Goal: Complete application form: Complete application form

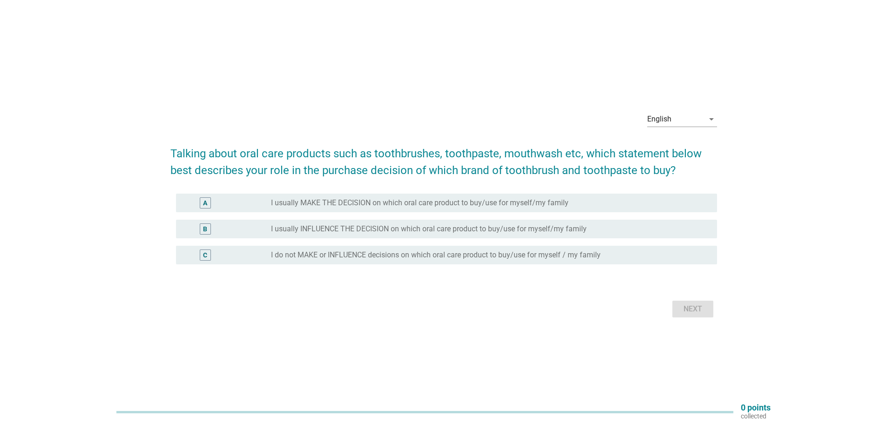
click at [420, 205] on label "I usually MAKE THE DECISION on which oral care product to buy/use for myself/my…" at bounding box center [420, 202] width 298 height 9
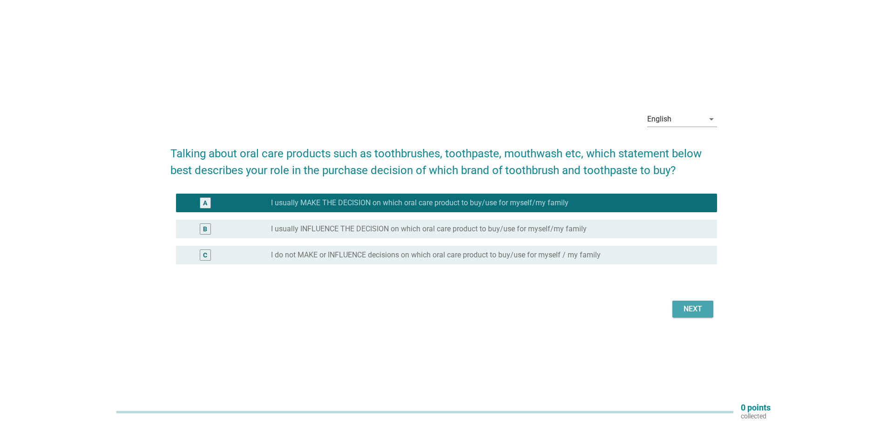
click at [688, 311] on div "Next" at bounding box center [693, 309] width 26 height 11
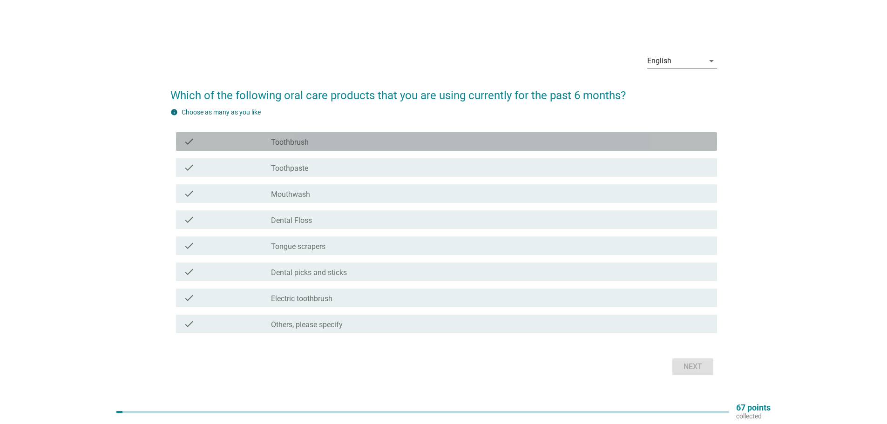
click at [443, 142] on div "check_box_outline_blank Toothbrush" at bounding box center [490, 141] width 439 height 11
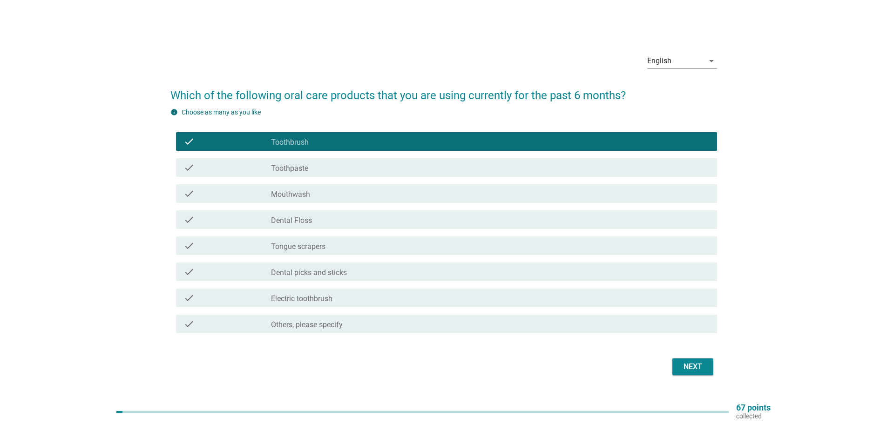
click at [430, 171] on div "check_box_outline_blank Toothpaste" at bounding box center [490, 167] width 439 height 11
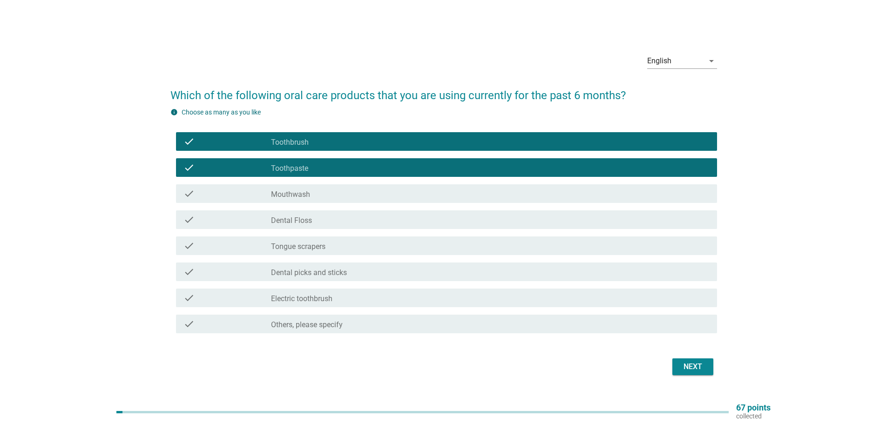
click at [413, 203] on div "check check_box_outline_blank Mouthwash" at bounding box center [443, 194] width 547 height 26
click at [406, 183] on div "check check_box_outline_blank Mouthwash" at bounding box center [443, 194] width 547 height 26
click at [397, 194] on div "check_box_outline_blank Mouthwash" at bounding box center [490, 193] width 439 height 11
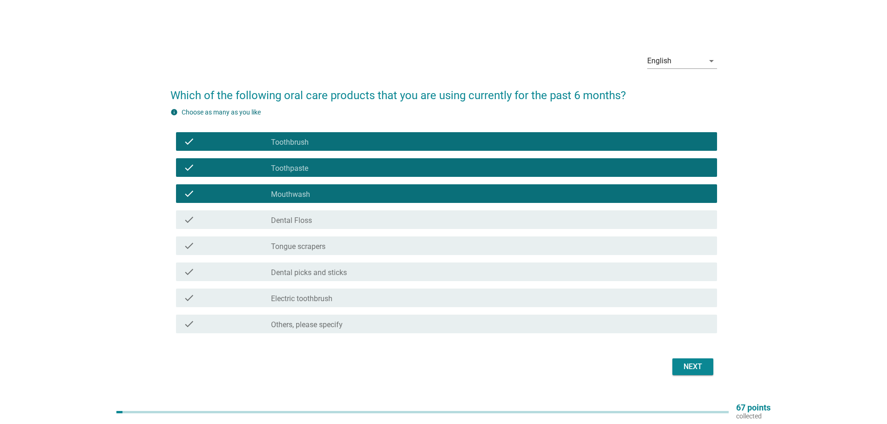
click at [388, 220] on div "check_box_outline_blank Dental Floss" at bounding box center [490, 219] width 439 height 11
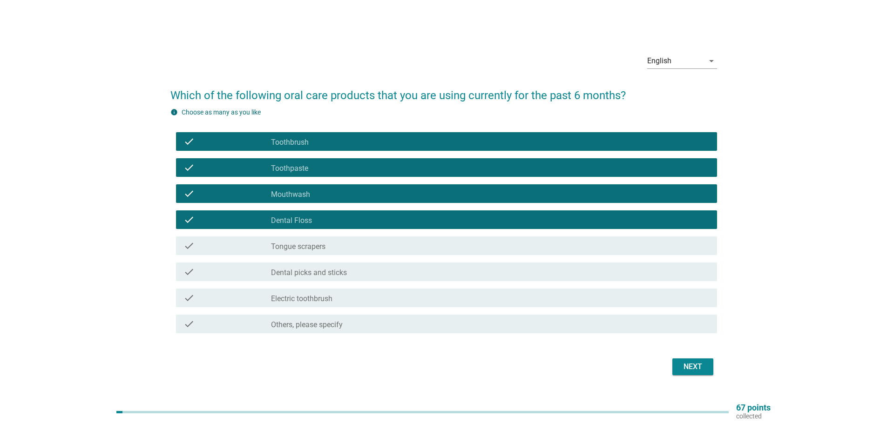
click at [392, 305] on div "check check_box_outline_blank Electric toothbrush" at bounding box center [446, 298] width 541 height 19
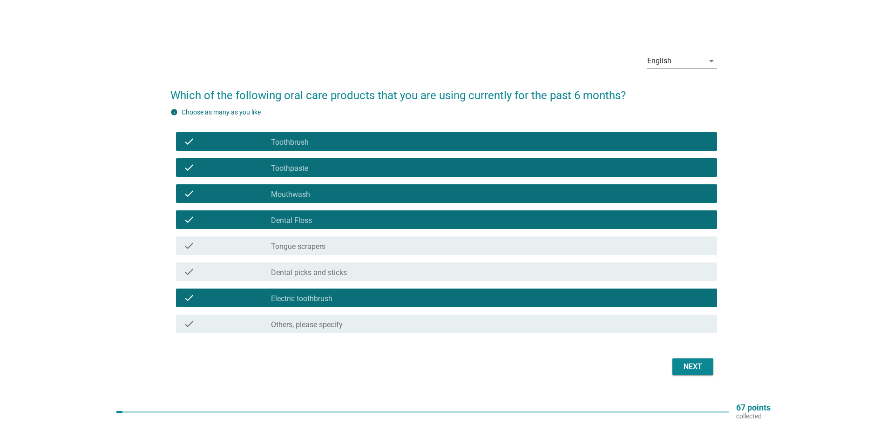
click at [411, 266] on div "check_box_outline_blank Dental picks and sticks" at bounding box center [490, 271] width 439 height 11
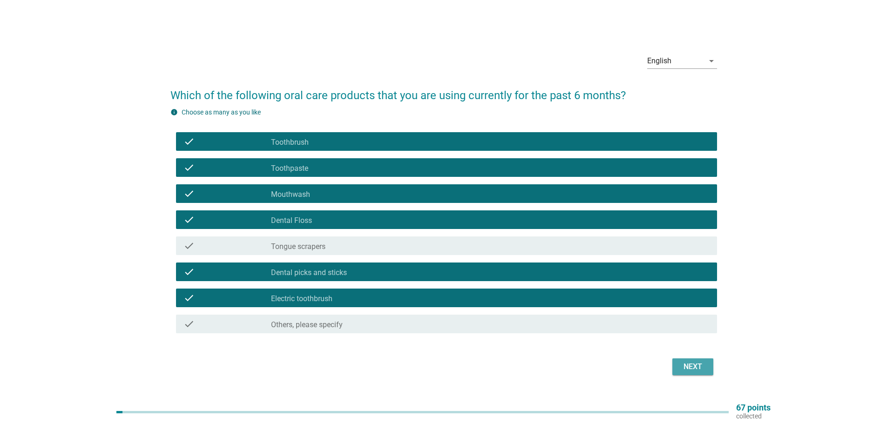
click at [704, 362] on div "Next" at bounding box center [693, 366] width 26 height 11
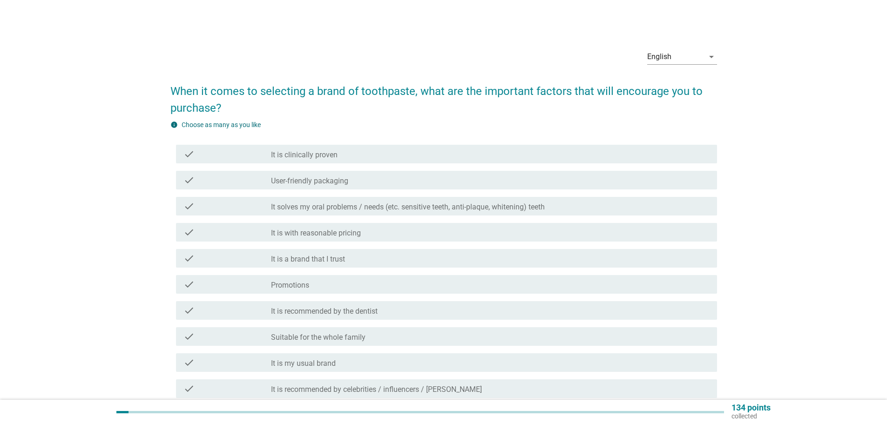
click at [445, 150] on div "check_box_outline_blank It is clinically proven" at bounding box center [490, 154] width 439 height 11
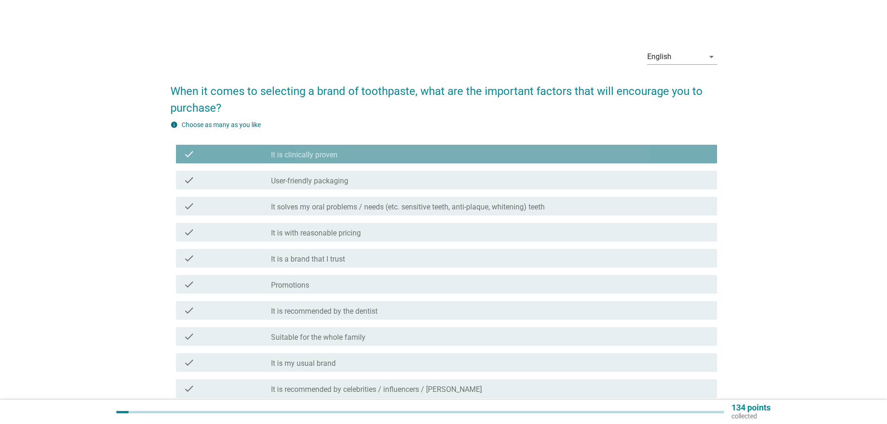
click at [445, 150] on div "check_box_outline_blank It is clinically proven" at bounding box center [490, 154] width 439 height 11
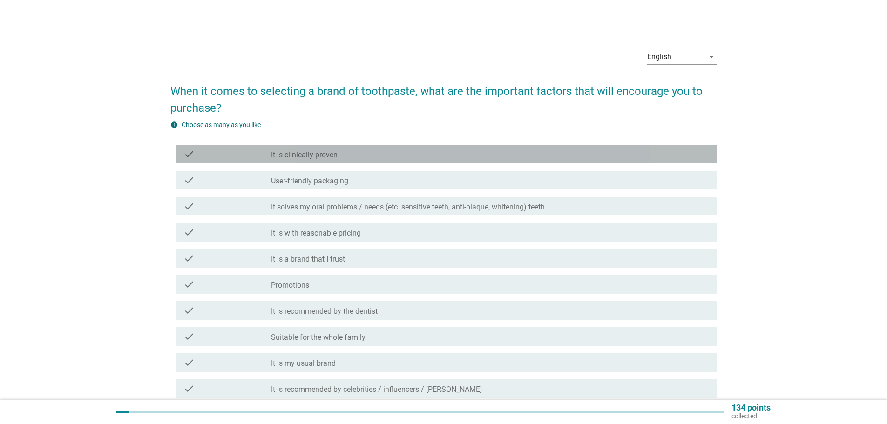
click at [445, 157] on div "check_box_outline_blank It is clinically proven" at bounding box center [490, 154] width 439 height 11
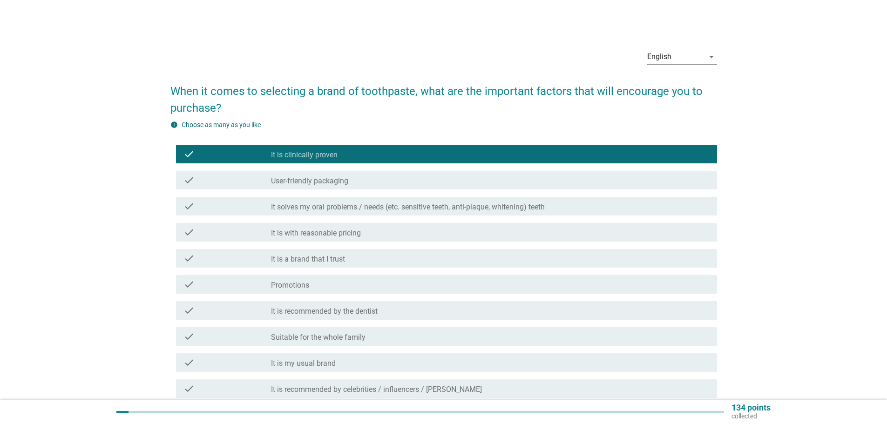
click at [565, 210] on div "check_box_outline_blank It solves my oral problems / needs (etc. sensitive teet…" at bounding box center [490, 206] width 439 height 11
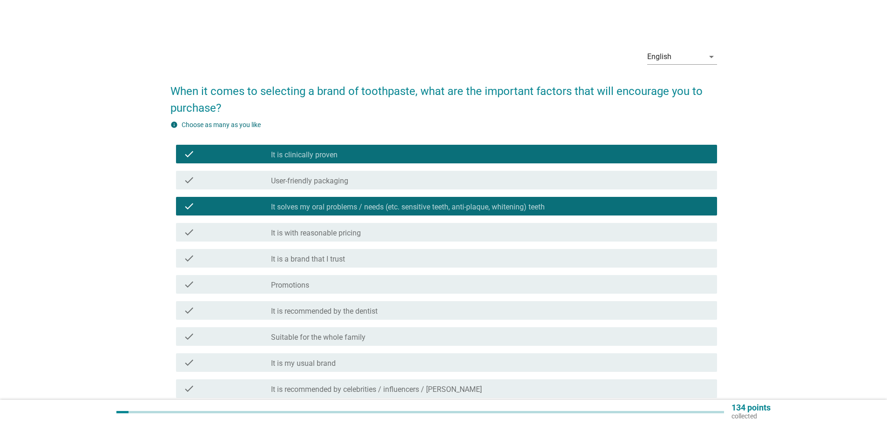
click at [466, 229] on div "check_box_outline_blank It is with reasonable pricing" at bounding box center [490, 232] width 439 height 11
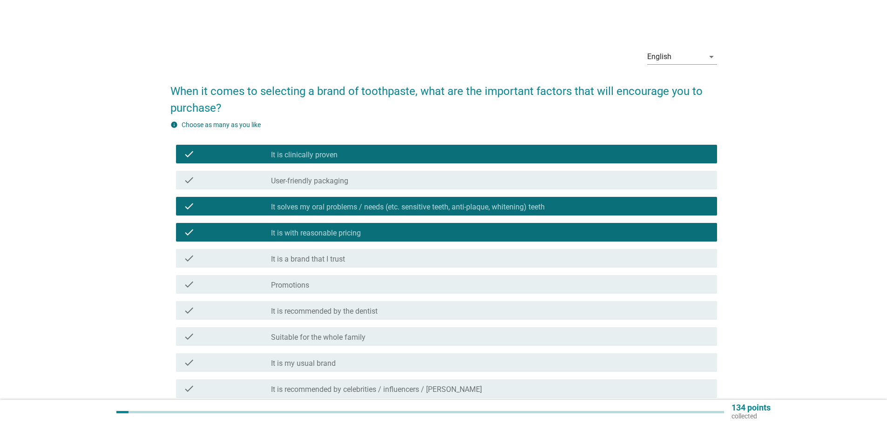
click at [386, 286] on div "check_box_outline_blank Promotions" at bounding box center [490, 284] width 439 height 11
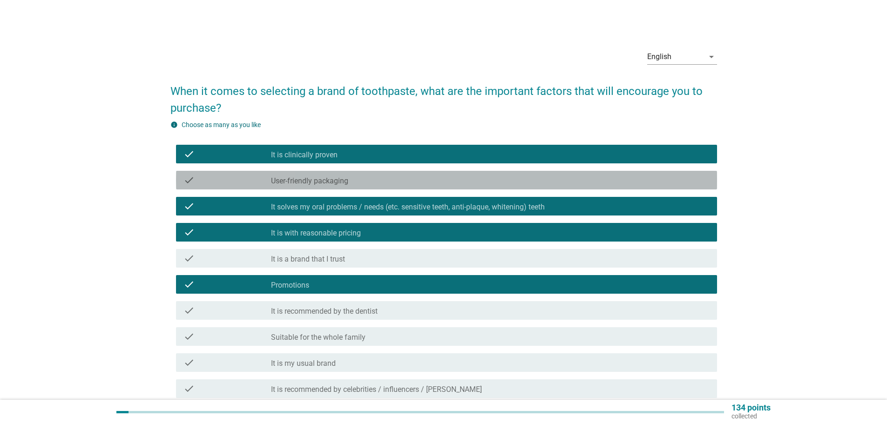
click at [392, 186] on div "check check_box_outline_blank User-friendly packaging" at bounding box center [446, 180] width 541 height 19
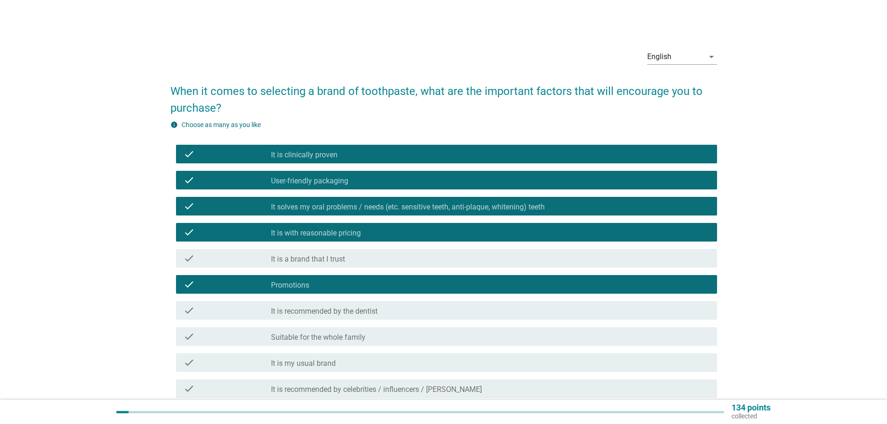
click at [374, 254] on div "check_box_outline_blank It is a brand that I trust" at bounding box center [490, 258] width 439 height 11
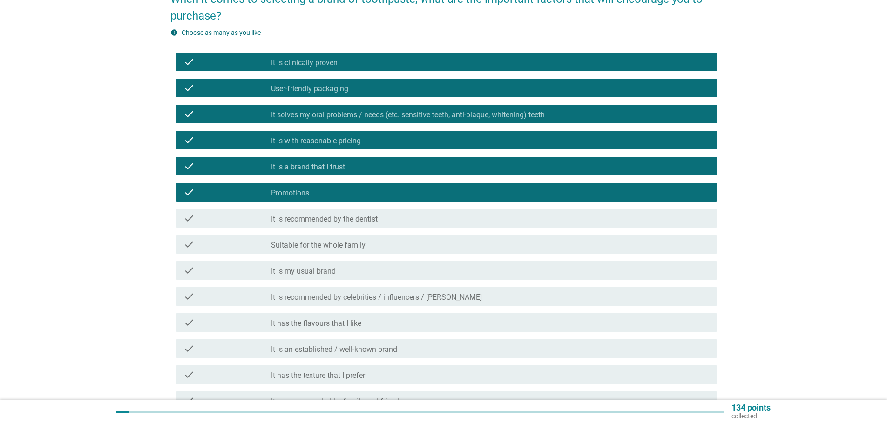
scroll to position [93, 0]
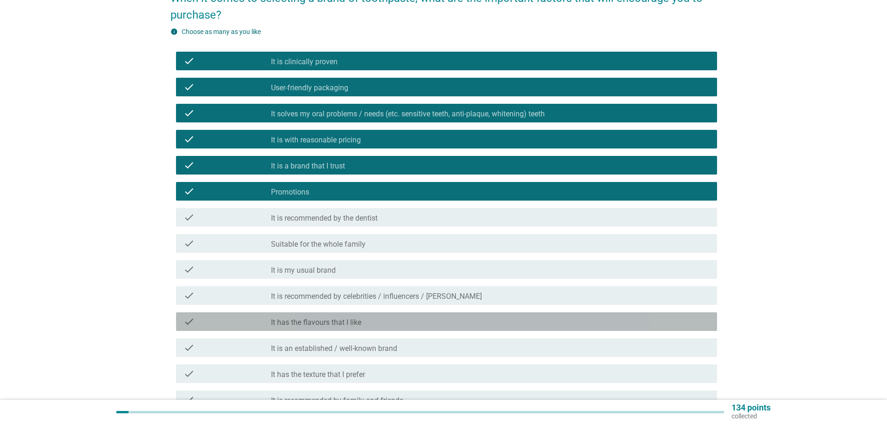
click at [412, 324] on div "check_box_outline_blank It has the flavours that I like" at bounding box center [490, 321] width 439 height 11
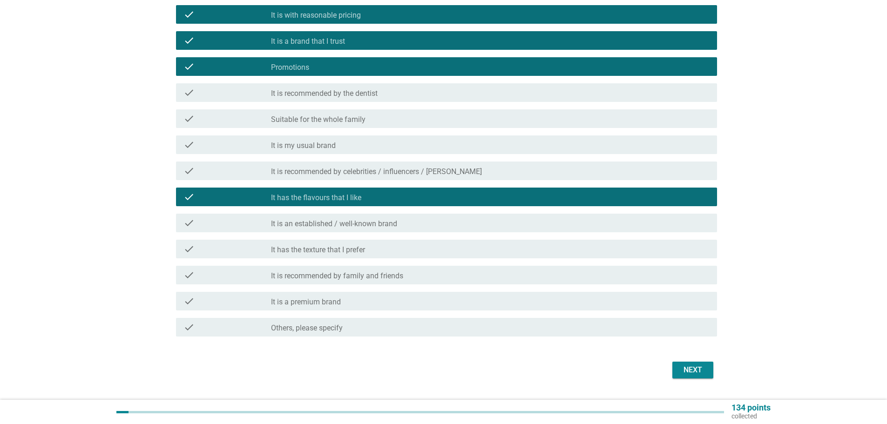
scroll to position [241, 0]
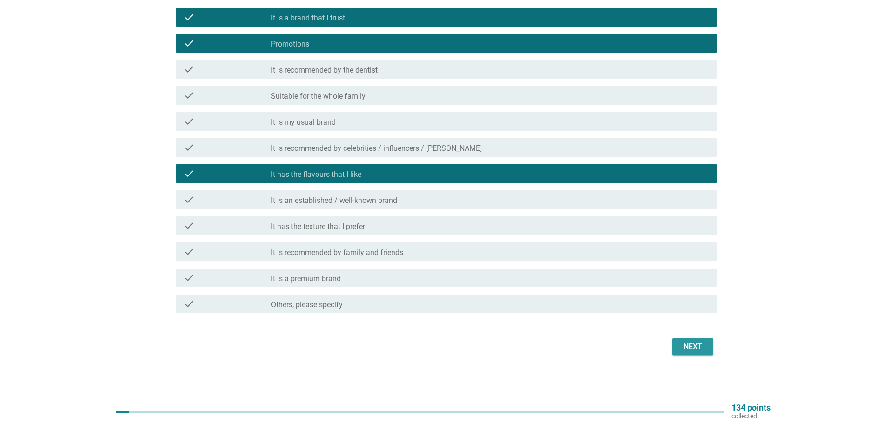
click at [700, 351] on div "Next" at bounding box center [693, 346] width 26 height 11
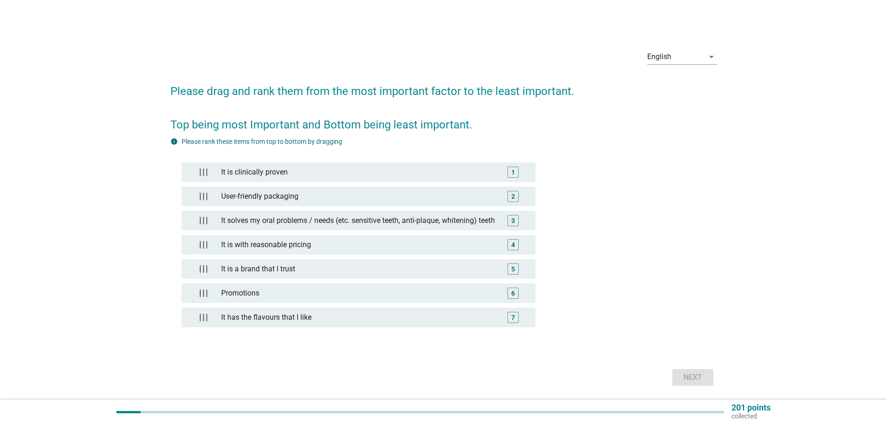
scroll to position [42, 0]
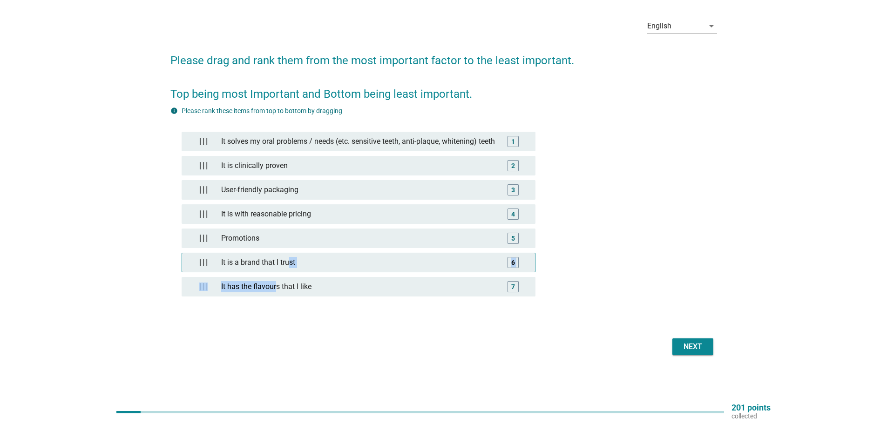
drag, startPoint x: 276, startPoint y: 300, endPoint x: 289, endPoint y: 257, distance: 45.6
click at [289, 257] on div "It solves my oral problems / needs (etc. sensitive teeth, anti-plaque, [MEDICAL…" at bounding box center [359, 219] width 354 height 174
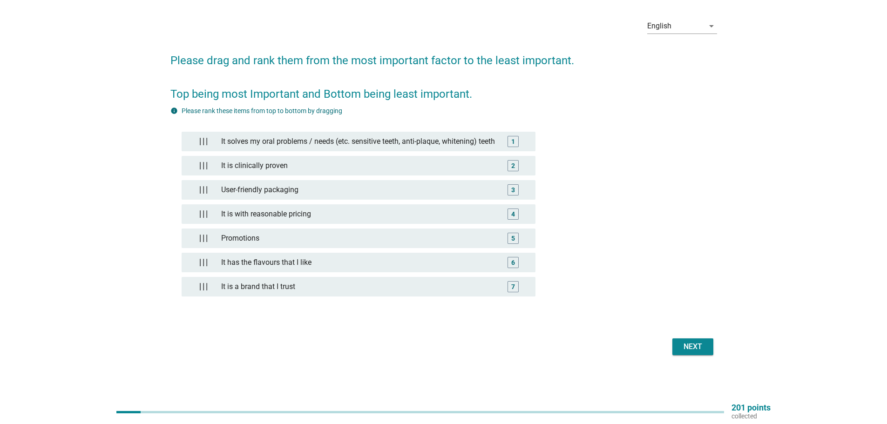
click at [694, 349] on div "Next" at bounding box center [693, 346] width 26 height 11
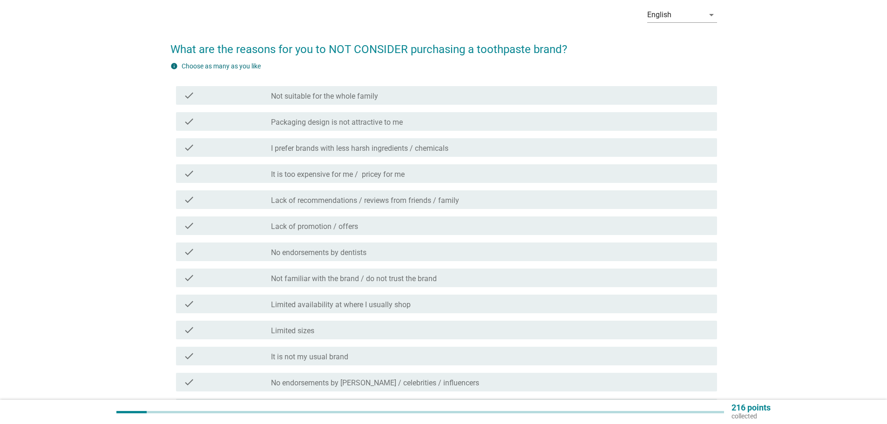
scroll to position [0, 0]
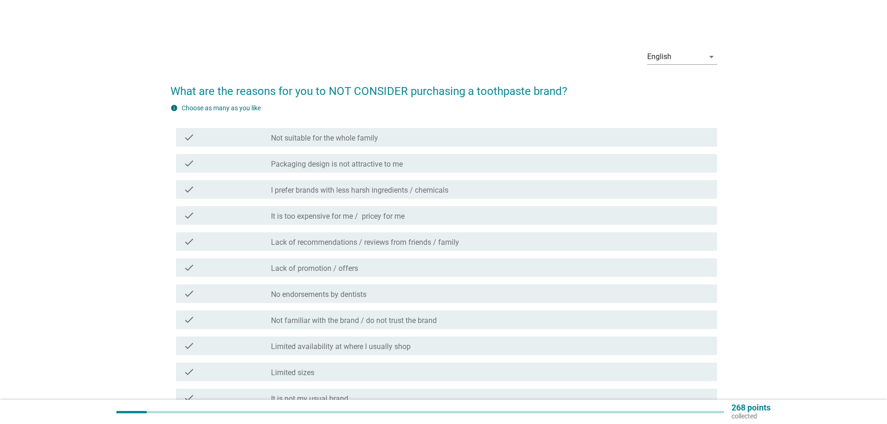
click at [866, 134] on div "English arrow_drop_down What are the reasons for you to NOT CONSIDER purchasing…" at bounding box center [443, 312] width 865 height 578
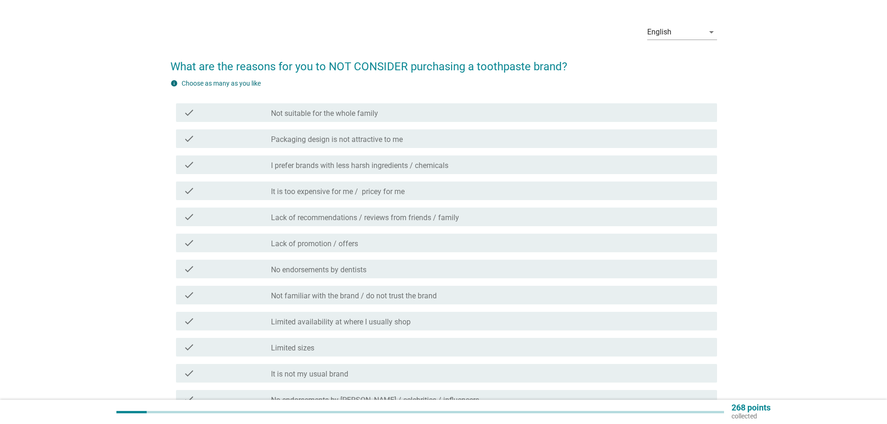
scroll to position [47, 0]
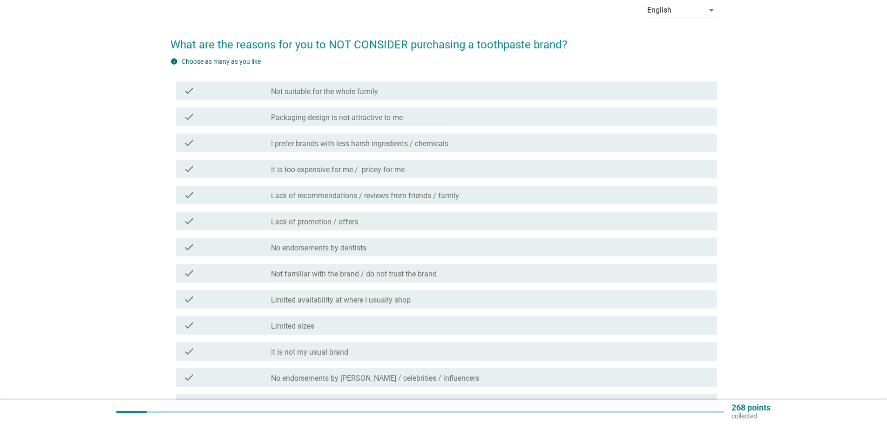
click at [327, 103] on div "check check_box_outline_blank Not suitable for the whole family" at bounding box center [443, 91] width 547 height 26
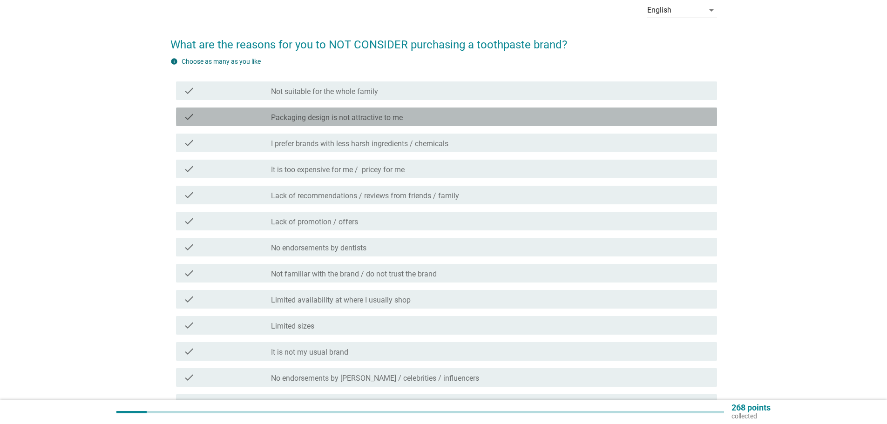
click at [338, 116] on label "Packaging design is not attractive to me" at bounding box center [337, 117] width 132 height 9
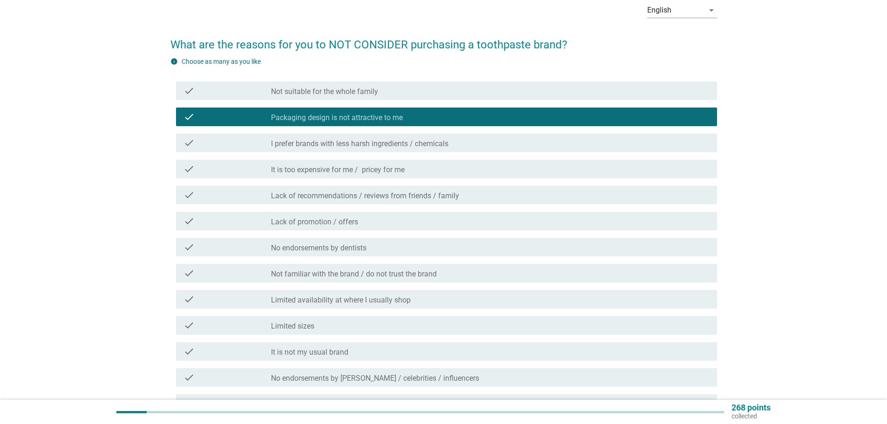
click at [347, 88] on label "Not suitable for the whole family" at bounding box center [324, 91] width 107 height 9
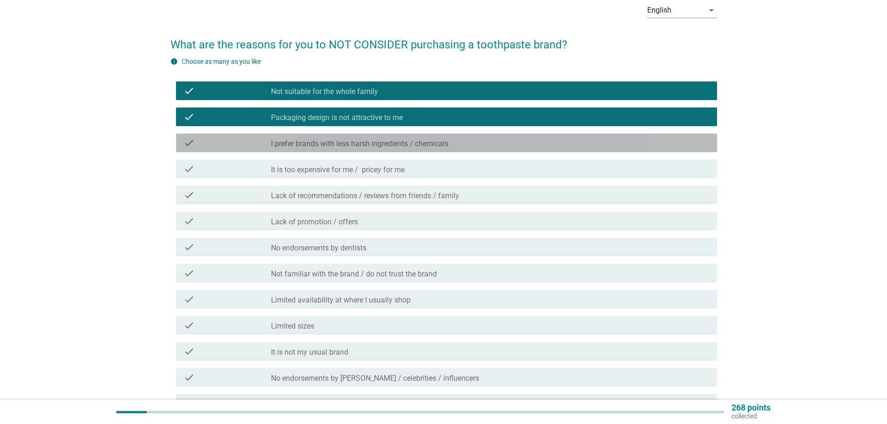
click at [341, 150] on div "check check_box_outline_blank I prefer brands with less harsh ingredients / che…" at bounding box center [446, 143] width 541 height 19
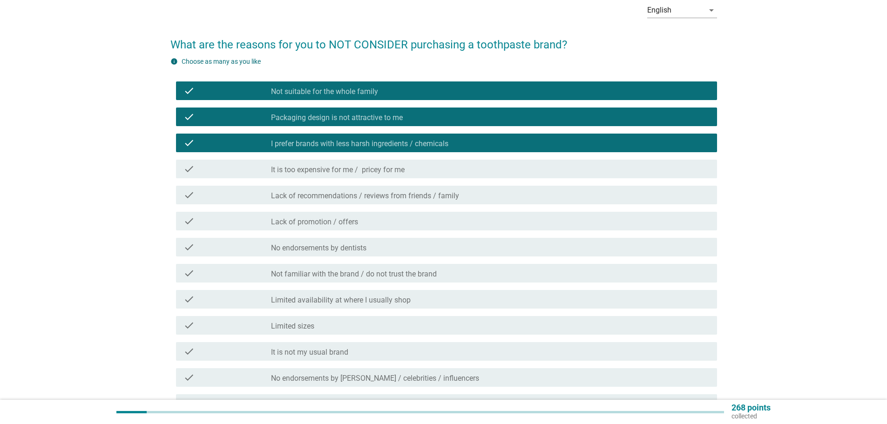
click at [364, 165] on label "It is too expensive for me / pricey for me" at bounding box center [338, 169] width 134 height 9
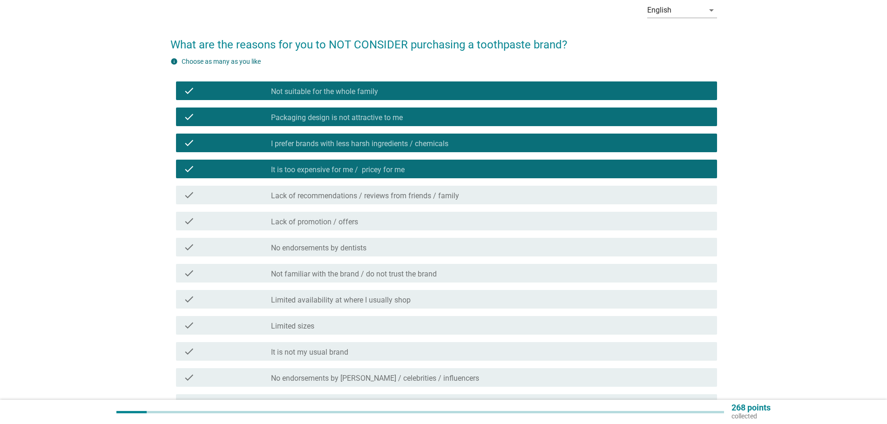
click at [443, 302] on div "check_box_outline_blank Limited availability at where I usually shop" at bounding box center [490, 299] width 439 height 11
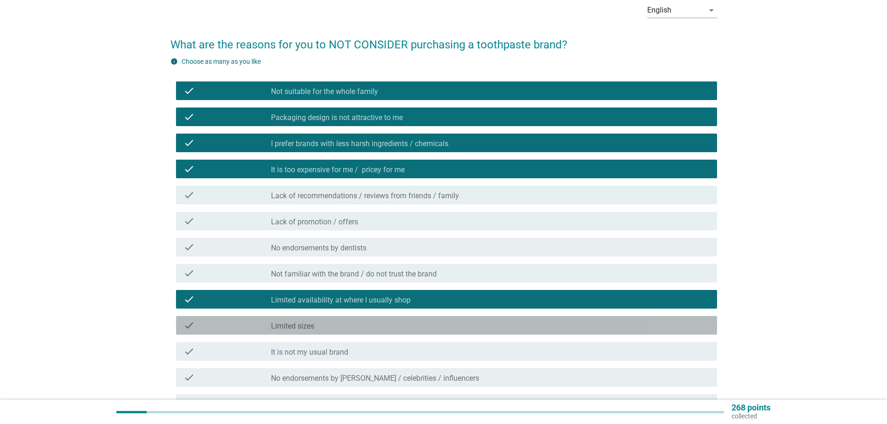
click at [409, 321] on div "check_box_outline_blank Limited sizes" at bounding box center [490, 325] width 439 height 11
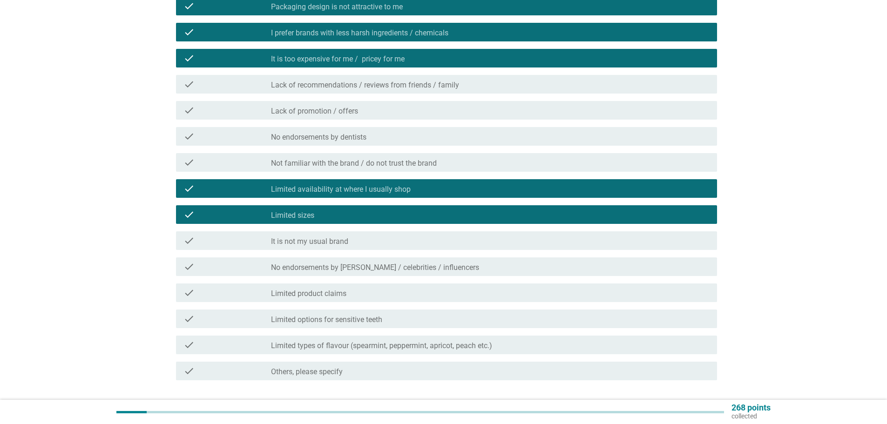
scroll to position [186, 0]
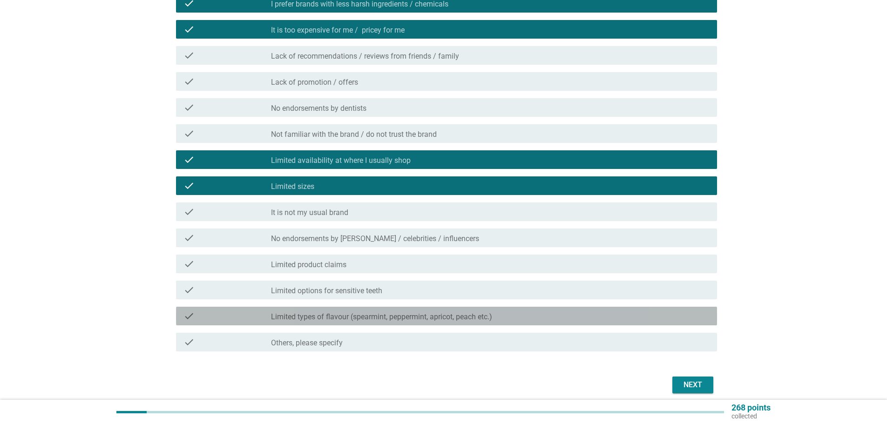
click at [415, 319] on label "Limited types of flavour (spearmint, peppermint, apricot, peach etc.)" at bounding box center [381, 317] width 221 height 9
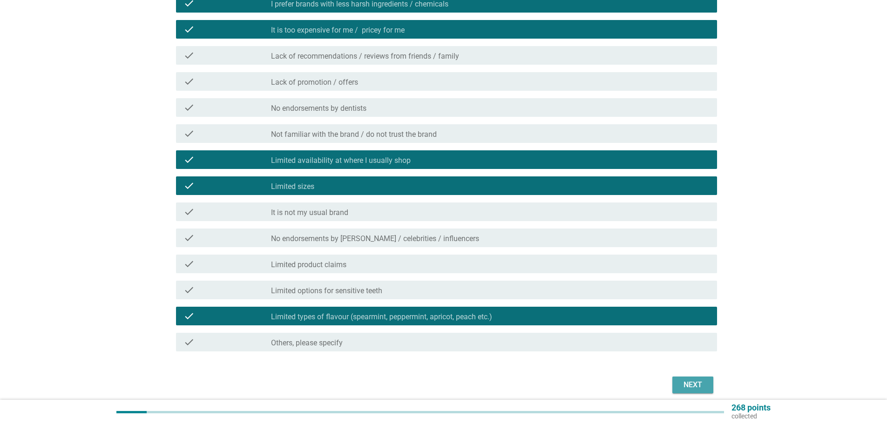
click at [683, 382] on div "Next" at bounding box center [693, 385] width 26 height 11
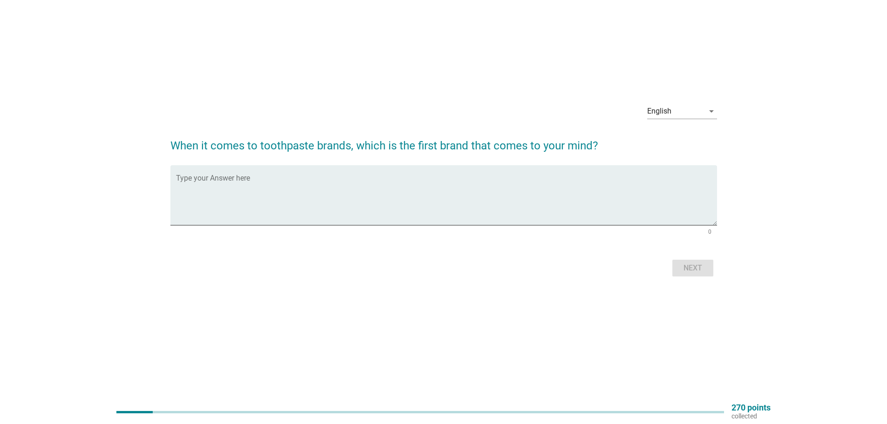
scroll to position [0, 0]
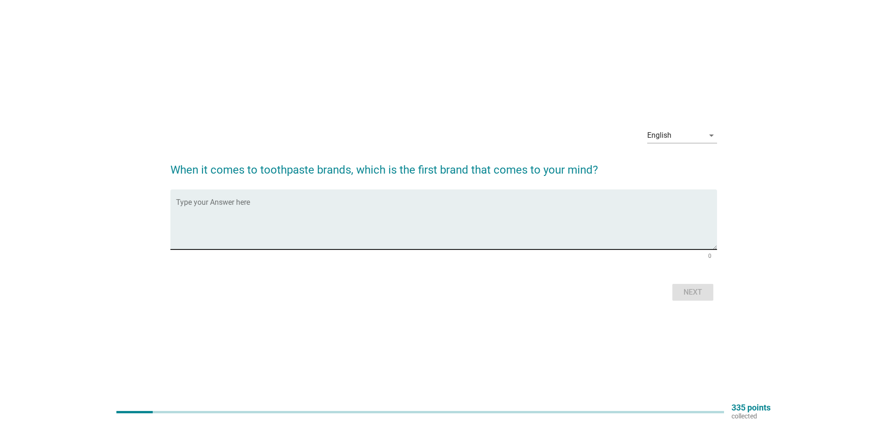
click at [290, 229] on textarea "Type your Answer here" at bounding box center [446, 225] width 541 height 49
type textarea "COlgate"
click at [700, 293] on div "Next" at bounding box center [693, 292] width 26 height 11
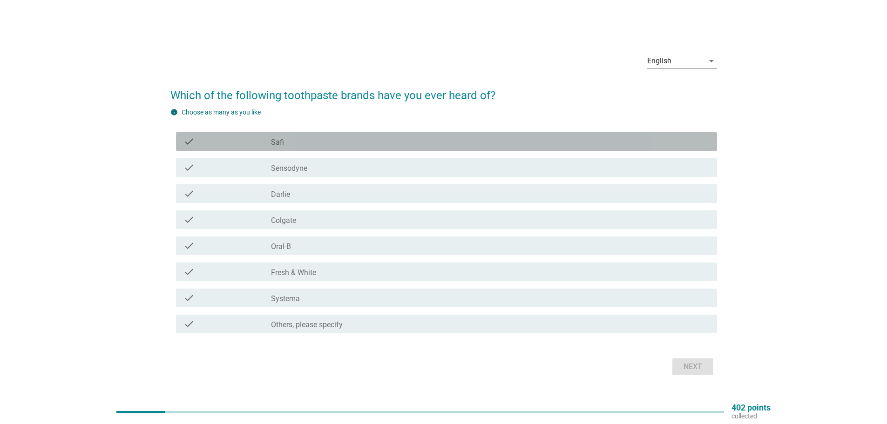
click at [380, 146] on div "check_box_outline_blank Safi" at bounding box center [490, 141] width 439 height 11
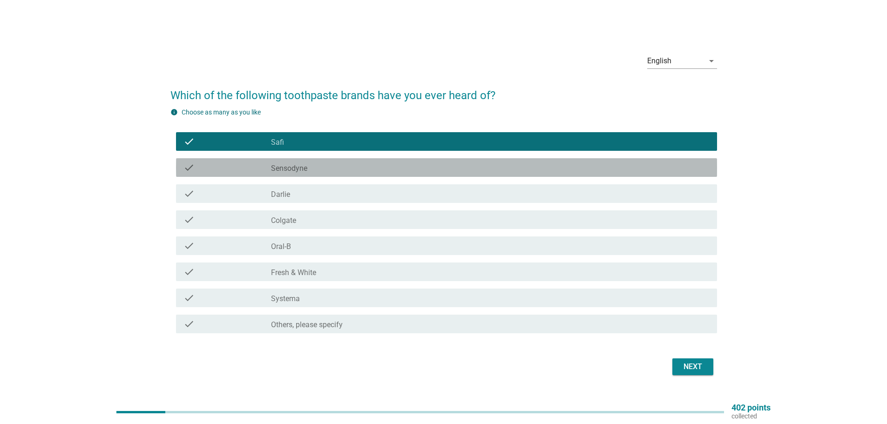
click at [370, 170] on div "check_box_outline_blank Sensodyne" at bounding box center [490, 167] width 439 height 11
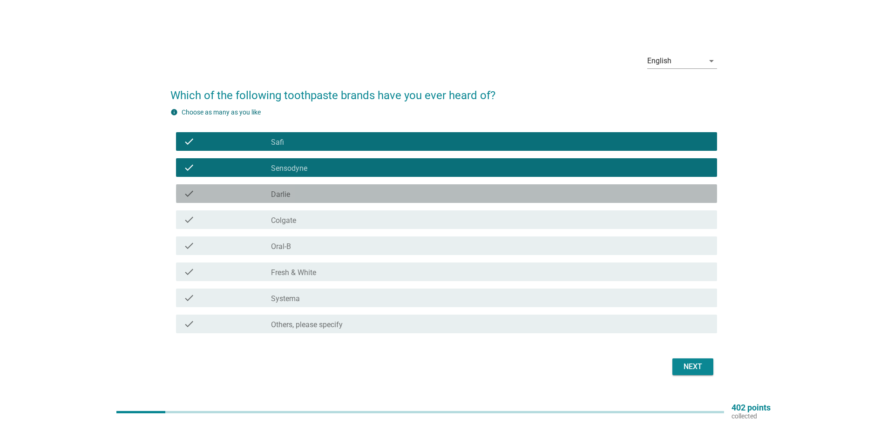
click at [349, 198] on div "check_box_outline_blank [PERSON_NAME]" at bounding box center [490, 193] width 439 height 11
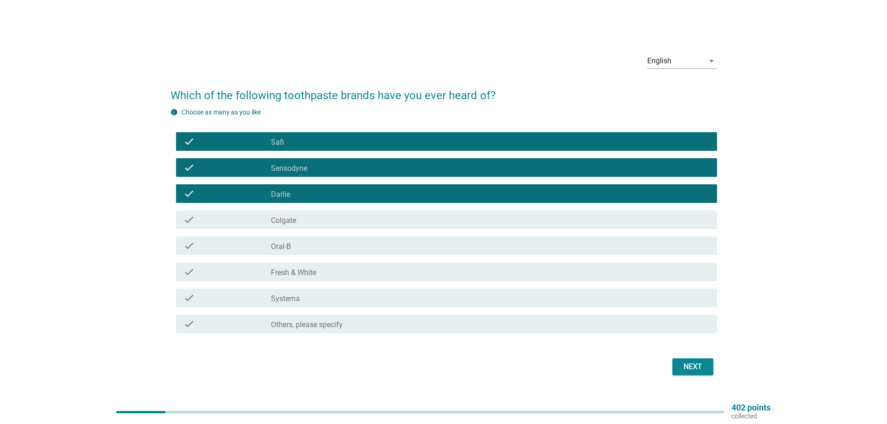
click at [336, 223] on div "check_box_outline_blank Colgate" at bounding box center [490, 219] width 439 height 11
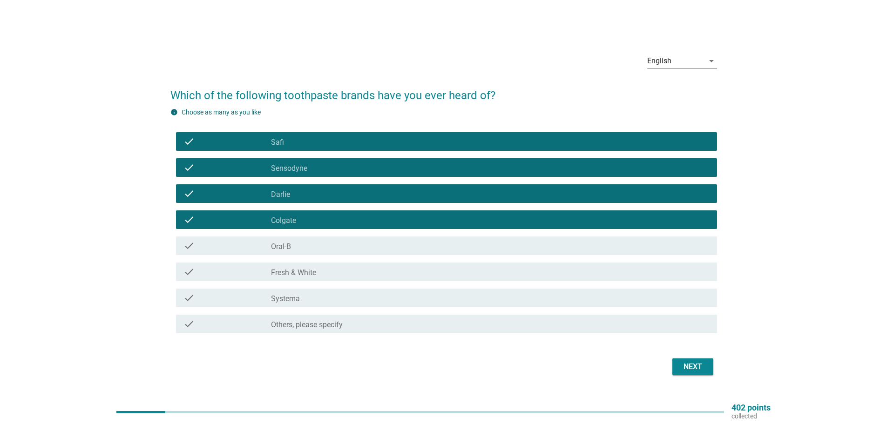
click at [323, 246] on div "check_box_outline_blank Oral-B" at bounding box center [490, 245] width 439 height 11
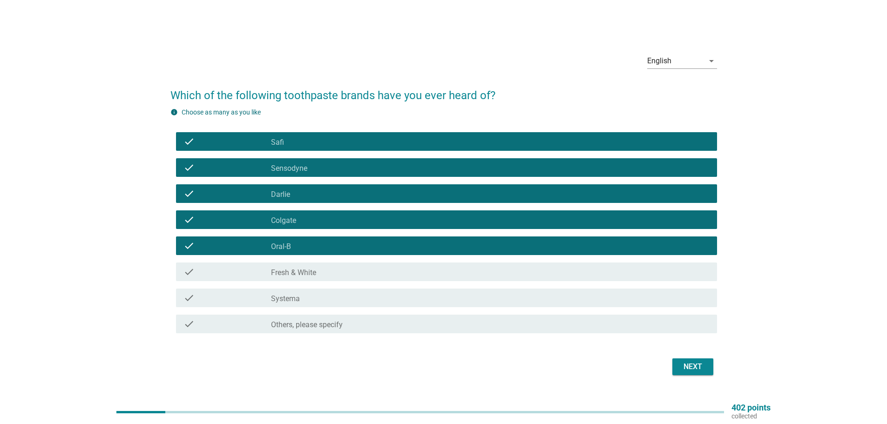
click at [323, 274] on div "check_box_outline_blank Fresh & White" at bounding box center [490, 271] width 439 height 11
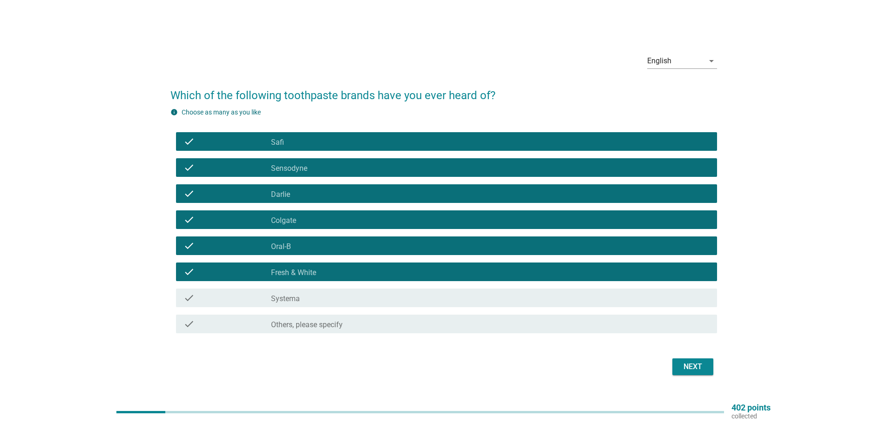
click at [319, 300] on div "check_box_outline_blank Systema" at bounding box center [490, 298] width 439 height 11
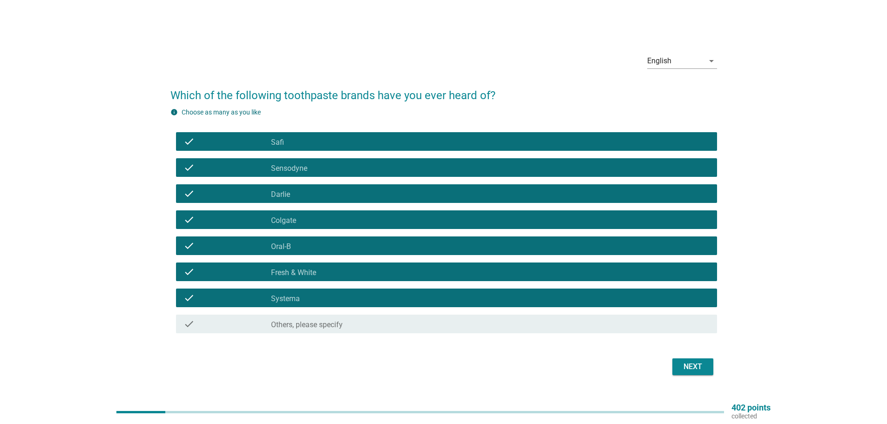
click at [697, 365] on div "Next" at bounding box center [693, 366] width 26 height 11
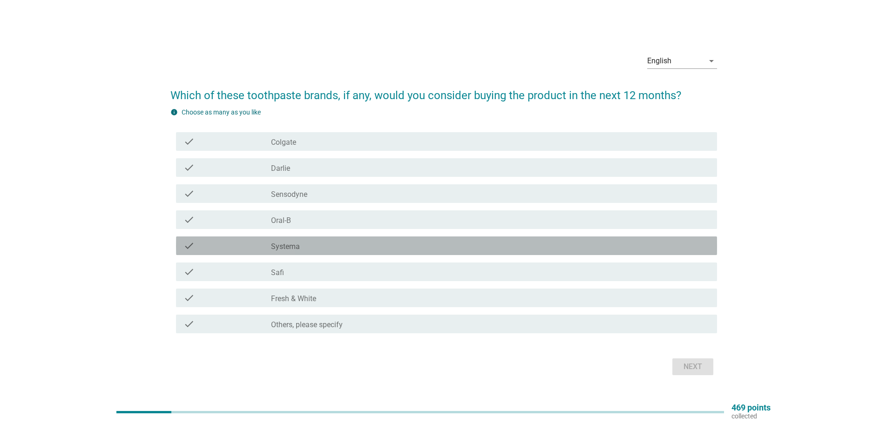
click at [331, 244] on div "check_box_outline_blank Systema" at bounding box center [490, 245] width 439 height 11
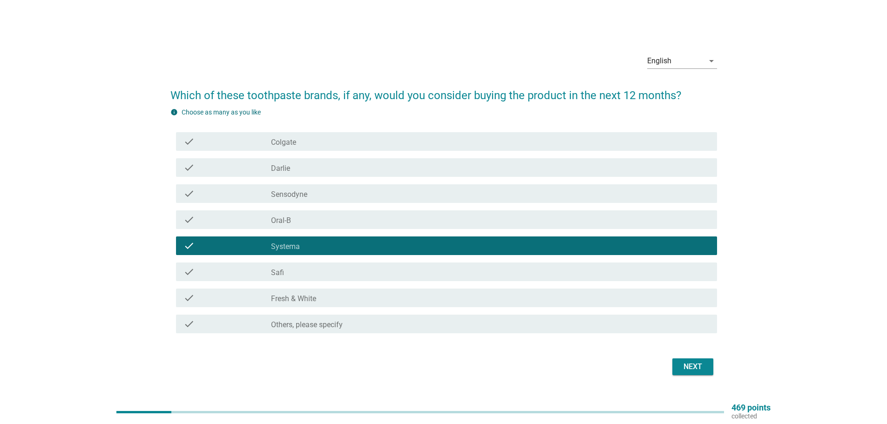
click at [334, 138] on div "check_box_outline_blank Colgate" at bounding box center [490, 141] width 439 height 11
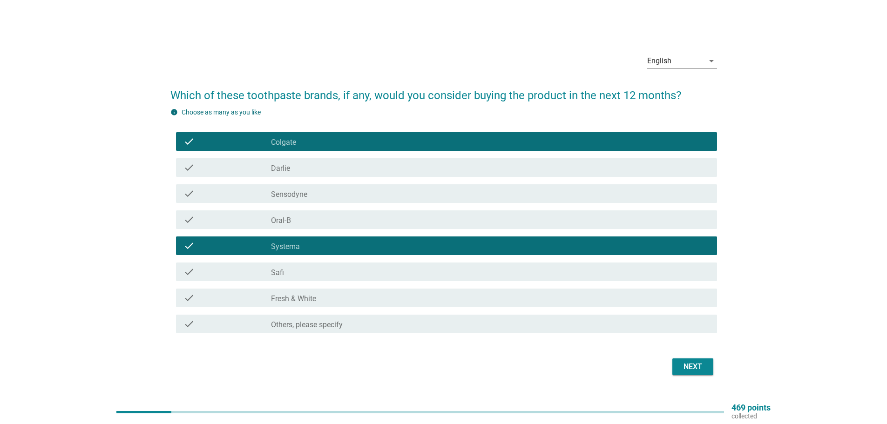
click at [323, 168] on div "check_box_outline_blank [PERSON_NAME]" at bounding box center [490, 167] width 439 height 11
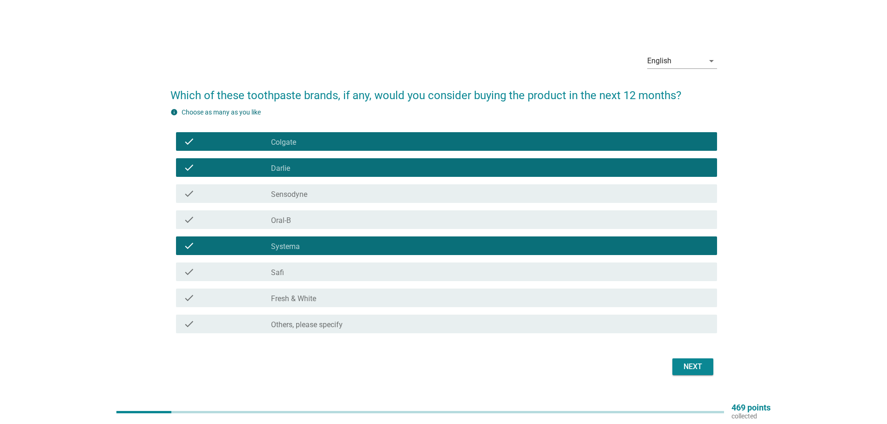
click at [306, 225] on div "check check_box_outline_blank Oral-B" at bounding box center [446, 220] width 541 height 19
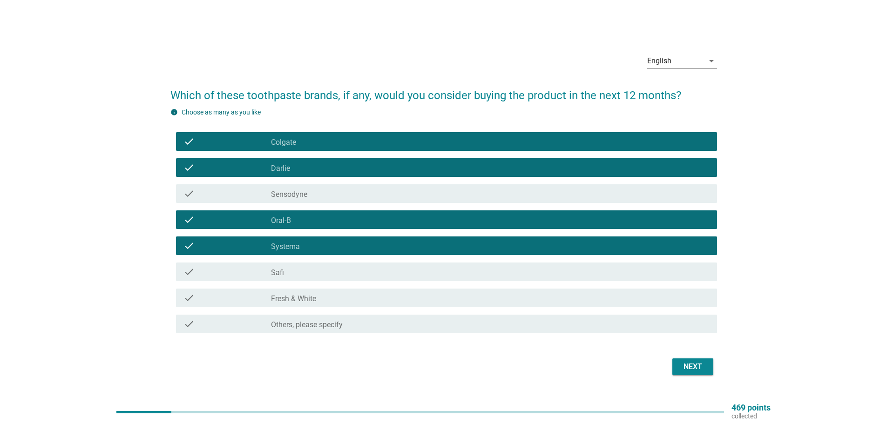
click at [324, 241] on div "check_box_outline_blank Systema" at bounding box center [490, 245] width 439 height 11
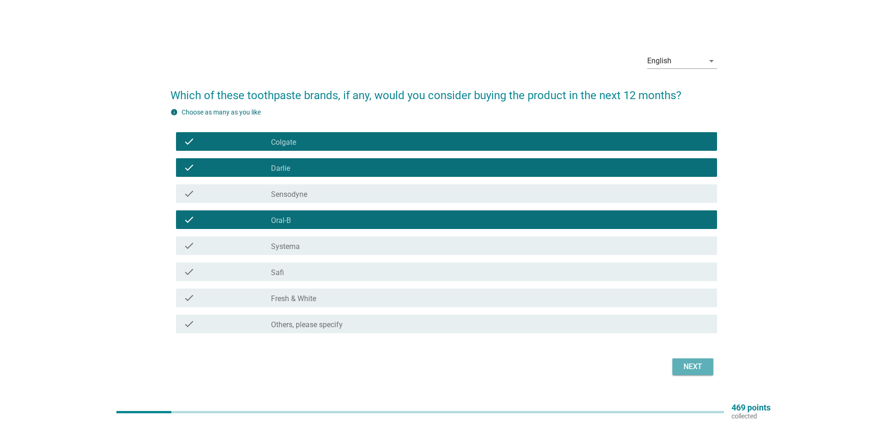
drag, startPoint x: 689, startPoint y: 362, endPoint x: 688, endPoint y: 355, distance: 7.5
click at [689, 364] on div "Next" at bounding box center [693, 366] width 26 height 11
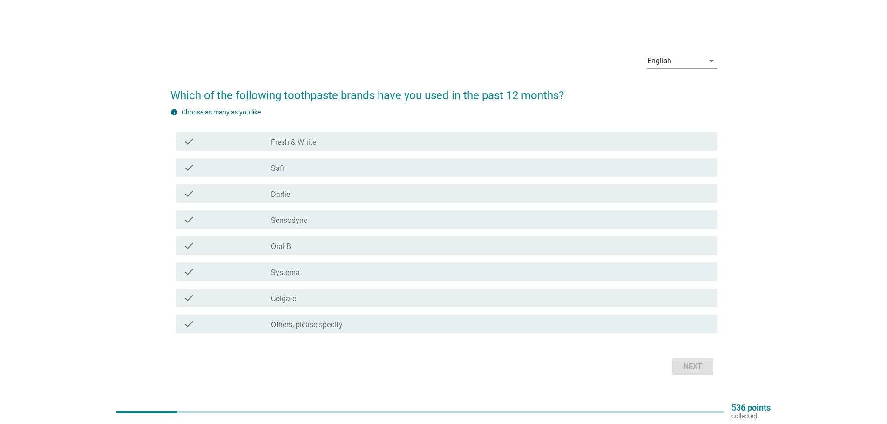
click at [282, 194] on label "Darlie" at bounding box center [280, 194] width 19 height 9
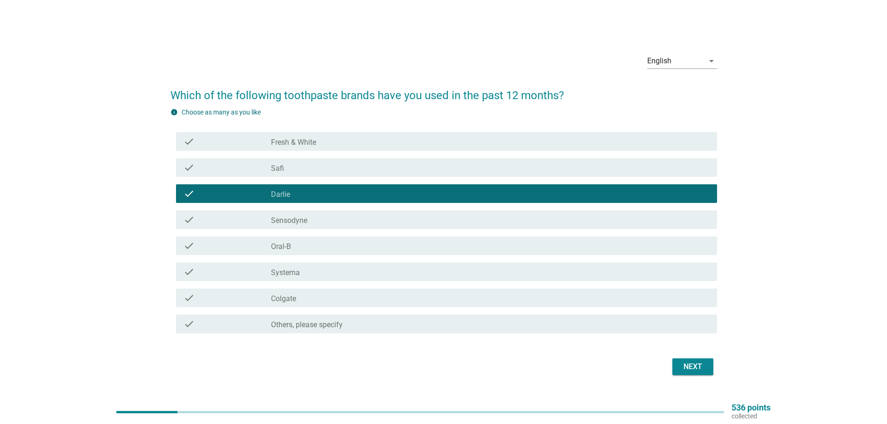
click at [289, 224] on label "Sensodyne" at bounding box center [289, 220] width 36 height 9
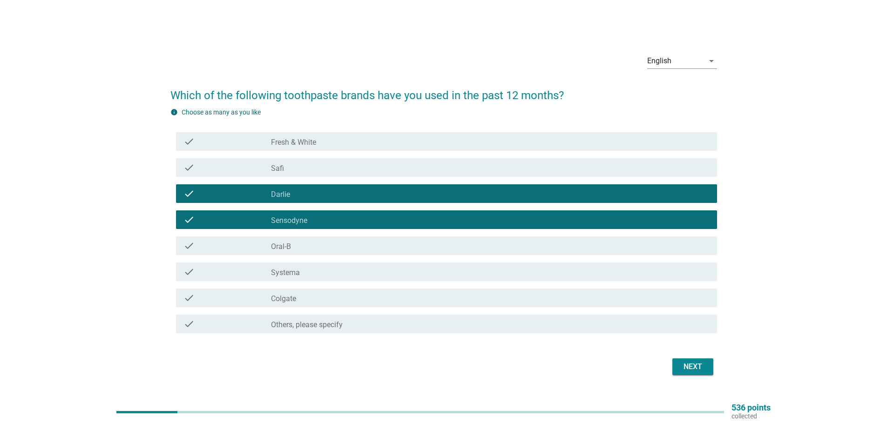
click at [290, 247] on label "Oral-B" at bounding box center [281, 246] width 20 height 9
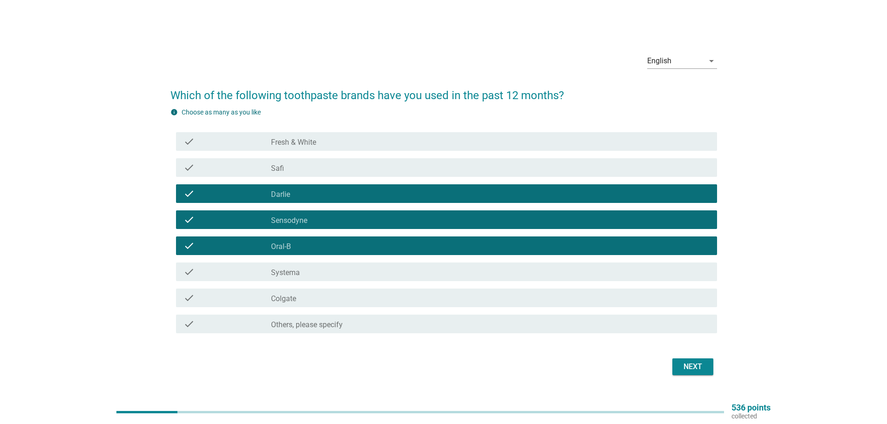
click at [313, 219] on div "check_box_outline_blank Sensodyne" at bounding box center [490, 219] width 439 height 11
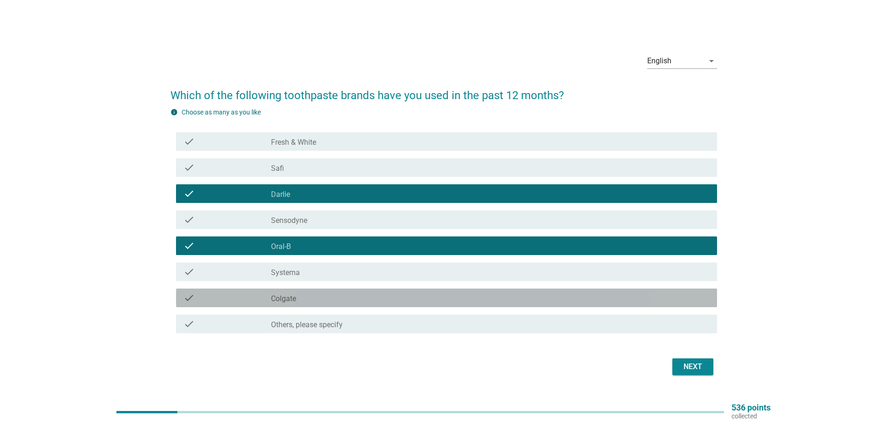
click at [295, 293] on div "check_box Colgate" at bounding box center [490, 298] width 439 height 11
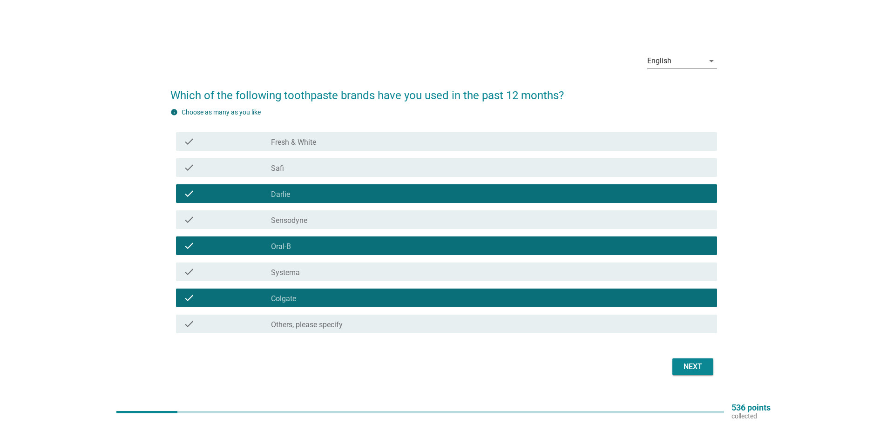
click at [681, 366] on div "Next" at bounding box center [693, 366] width 26 height 11
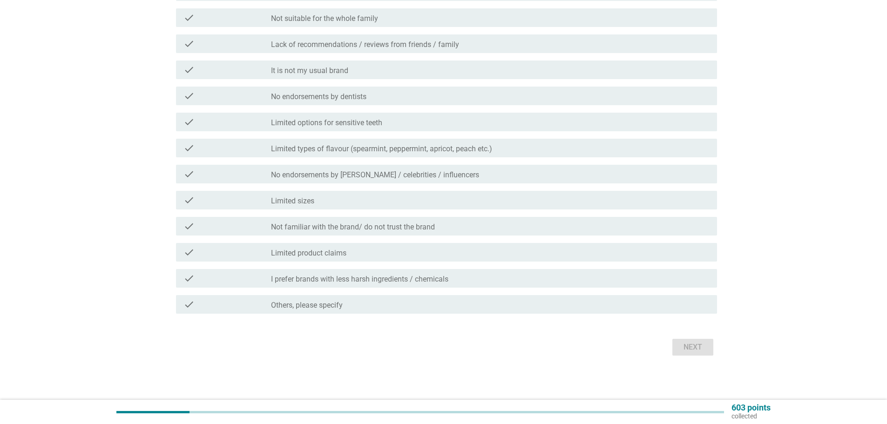
scroll to position [241, 0]
click at [407, 307] on div "check_box Others, please specify" at bounding box center [490, 304] width 439 height 11
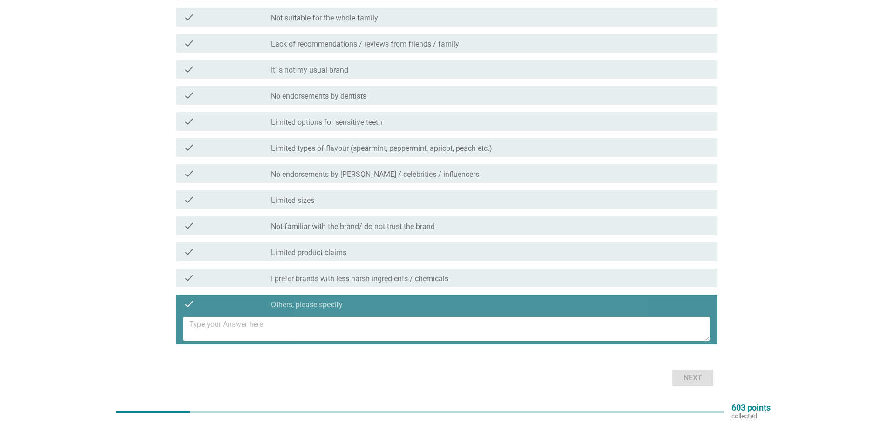
click at [375, 321] on textarea at bounding box center [449, 329] width 521 height 24
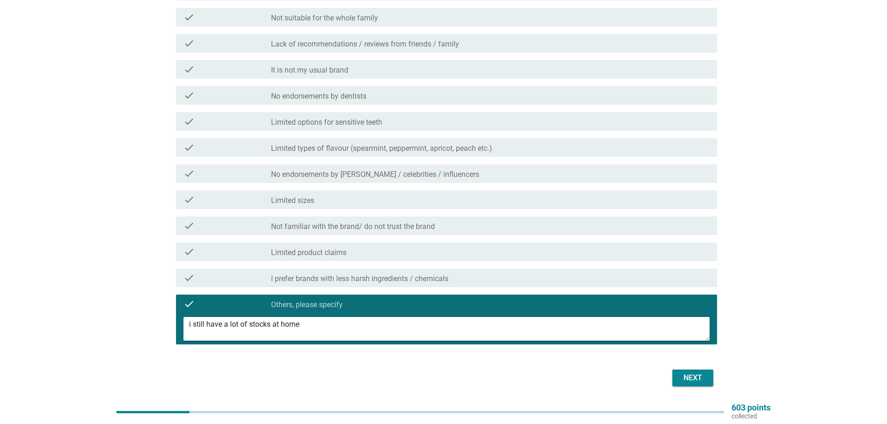
type textarea "i still have a lot of stocks at home"
click at [686, 377] on div "Next" at bounding box center [693, 378] width 26 height 11
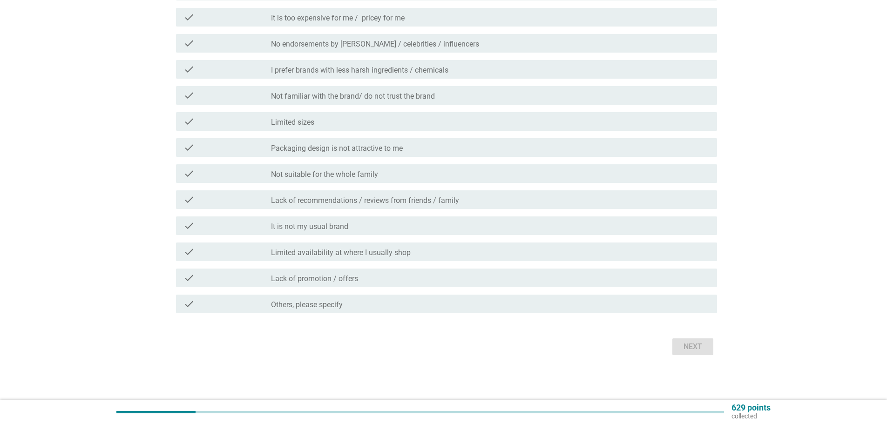
scroll to position [0, 0]
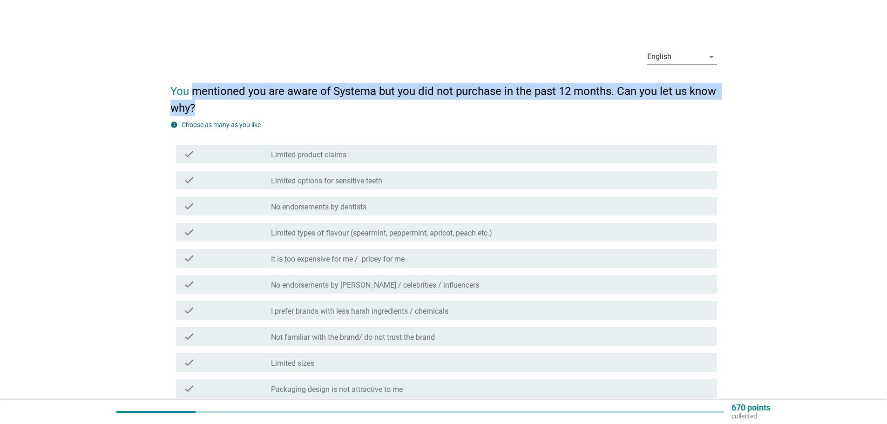
drag, startPoint x: 194, startPoint y: 93, endPoint x: 779, endPoint y: 114, distance: 585.9
click at [779, 114] on div "English arrow_drop_down You mentioned you are aware of Systema but you did not …" at bounding box center [443, 320] width 843 height 572
drag, startPoint x: 171, startPoint y: 91, endPoint x: 306, endPoint y: 112, distance: 136.2
click at [306, 112] on h2 "You mentioned you are aware of Systema but you did not purchase in the past 12 …" at bounding box center [443, 95] width 547 height 43
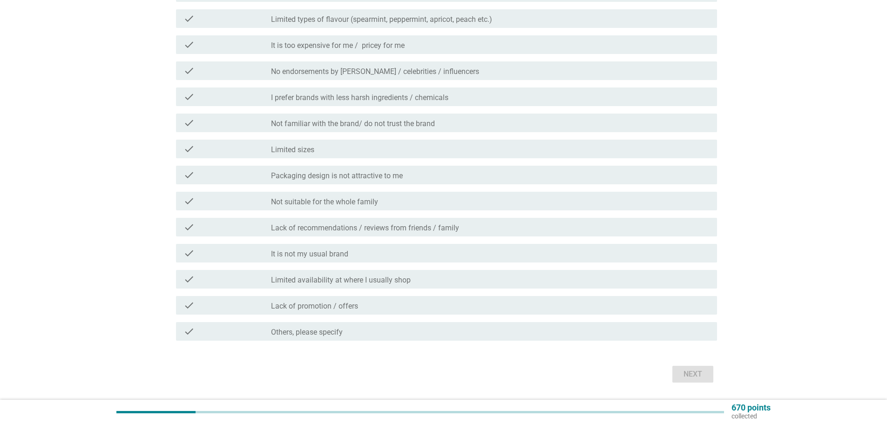
scroll to position [241, 0]
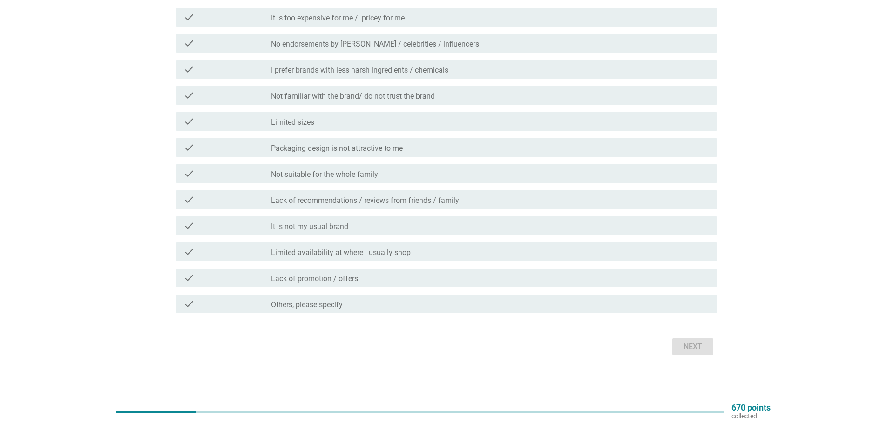
click at [312, 307] on label "Others, please specify" at bounding box center [307, 304] width 72 height 9
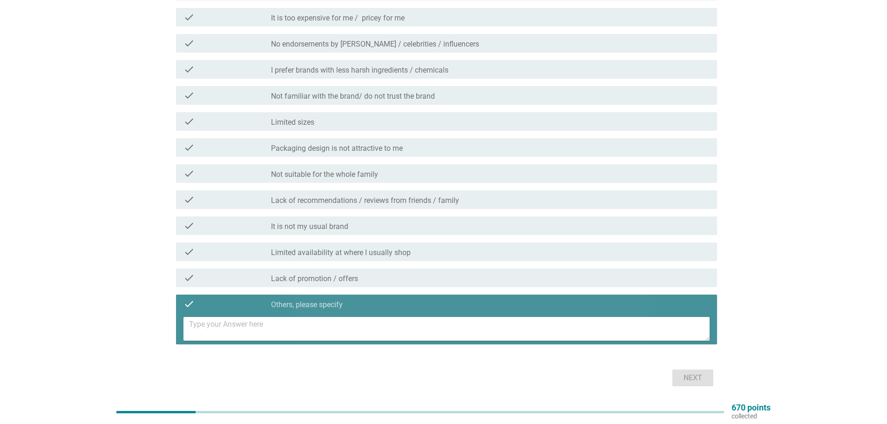
click at [312, 319] on textarea at bounding box center [449, 329] width 521 height 24
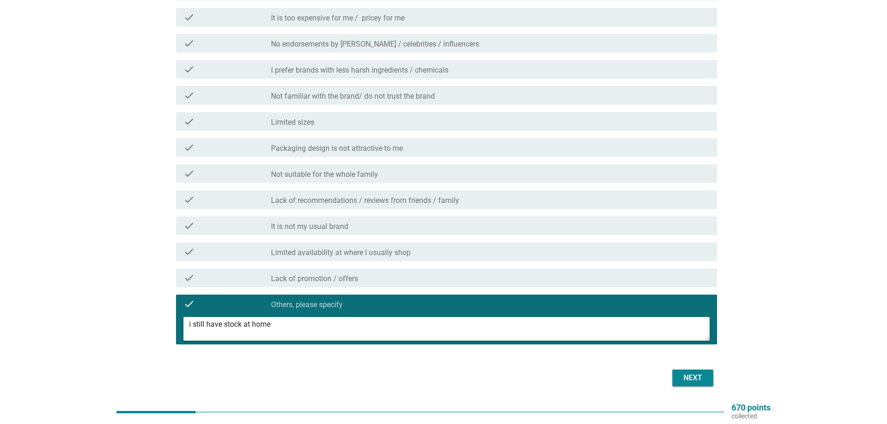
type textarea "i still have stock at home"
click at [686, 369] on div "Next" at bounding box center [443, 378] width 547 height 22
click at [686, 378] on div "Next" at bounding box center [693, 378] width 26 height 11
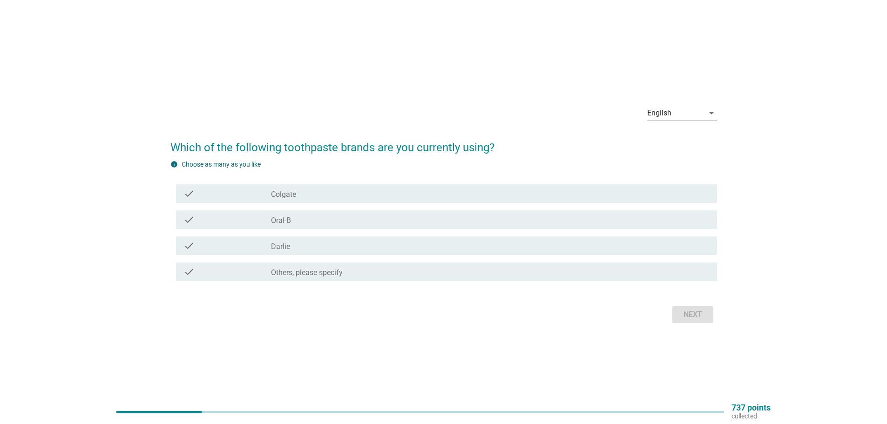
click at [317, 245] on div "check_box_outline_blank [PERSON_NAME]" at bounding box center [490, 245] width 439 height 11
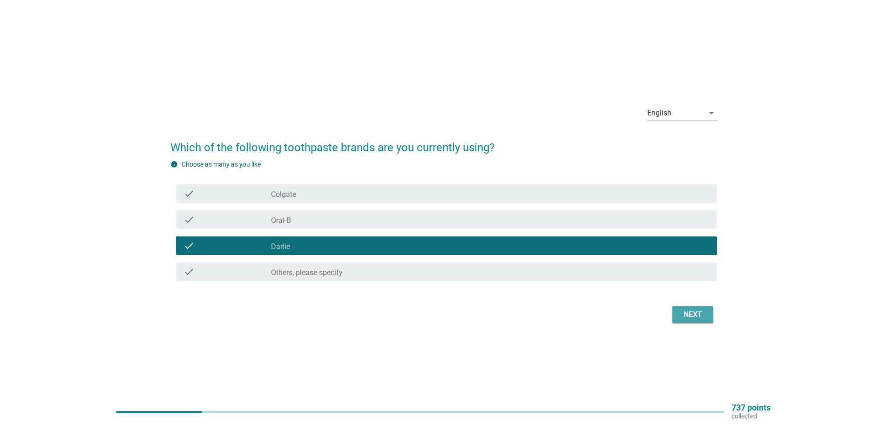
click at [697, 319] on div "Next" at bounding box center [693, 314] width 26 height 11
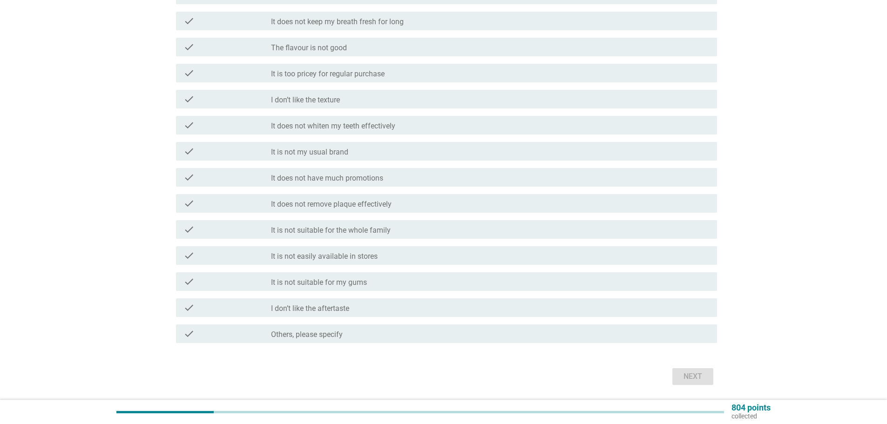
scroll to position [198, 0]
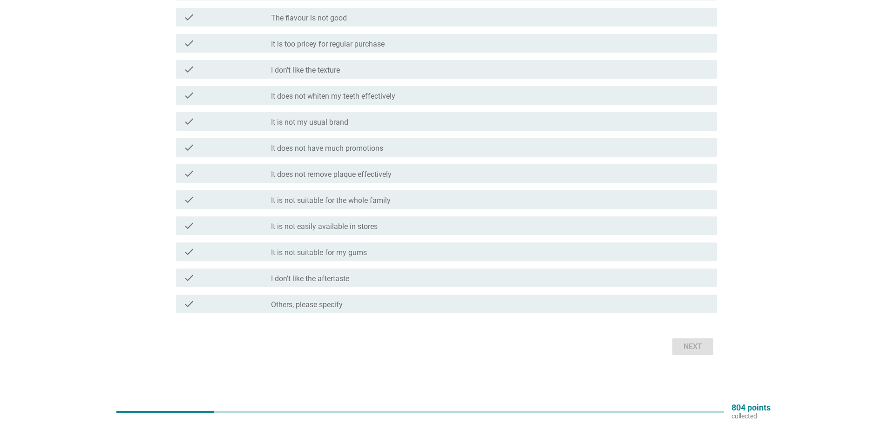
click at [430, 300] on div "check_box Others, please specify" at bounding box center [490, 304] width 439 height 11
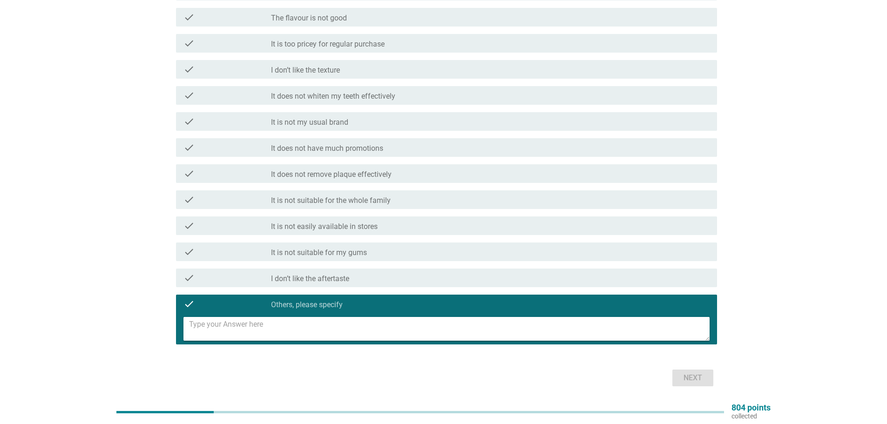
click at [363, 324] on textarea at bounding box center [449, 329] width 521 height 24
type textarea "i"
type textarea "I rotate brands. Currently i am using Darlie"
click at [688, 376] on div "Next" at bounding box center [693, 378] width 26 height 11
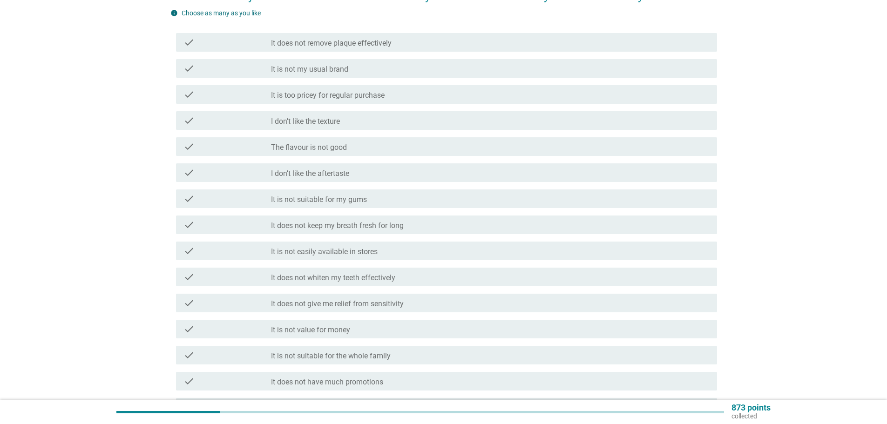
scroll to position [186, 0]
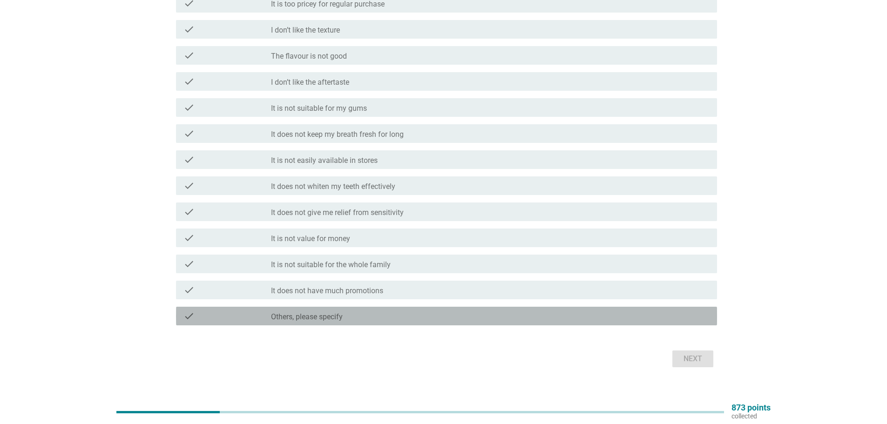
click at [384, 317] on div "check_box Others, please specify" at bounding box center [490, 316] width 439 height 11
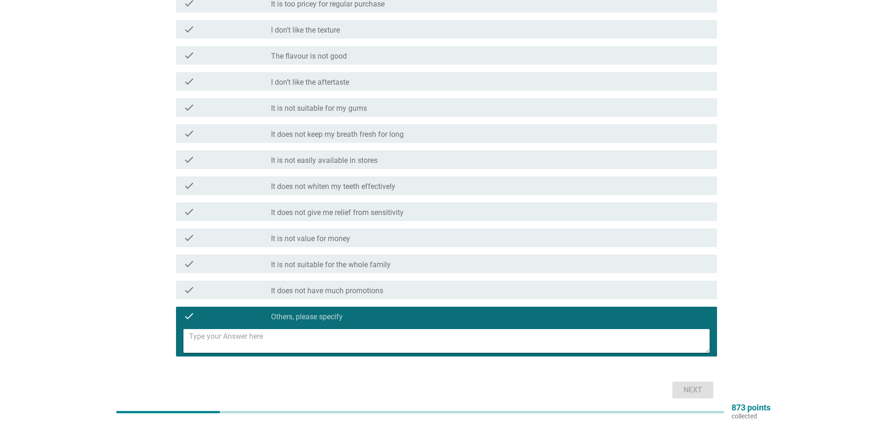
click at [375, 336] on textarea at bounding box center [449, 341] width 521 height 24
type textarea "i rotate brands"
click at [693, 397] on button "Next" at bounding box center [693, 390] width 41 height 17
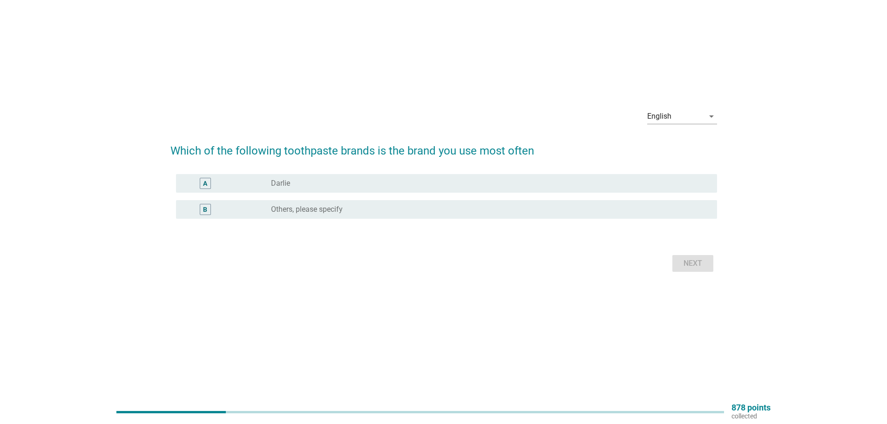
scroll to position [0, 0]
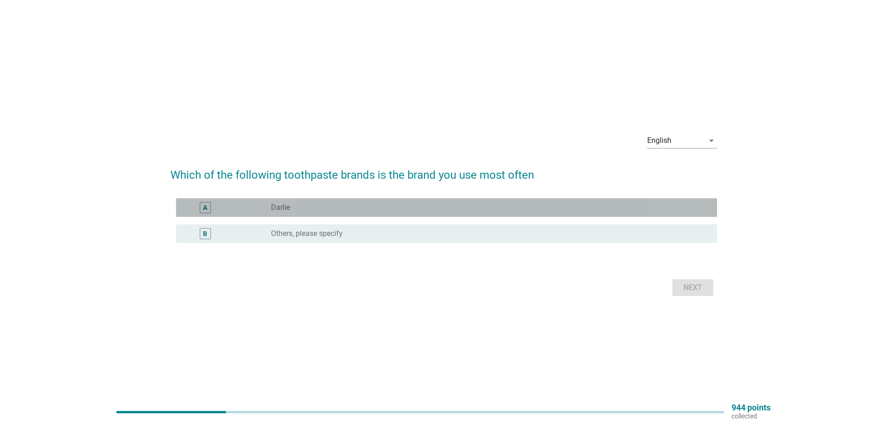
click at [371, 210] on div "radio_button_unchecked [PERSON_NAME]" at bounding box center [486, 207] width 431 height 9
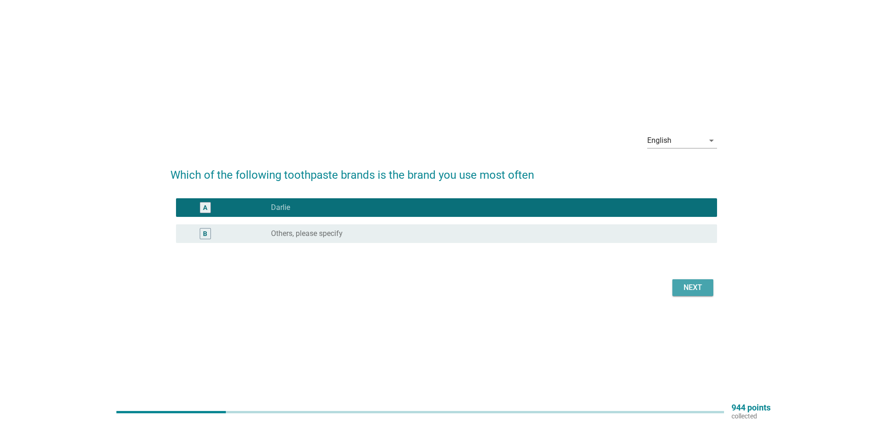
click at [696, 288] on div "Next" at bounding box center [693, 287] width 26 height 11
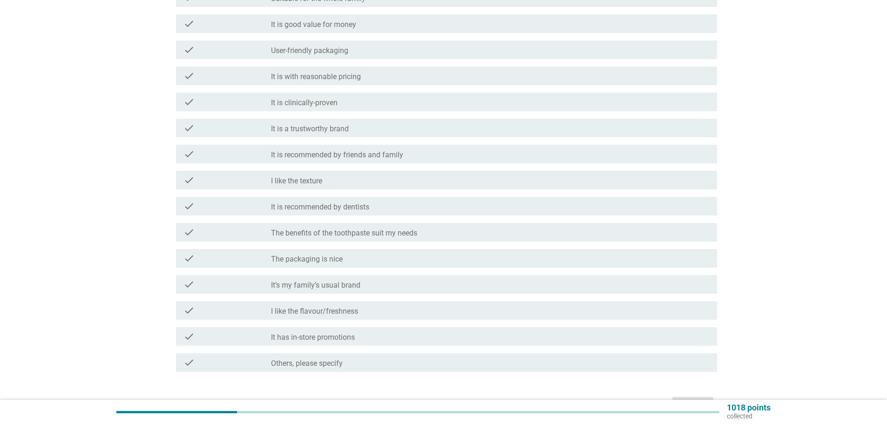
scroll to position [186, 0]
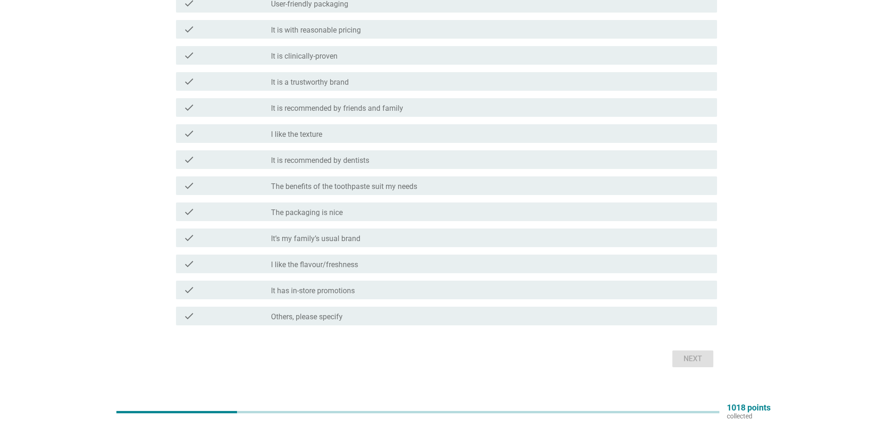
click at [326, 291] on label "It has in-store promotions" at bounding box center [313, 290] width 84 height 9
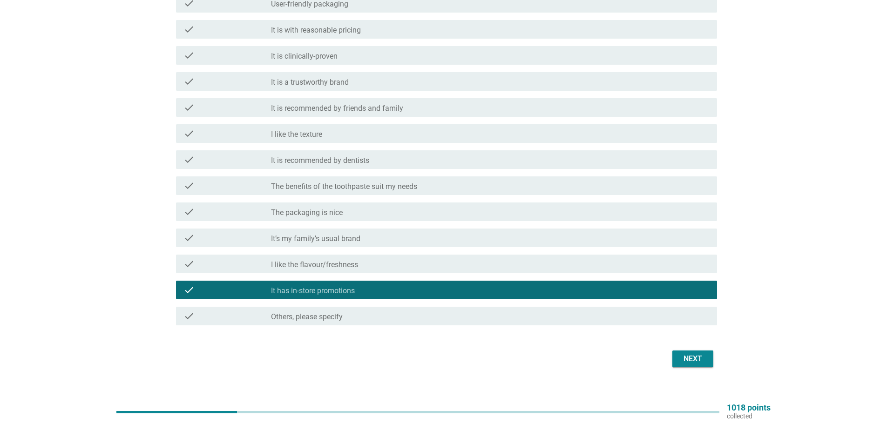
click at [701, 359] on div "Next" at bounding box center [693, 359] width 26 height 11
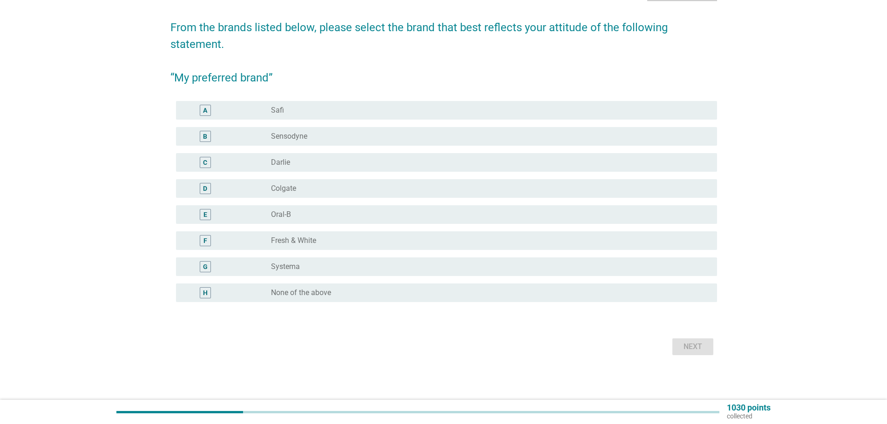
scroll to position [0, 0]
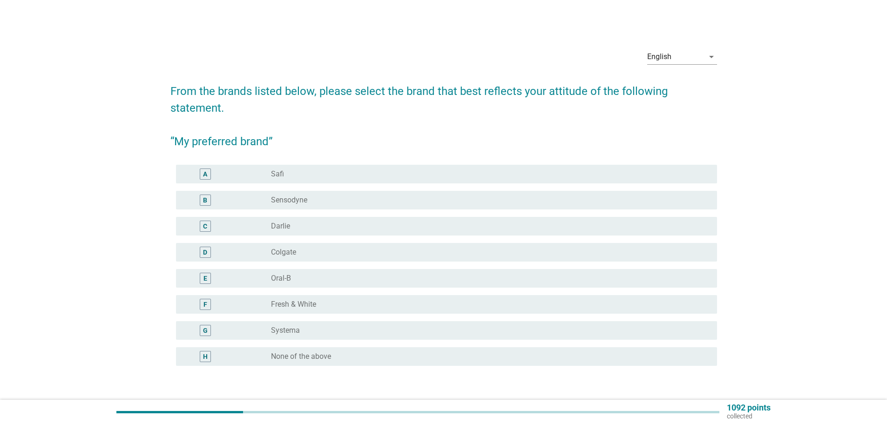
click at [290, 278] on label "Oral-B" at bounding box center [281, 278] width 20 height 9
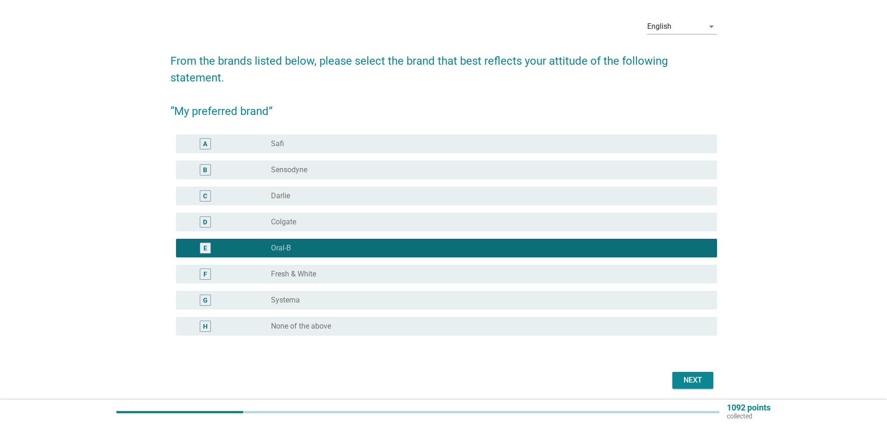
scroll to position [47, 0]
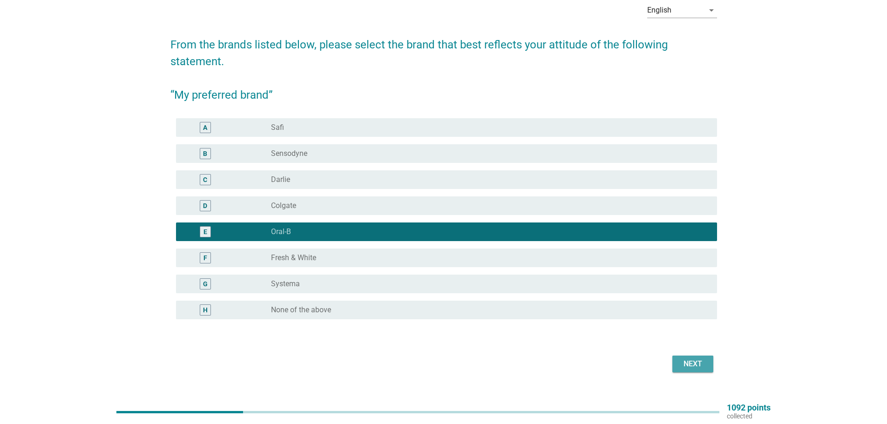
click at [695, 362] on div "Next" at bounding box center [693, 364] width 26 height 11
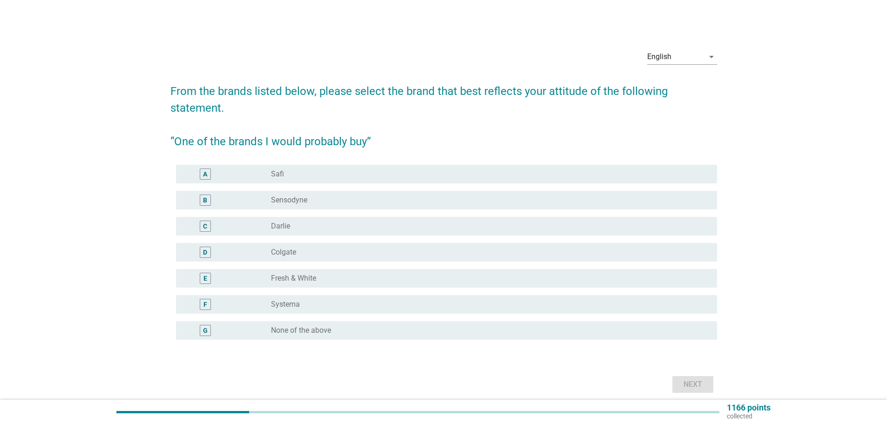
click at [326, 190] on div "B radio_button_unchecked Sensodyne" at bounding box center [443, 200] width 547 height 26
click at [349, 303] on div "radio_button_unchecked Systema" at bounding box center [486, 304] width 431 height 9
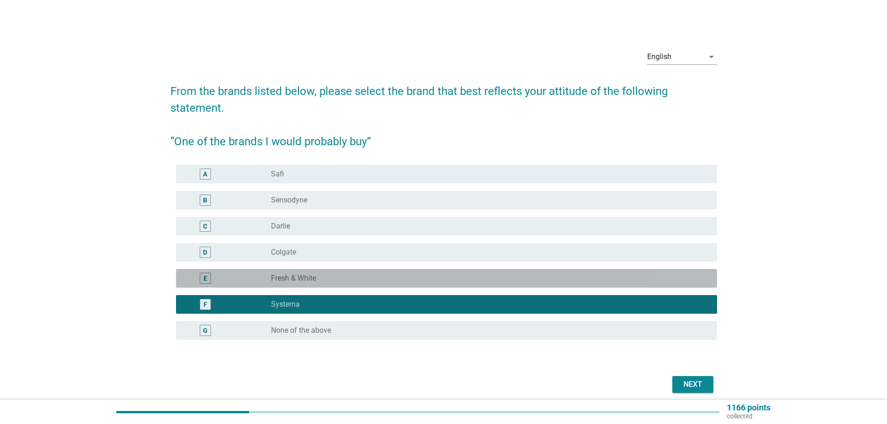
click at [348, 279] on div "radio_button_unchecked Fresh & White" at bounding box center [486, 278] width 431 height 9
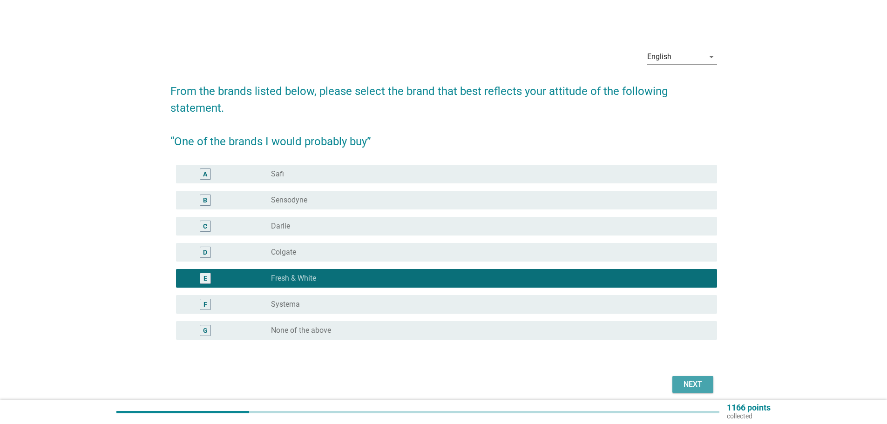
click at [698, 382] on div "Next" at bounding box center [693, 384] width 26 height 11
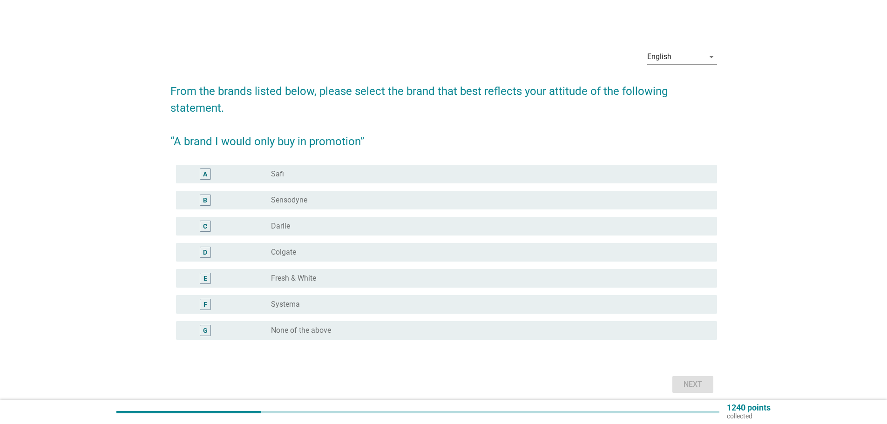
click at [323, 201] on div "radio_button_unchecked Sensodyne" at bounding box center [486, 200] width 431 height 9
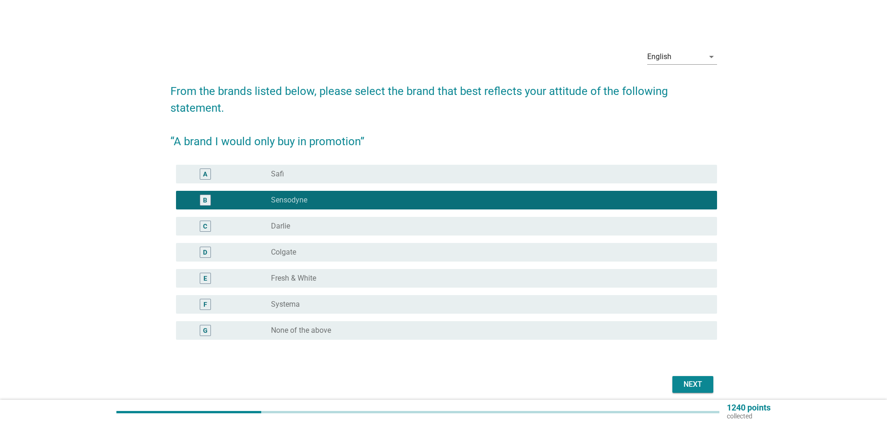
click at [360, 306] on div "radio_button_unchecked Systema" at bounding box center [486, 304] width 431 height 9
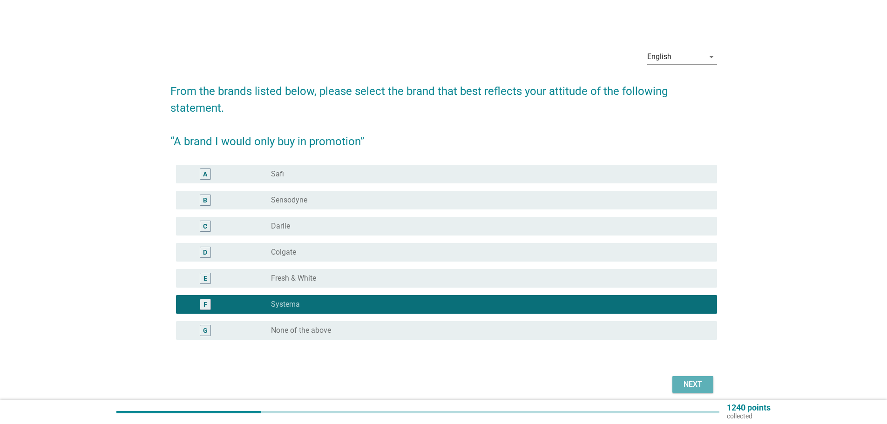
click at [692, 388] on div "Next" at bounding box center [693, 384] width 26 height 11
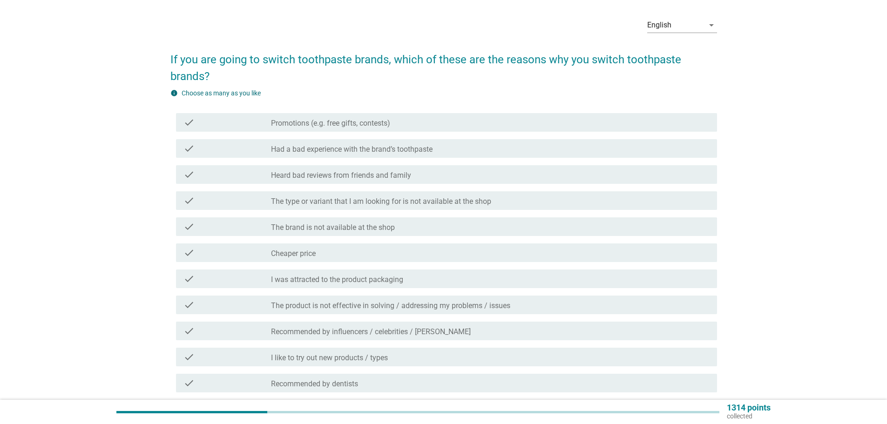
scroll to position [47, 0]
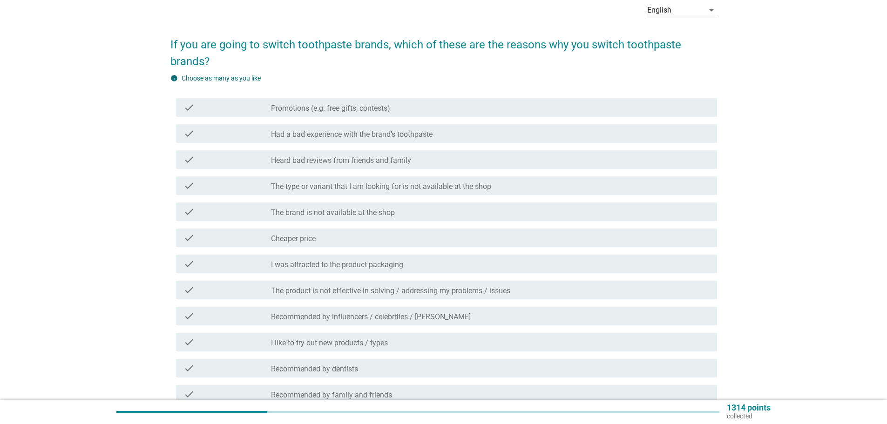
click at [381, 110] on label "Promotions (e.g. free gifts, contests)" at bounding box center [330, 108] width 119 height 9
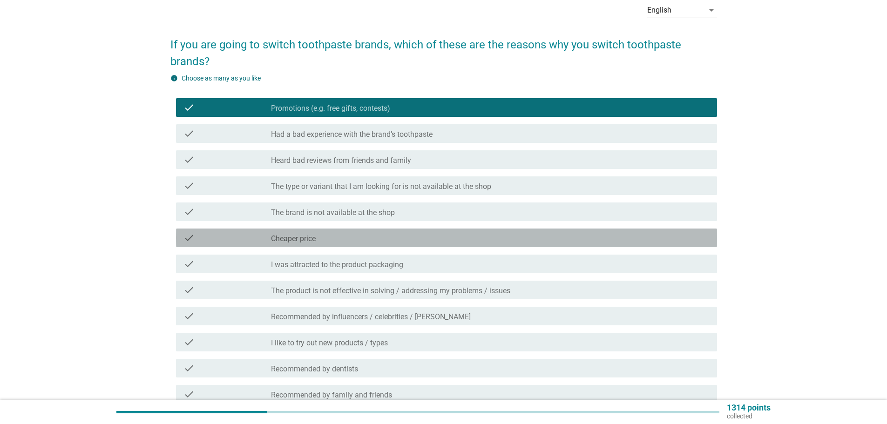
click at [369, 234] on div "check_box_outline_blank Cheaper price" at bounding box center [490, 237] width 439 height 11
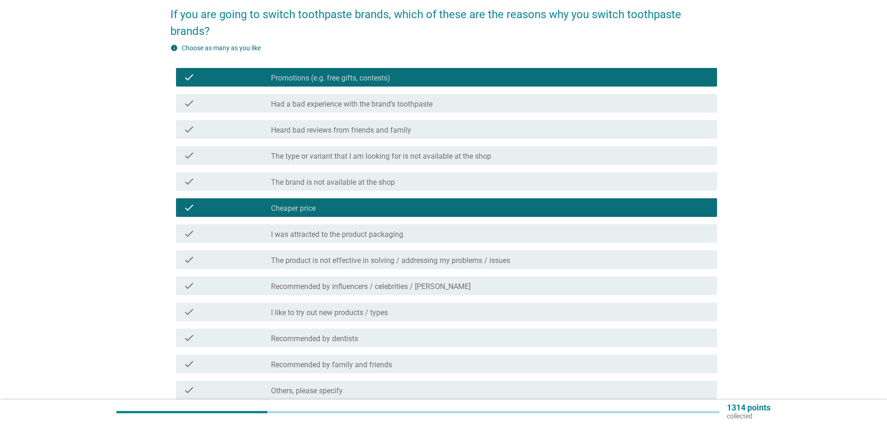
scroll to position [93, 0]
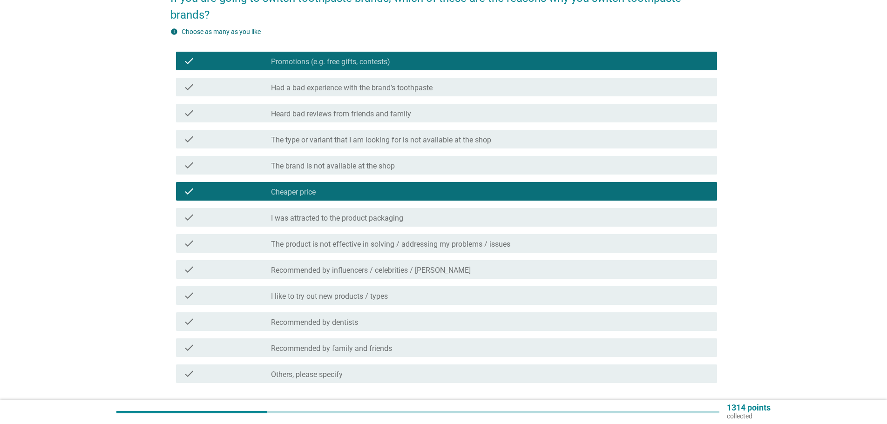
click at [373, 221] on label "I was attracted to the product packaging" at bounding box center [337, 218] width 132 height 9
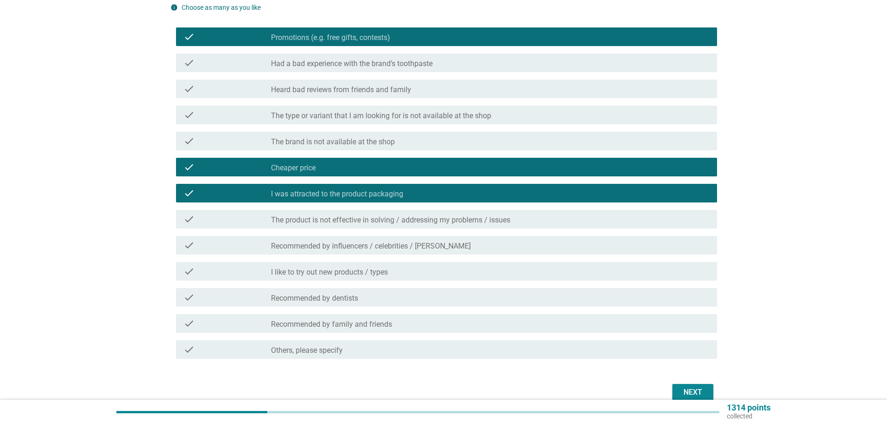
scroll to position [140, 0]
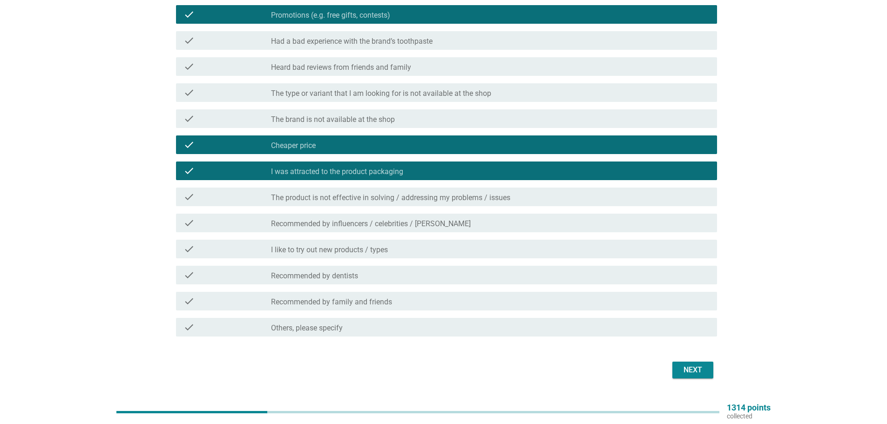
click at [366, 251] on label "I like to try out new products / types" at bounding box center [329, 249] width 117 height 9
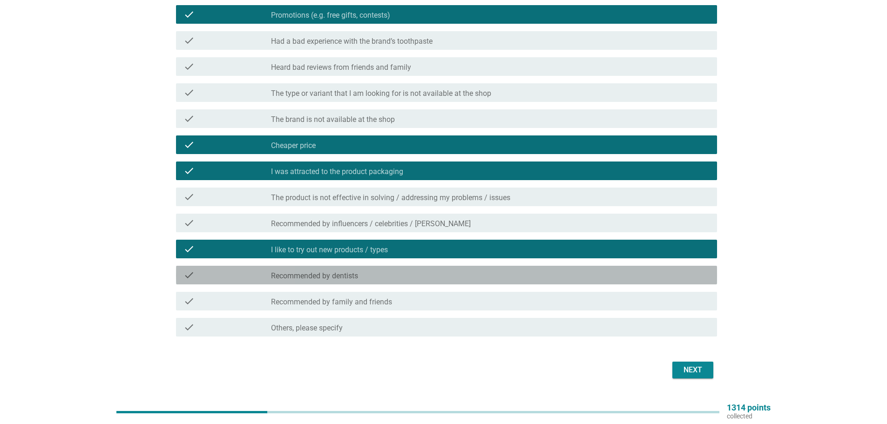
click at [488, 273] on div "check_box_outline_blank Recommended by dentists" at bounding box center [490, 275] width 439 height 11
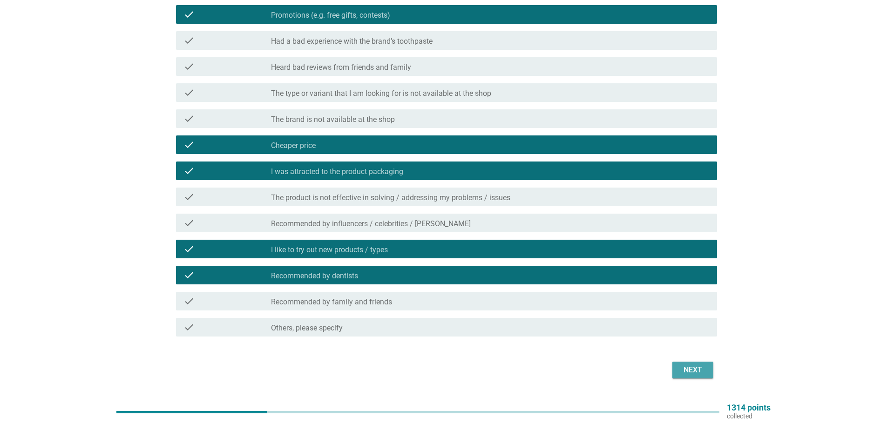
click at [690, 375] on div "Next" at bounding box center [693, 370] width 26 height 11
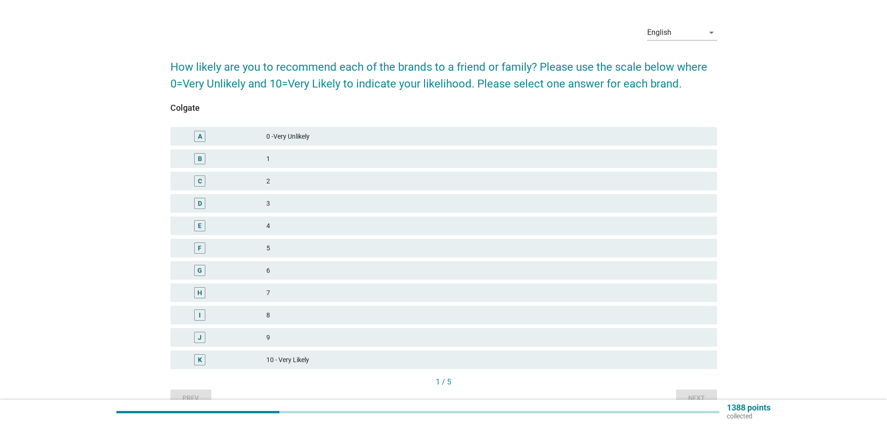
scroll to position [47, 0]
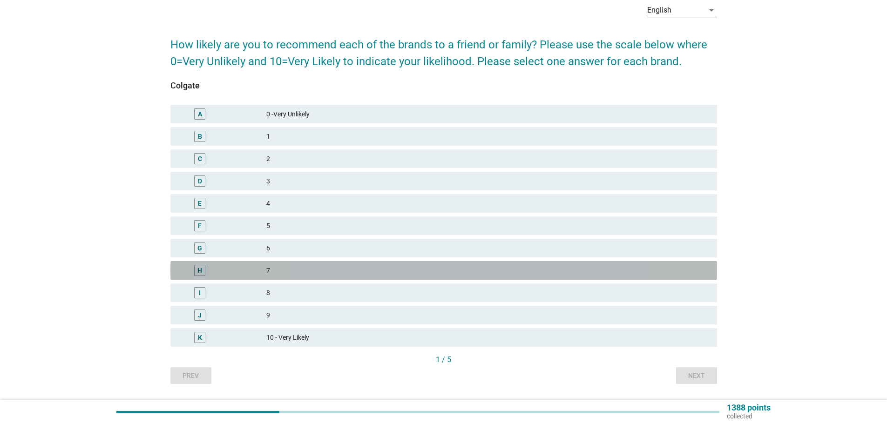
click at [291, 275] on div "7" at bounding box center [487, 270] width 443 height 11
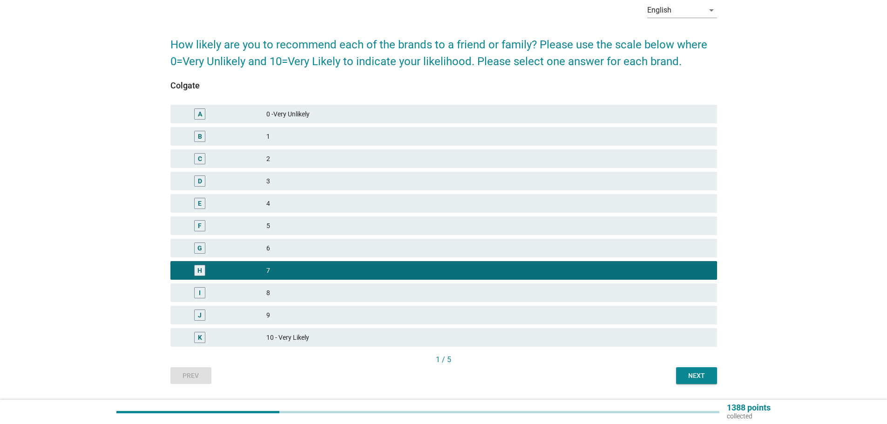
click at [382, 291] on div "8" at bounding box center [487, 292] width 443 height 11
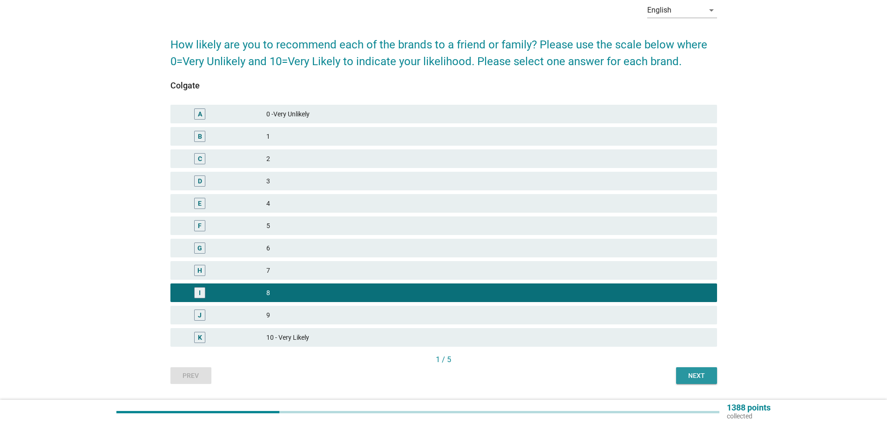
click at [701, 370] on button "Next" at bounding box center [696, 376] width 41 height 17
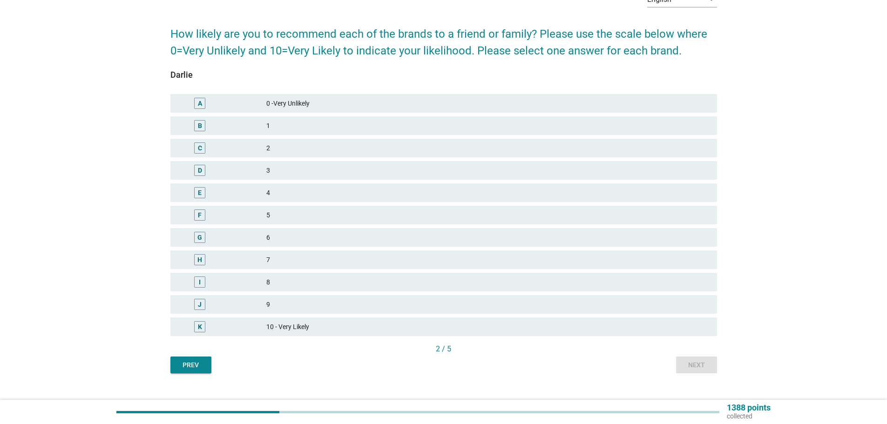
scroll to position [73, 0]
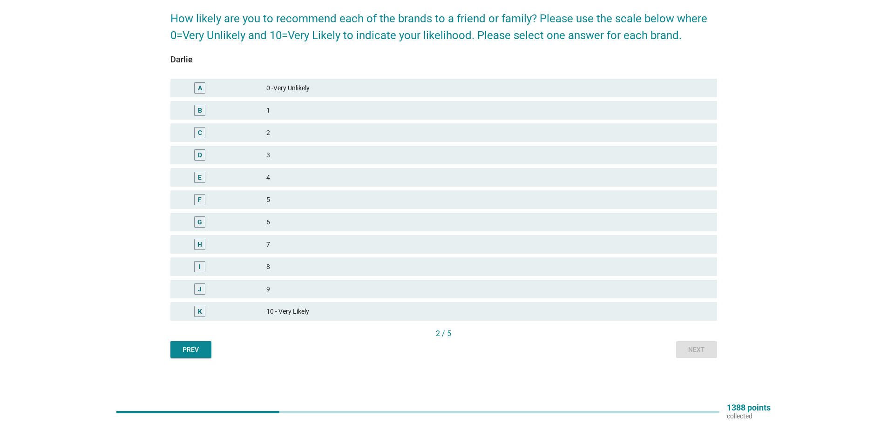
click at [336, 274] on div "I 8" at bounding box center [443, 267] width 547 height 19
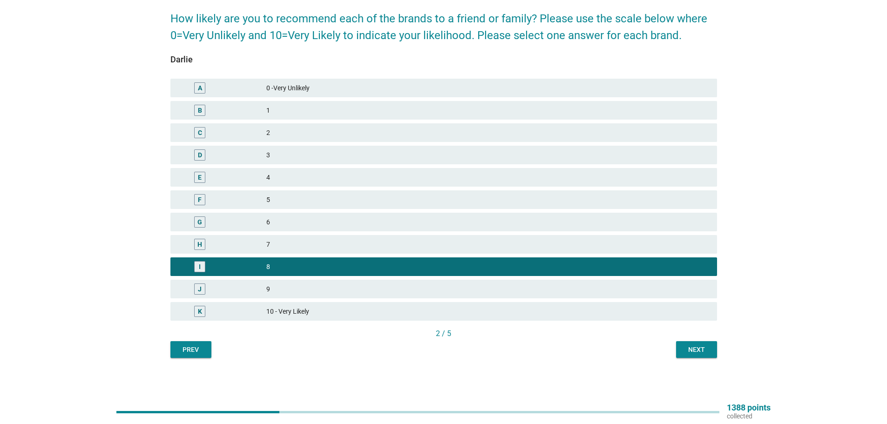
click at [693, 355] on button "Next" at bounding box center [696, 349] width 41 height 17
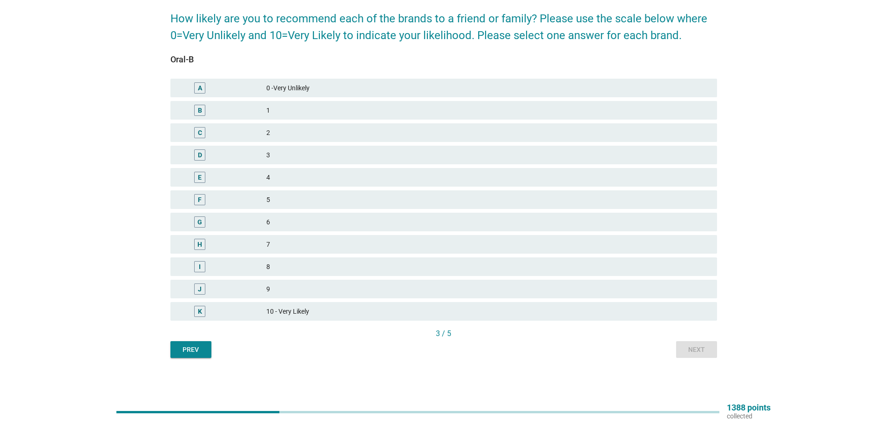
click at [408, 314] on div "10 - Very Likely" at bounding box center [487, 311] width 443 height 11
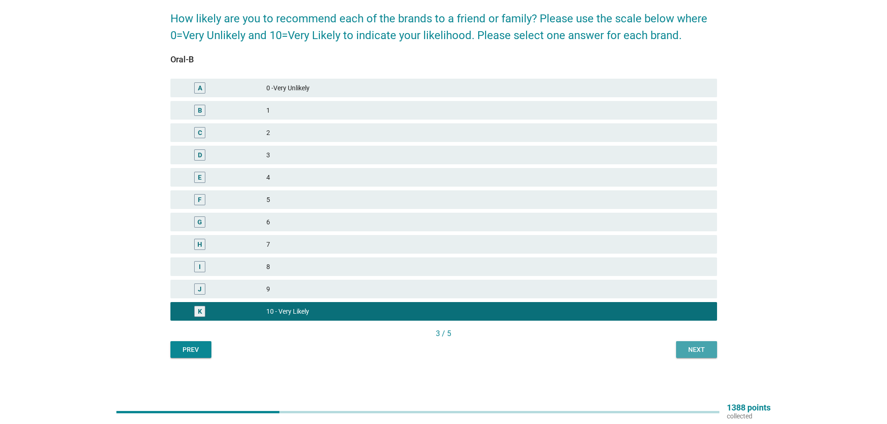
click at [698, 354] on div "Next" at bounding box center [697, 350] width 26 height 10
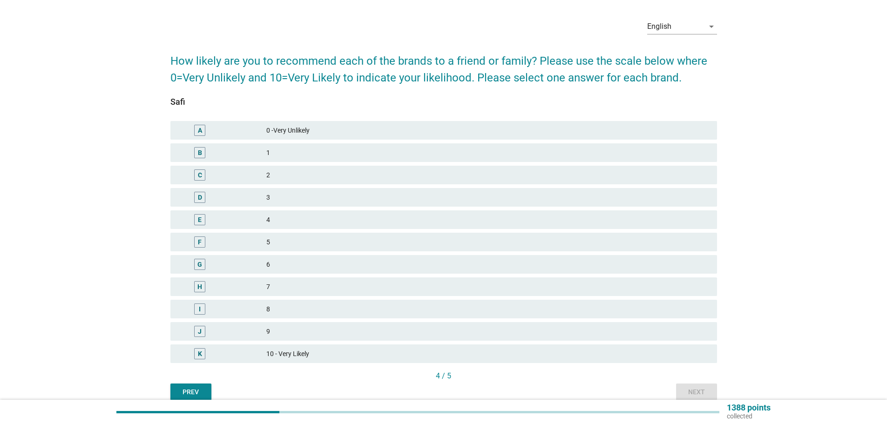
scroll to position [47, 0]
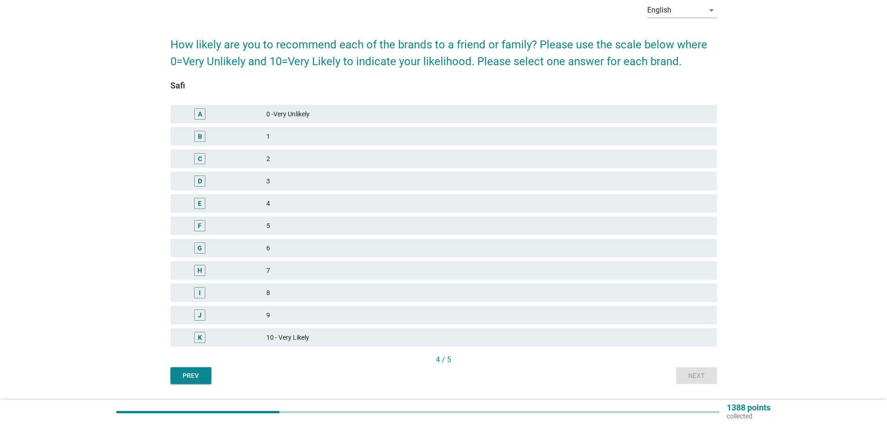
click at [328, 243] on div "6" at bounding box center [487, 248] width 443 height 11
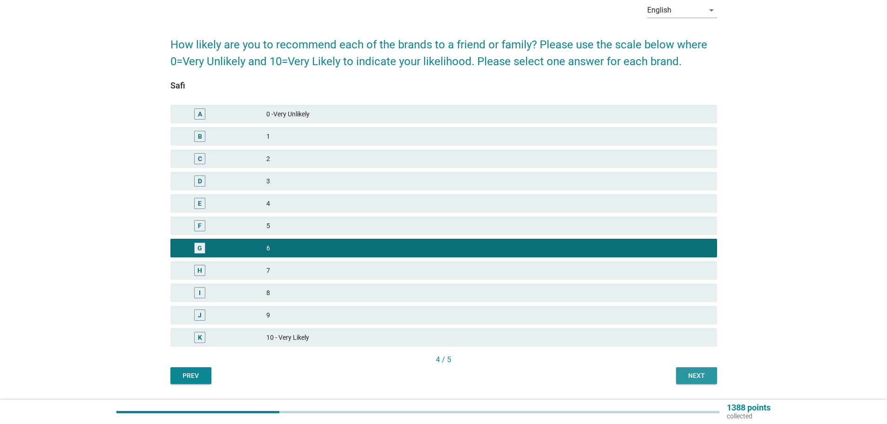
click at [697, 376] on div "Next" at bounding box center [697, 376] width 26 height 10
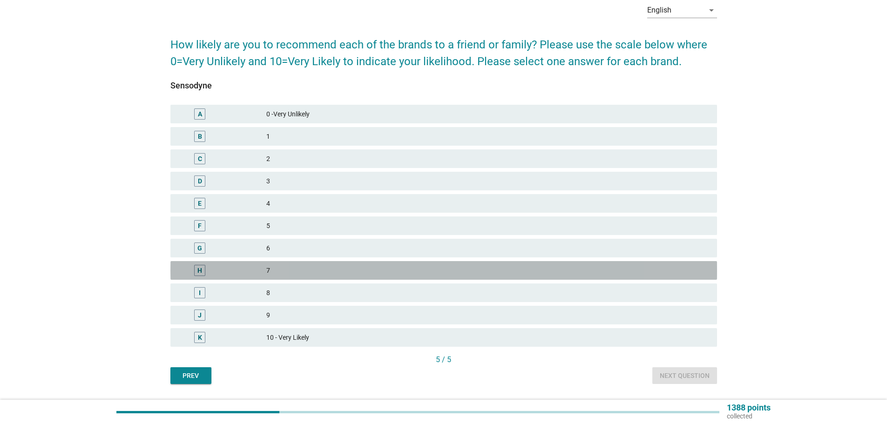
drag, startPoint x: 326, startPoint y: 267, endPoint x: 386, endPoint y: 286, distance: 62.9
click at [327, 267] on div "7" at bounding box center [487, 270] width 443 height 11
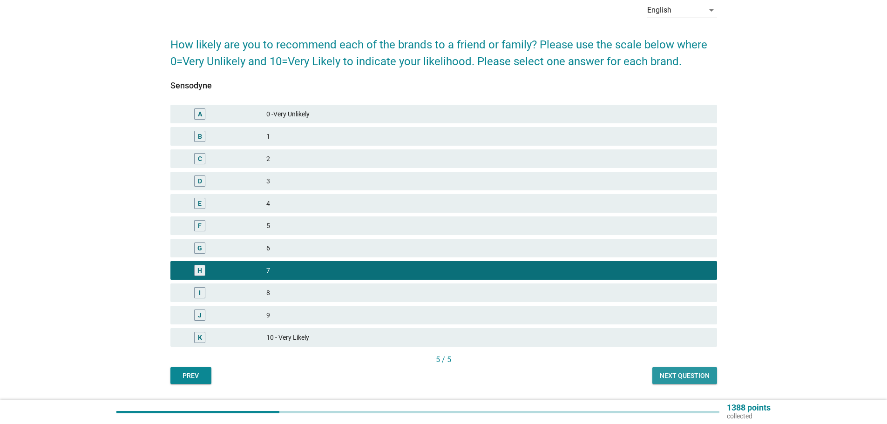
drag, startPoint x: 708, startPoint y: 370, endPoint x: 706, endPoint y: 378, distance: 8.3
click at [706, 378] on button "Next question" at bounding box center [685, 376] width 65 height 17
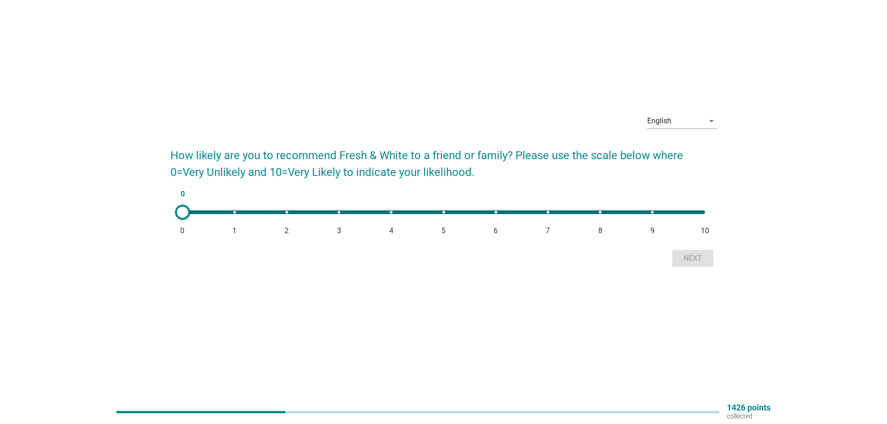
scroll to position [0, 0]
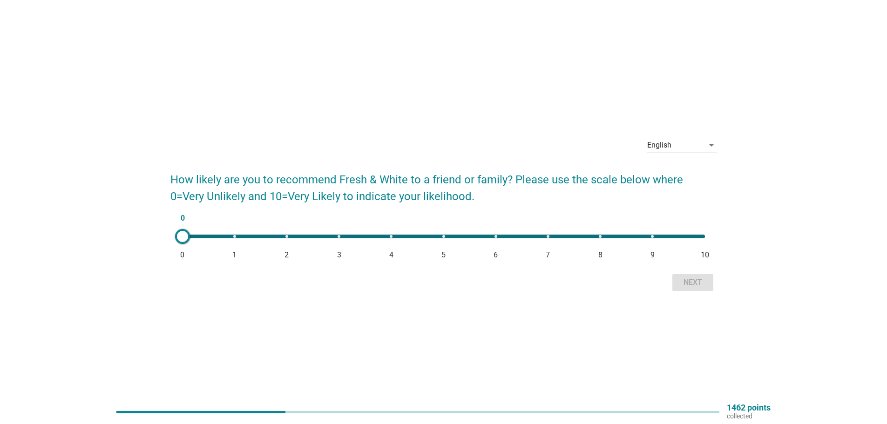
click at [599, 251] on span "8" at bounding box center [601, 255] width 4 height 11
type input "8"
click at [695, 283] on div "Next" at bounding box center [693, 282] width 26 height 11
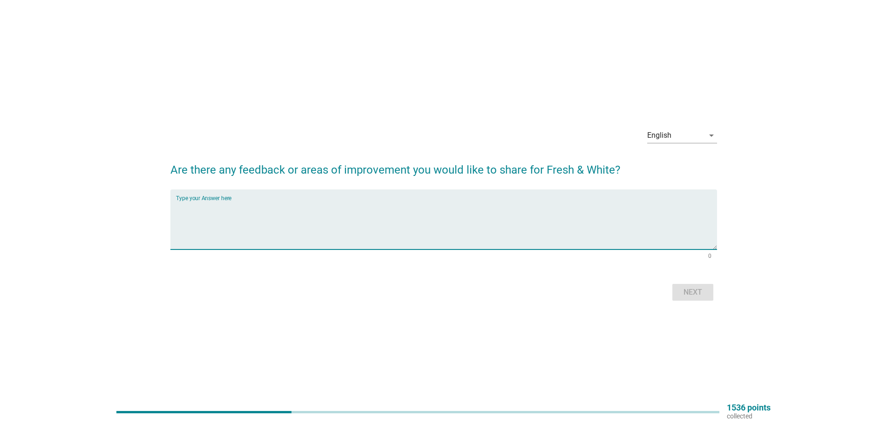
click at [522, 214] on textarea "Type your Answer here" at bounding box center [446, 225] width 541 height 49
drag, startPoint x: 172, startPoint y: 173, endPoint x: 683, endPoint y: 170, distance: 511.0
click at [683, 170] on h2 "Are there any feedback or areas of improvement you would like to share for Fres…" at bounding box center [443, 165] width 547 height 26
click at [358, 126] on div "English arrow_drop_down" at bounding box center [443, 137] width 547 height 32
click at [187, 227] on textarea "Type your Answer here" at bounding box center [446, 225] width 541 height 49
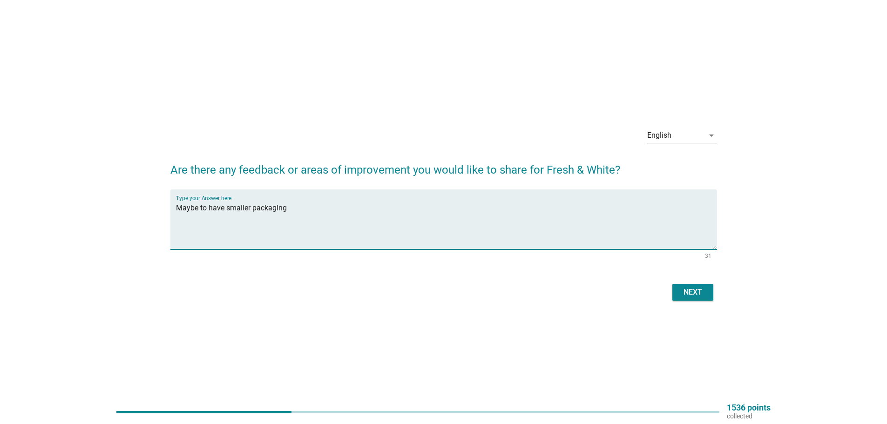
type textarea "Maybe to have smaller packaging"
click at [679, 298] on button "Next" at bounding box center [693, 292] width 41 height 17
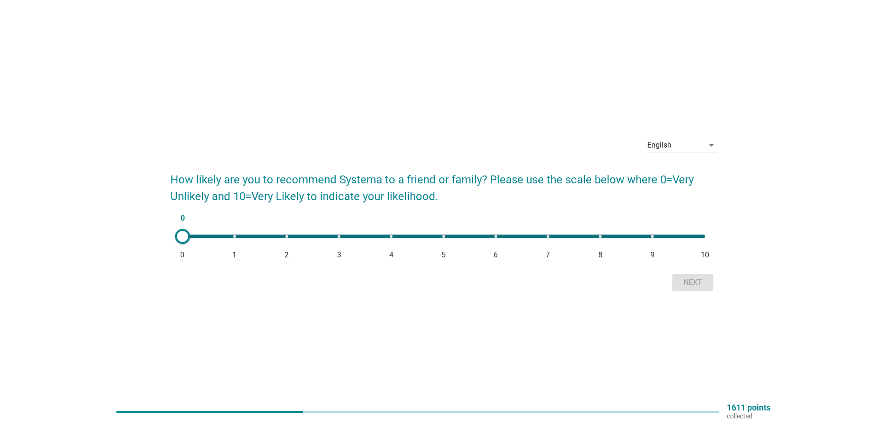
click at [601, 238] on div "0 0 1 2 3 4 5 6 7 8 9 10" at bounding box center [444, 237] width 523 height 4
type input "8"
click at [695, 288] on div "Next" at bounding box center [693, 282] width 26 height 11
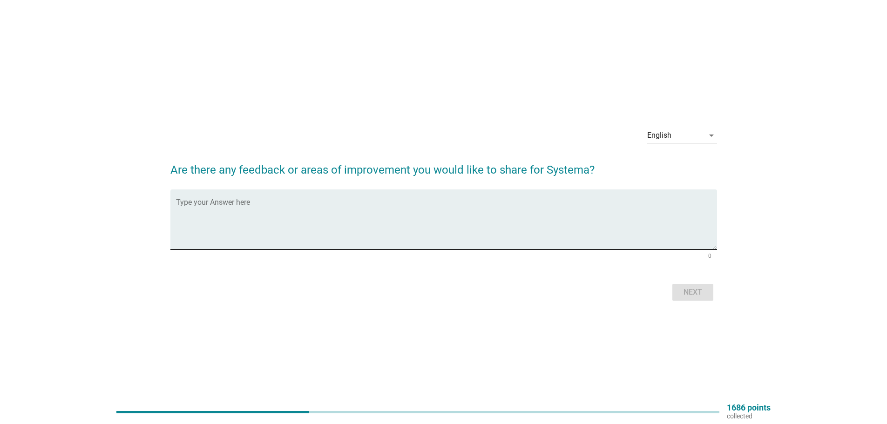
click at [615, 219] on textarea "Type your Answer here" at bounding box center [446, 225] width 541 height 49
click at [342, 232] on textarea "Type your Answer here" at bounding box center [446, 225] width 541 height 49
type textarea "perhaps to have a bundle package - with the toothbrush"
click at [687, 290] on div "Next" at bounding box center [693, 292] width 26 height 11
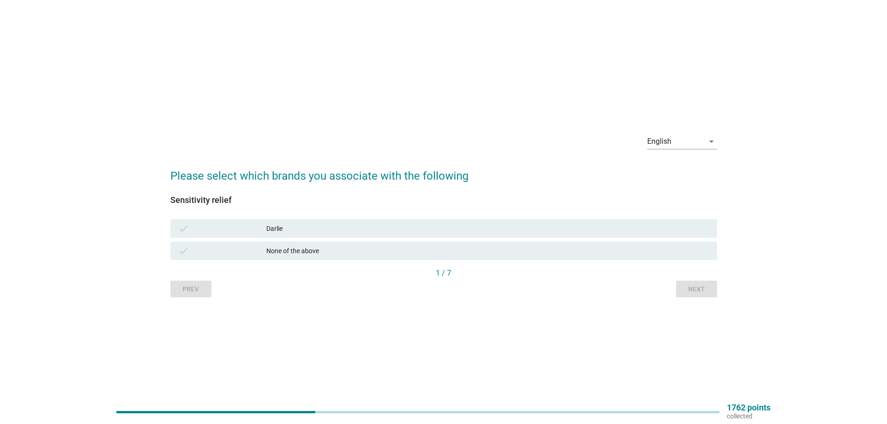
click at [341, 247] on div "None of the above" at bounding box center [487, 250] width 443 height 11
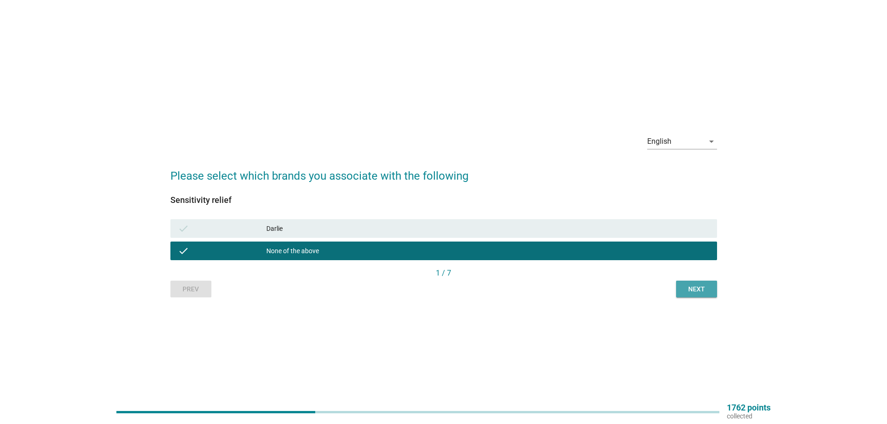
click at [704, 293] on div "Next" at bounding box center [697, 290] width 26 height 10
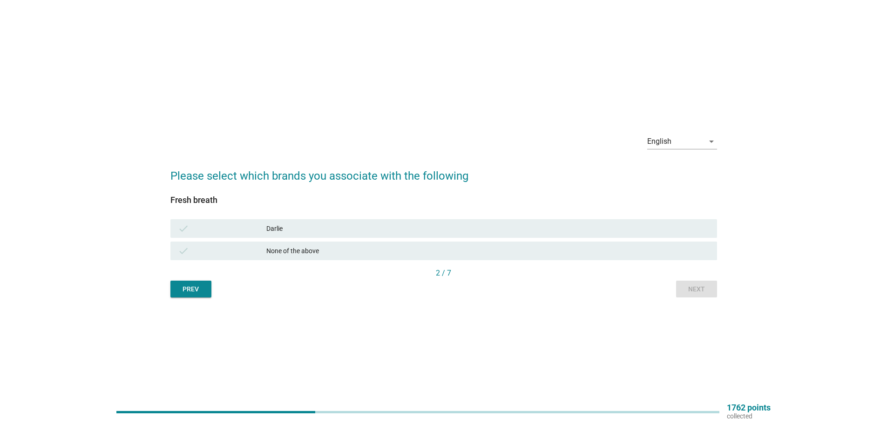
click at [420, 221] on div "check [PERSON_NAME]" at bounding box center [443, 228] width 547 height 19
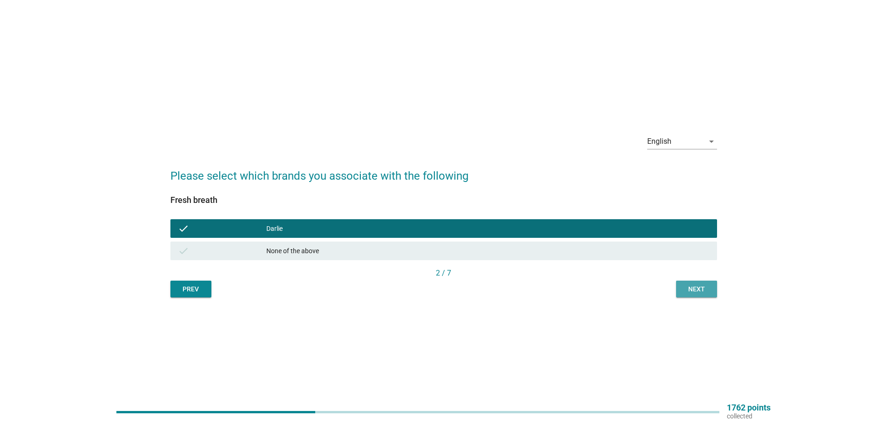
click at [705, 290] on div "Next" at bounding box center [697, 290] width 26 height 10
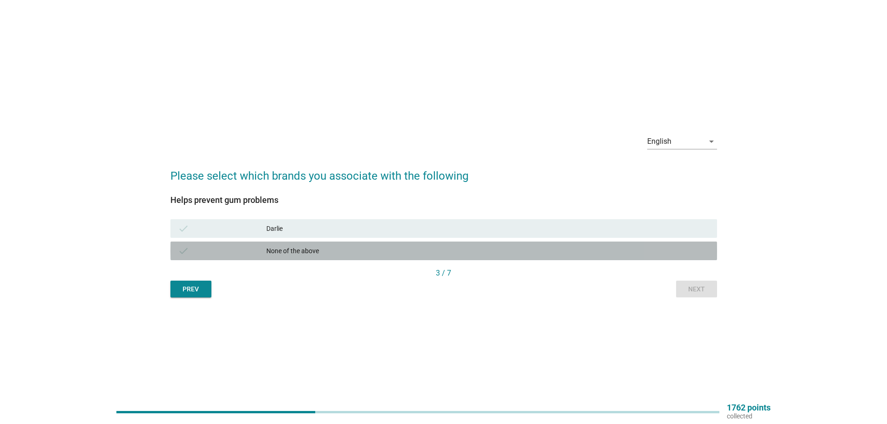
click at [375, 254] on div "None of the above" at bounding box center [487, 250] width 443 height 11
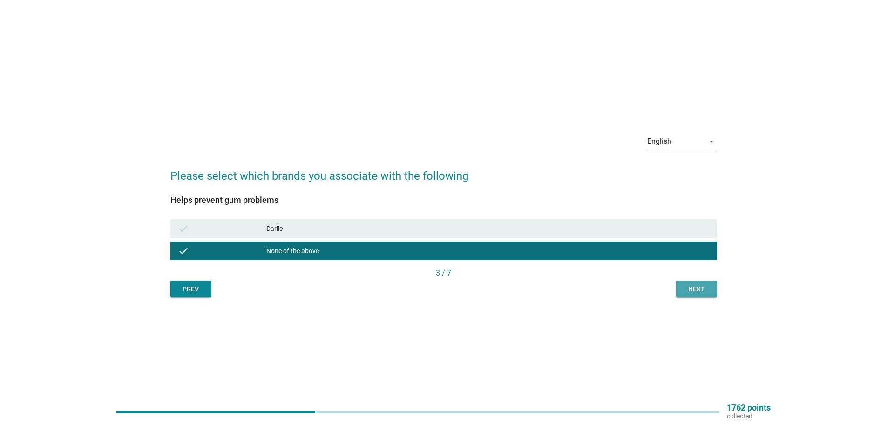
click at [705, 291] on div "Next" at bounding box center [697, 290] width 26 height 10
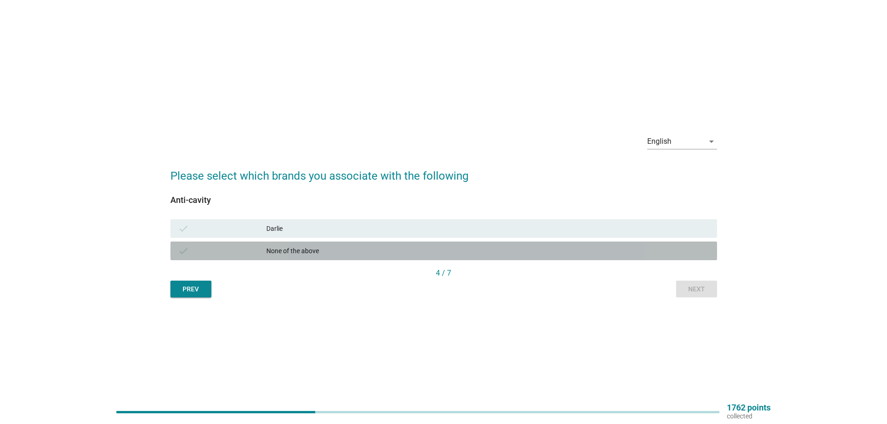
click at [633, 257] on div "check None of the above" at bounding box center [443, 251] width 547 height 19
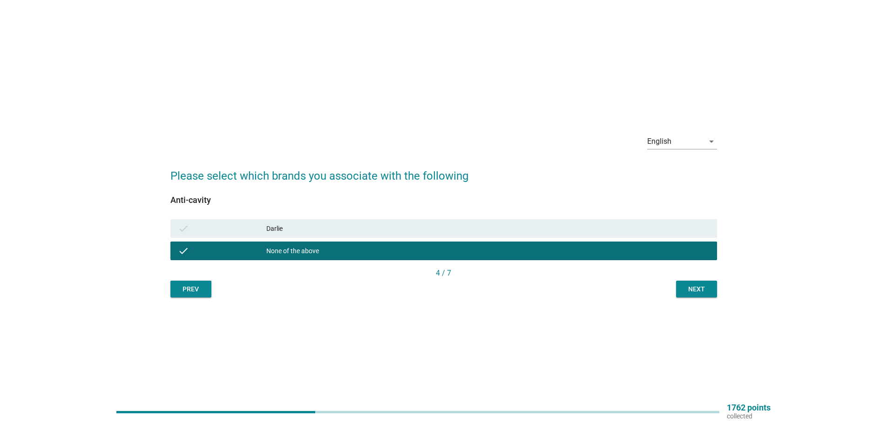
click at [713, 287] on button "Next" at bounding box center [696, 289] width 41 height 17
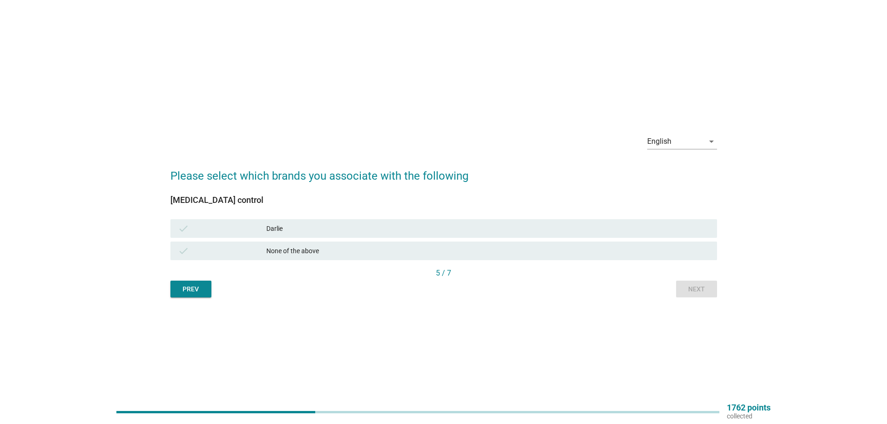
click at [432, 252] on div "None of the above" at bounding box center [487, 250] width 443 height 11
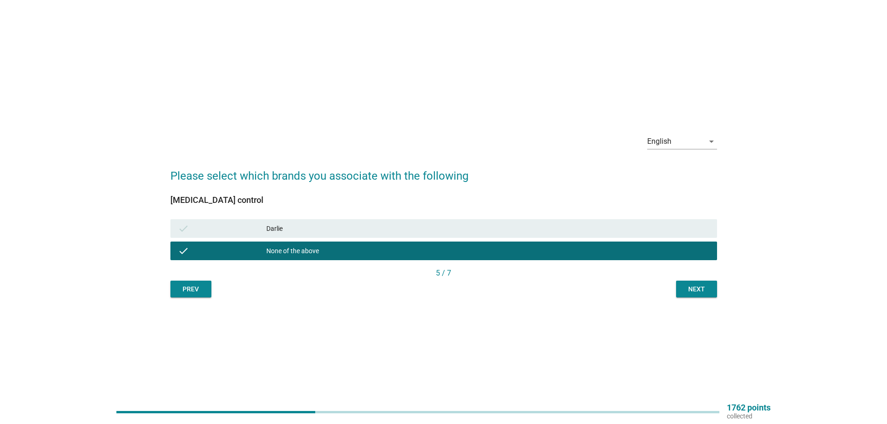
click at [708, 292] on div "Next" at bounding box center [697, 290] width 26 height 10
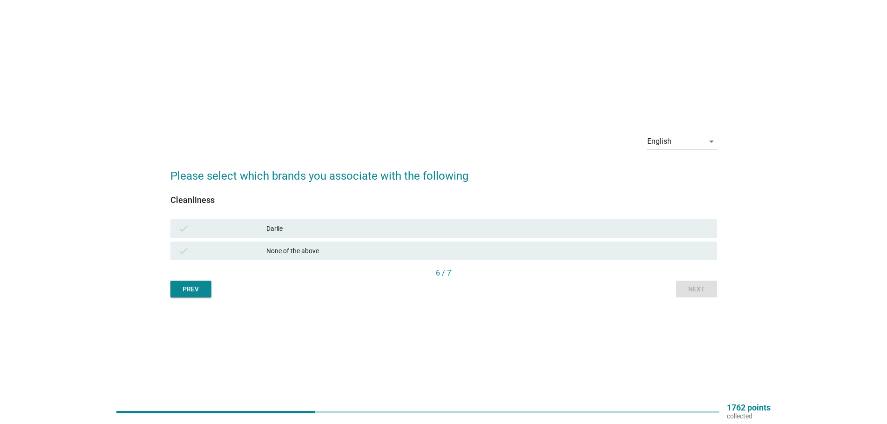
click at [415, 228] on div "Darlie" at bounding box center [487, 228] width 443 height 11
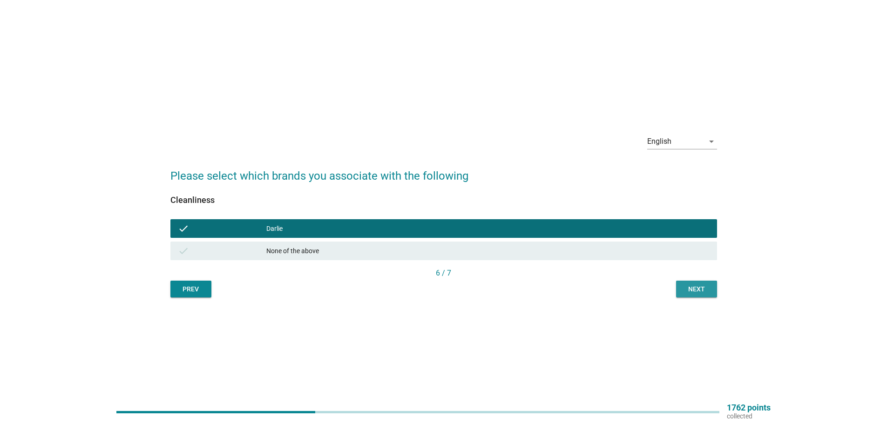
click at [698, 288] on div "Next" at bounding box center [697, 290] width 26 height 10
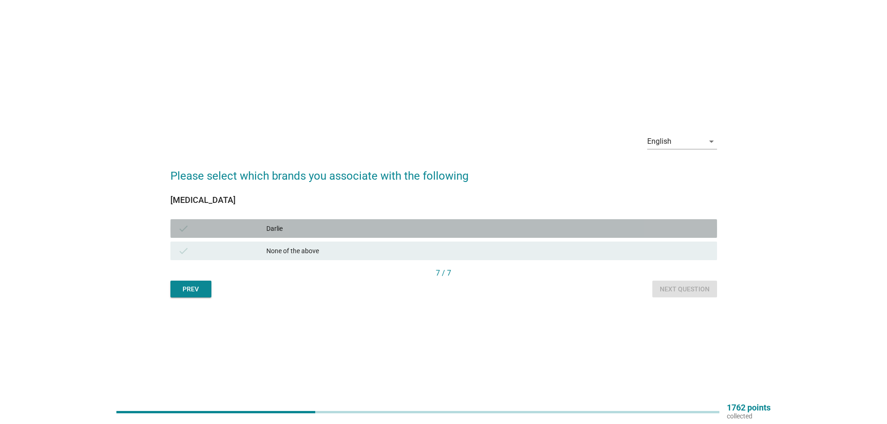
click at [500, 229] on div "Darlie" at bounding box center [487, 228] width 443 height 11
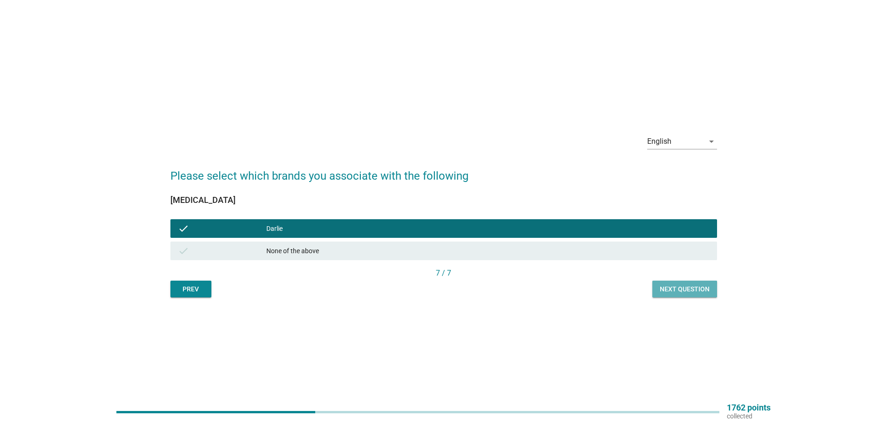
click at [697, 291] on div "Next question" at bounding box center [685, 290] width 50 height 10
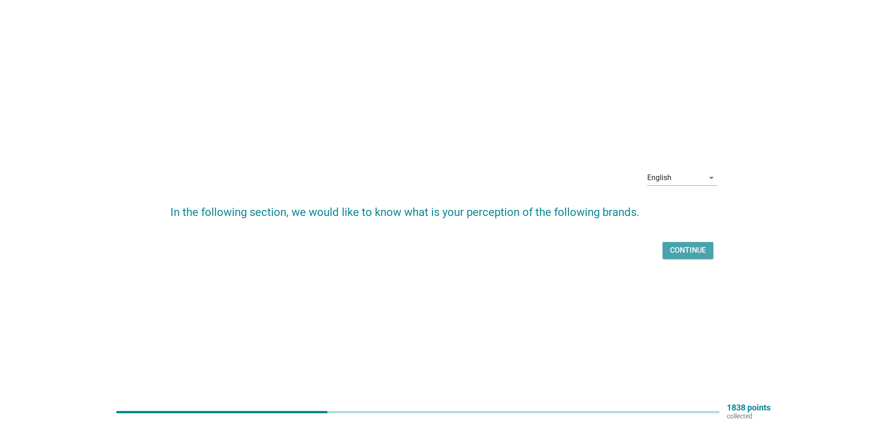
click at [688, 249] on div "Continue" at bounding box center [688, 250] width 36 height 11
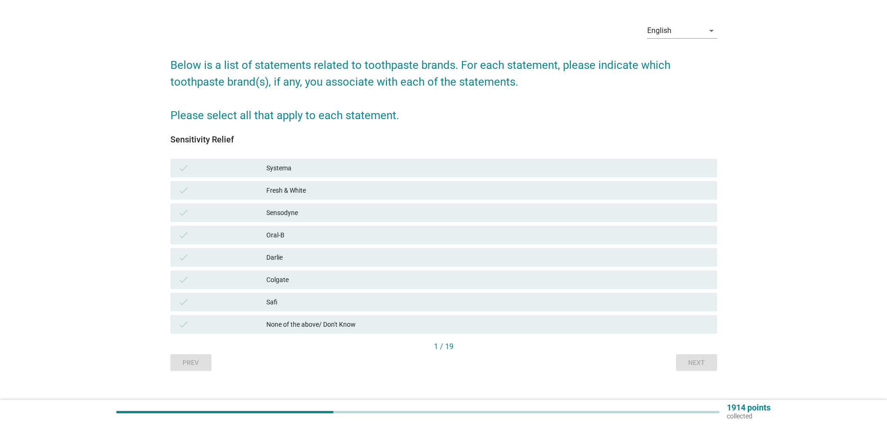
scroll to position [39, 0]
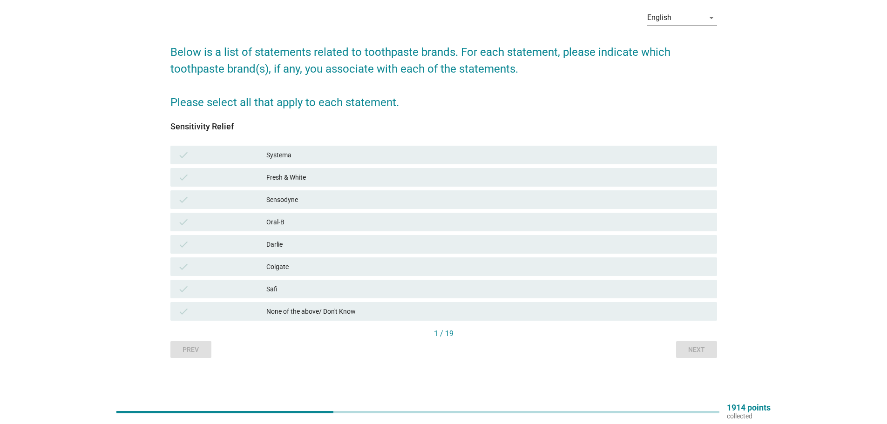
click at [333, 201] on div "Sensodyne" at bounding box center [487, 199] width 443 height 11
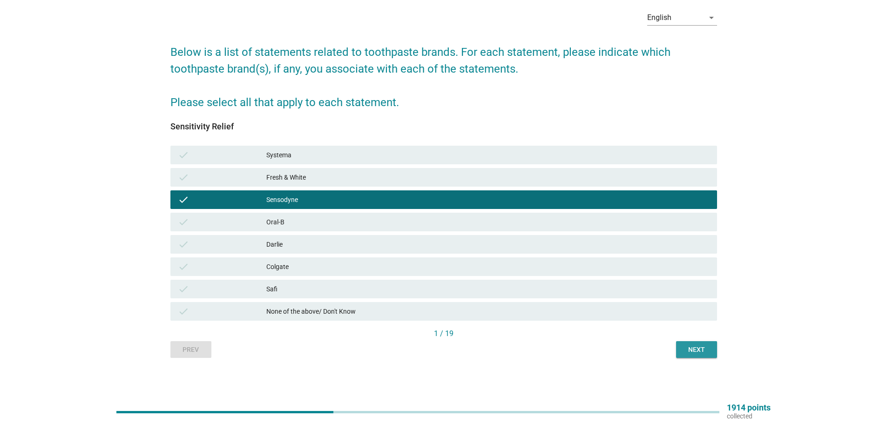
click at [691, 347] on div "Next" at bounding box center [697, 350] width 26 height 10
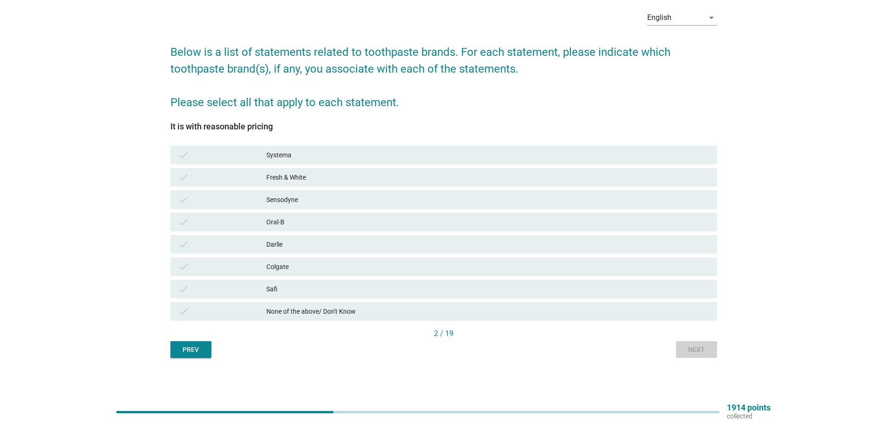
scroll to position [0, 0]
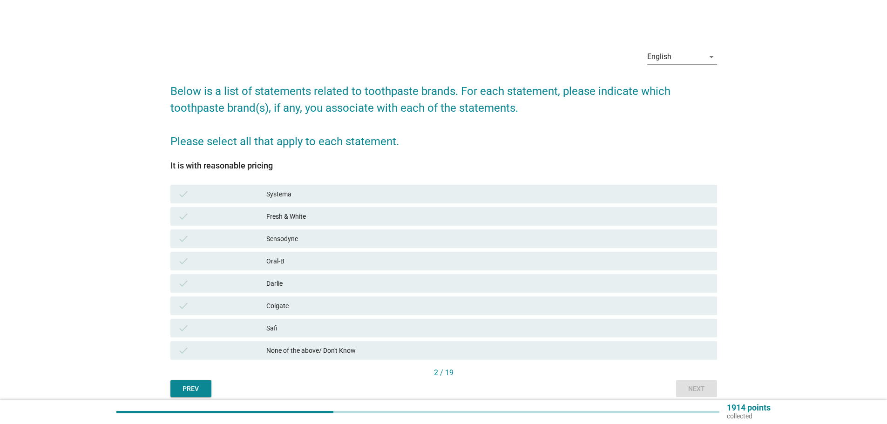
click at [334, 217] on div "Fresh & White" at bounding box center [487, 216] width 443 height 11
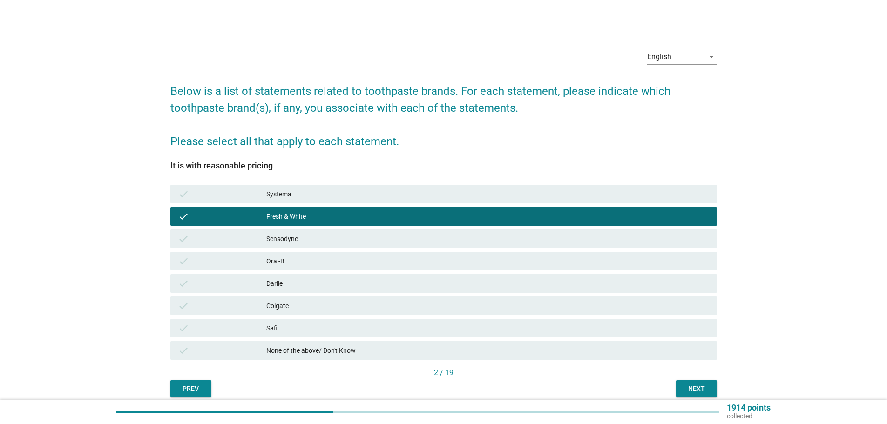
click at [692, 388] on div "Next" at bounding box center [697, 389] width 26 height 10
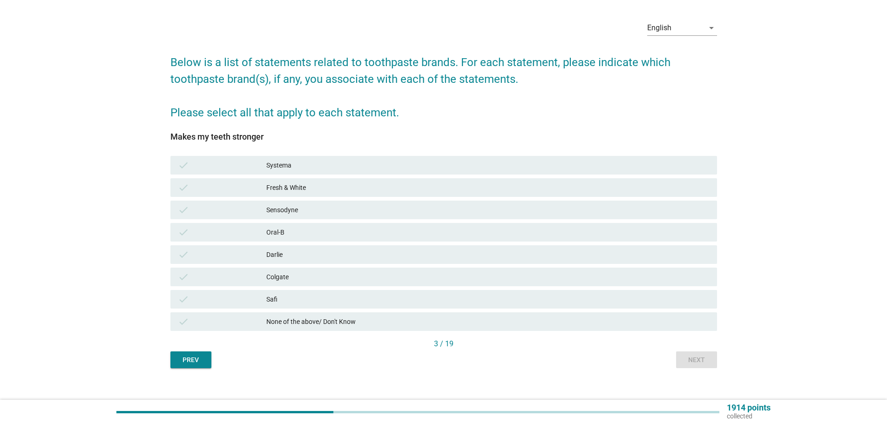
scroll to position [39, 0]
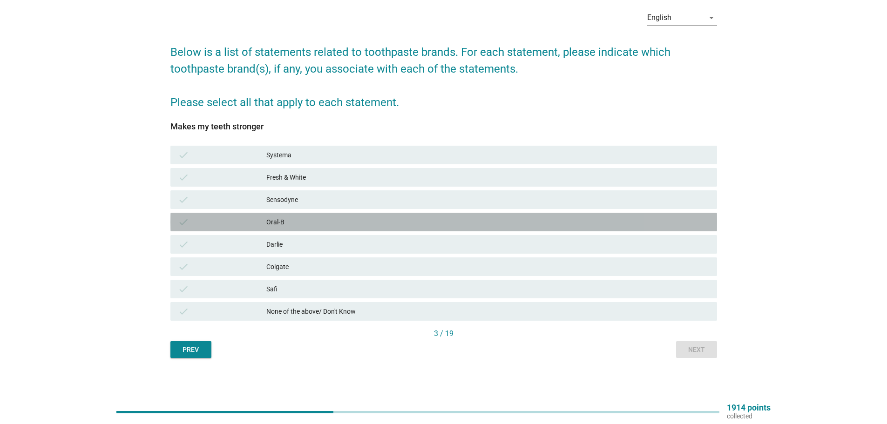
click at [307, 226] on div "Oral-B" at bounding box center [487, 222] width 443 height 11
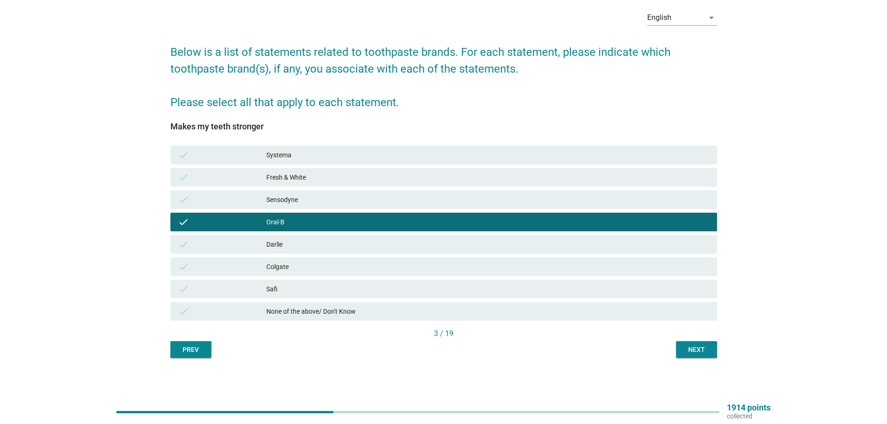
click at [697, 349] on div "Next" at bounding box center [697, 350] width 26 height 10
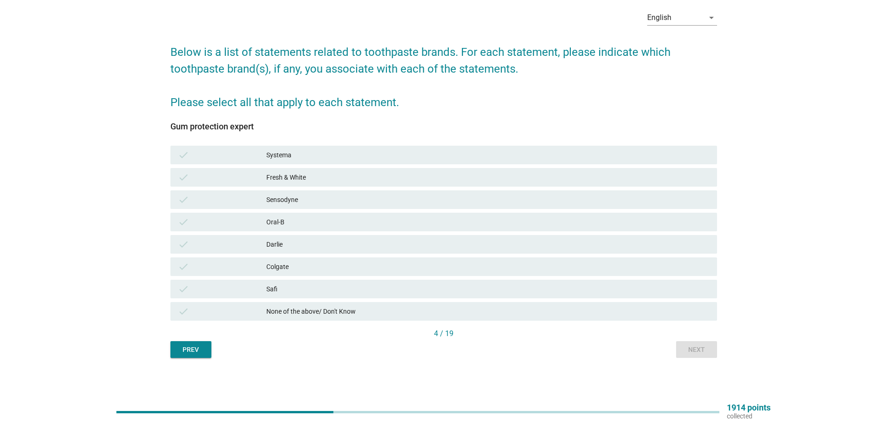
click at [350, 266] on div "Colgate" at bounding box center [487, 266] width 443 height 11
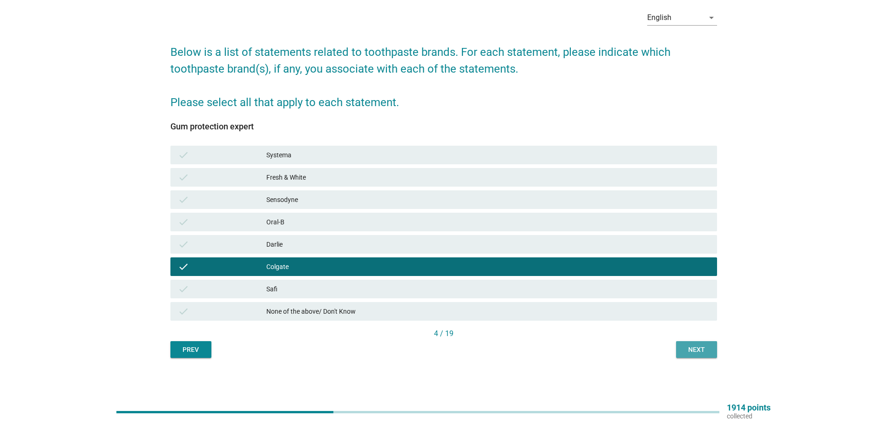
click at [695, 344] on button "Next" at bounding box center [696, 349] width 41 height 17
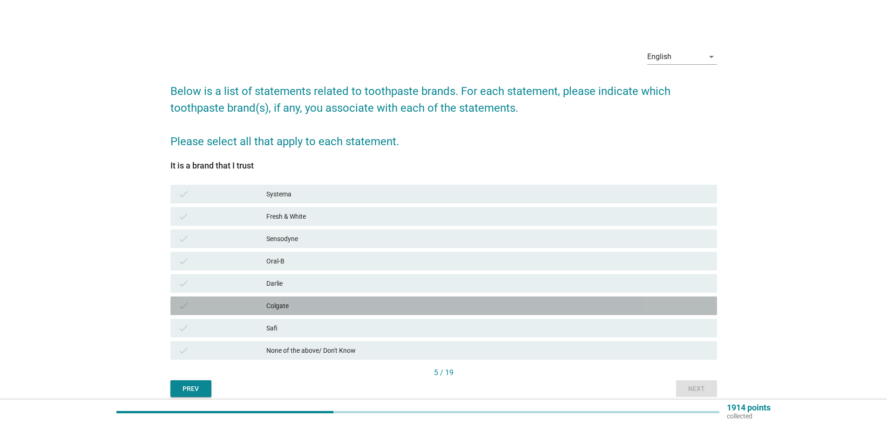
click at [312, 312] on div "check Colgate" at bounding box center [443, 306] width 547 height 19
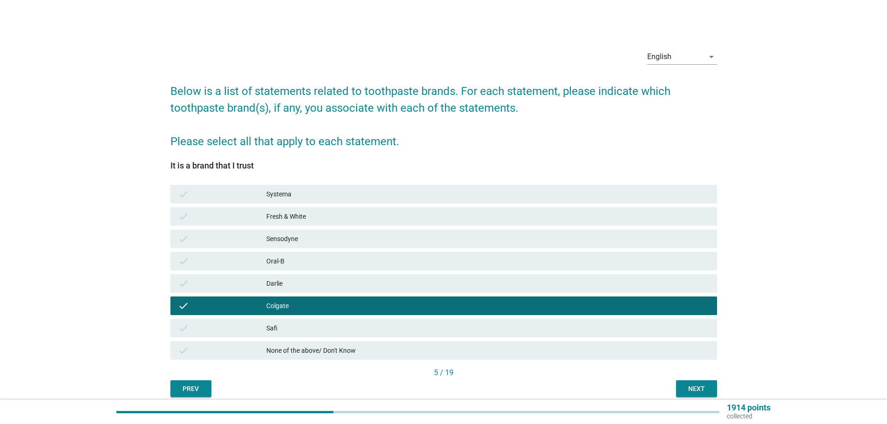
click at [699, 389] on div "Next" at bounding box center [697, 389] width 26 height 10
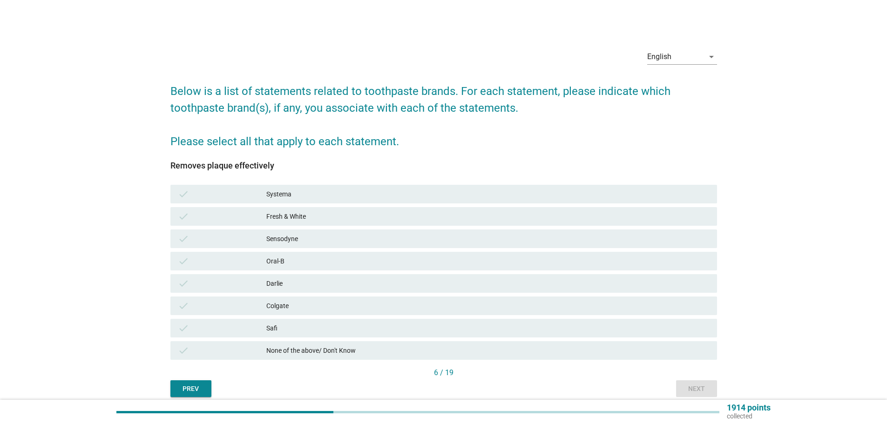
click at [278, 308] on div "Colgate" at bounding box center [487, 305] width 443 height 11
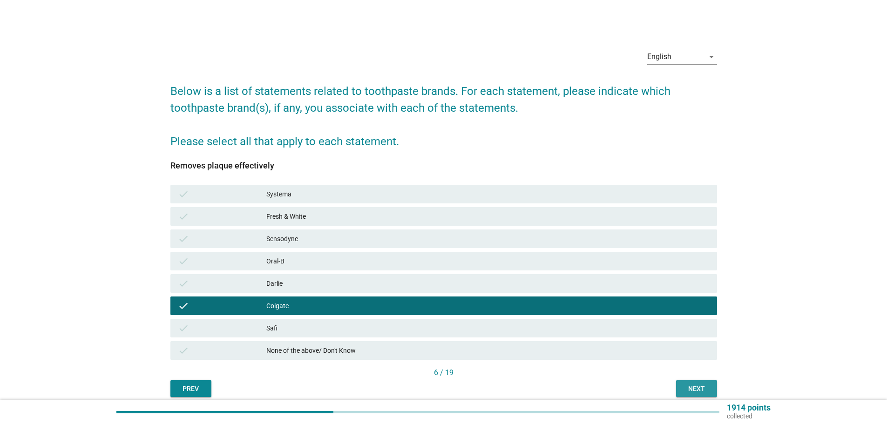
click at [698, 386] on div "Next" at bounding box center [697, 389] width 26 height 10
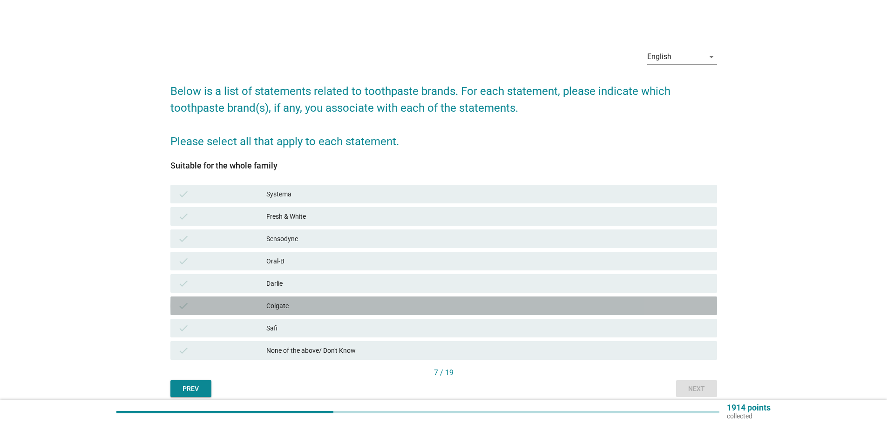
click at [368, 306] on div "Colgate" at bounding box center [487, 305] width 443 height 11
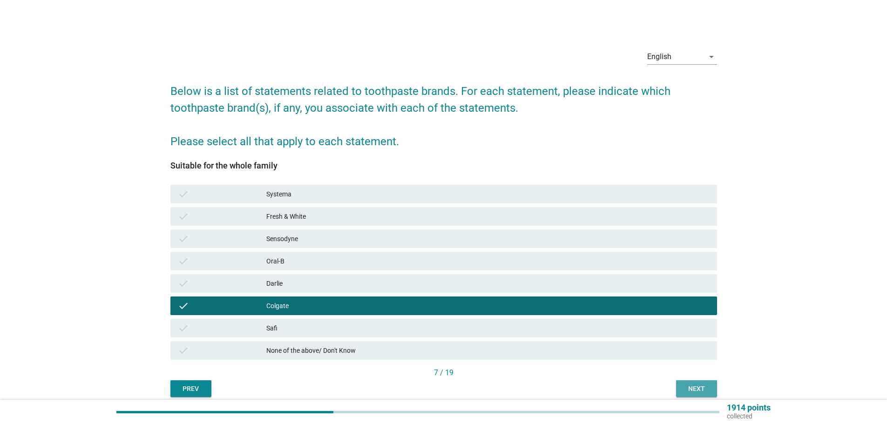
click at [701, 382] on button "Next" at bounding box center [696, 389] width 41 height 17
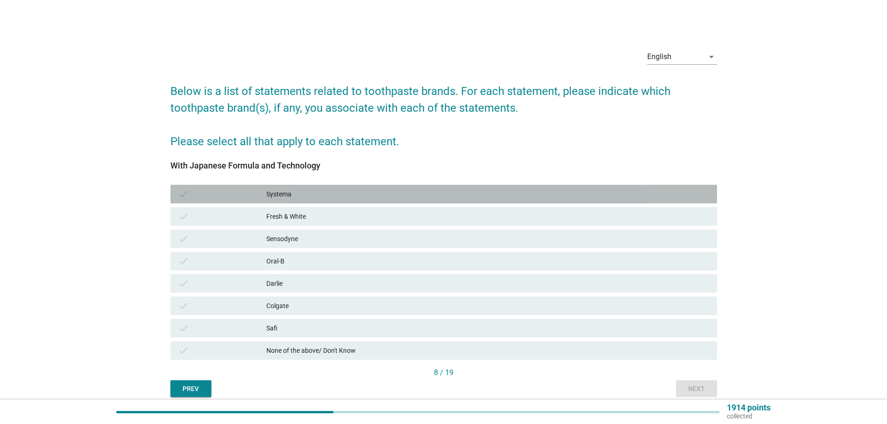
click at [361, 190] on div "Systema" at bounding box center [487, 194] width 443 height 11
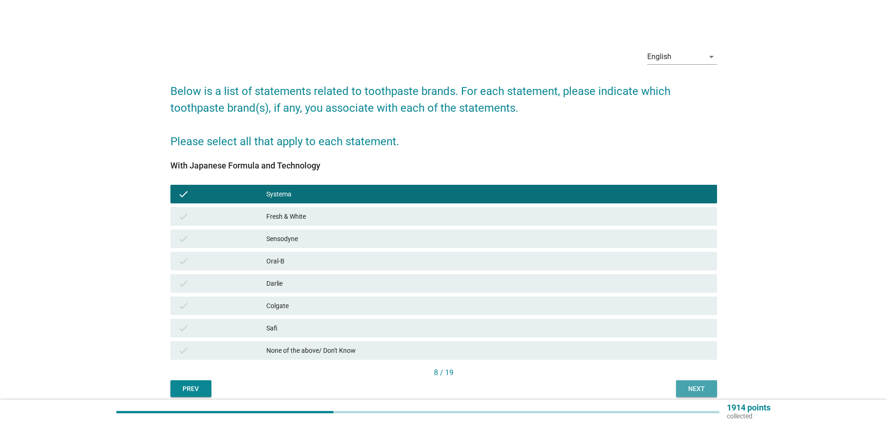
click at [692, 395] on button "Next" at bounding box center [696, 389] width 41 height 17
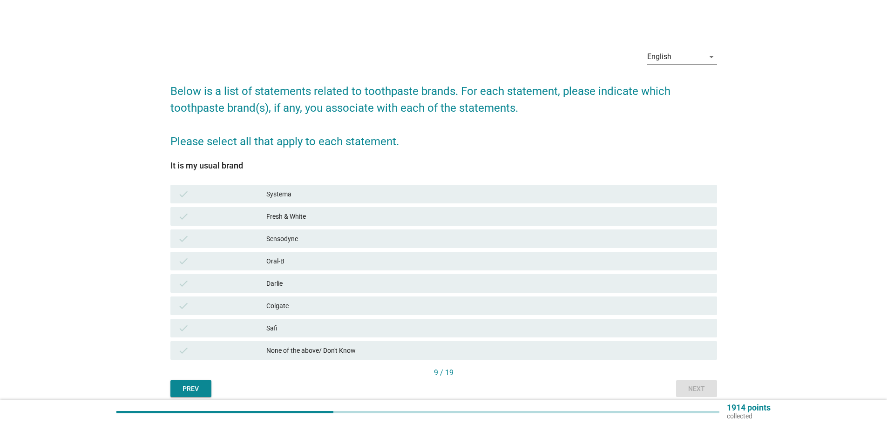
click at [307, 264] on div "Oral-B" at bounding box center [487, 261] width 443 height 11
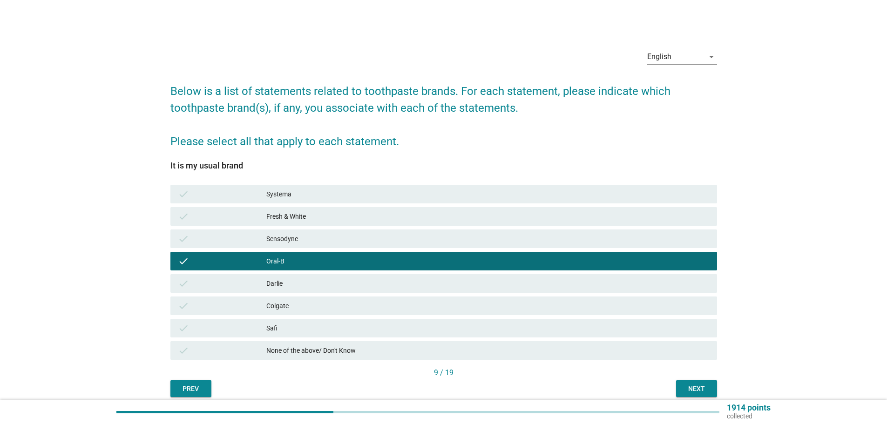
click at [694, 387] on div "Next" at bounding box center [697, 389] width 26 height 10
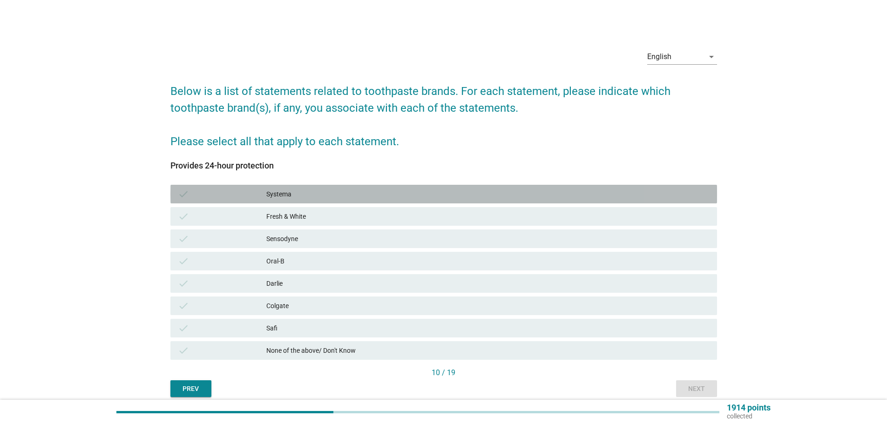
click at [351, 193] on div "Systema" at bounding box center [487, 194] width 443 height 11
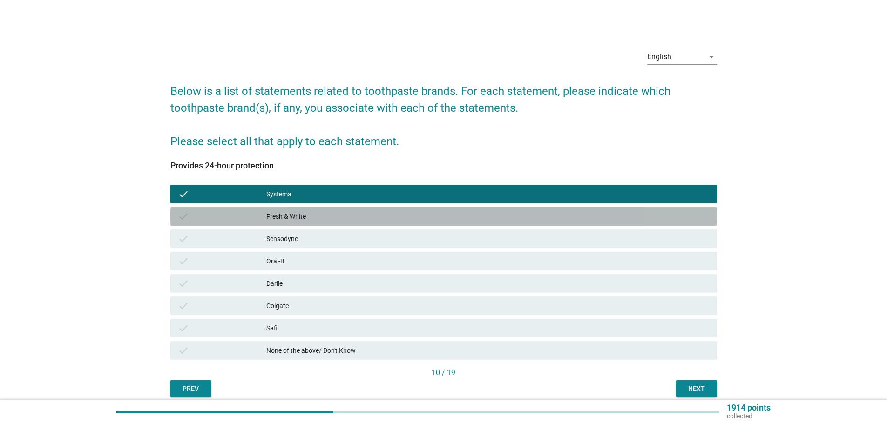
click at [351, 210] on div "check Fresh & White" at bounding box center [443, 216] width 547 height 19
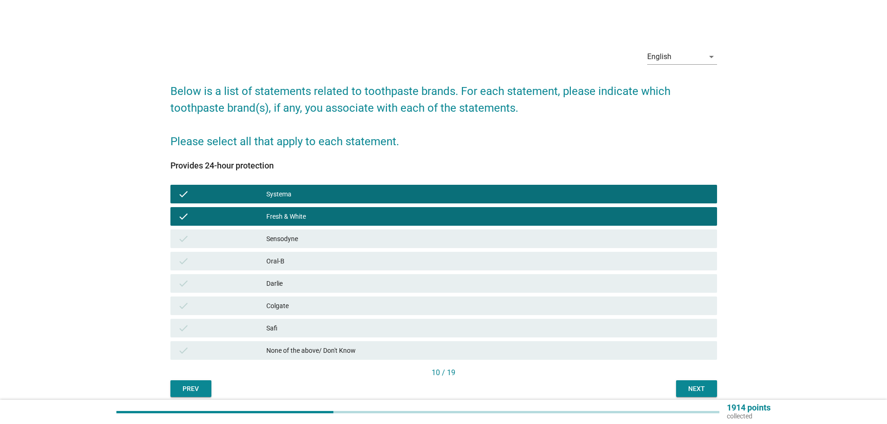
click at [345, 244] on div "Sensodyne" at bounding box center [487, 238] width 443 height 11
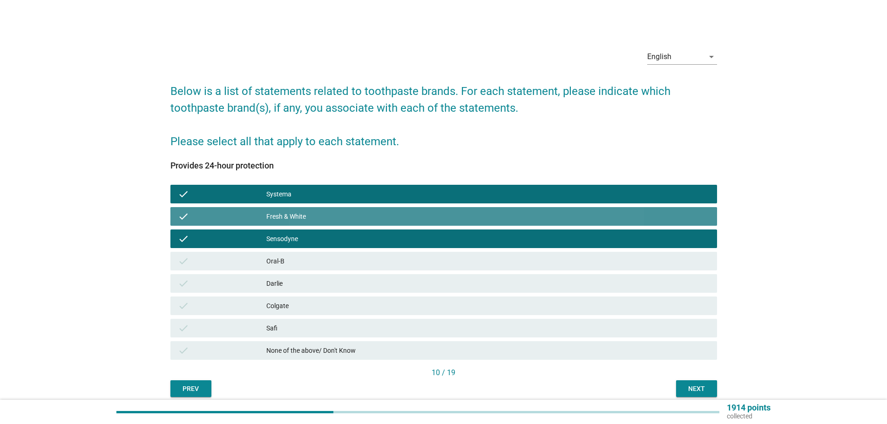
click at [362, 217] on div "Fresh & White" at bounding box center [487, 216] width 443 height 11
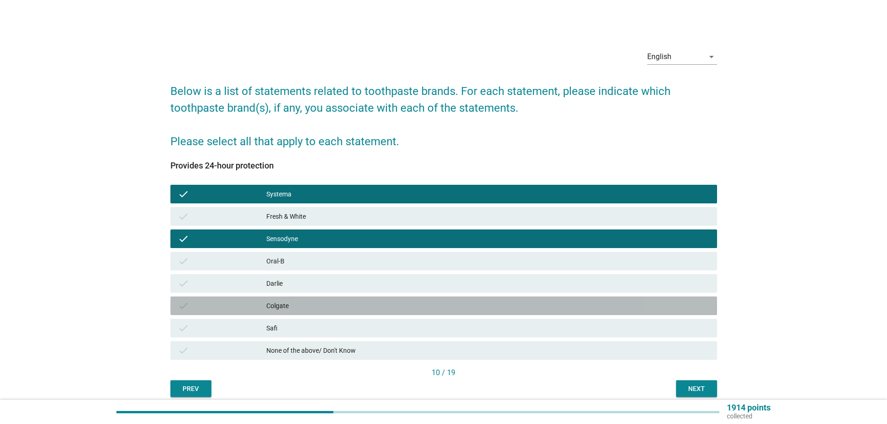
click at [289, 305] on div "Colgate" at bounding box center [487, 305] width 443 height 11
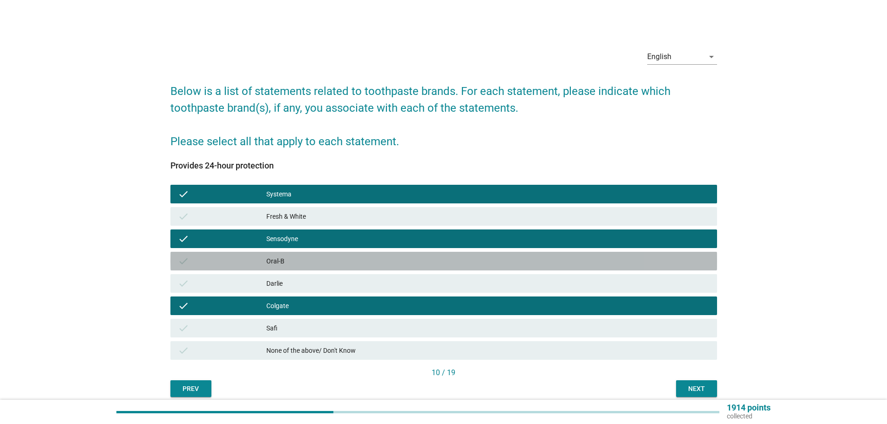
click at [347, 254] on div "check Oral-B" at bounding box center [443, 261] width 547 height 19
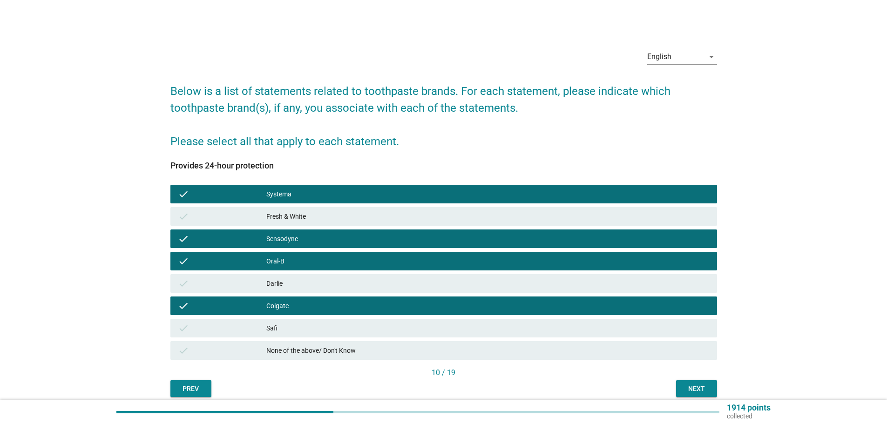
click at [694, 385] on div "Next" at bounding box center [697, 389] width 26 height 10
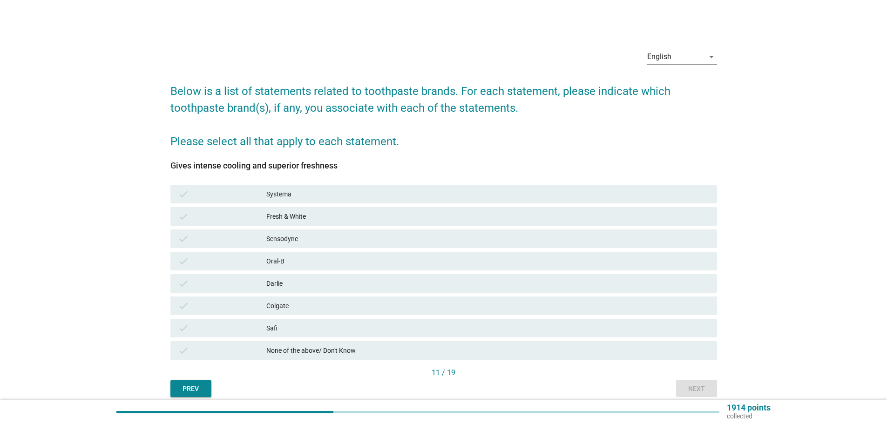
click at [350, 218] on div "Fresh & White" at bounding box center [487, 216] width 443 height 11
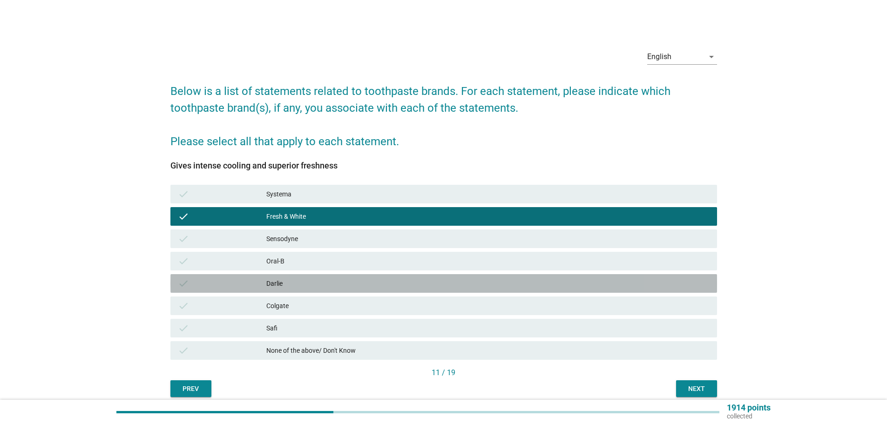
click at [304, 277] on div "check [PERSON_NAME]" at bounding box center [443, 283] width 547 height 19
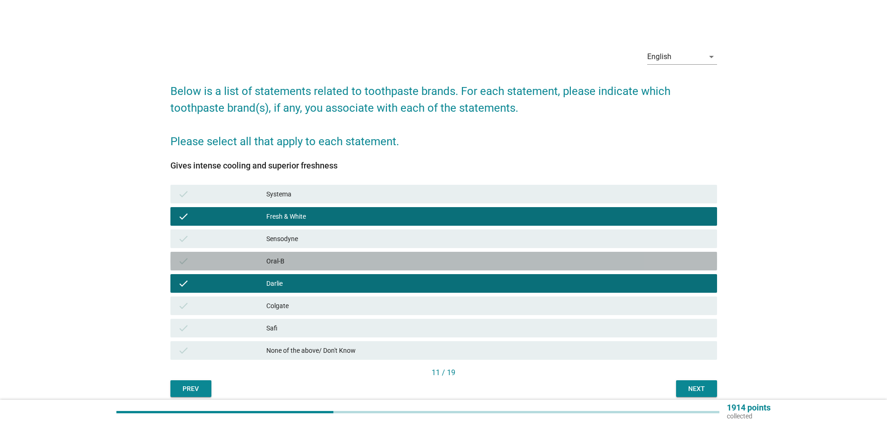
click at [306, 268] on div "check Oral-B" at bounding box center [443, 261] width 547 height 19
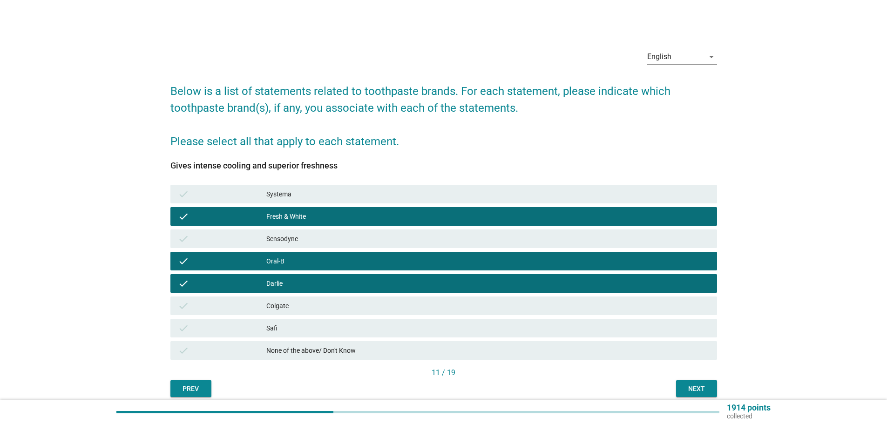
click at [702, 391] on div "Next" at bounding box center [697, 389] width 26 height 10
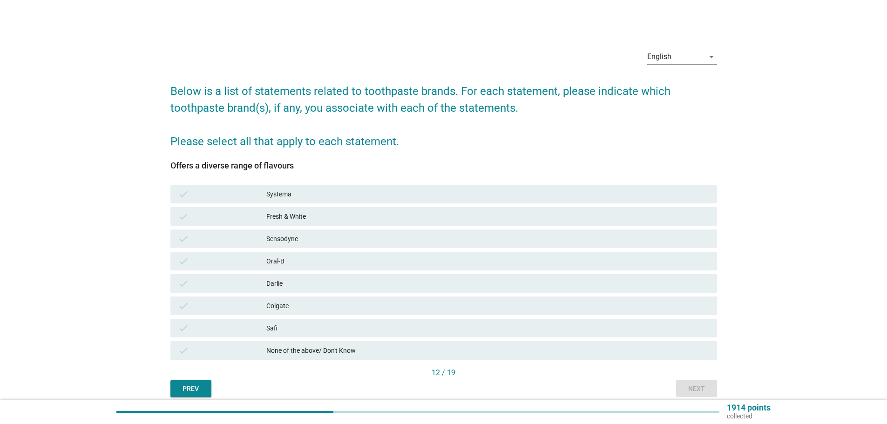
click at [303, 195] on div "Systema" at bounding box center [487, 194] width 443 height 11
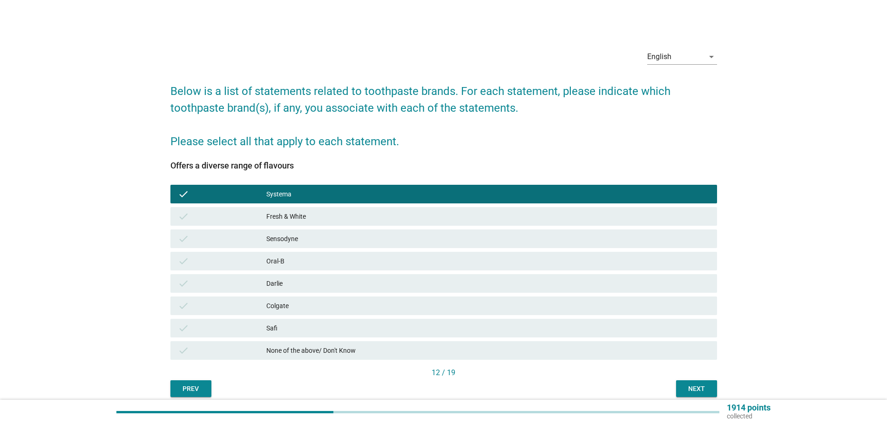
click at [311, 216] on div "Fresh & White" at bounding box center [487, 216] width 443 height 11
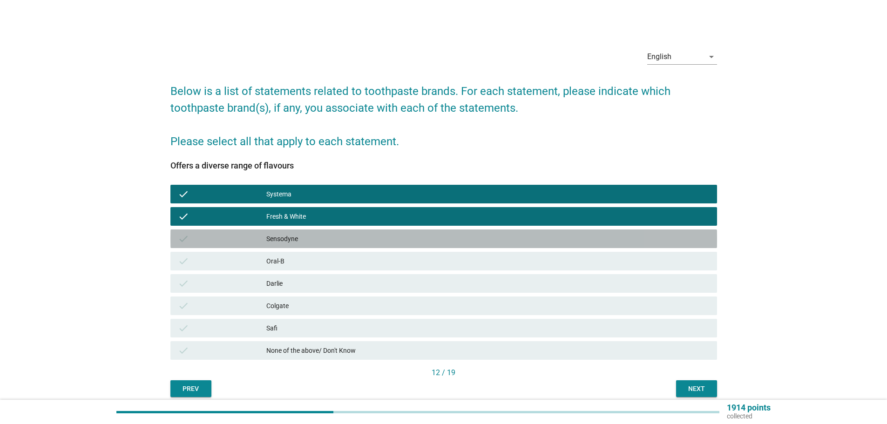
click at [320, 238] on div "Sensodyne" at bounding box center [487, 238] width 443 height 11
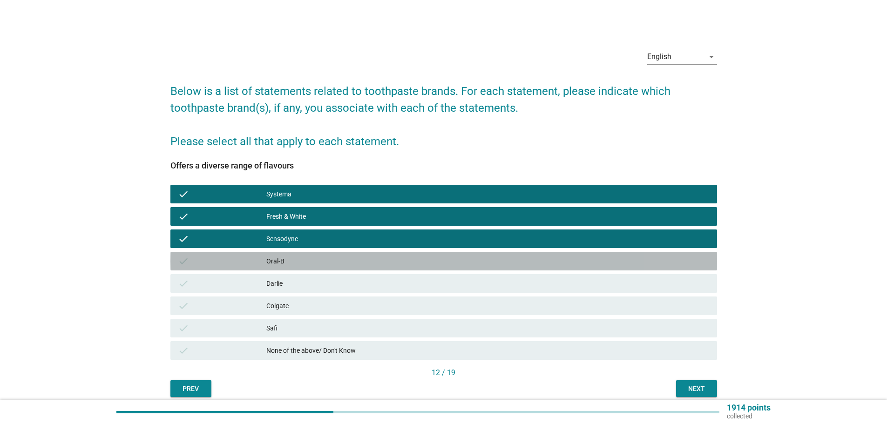
click at [327, 265] on div "Oral-B" at bounding box center [487, 261] width 443 height 11
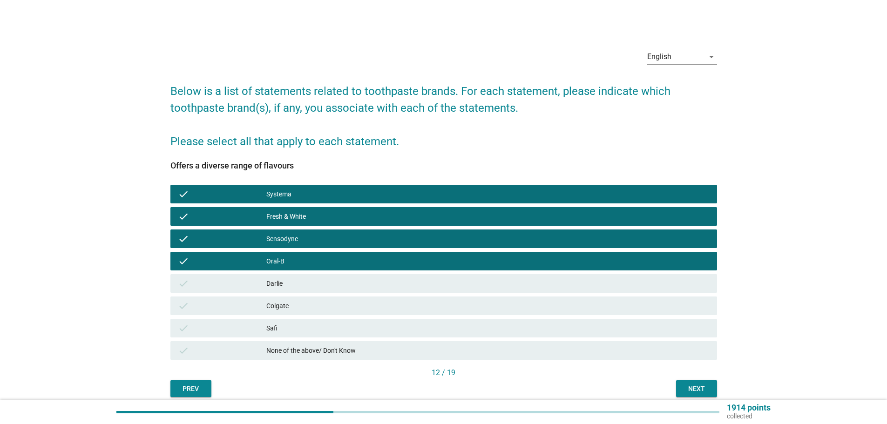
click at [325, 281] on div "Darlie" at bounding box center [487, 283] width 443 height 11
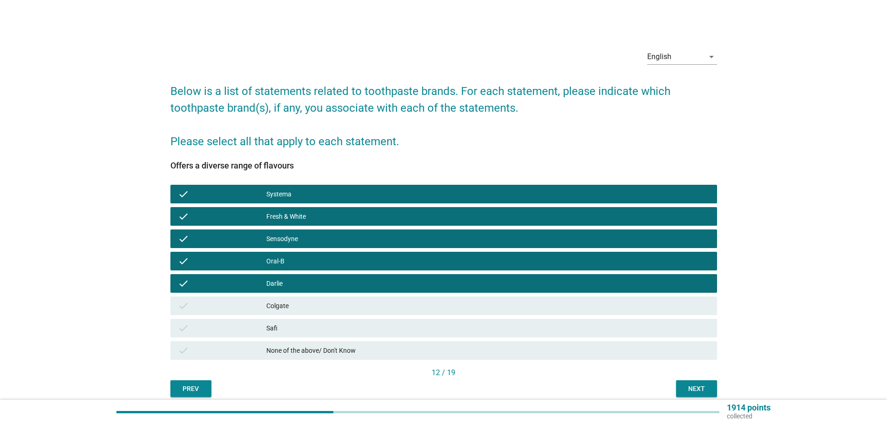
drag, startPoint x: 323, startPoint y: 306, endPoint x: 344, endPoint y: 309, distance: 21.1
click at [323, 307] on div "Colgate" at bounding box center [487, 305] width 443 height 11
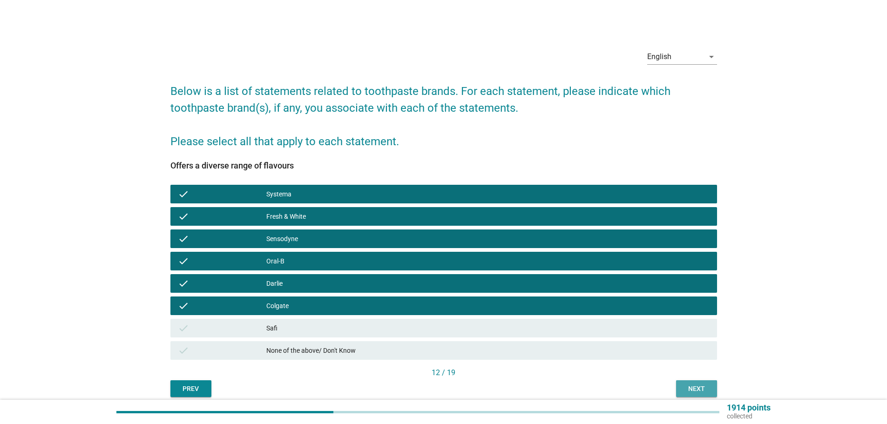
click at [707, 395] on button "Next" at bounding box center [696, 389] width 41 height 17
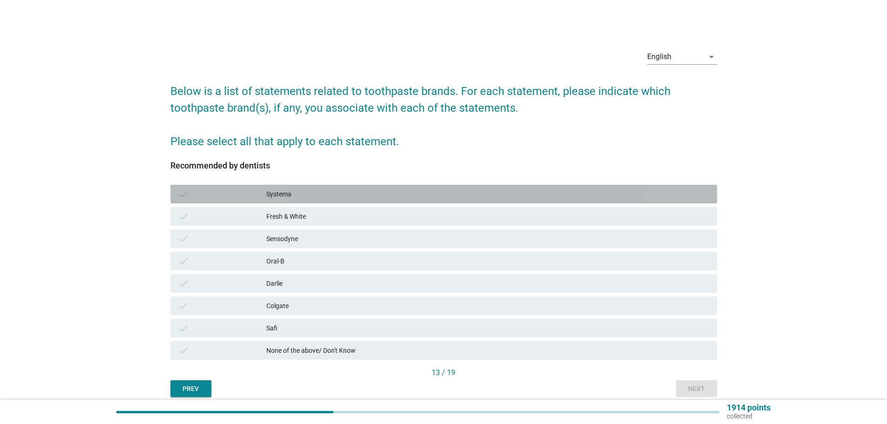
click at [354, 190] on div "Systema" at bounding box center [487, 194] width 443 height 11
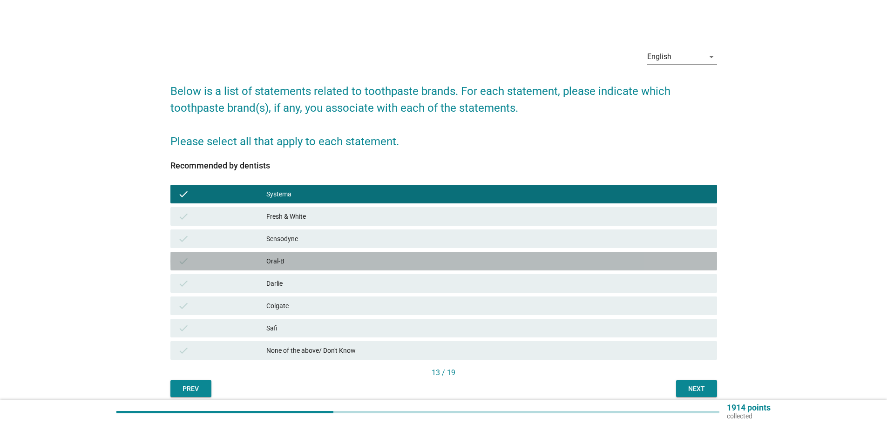
click at [326, 262] on div "Oral-B" at bounding box center [487, 261] width 443 height 11
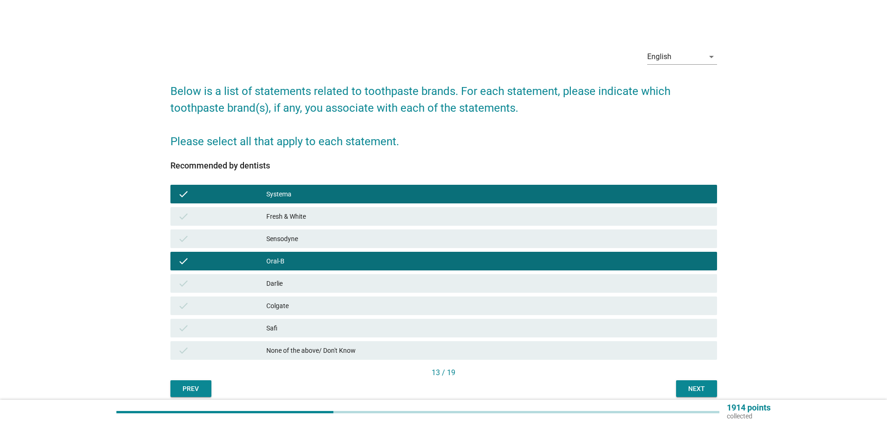
click at [339, 237] on div "Sensodyne" at bounding box center [487, 238] width 443 height 11
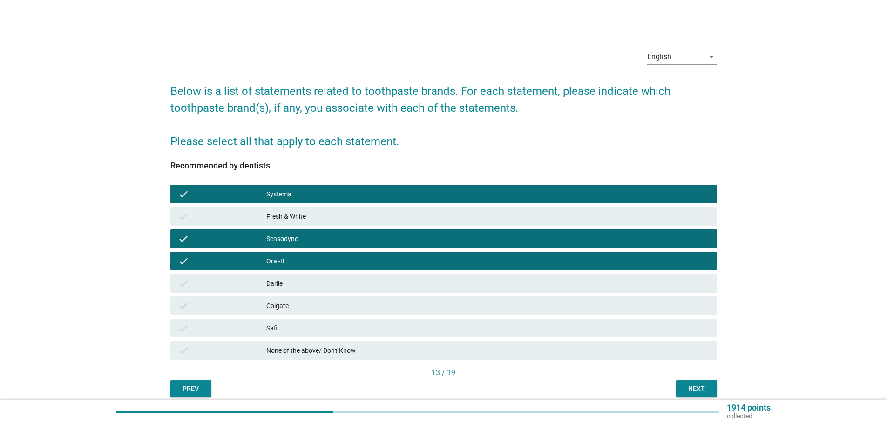
click at [452, 301] on div "Colgate" at bounding box center [487, 305] width 443 height 11
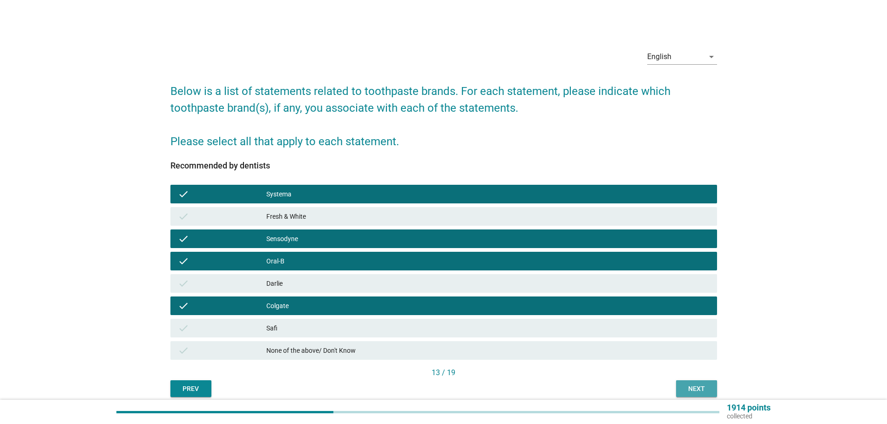
click at [697, 387] on div "Next" at bounding box center [697, 389] width 26 height 10
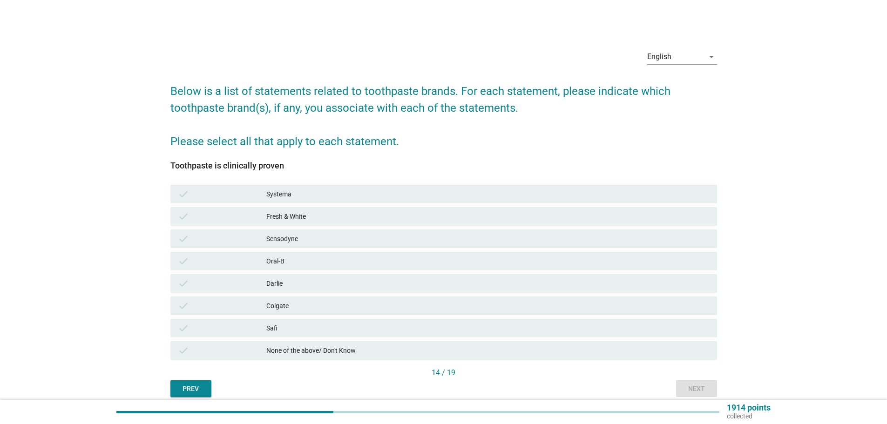
click at [308, 242] on div "Sensodyne" at bounding box center [487, 238] width 443 height 11
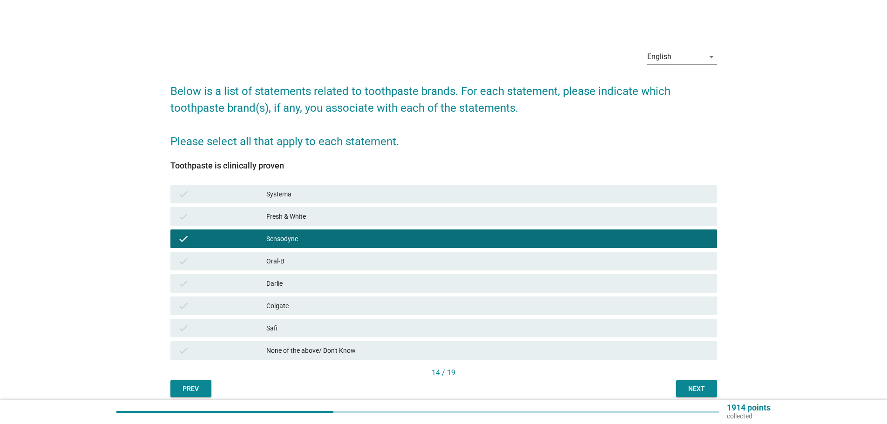
click at [303, 262] on div "Oral-B" at bounding box center [487, 261] width 443 height 11
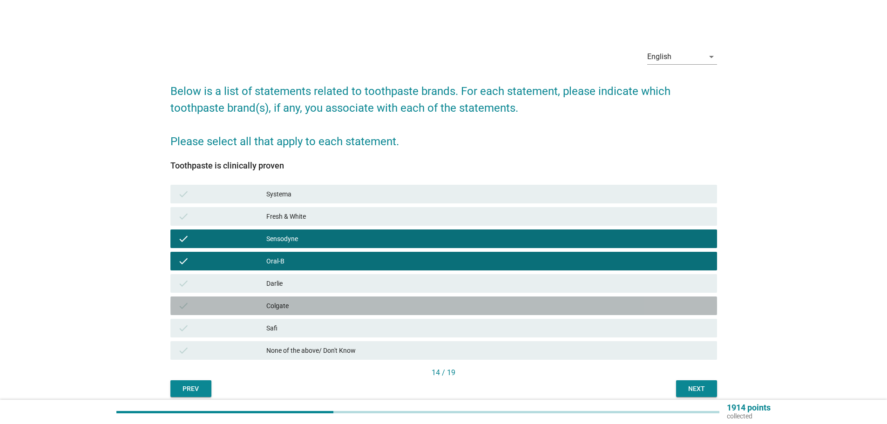
click at [295, 303] on div "Colgate" at bounding box center [487, 305] width 443 height 11
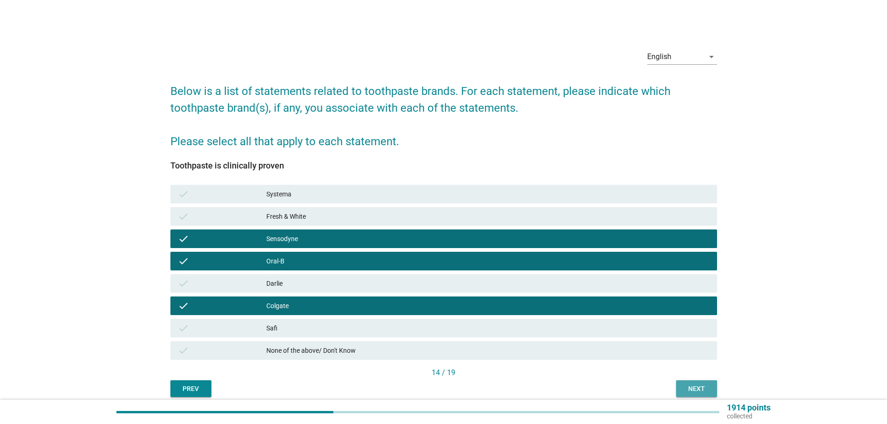
click at [696, 385] on div "Next" at bounding box center [697, 389] width 26 height 10
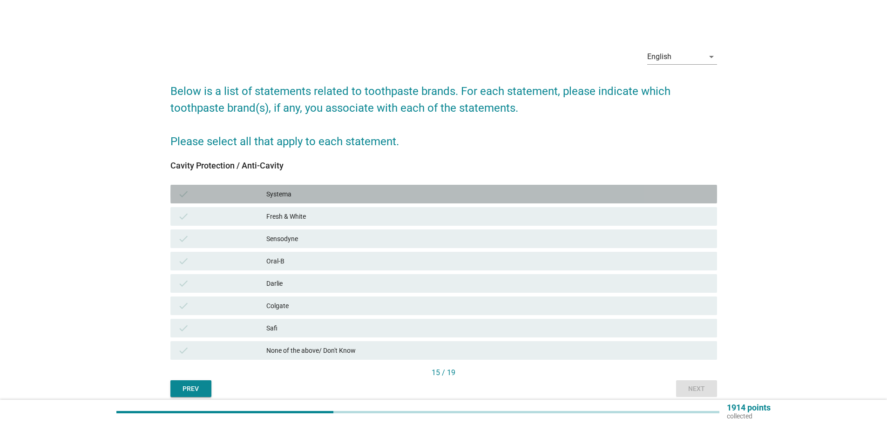
drag, startPoint x: 311, startPoint y: 193, endPoint x: 310, endPoint y: 265, distance: 71.3
click at [311, 198] on div "Systema" at bounding box center [487, 194] width 443 height 11
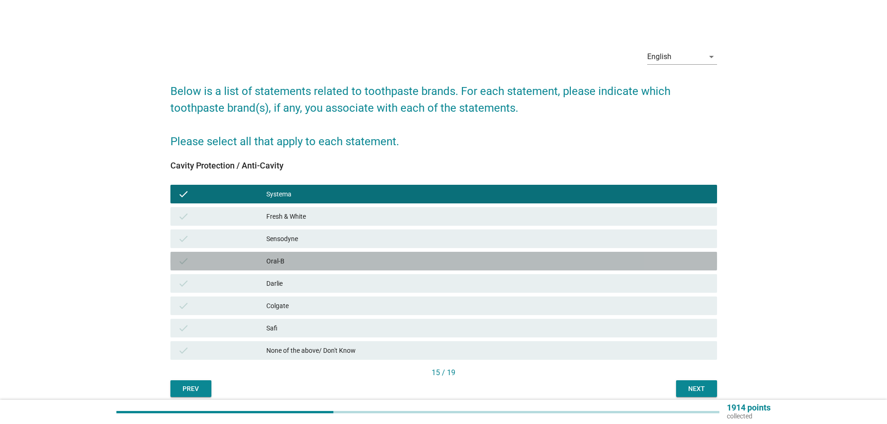
click at [320, 254] on div "check Oral-B" at bounding box center [443, 261] width 547 height 19
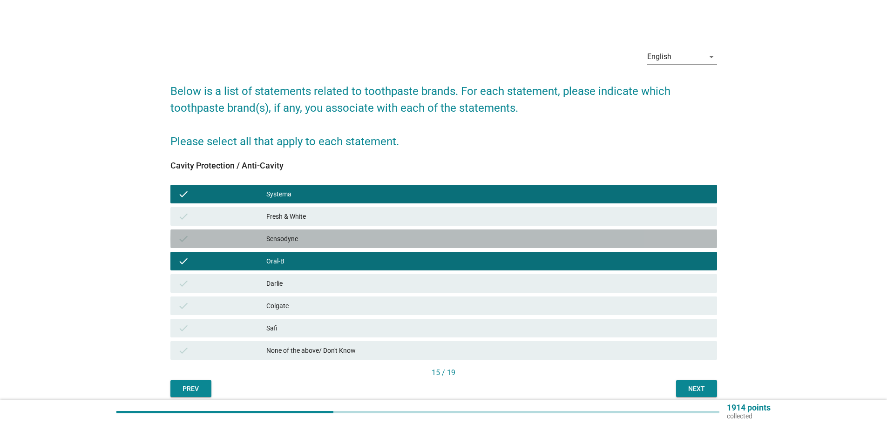
click at [325, 242] on div "Sensodyne" at bounding box center [487, 238] width 443 height 11
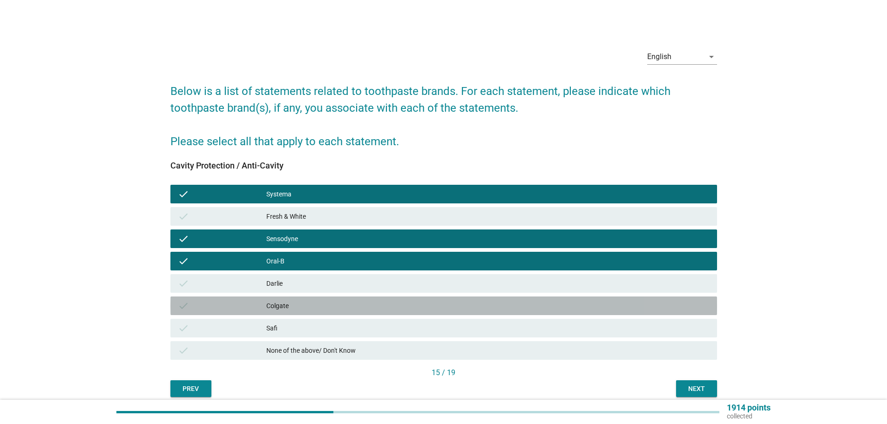
click at [314, 309] on div "Colgate" at bounding box center [487, 305] width 443 height 11
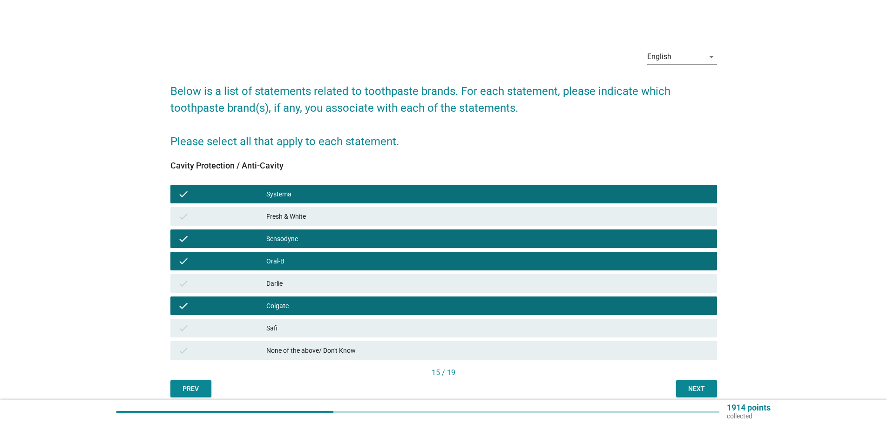
click at [706, 387] on div "Next" at bounding box center [697, 389] width 26 height 10
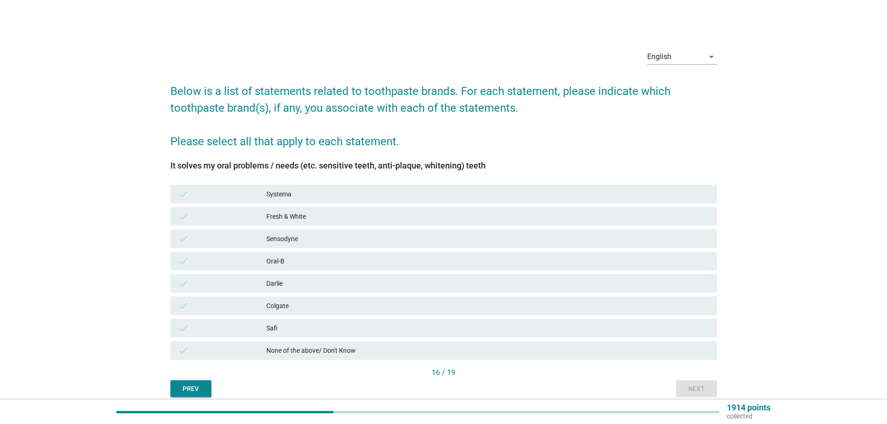
click at [319, 192] on div "Systema" at bounding box center [487, 194] width 443 height 11
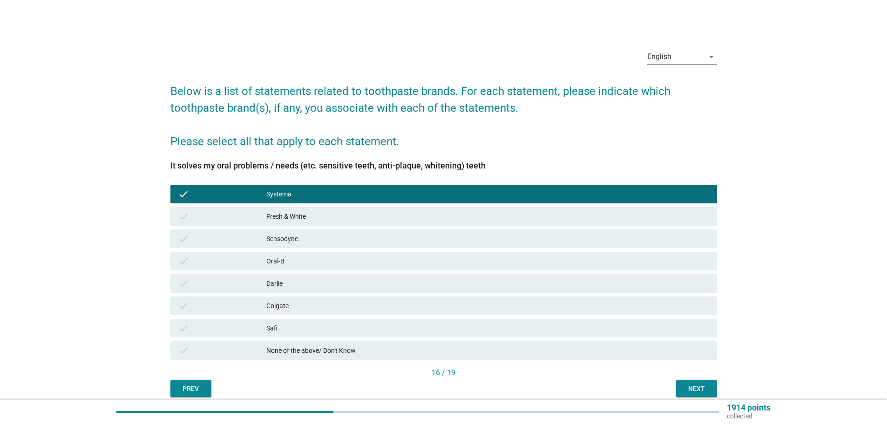
click at [312, 243] on div "Sensodyne" at bounding box center [487, 238] width 443 height 11
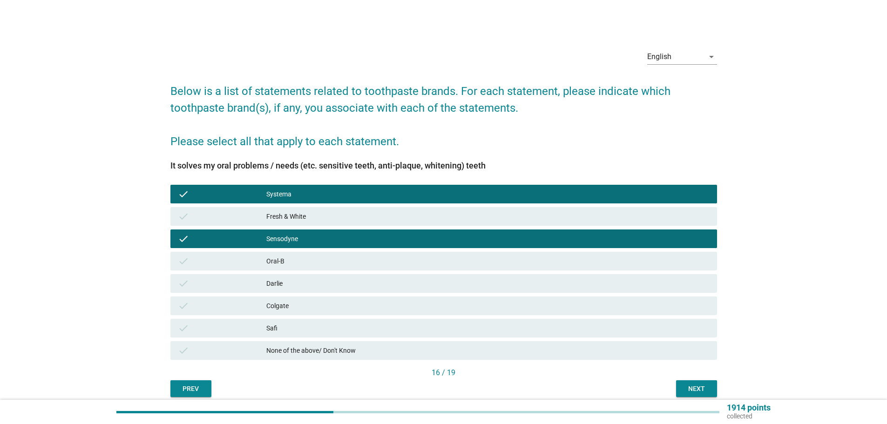
click at [307, 266] on div "Oral-B" at bounding box center [487, 261] width 443 height 11
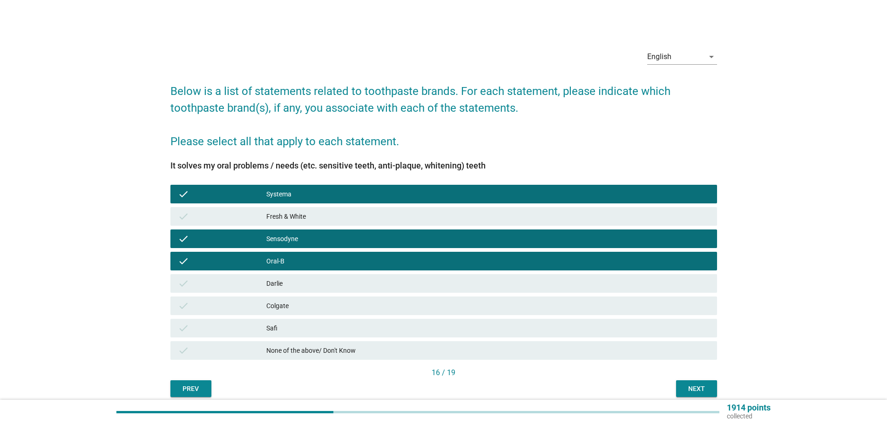
click at [312, 311] on div "Colgate" at bounding box center [487, 305] width 443 height 11
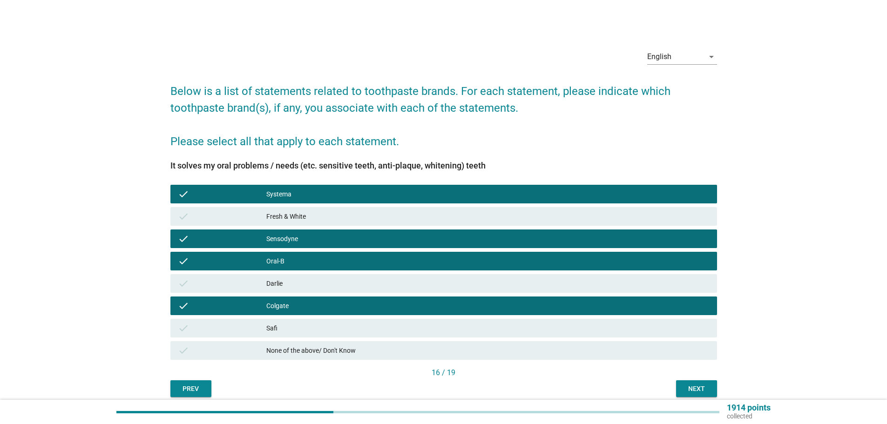
click at [701, 384] on div "Next" at bounding box center [697, 389] width 26 height 10
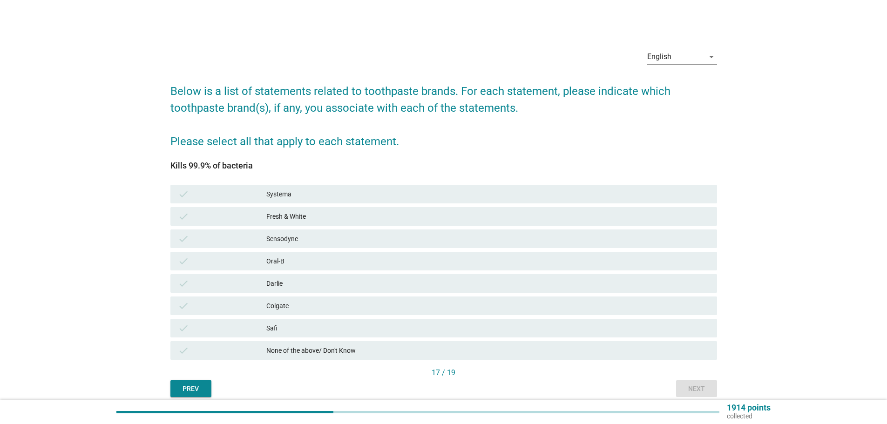
click at [311, 192] on div "Systema" at bounding box center [487, 194] width 443 height 11
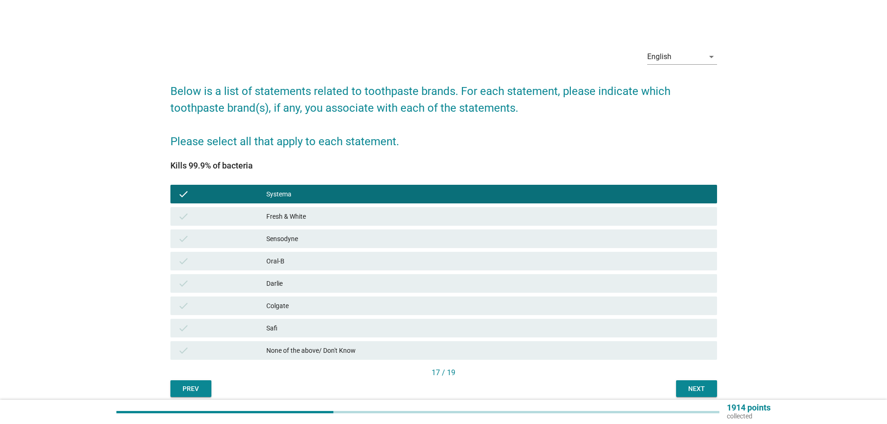
click at [349, 210] on div "check Fresh & White" at bounding box center [443, 216] width 547 height 19
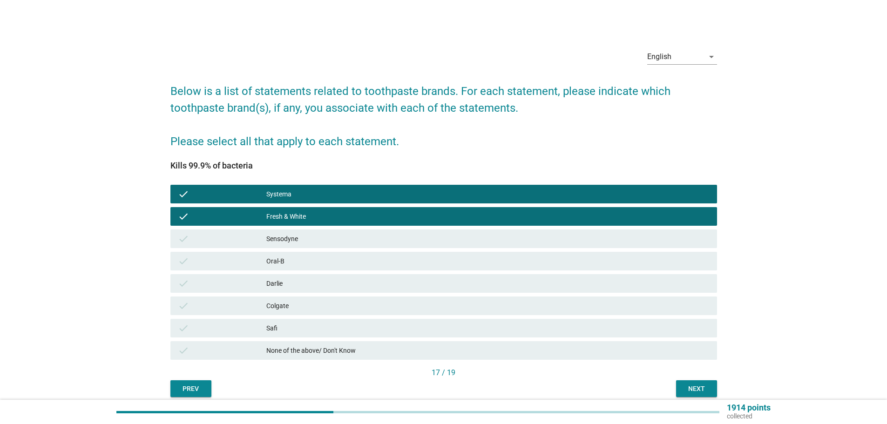
drag, startPoint x: 341, startPoint y: 235, endPoint x: 336, endPoint y: 251, distance: 16.5
click at [341, 237] on div "Sensodyne" at bounding box center [487, 238] width 443 height 11
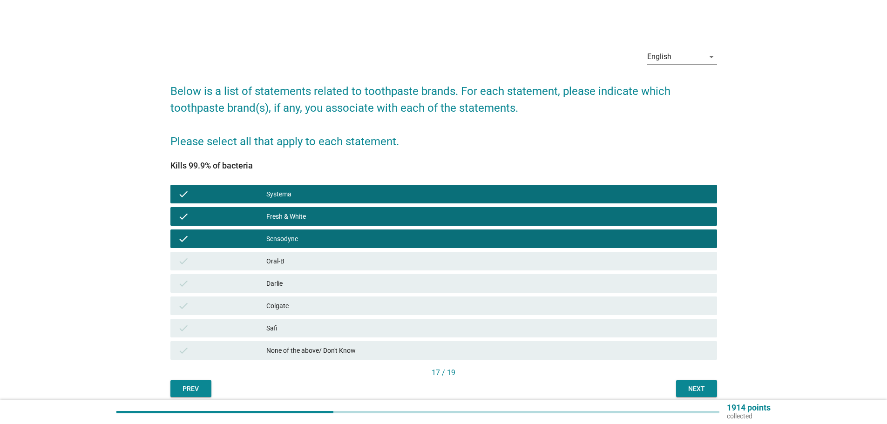
click at [333, 262] on div "Oral-B" at bounding box center [487, 261] width 443 height 11
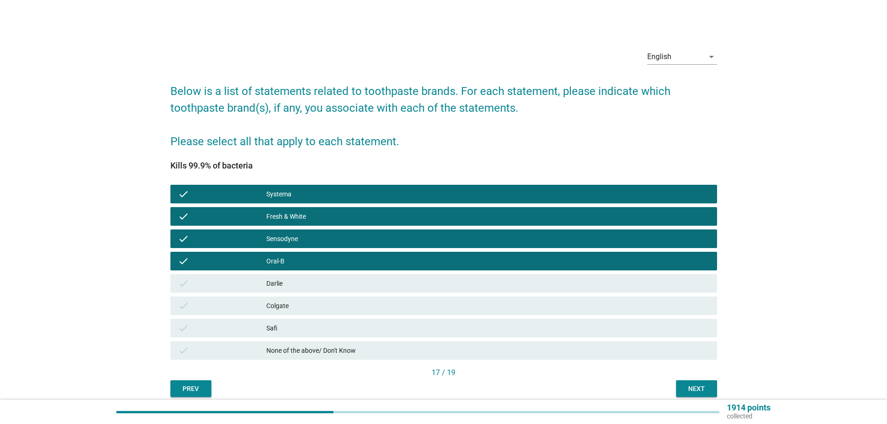
drag, startPoint x: 330, startPoint y: 287, endPoint x: 328, endPoint y: 300, distance: 13.2
click at [330, 289] on div "Darlie" at bounding box center [487, 283] width 443 height 11
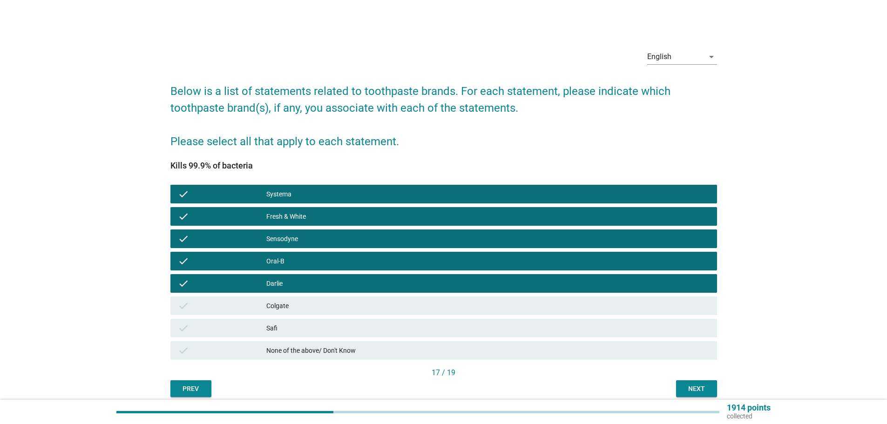
drag, startPoint x: 328, startPoint y: 303, endPoint x: 382, endPoint y: 340, distance: 65.4
click at [328, 303] on div "Colgate" at bounding box center [487, 305] width 443 height 11
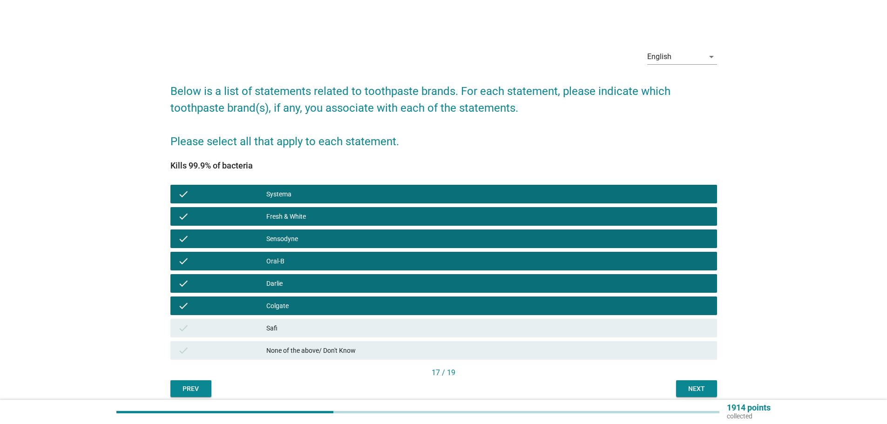
click at [556, 325] on div "Safi" at bounding box center [487, 328] width 443 height 11
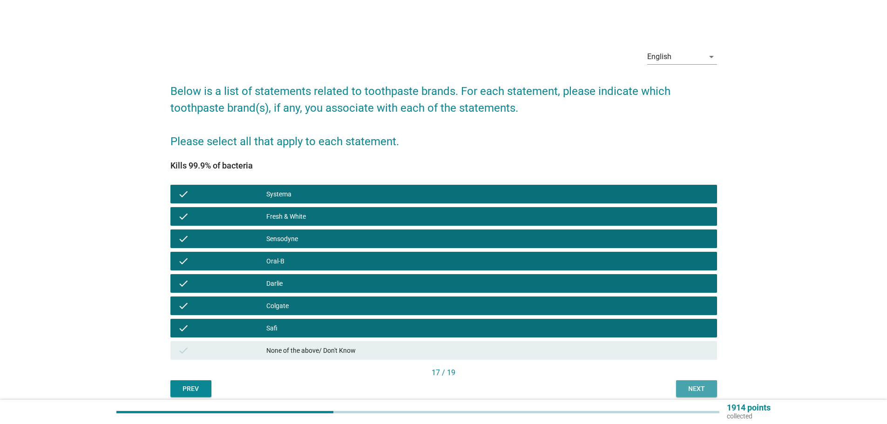
click at [691, 392] on div "Next" at bounding box center [697, 389] width 26 height 10
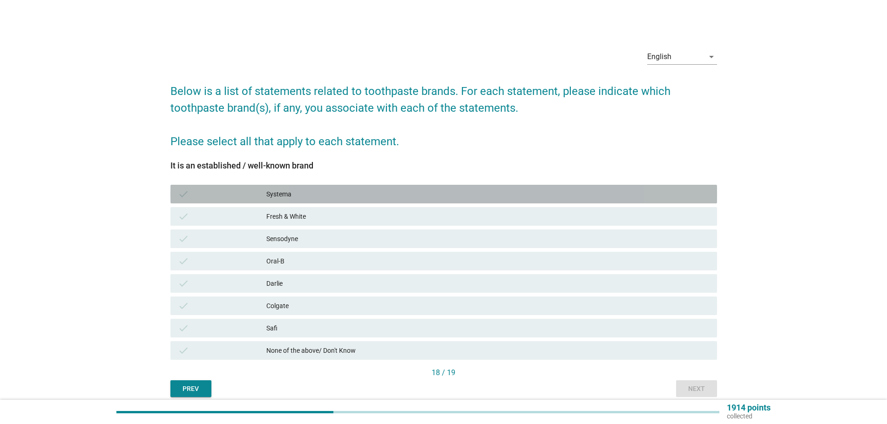
click at [412, 191] on div "Systema" at bounding box center [487, 194] width 443 height 11
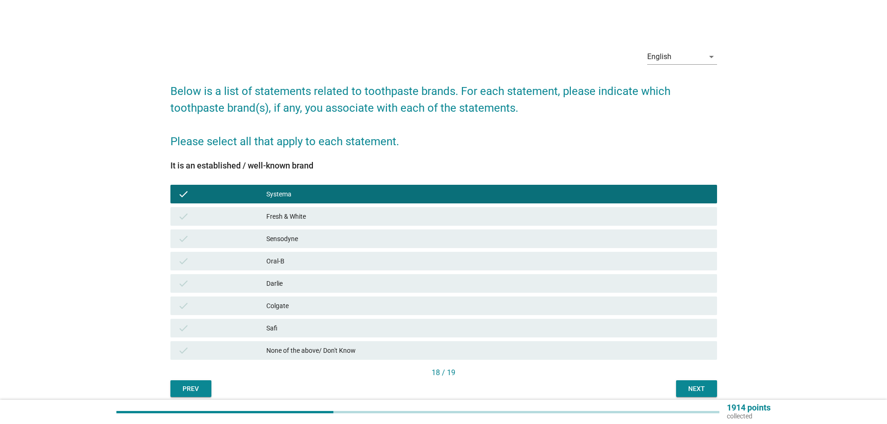
click at [408, 216] on div "Fresh & White" at bounding box center [487, 216] width 443 height 11
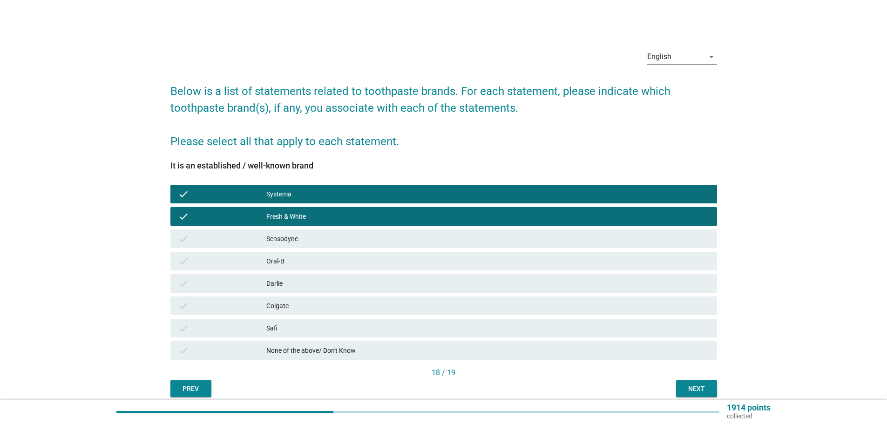
click at [405, 239] on div "Sensodyne" at bounding box center [487, 238] width 443 height 11
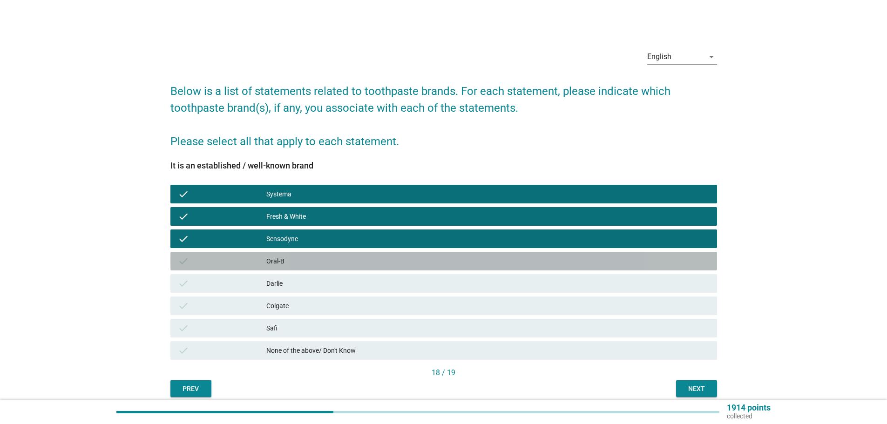
click at [403, 265] on div "Oral-B" at bounding box center [487, 261] width 443 height 11
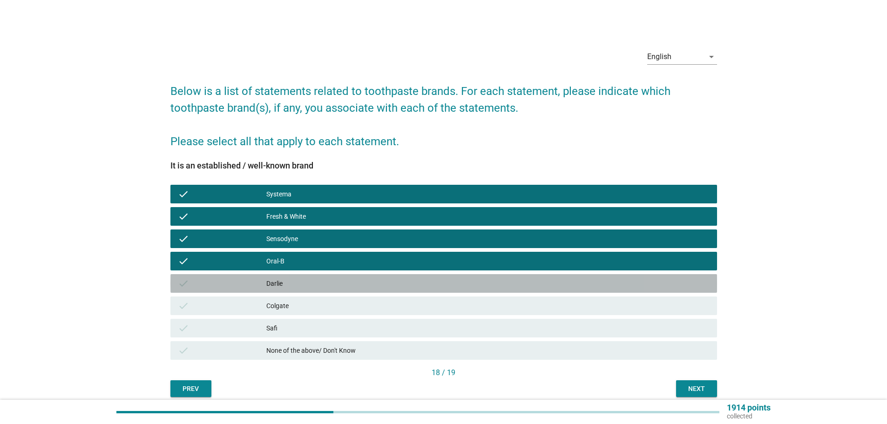
drag, startPoint x: 406, startPoint y: 281, endPoint x: 412, endPoint y: 306, distance: 25.9
click at [408, 283] on div "Darlie" at bounding box center [487, 283] width 443 height 11
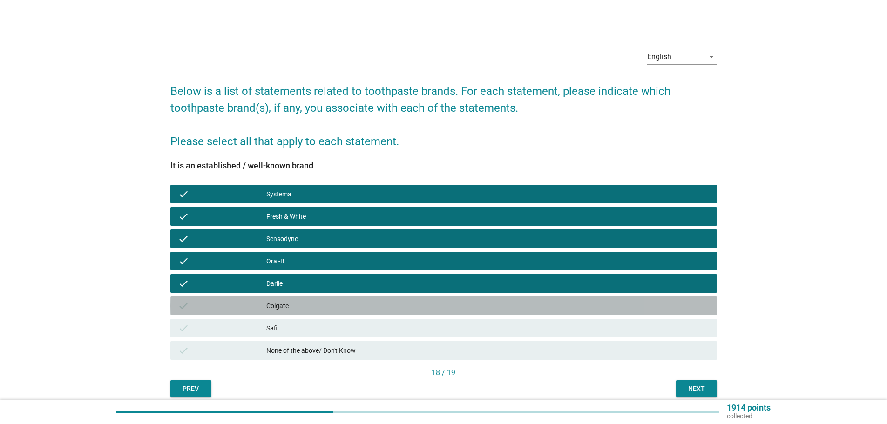
click at [422, 309] on div "Colgate" at bounding box center [487, 305] width 443 height 11
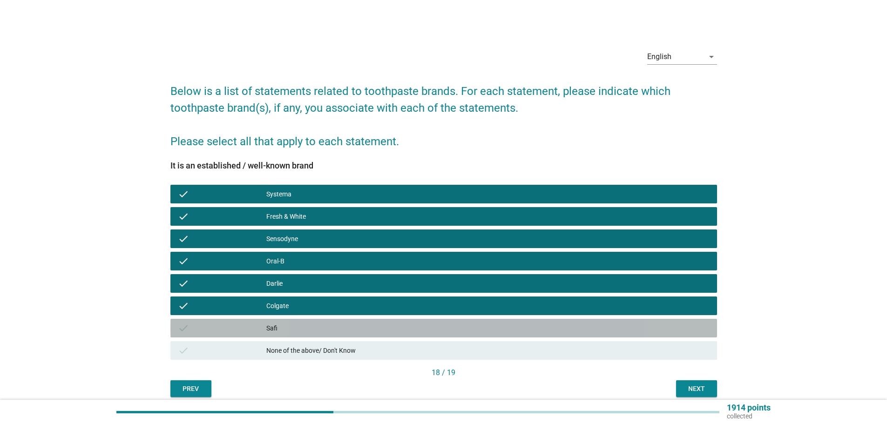
click at [423, 329] on div "Safi" at bounding box center [487, 328] width 443 height 11
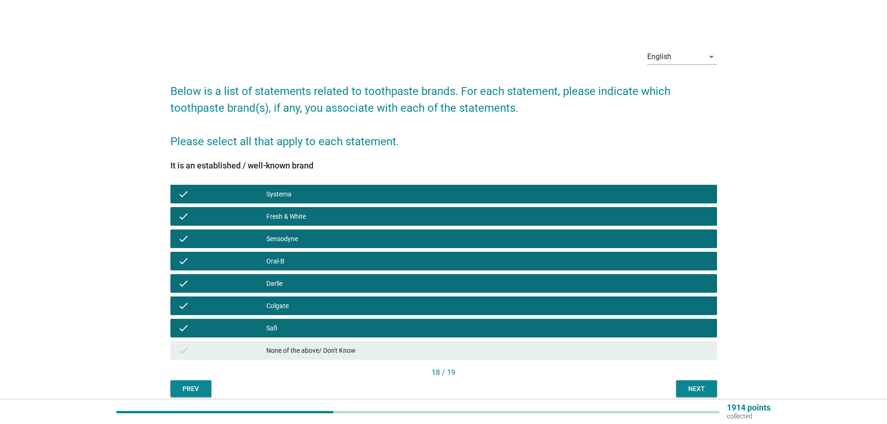
click at [704, 390] on div "Next" at bounding box center [697, 389] width 26 height 10
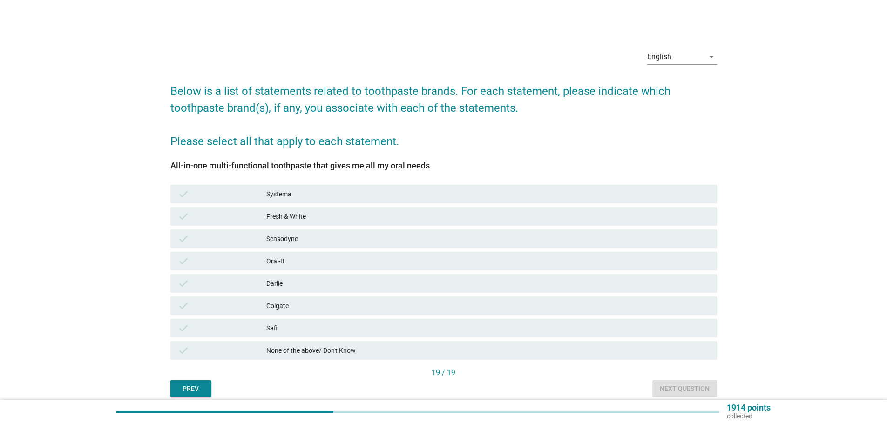
click at [334, 193] on div "Systema" at bounding box center [487, 194] width 443 height 11
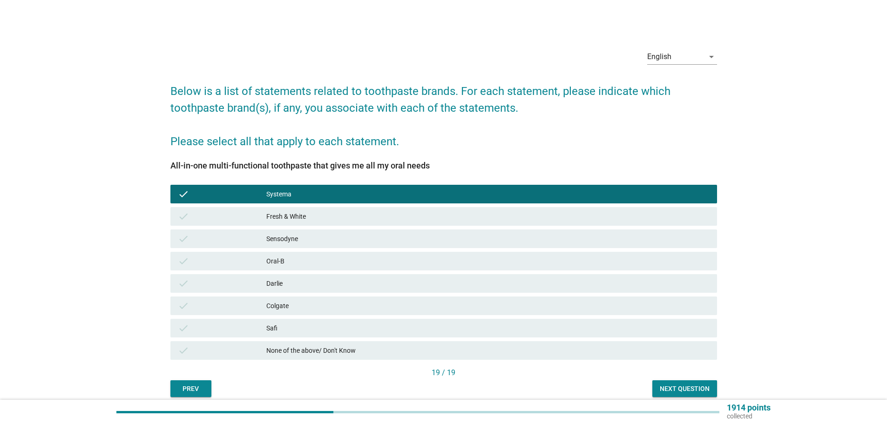
click at [337, 223] on div "check Fresh & White" at bounding box center [443, 216] width 547 height 19
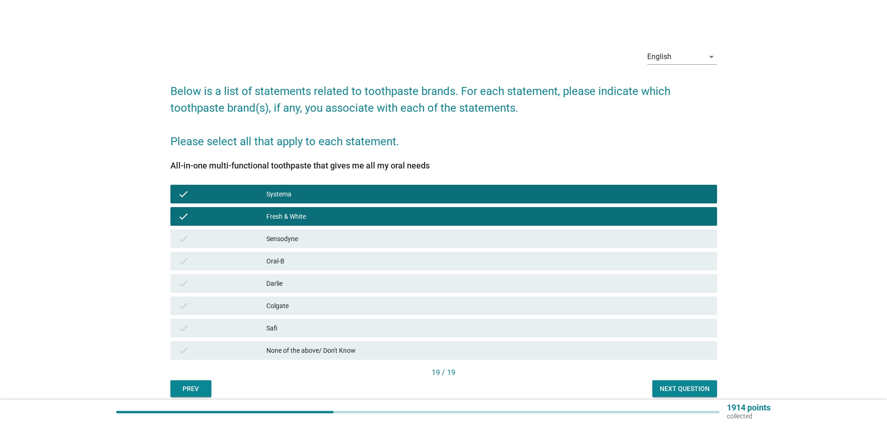
click at [337, 243] on div "Sensodyne" at bounding box center [487, 238] width 443 height 11
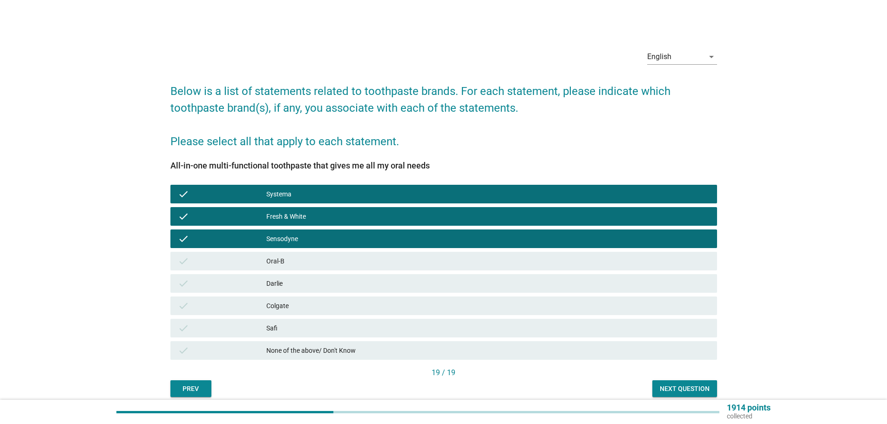
click at [336, 259] on div "Oral-B" at bounding box center [487, 261] width 443 height 11
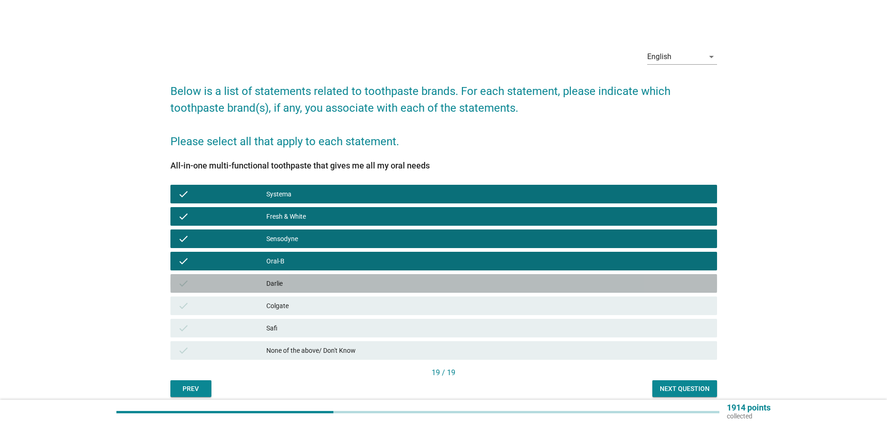
drag, startPoint x: 337, startPoint y: 284, endPoint x: 337, endPoint y: 311, distance: 27.0
click at [337, 285] on div "Darlie" at bounding box center [487, 283] width 443 height 11
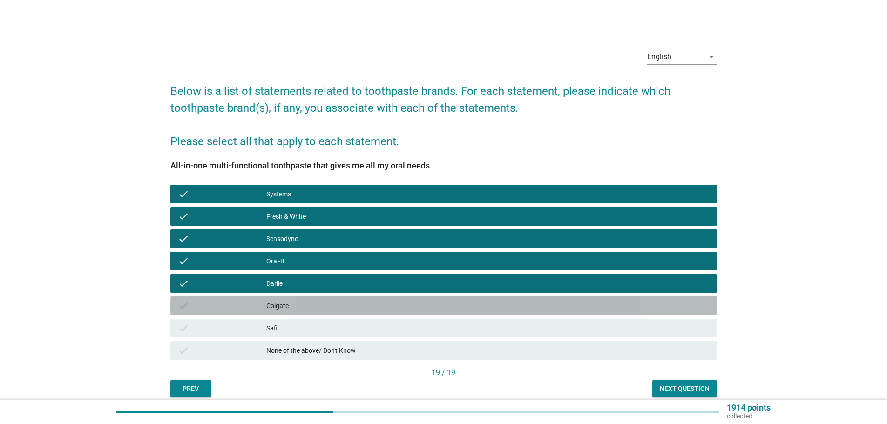
click at [337, 312] on div "check Colgate" at bounding box center [443, 306] width 547 height 19
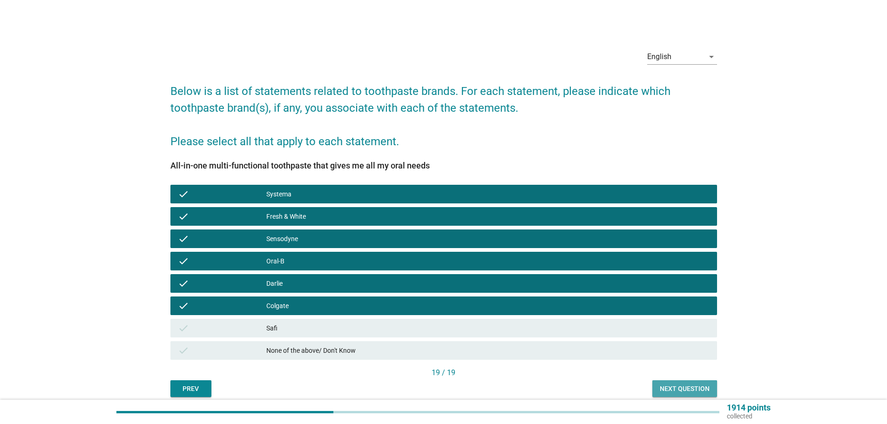
click at [692, 387] on div "Next question" at bounding box center [685, 389] width 50 height 10
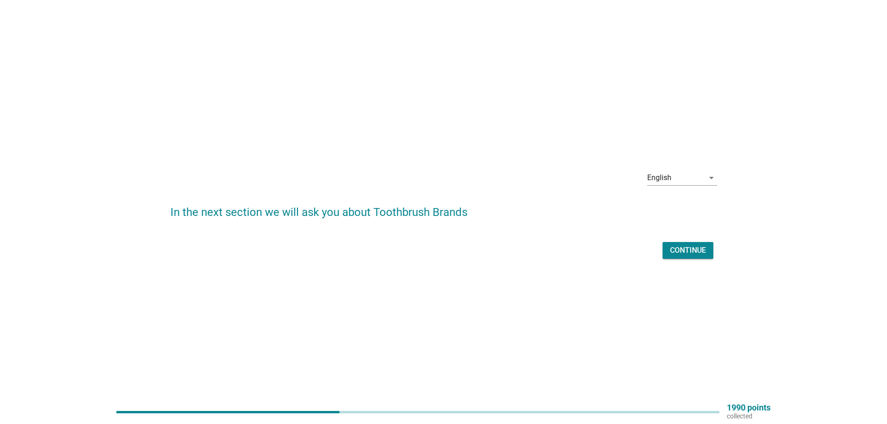
click at [707, 250] on button "Continue" at bounding box center [688, 250] width 51 height 17
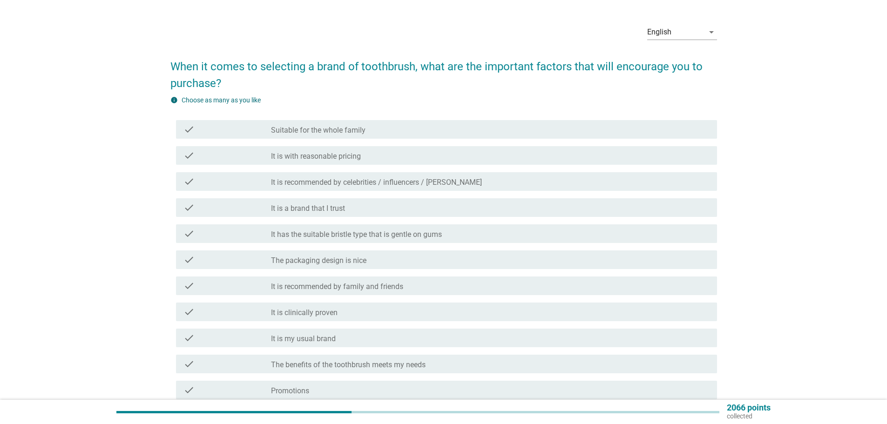
scroll to position [47, 0]
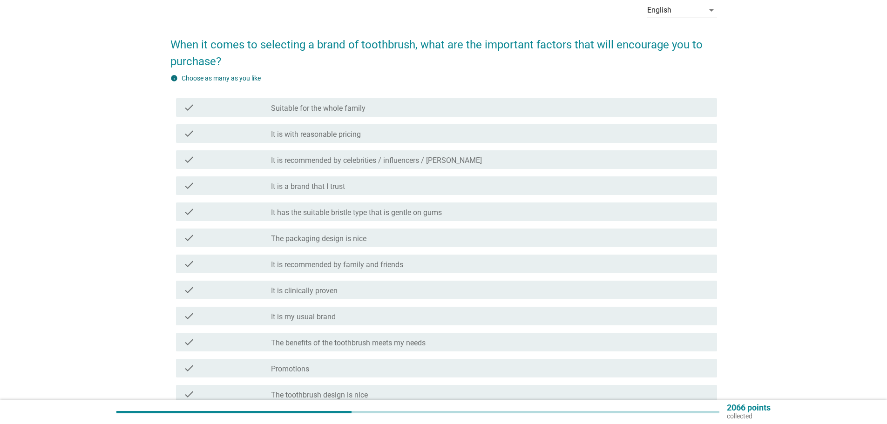
click at [411, 143] on div "check check_box_outline_blank It is with reasonable pricing" at bounding box center [443, 134] width 547 height 26
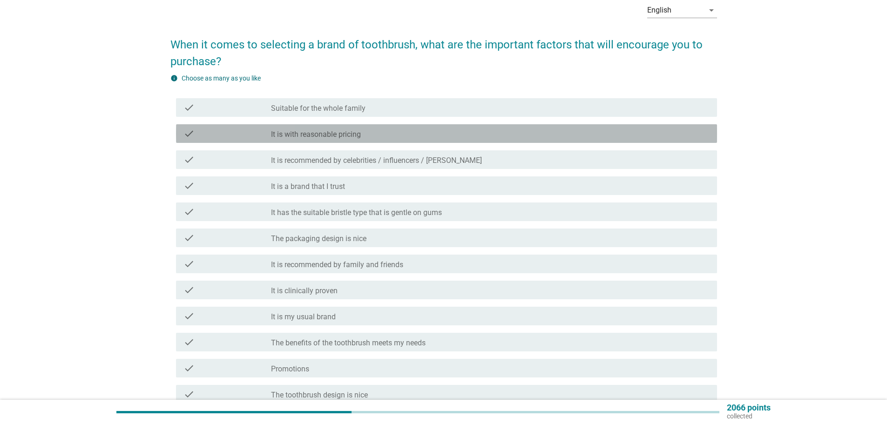
click at [422, 129] on div "check_box_outline_blank It is with reasonable pricing" at bounding box center [490, 133] width 439 height 11
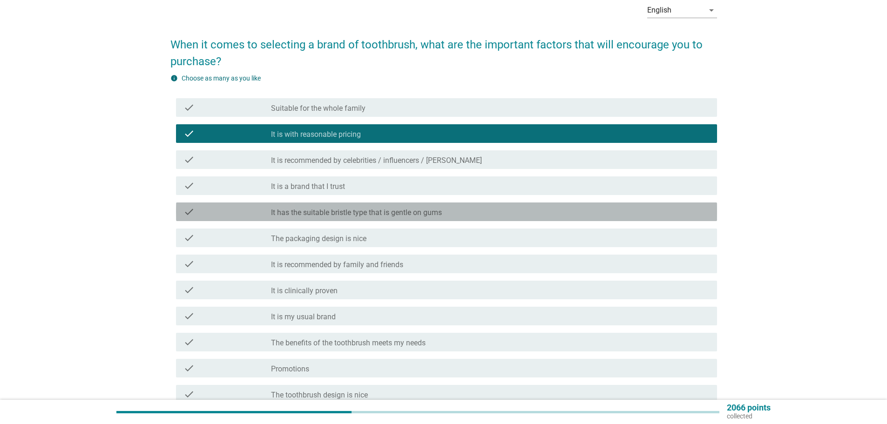
click at [393, 211] on label "It has the suitable bristle type that is gentle on gums" at bounding box center [356, 212] width 171 height 9
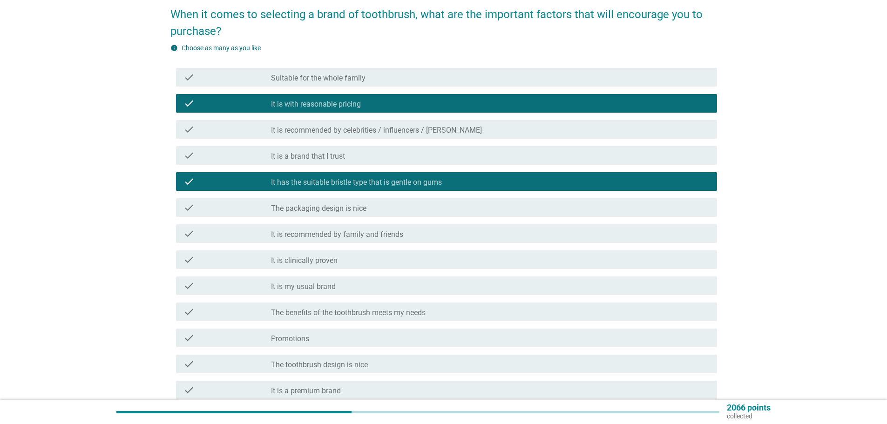
scroll to position [93, 0]
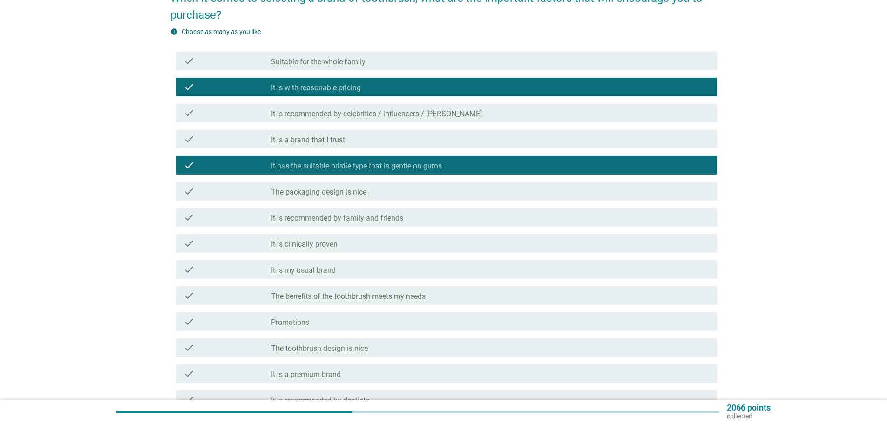
click at [398, 194] on div "check_box_outline_blank The packaging design is nice" at bounding box center [490, 191] width 439 height 11
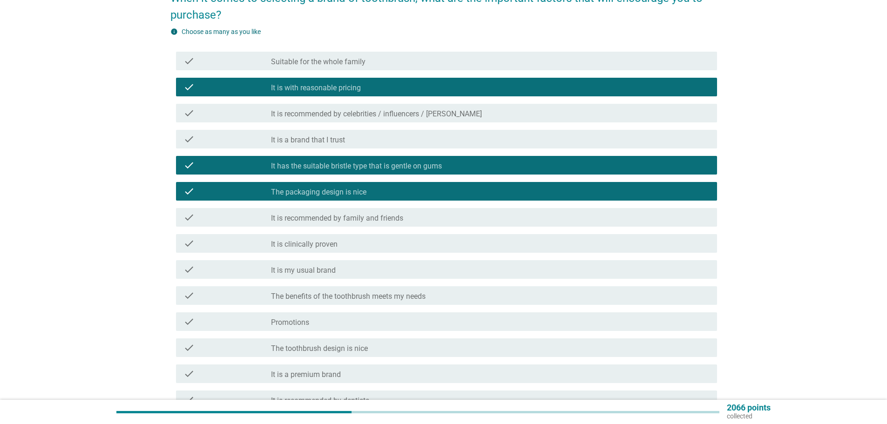
click at [367, 247] on div "check_box_outline_blank It is clinically proven" at bounding box center [490, 243] width 439 height 11
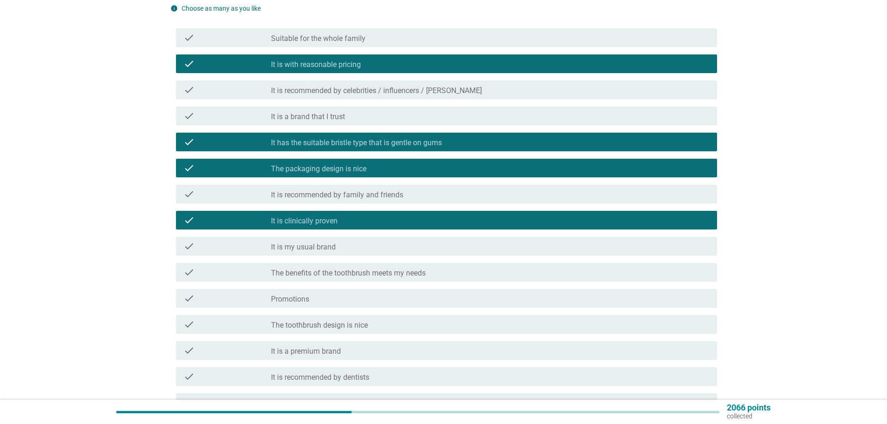
scroll to position [140, 0]
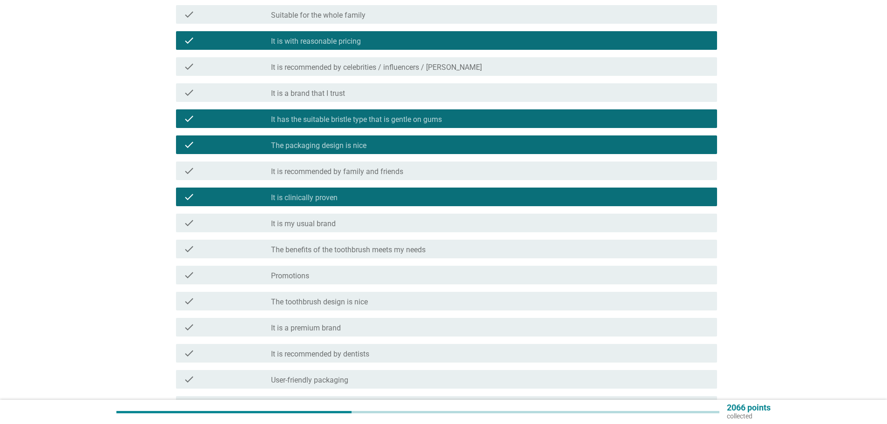
click at [395, 247] on label "The benefits of the toothbrush meets my needs" at bounding box center [348, 249] width 155 height 9
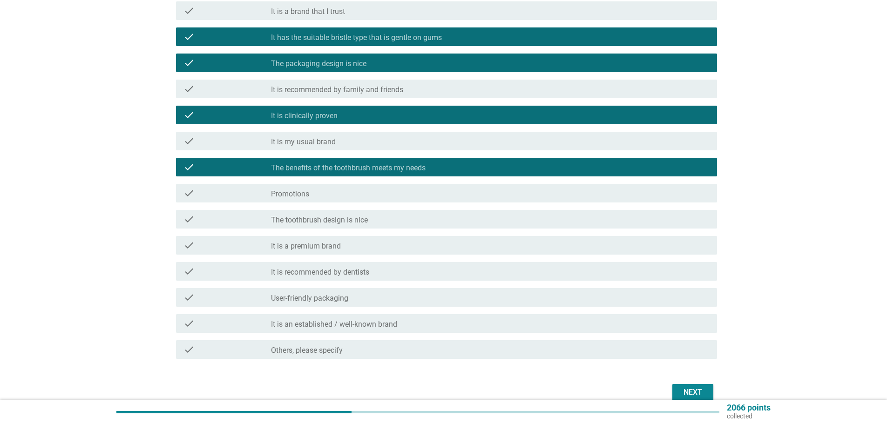
scroll to position [233, 0]
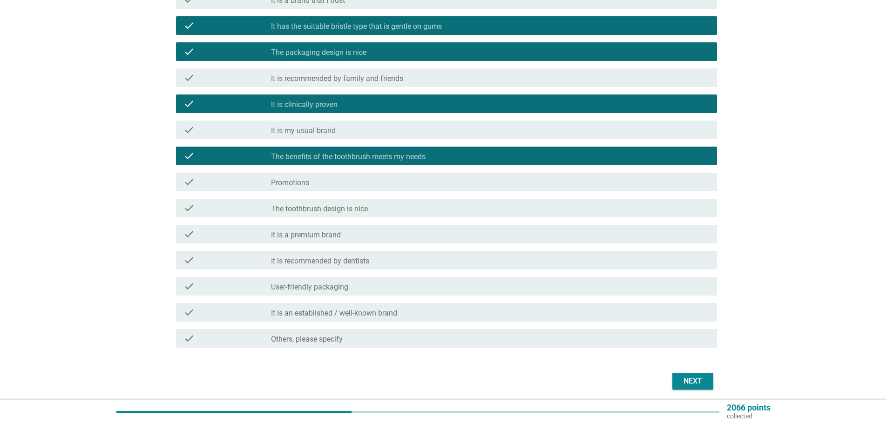
click at [463, 184] on div "check_box_outline_blank Promotions" at bounding box center [490, 182] width 439 height 11
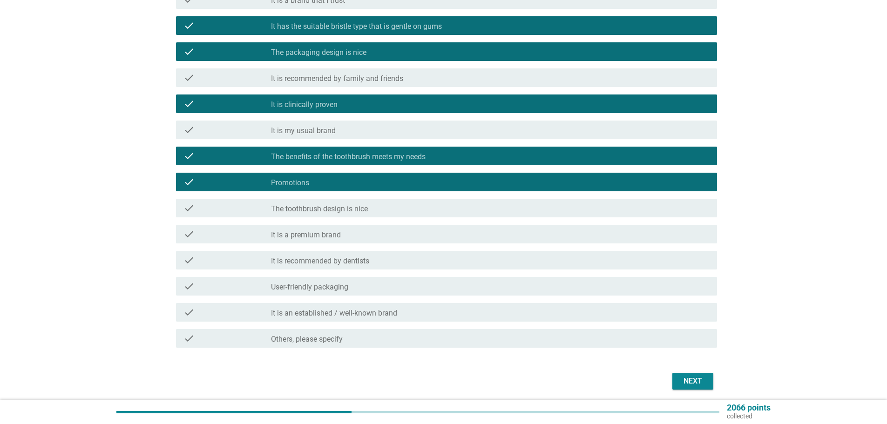
click at [612, 270] on div "check check_box_outline_blank It is recommended by dentists" at bounding box center [443, 260] width 547 height 26
click at [485, 256] on div "check_box_outline_blank It is recommended by dentists" at bounding box center [490, 260] width 439 height 11
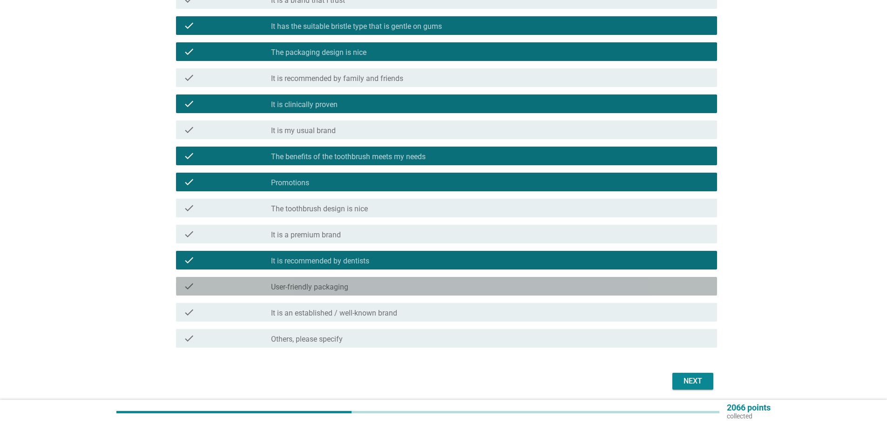
click at [421, 279] on div "check check_box_outline_blank User-friendly packaging" at bounding box center [446, 286] width 541 height 19
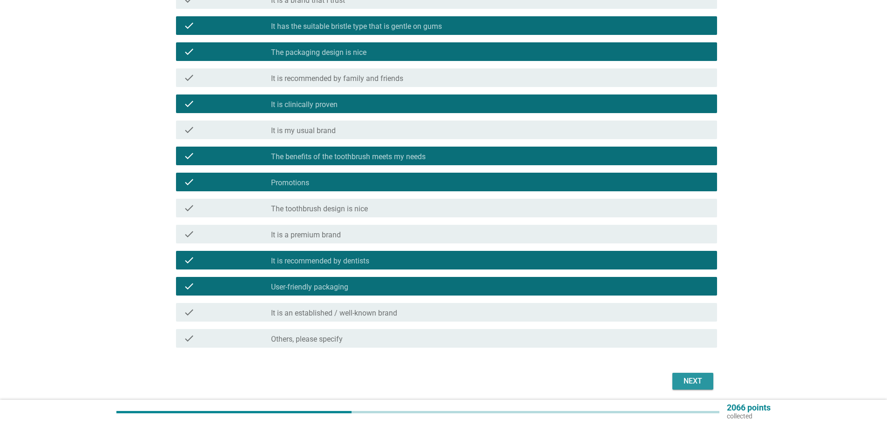
click at [700, 379] on div "Next" at bounding box center [693, 381] width 26 height 11
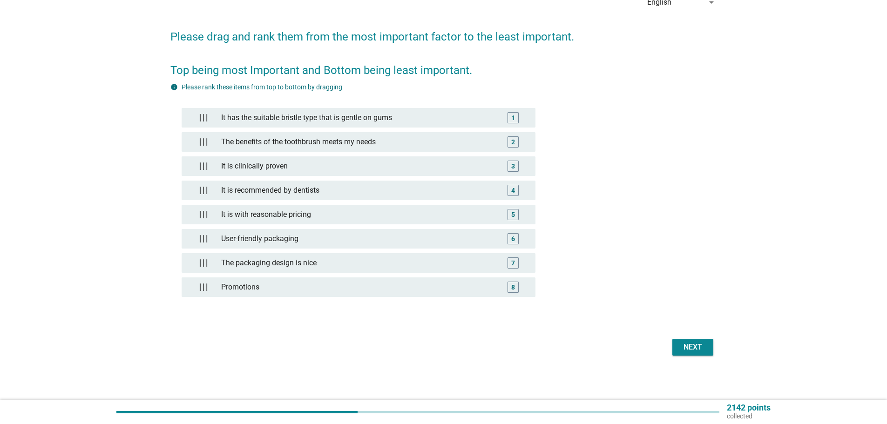
scroll to position [55, 0]
click at [692, 344] on div "Next" at bounding box center [693, 346] width 26 height 11
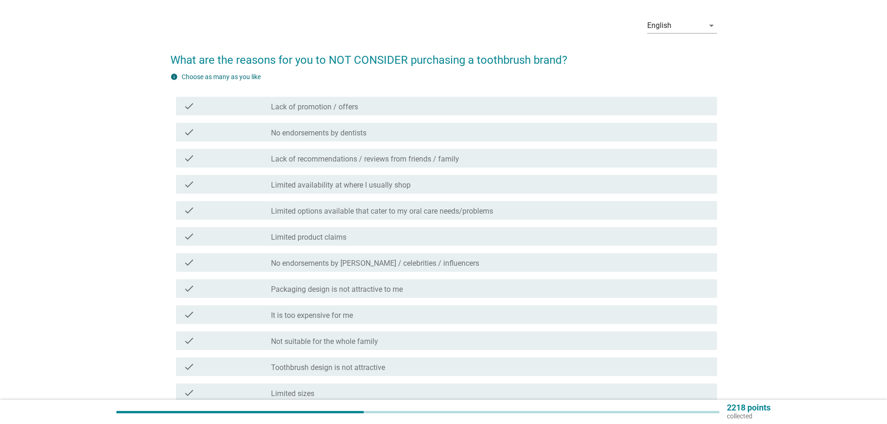
scroll to position [47, 0]
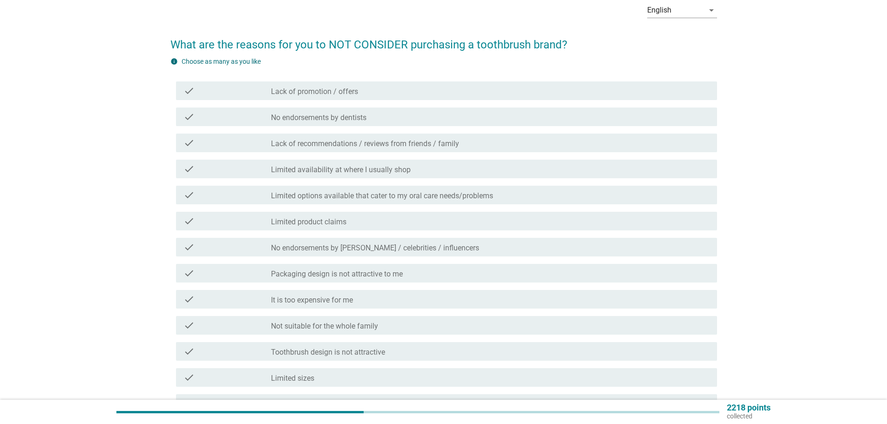
click at [391, 97] on div "check check_box_outline_blank Lack of promotion / offers" at bounding box center [446, 91] width 541 height 19
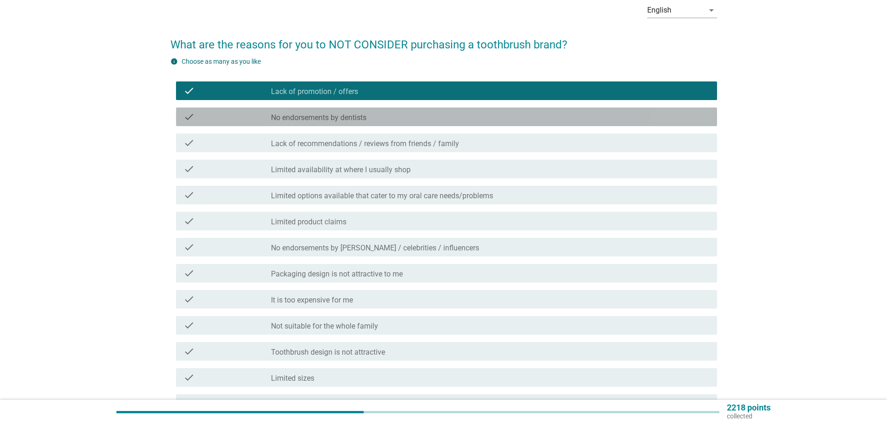
click at [389, 113] on div "check_box_outline_blank No endorsements by dentists" at bounding box center [490, 116] width 439 height 11
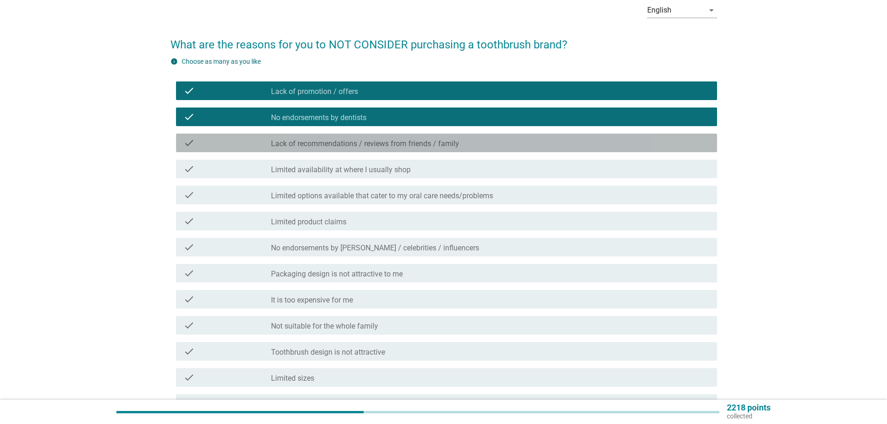
click at [388, 140] on label "Lack of recommendations / reviews from friends / family" at bounding box center [365, 143] width 188 height 9
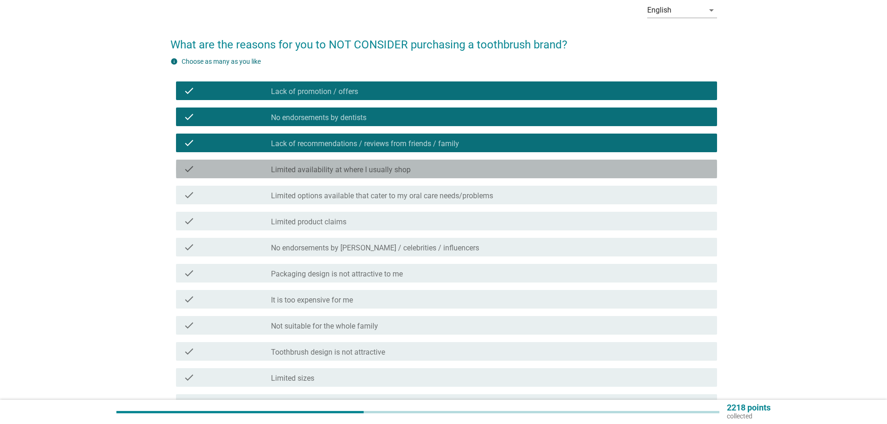
click at [390, 167] on label "Limited availability at where I usually shop" at bounding box center [341, 169] width 140 height 9
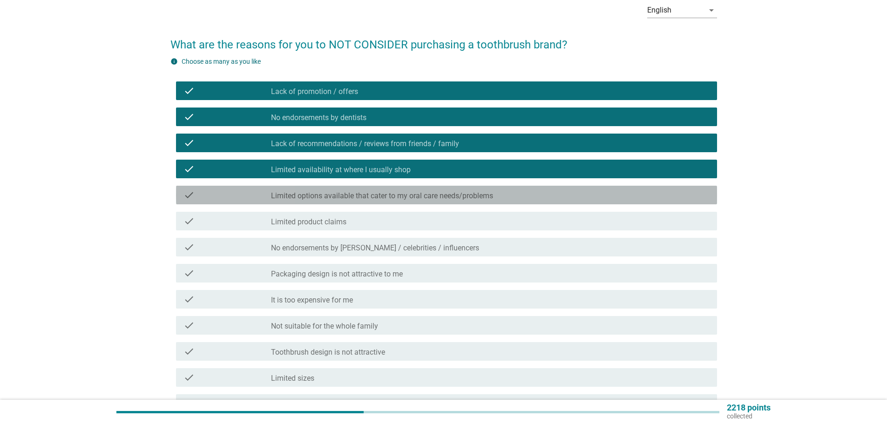
click at [455, 198] on label "Limited options available that cater to my oral care needs/problems" at bounding box center [382, 195] width 222 height 9
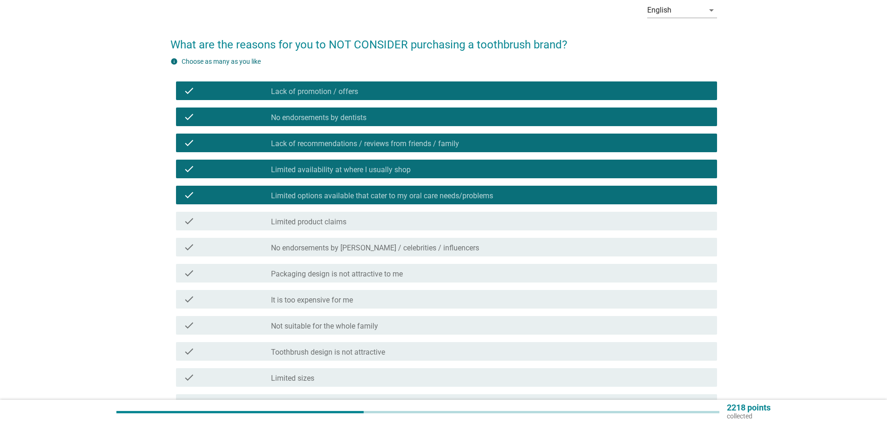
click at [412, 276] on div "check_box_outline_blank Packaging design is not attractive to me" at bounding box center [490, 273] width 439 height 11
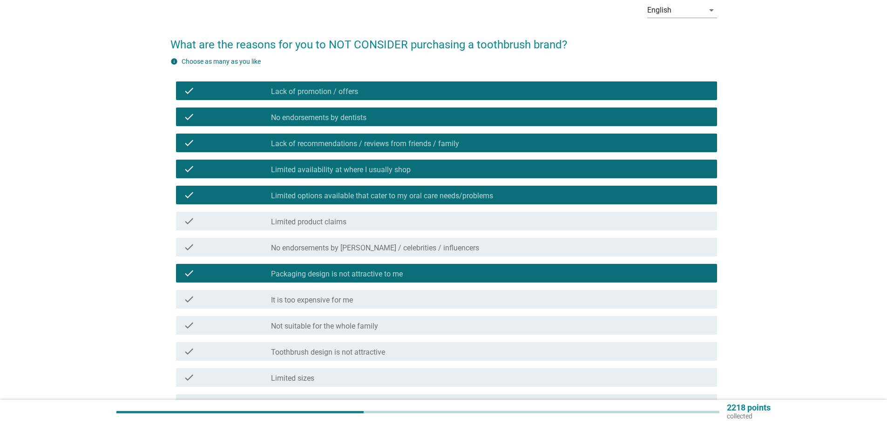
click at [409, 294] on div "check_box_outline_blank It is too expensive for me" at bounding box center [490, 299] width 439 height 11
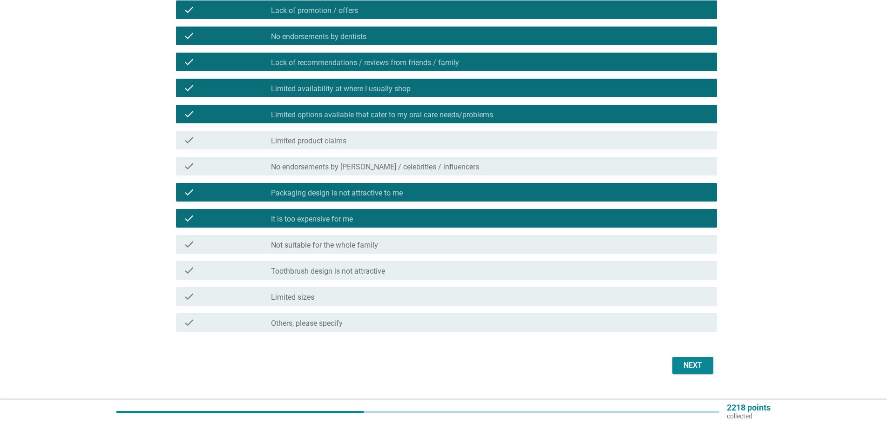
scroll to position [140, 0]
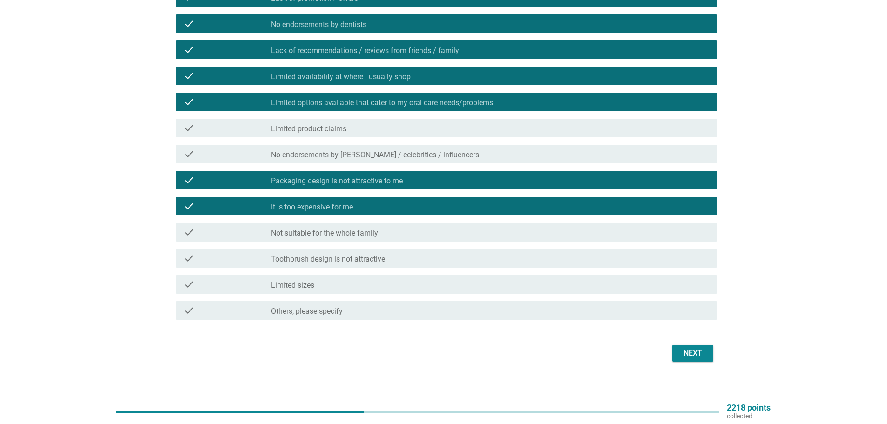
click at [530, 263] on div "check_box_outline_blank Toothbrush design is not attractive" at bounding box center [490, 258] width 439 height 11
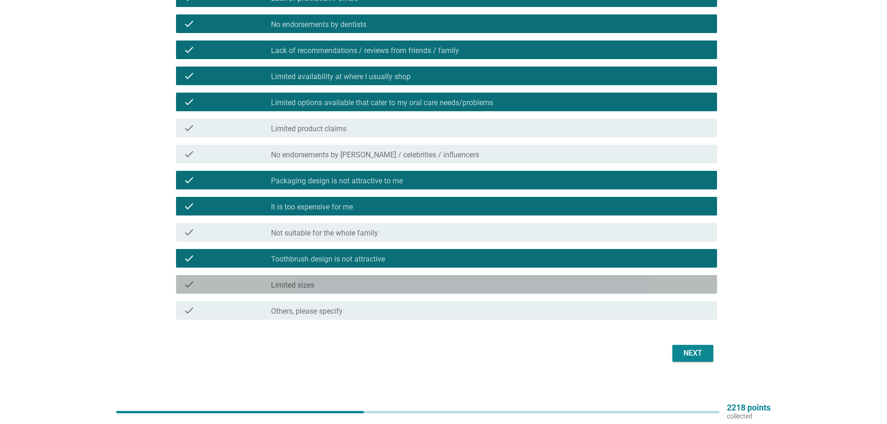
click at [533, 289] on div "check_box_outline_blank Limited sizes" at bounding box center [490, 284] width 439 height 11
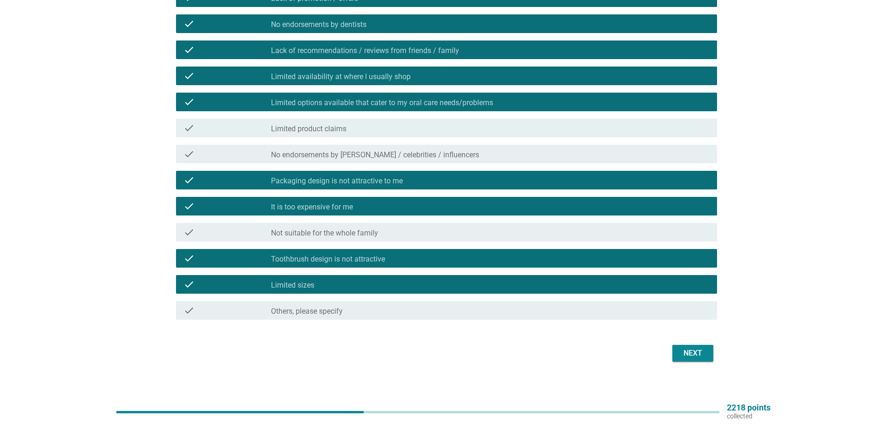
click at [697, 356] on div "Next" at bounding box center [693, 353] width 26 height 11
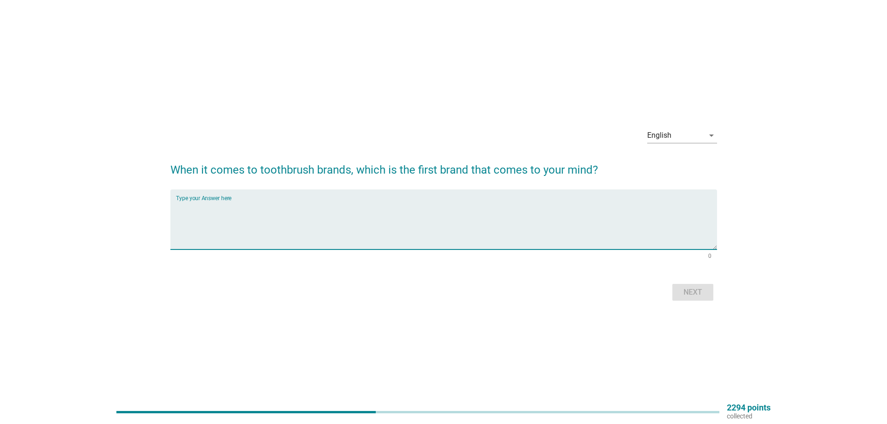
drag, startPoint x: 298, startPoint y: 232, endPoint x: 302, endPoint y: 229, distance: 5.0
click at [302, 229] on textarea "Type your Answer here" at bounding box center [446, 225] width 541 height 49
type textarea "Systema"
click at [702, 293] on div "Next" at bounding box center [693, 292] width 26 height 11
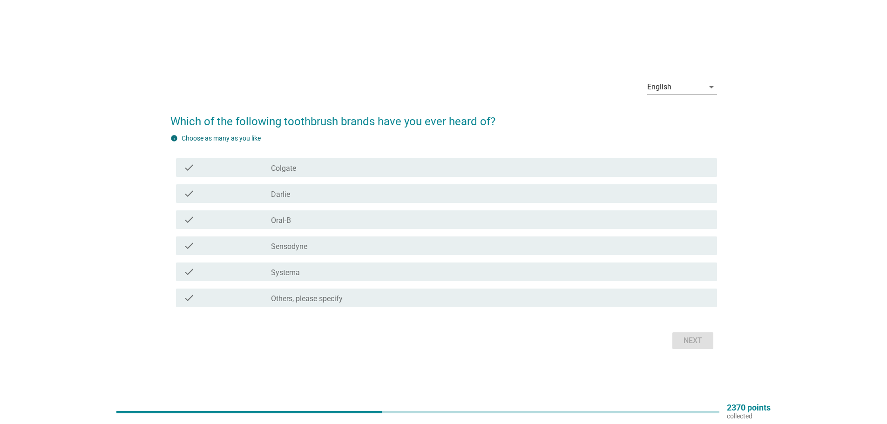
click at [381, 172] on div "check_box_outline_blank Colgate" at bounding box center [490, 167] width 439 height 11
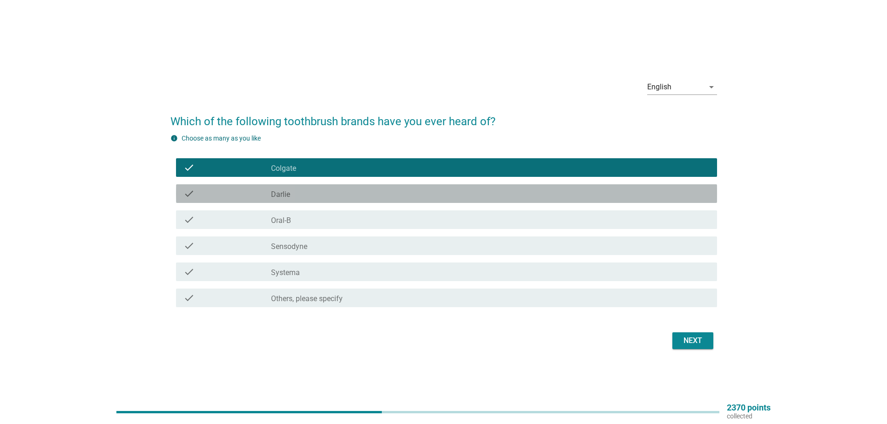
click at [361, 197] on div "check_box_outline_blank [PERSON_NAME]" at bounding box center [490, 193] width 439 height 11
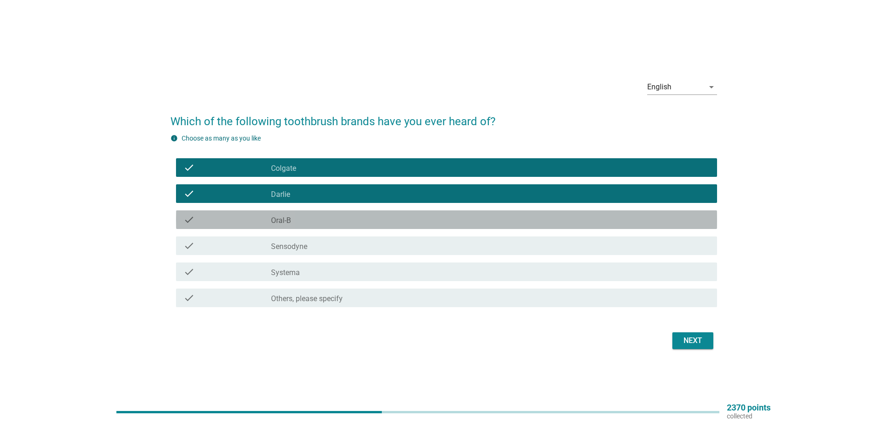
click at [354, 218] on div "check_box_outline_blank Oral-B" at bounding box center [490, 219] width 439 height 11
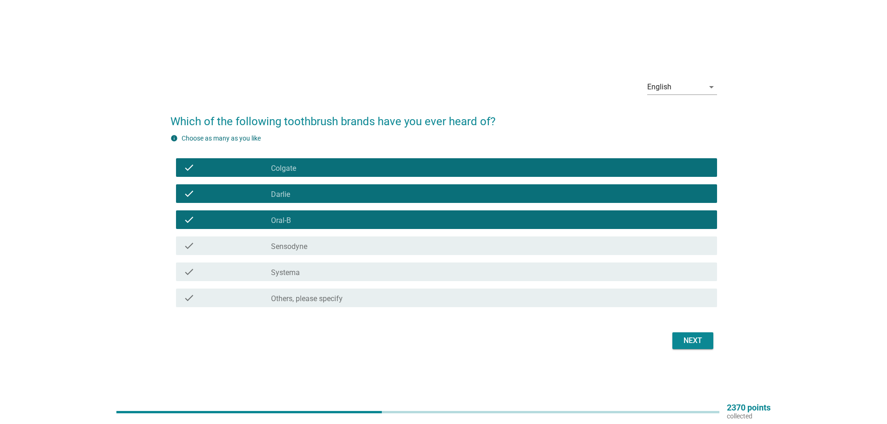
click at [345, 271] on div "check_box_outline_blank Systema" at bounding box center [490, 271] width 439 height 11
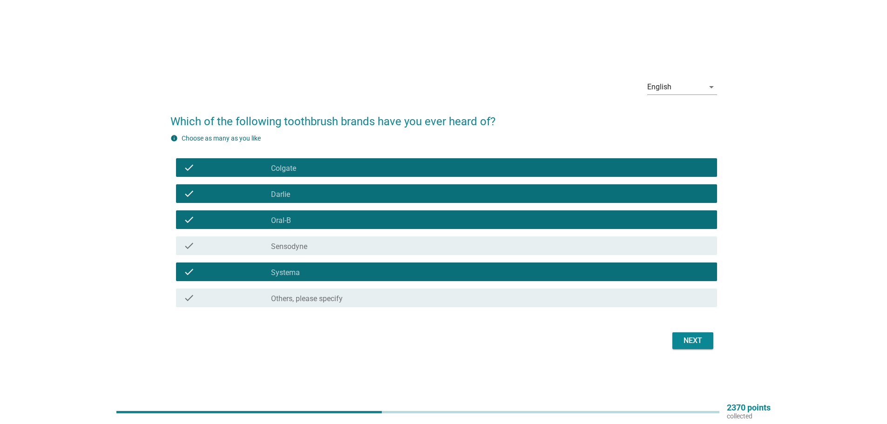
click at [708, 344] on button "Next" at bounding box center [693, 341] width 41 height 17
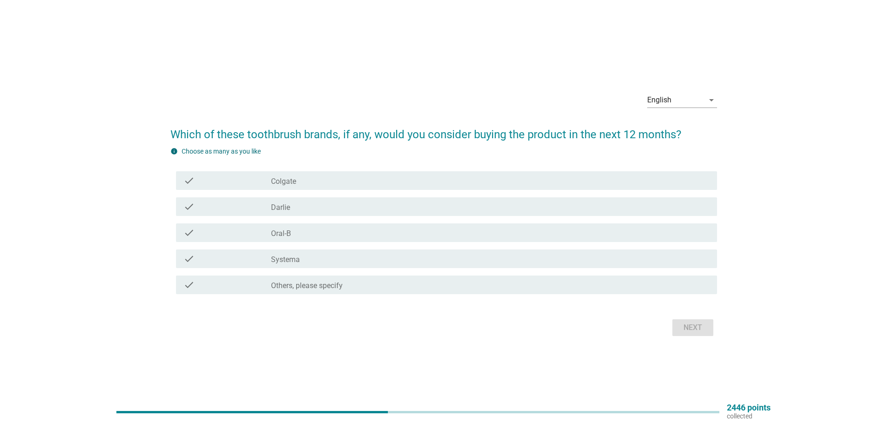
click at [300, 238] on div "check check_box_outline_blank Oral-B" at bounding box center [446, 233] width 541 height 19
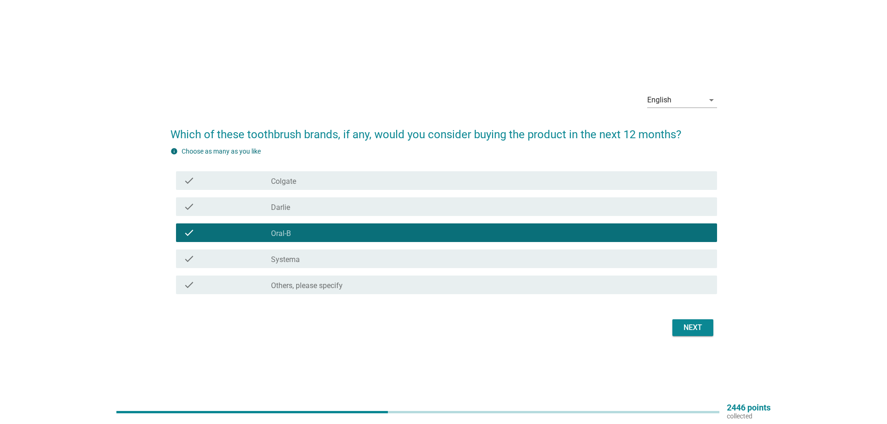
drag, startPoint x: 302, startPoint y: 260, endPoint x: 319, endPoint y: 244, distance: 23.7
click at [303, 261] on div "check_box_outline_blank Systema" at bounding box center [490, 258] width 439 height 11
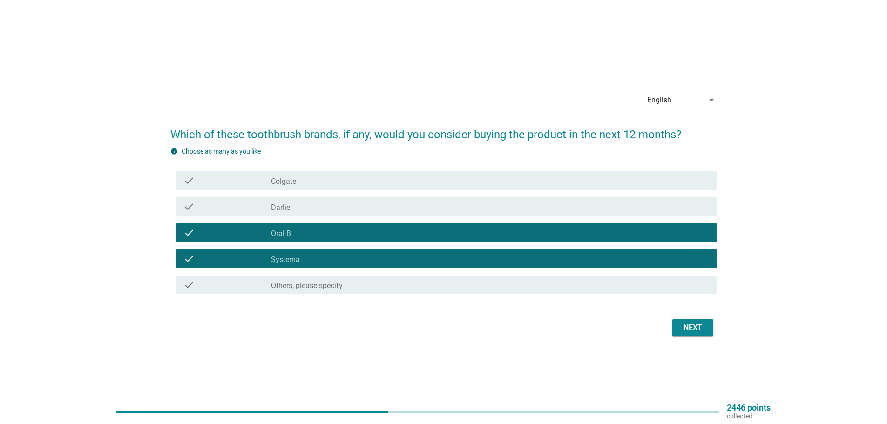
click at [714, 330] on div "Next" at bounding box center [443, 328] width 547 height 22
click at [695, 332] on div "Next" at bounding box center [693, 327] width 26 height 11
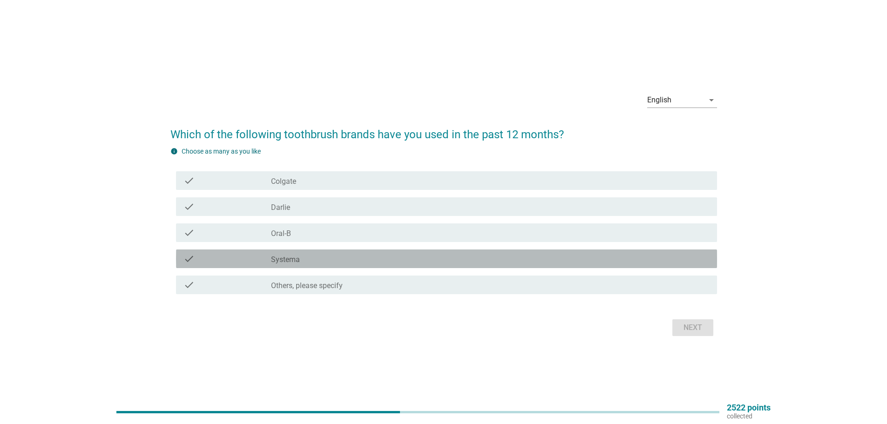
click at [350, 256] on div "check_box_outline_blank Systema" at bounding box center [490, 258] width 439 height 11
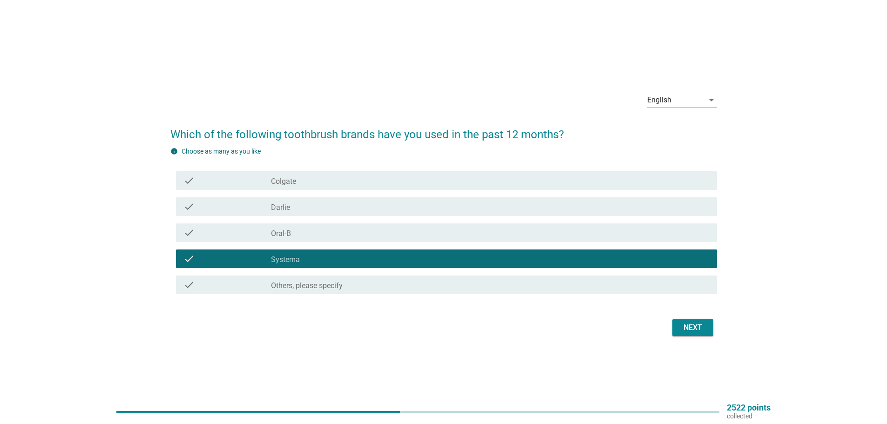
click at [690, 328] on div "Next" at bounding box center [693, 327] width 26 height 11
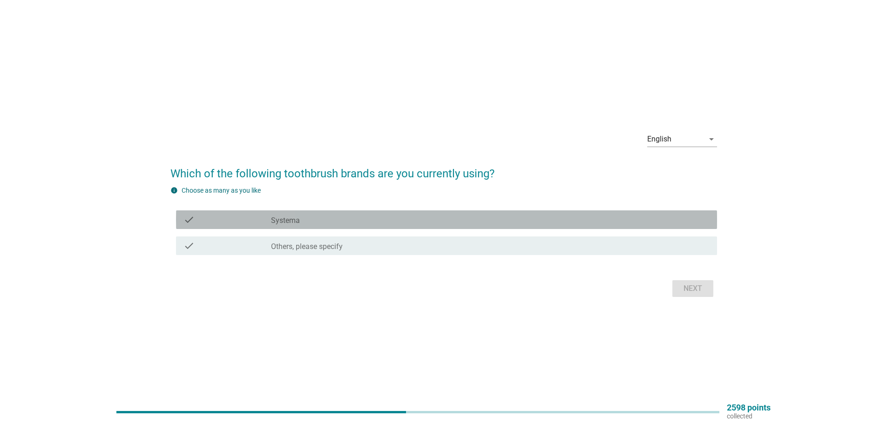
click at [483, 215] on div "check_box Systema" at bounding box center [490, 219] width 439 height 11
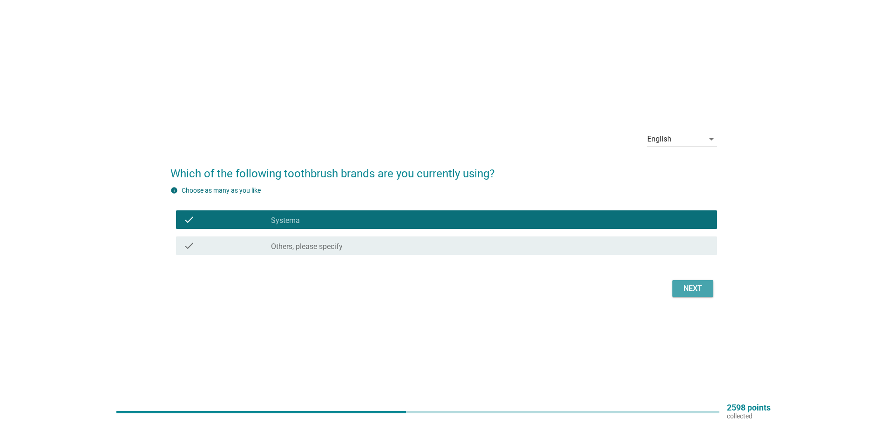
click at [690, 292] on div "Next" at bounding box center [693, 288] width 26 height 11
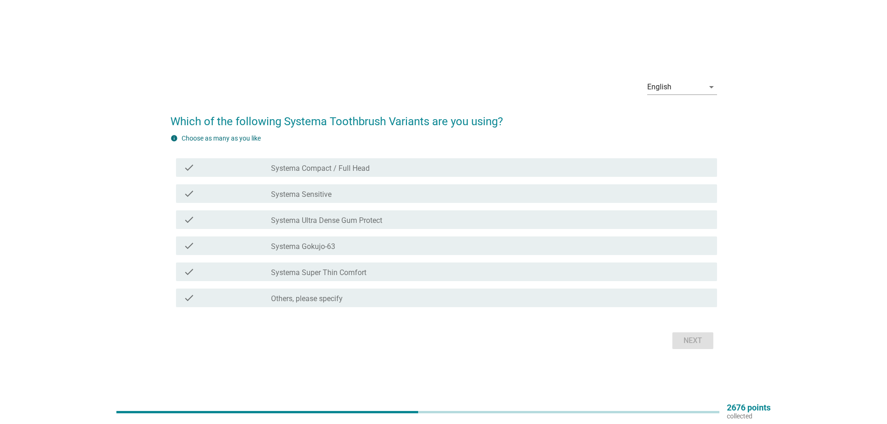
click at [363, 271] on label "Systema Super Thin Comfort" at bounding box center [318, 272] width 95 height 9
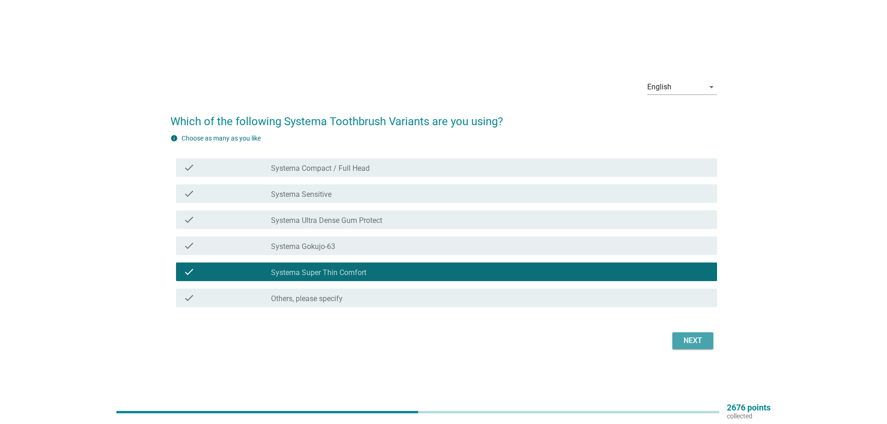
click at [690, 337] on div "Next" at bounding box center [693, 340] width 26 height 11
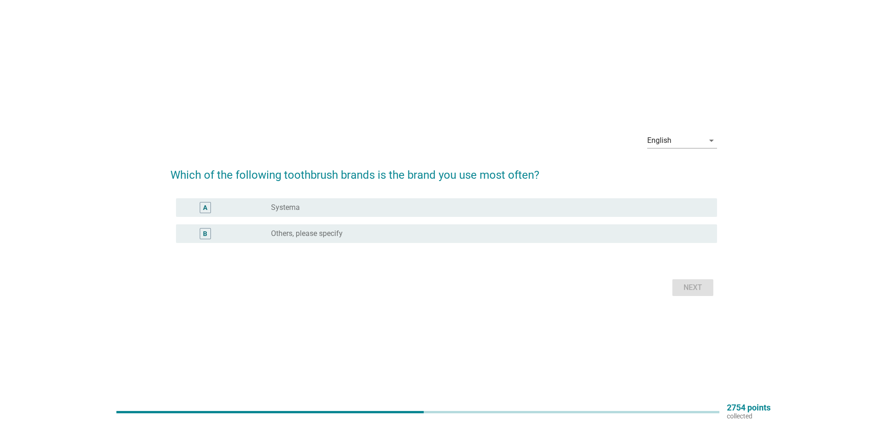
click at [512, 209] on div "radio_button_unchecked Systema" at bounding box center [486, 207] width 431 height 9
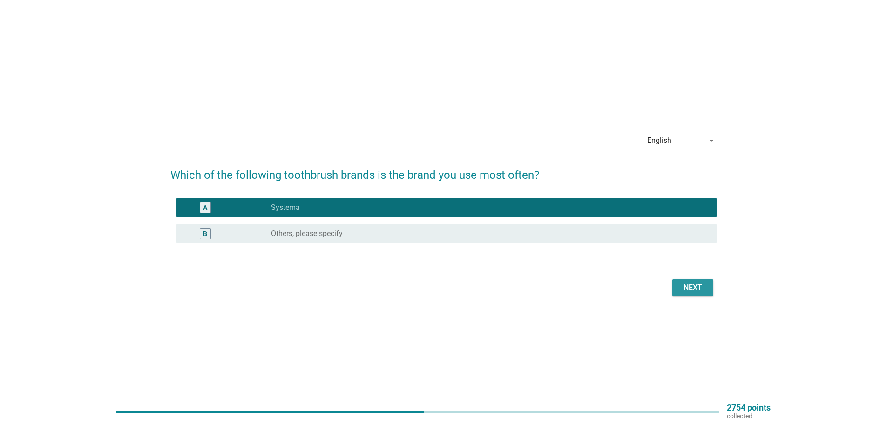
click at [676, 286] on button "Next" at bounding box center [693, 287] width 41 height 17
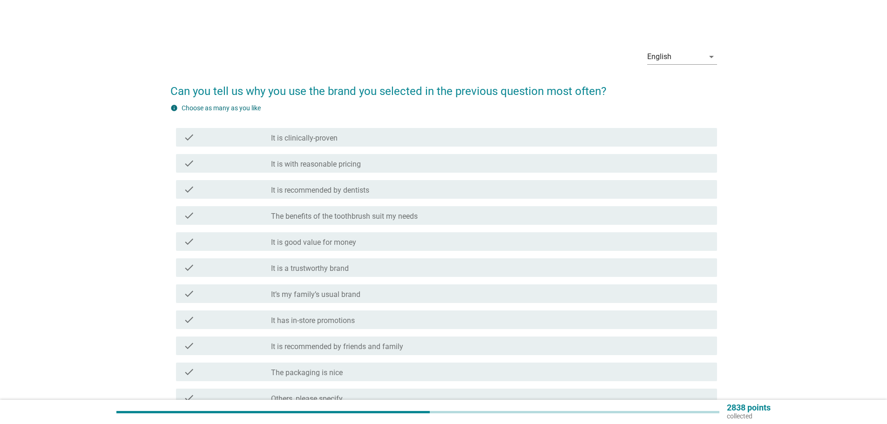
click at [463, 132] on div "check_box_outline_blank It is clinically-proven" at bounding box center [490, 137] width 439 height 11
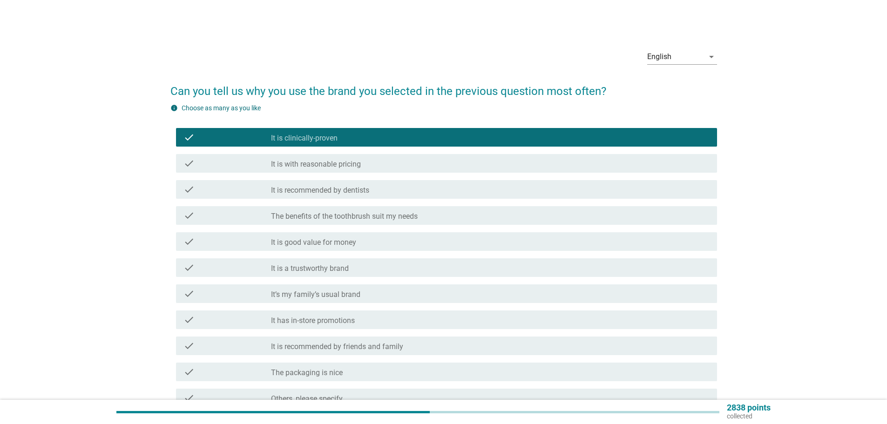
click at [395, 186] on div "check_box_outline_blank It is recommended by dentists" at bounding box center [490, 189] width 439 height 11
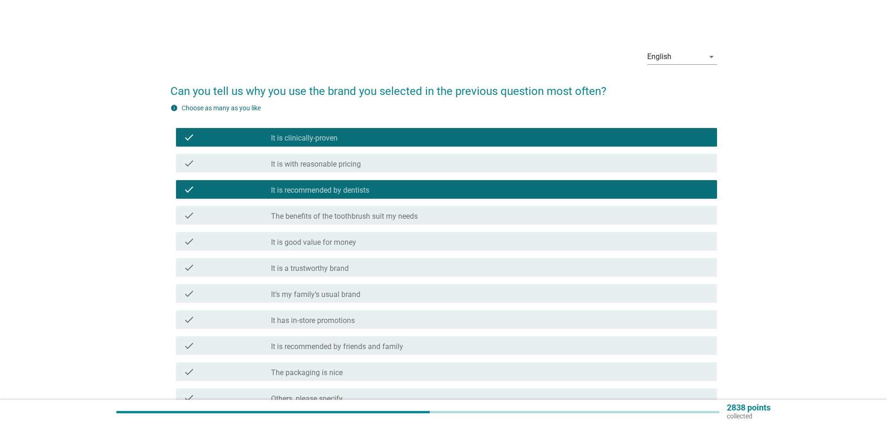
click at [411, 215] on label "The benefits of the toothbrush suit my needs" at bounding box center [344, 216] width 147 height 9
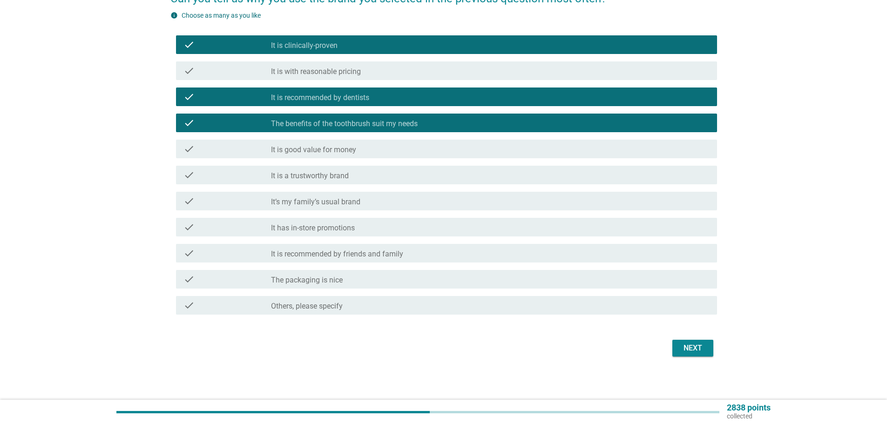
scroll to position [93, 0]
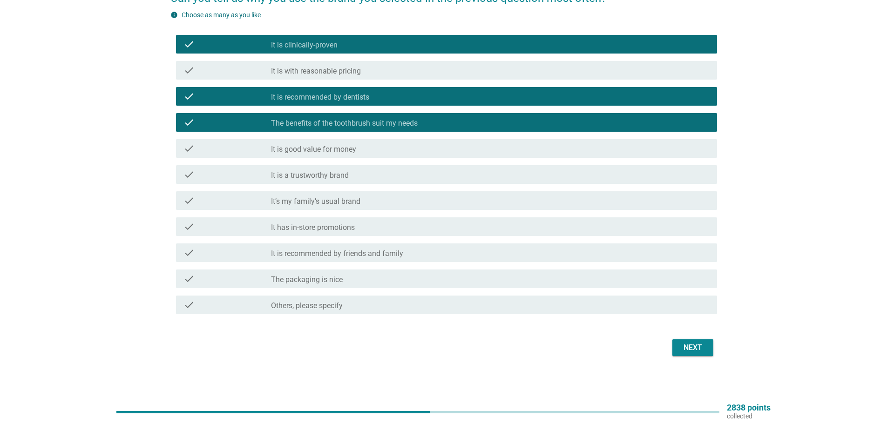
click at [459, 148] on div "check_box_outline_blank It is good value for money" at bounding box center [490, 148] width 439 height 11
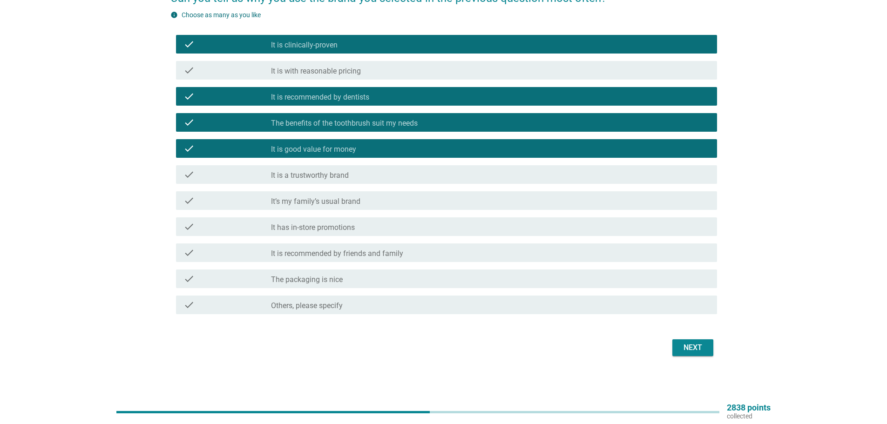
click at [489, 231] on div "check_box_outline_blank It has in-store promotions" at bounding box center [490, 226] width 439 height 11
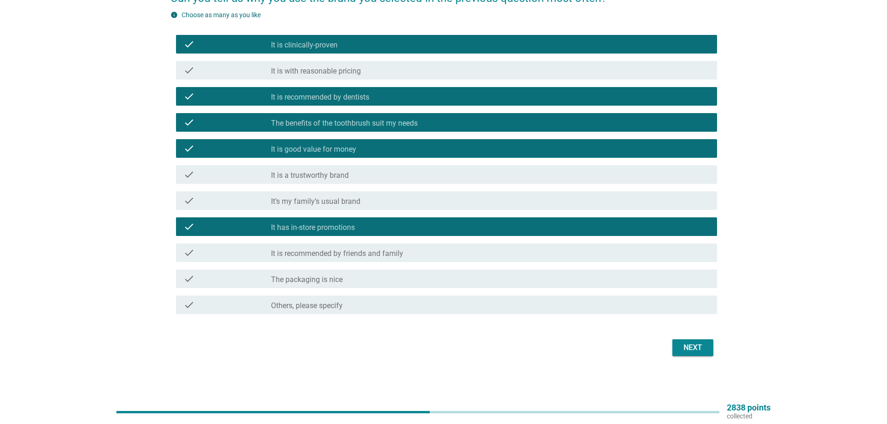
click at [697, 344] on div "Next" at bounding box center [693, 347] width 26 height 11
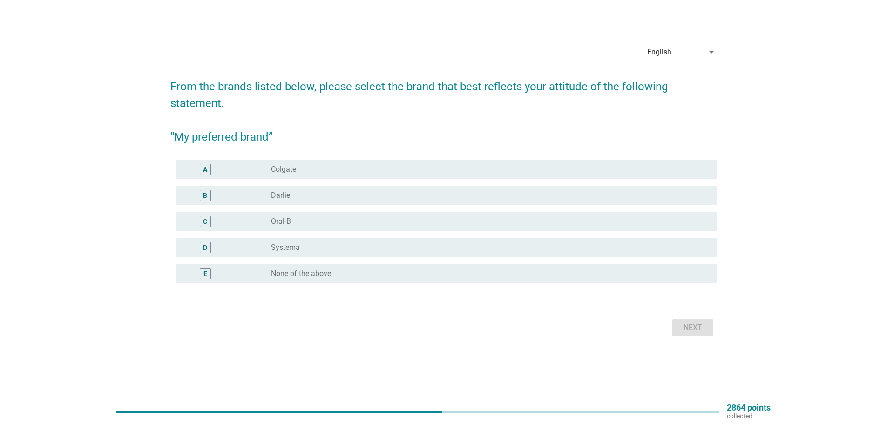
scroll to position [0, 0]
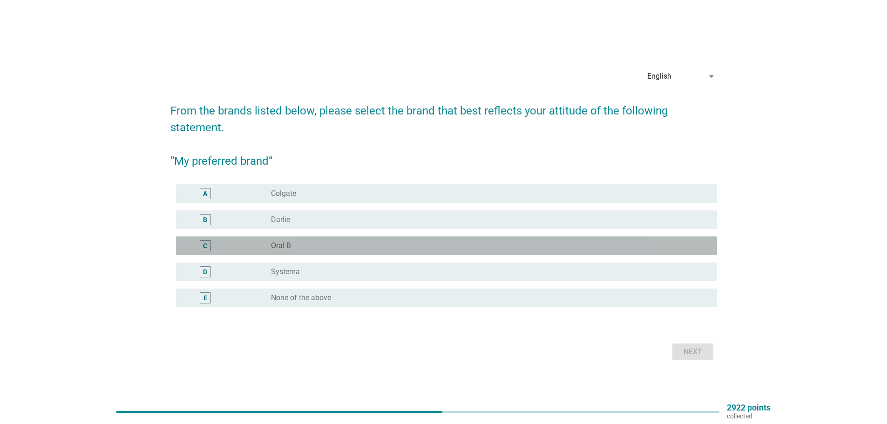
click at [293, 245] on div "radio_button_unchecked Oral-B" at bounding box center [486, 245] width 431 height 9
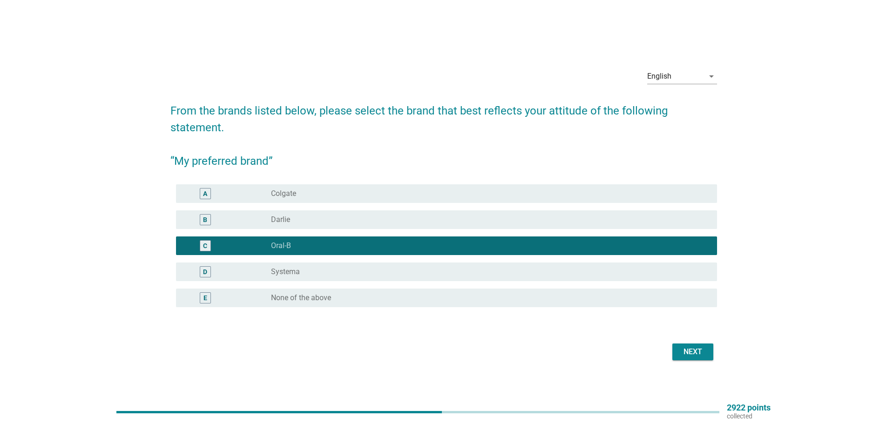
click at [320, 276] on div "radio_button_unchecked Systema" at bounding box center [486, 271] width 431 height 9
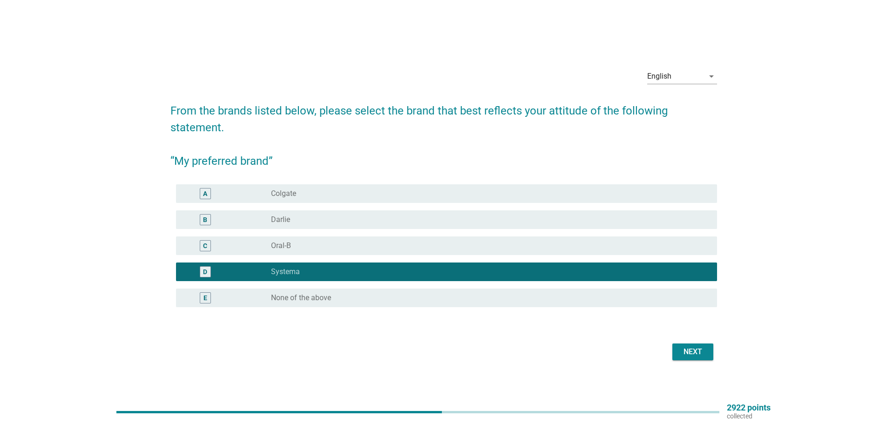
click at [695, 354] on div "Next" at bounding box center [693, 352] width 26 height 11
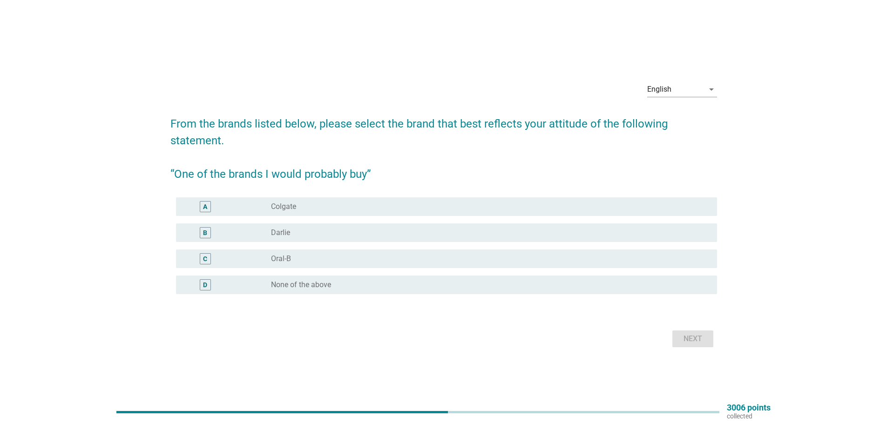
click at [320, 260] on div "radio_button_unchecked Oral-B" at bounding box center [486, 258] width 431 height 9
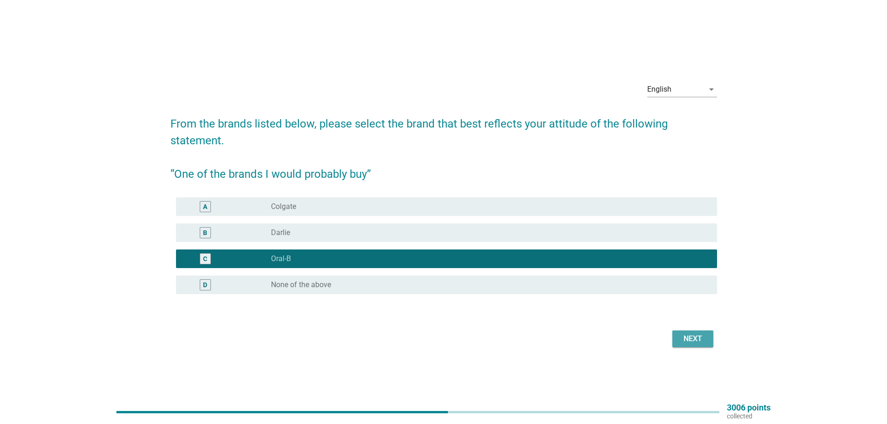
click at [685, 339] on div "Next" at bounding box center [693, 339] width 26 height 11
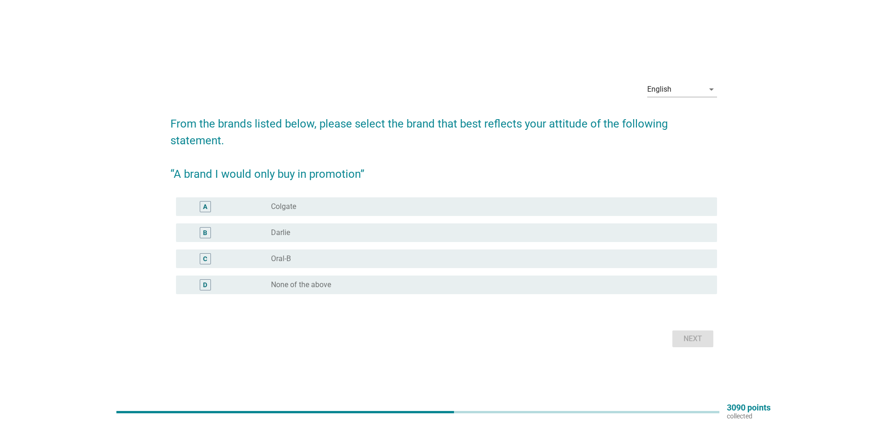
click at [354, 208] on div "radio_button_unchecked Colgate" at bounding box center [486, 206] width 431 height 9
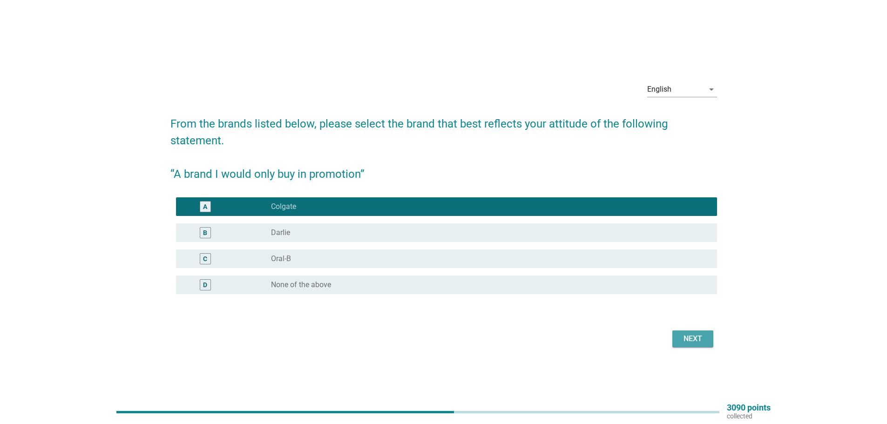
click at [678, 339] on button "Next" at bounding box center [693, 339] width 41 height 17
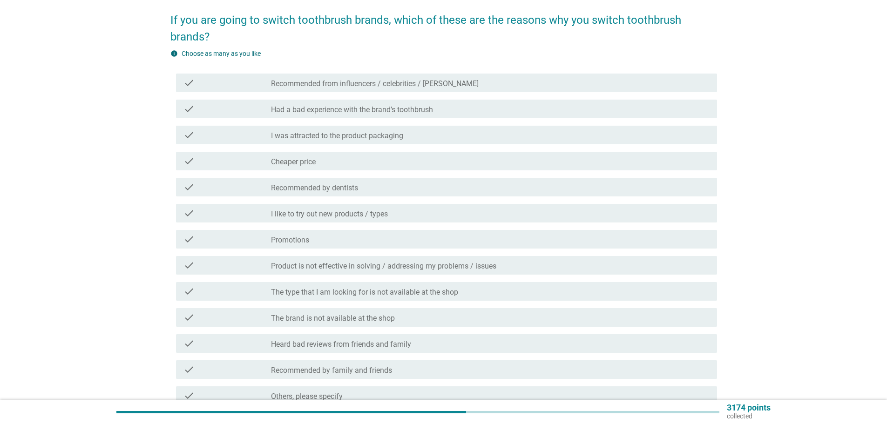
scroll to position [93, 0]
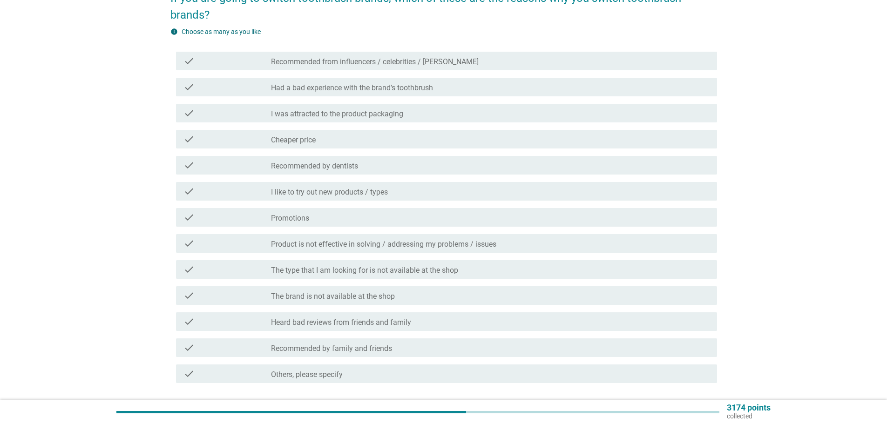
drag, startPoint x: 361, startPoint y: 119, endPoint x: 367, endPoint y: 116, distance: 6.1
click at [367, 116] on div "check check_box_outline_blank I was attracted to the product packaging" at bounding box center [446, 113] width 541 height 19
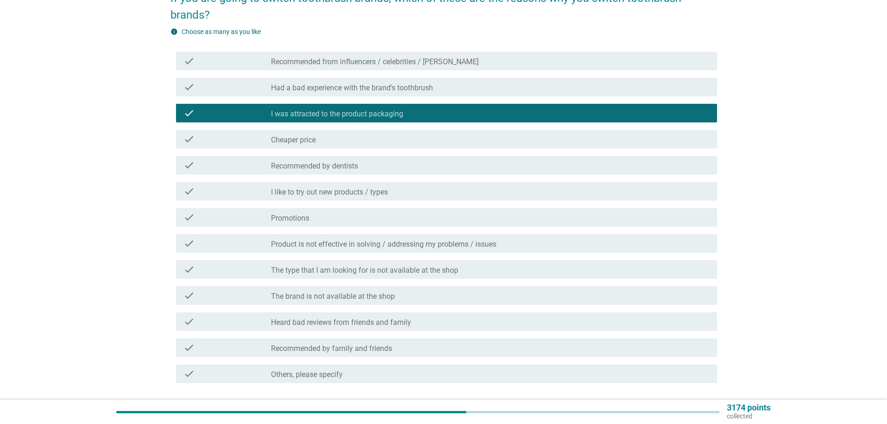
click at [339, 137] on div "check_box_outline_blank Cheaper price" at bounding box center [490, 139] width 439 height 11
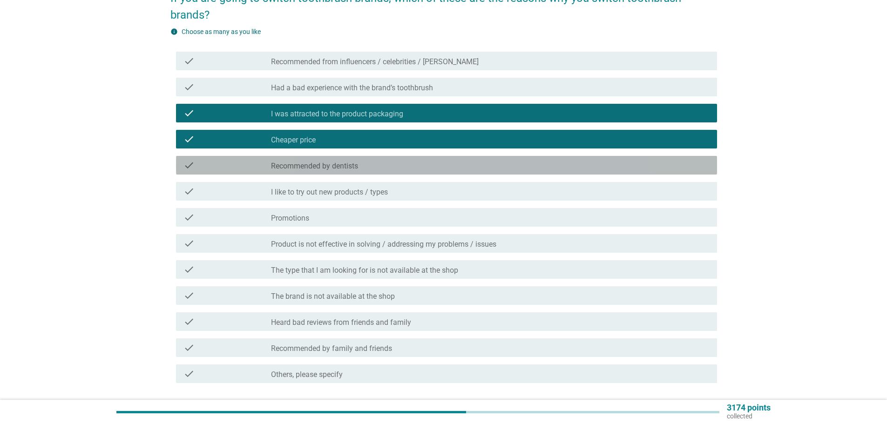
click at [347, 164] on label "Recommended by dentists" at bounding box center [314, 166] width 87 height 9
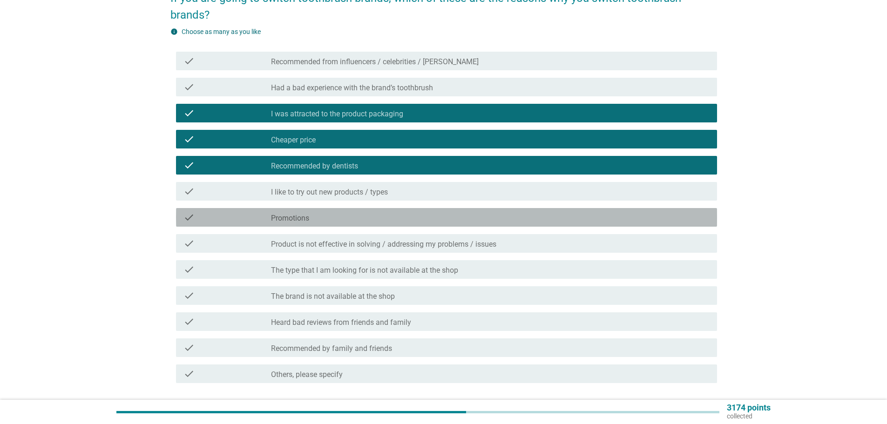
click at [366, 219] on div "check_box_outline_blank Promotions" at bounding box center [490, 217] width 439 height 11
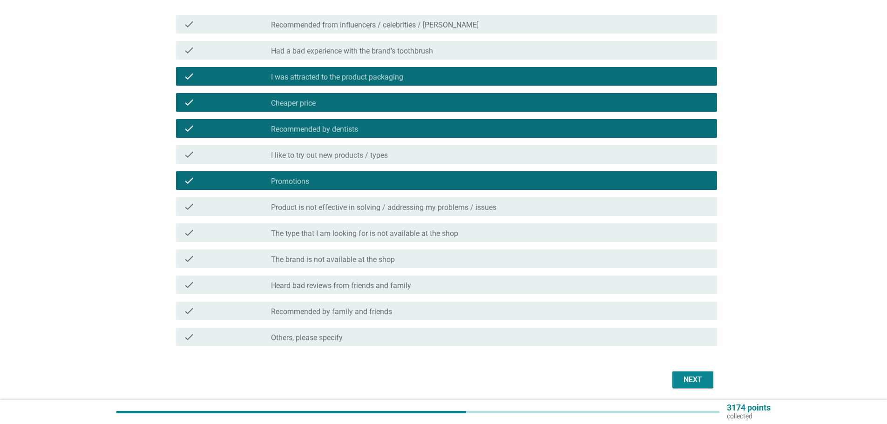
scroll to position [163, 0]
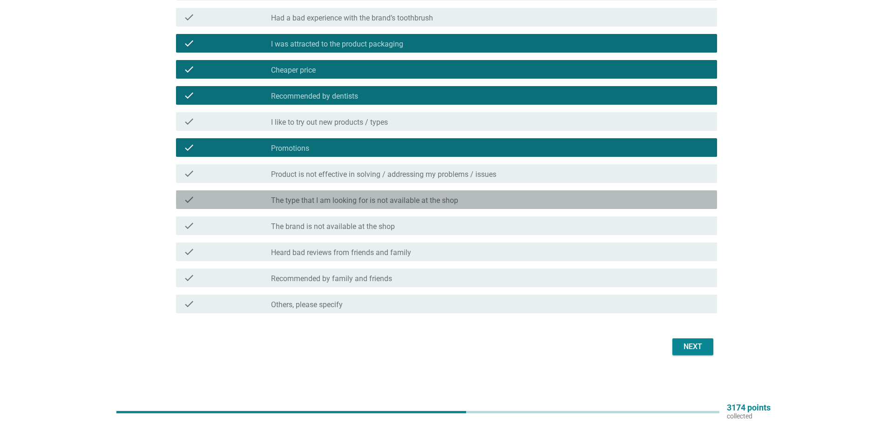
click at [494, 201] on div "check_box_outline_blank The type that I am looking for is not available at the …" at bounding box center [490, 199] width 439 height 11
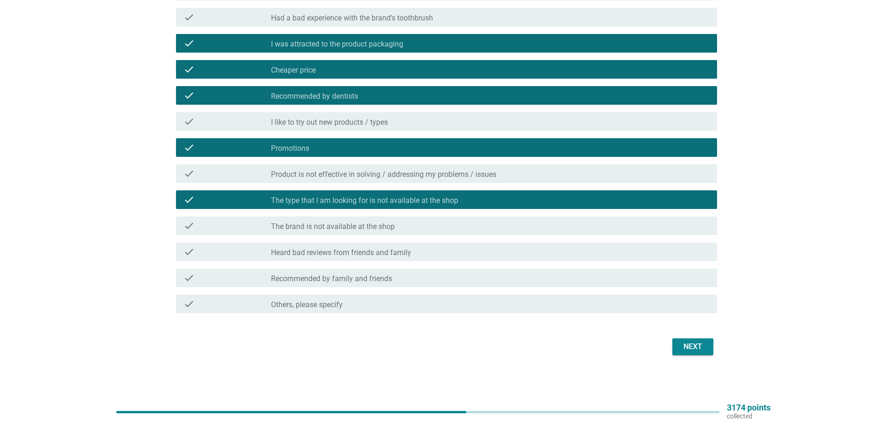
click at [681, 349] on div "Next" at bounding box center [693, 346] width 26 height 11
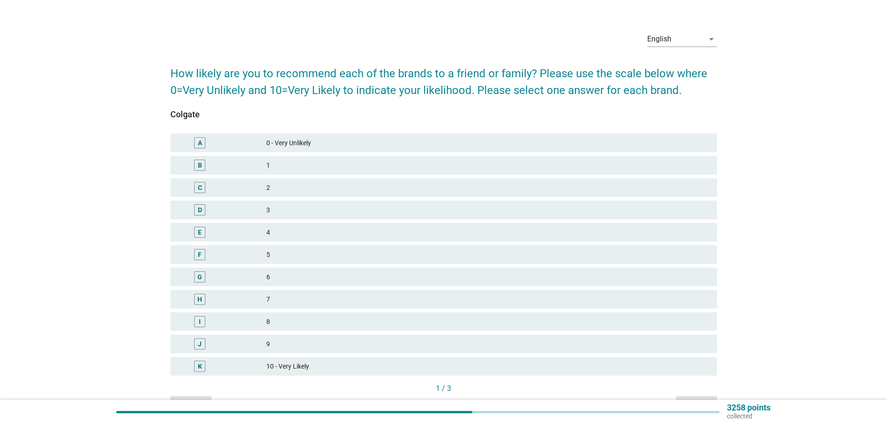
scroll to position [47, 0]
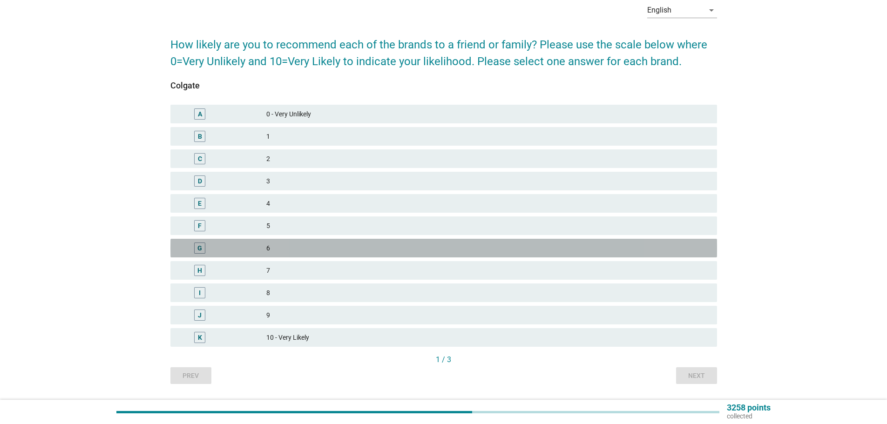
click at [339, 247] on div "6" at bounding box center [487, 248] width 443 height 11
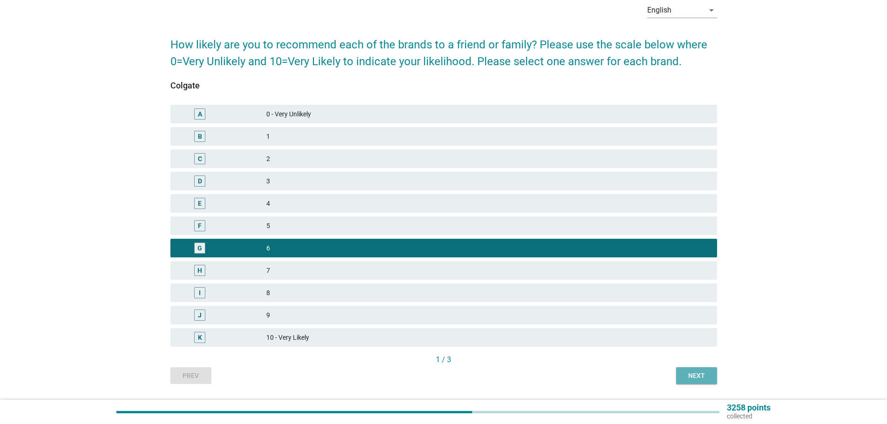
click at [676, 375] on button "Next" at bounding box center [696, 376] width 41 height 17
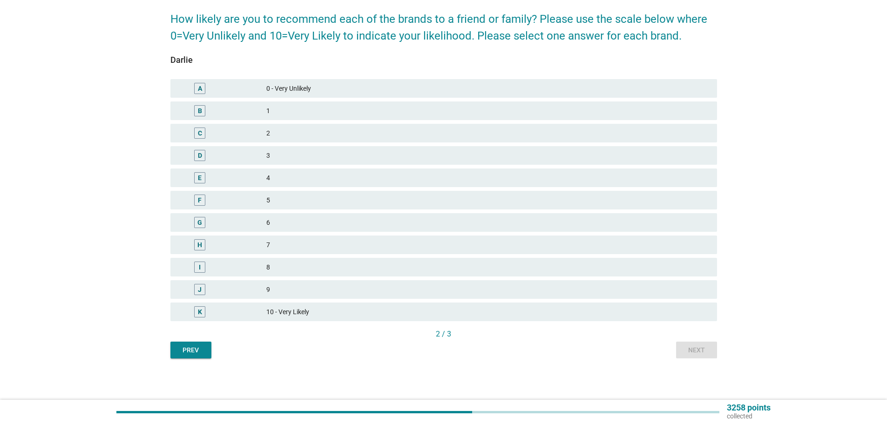
scroll to position [73, 0]
drag, startPoint x: 330, startPoint y: 215, endPoint x: 330, endPoint y: 225, distance: 9.8
click at [330, 215] on div "G 6" at bounding box center [443, 222] width 547 height 19
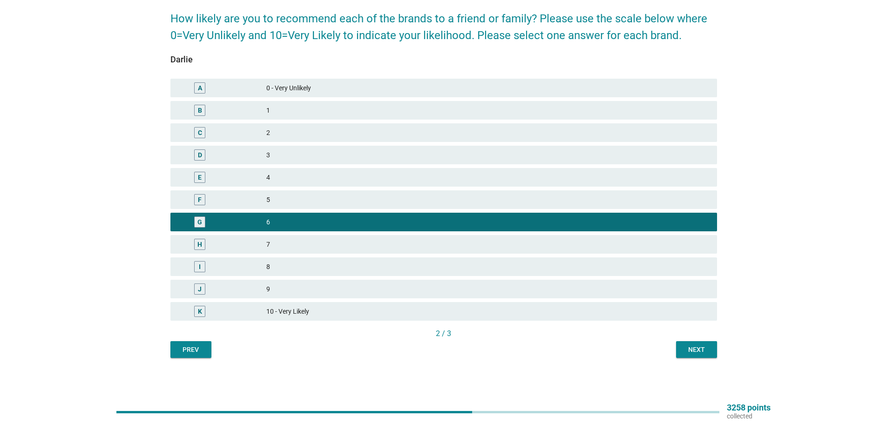
click at [701, 348] on div "Next" at bounding box center [697, 350] width 26 height 10
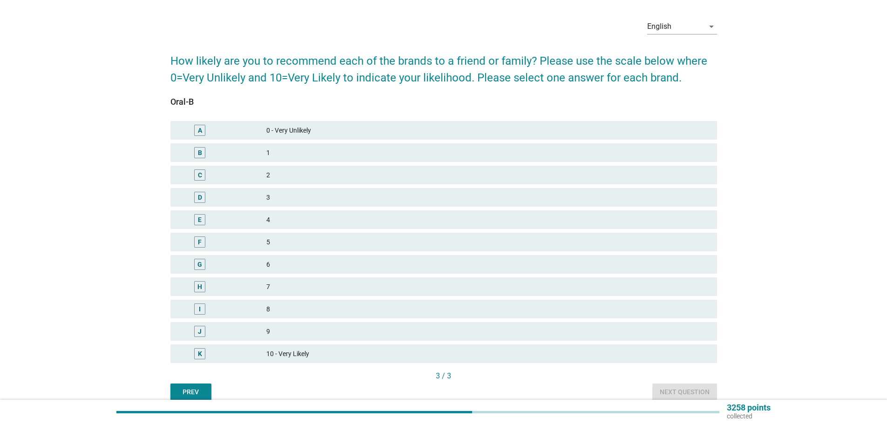
scroll to position [47, 0]
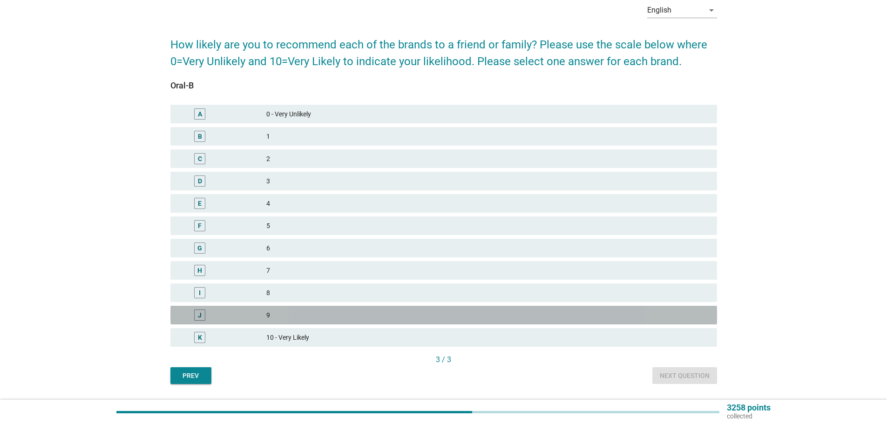
click at [317, 306] on div "J 9" at bounding box center [443, 315] width 547 height 19
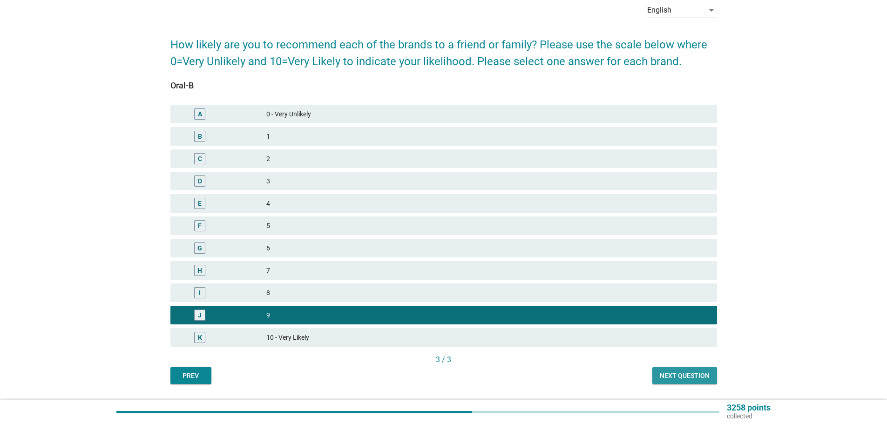
click at [691, 370] on button "Next question" at bounding box center [685, 376] width 65 height 17
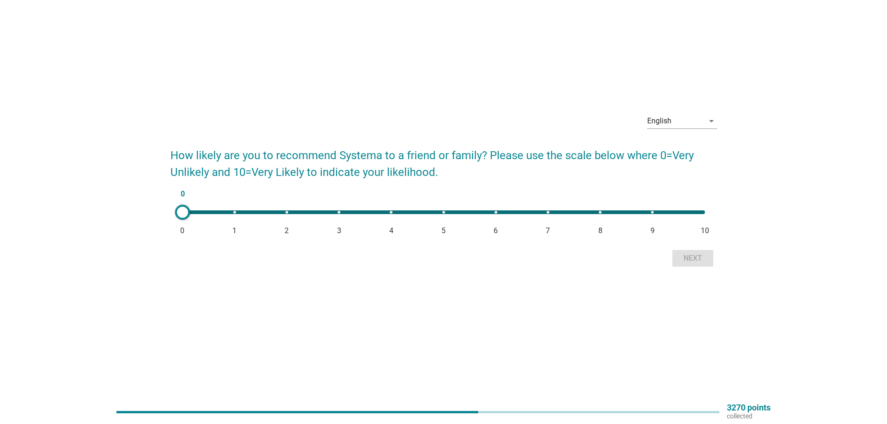
scroll to position [0, 0]
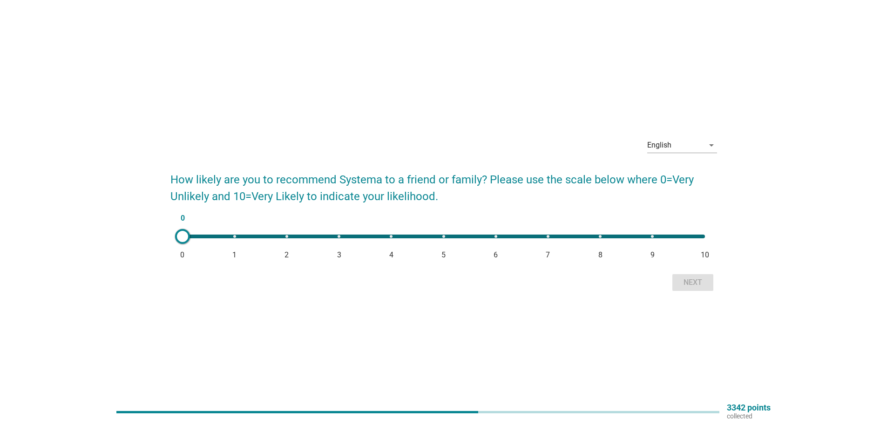
click at [702, 256] on span "10" at bounding box center [705, 255] width 8 height 11
type input "10"
click at [705, 279] on div "Next" at bounding box center [693, 282] width 26 height 11
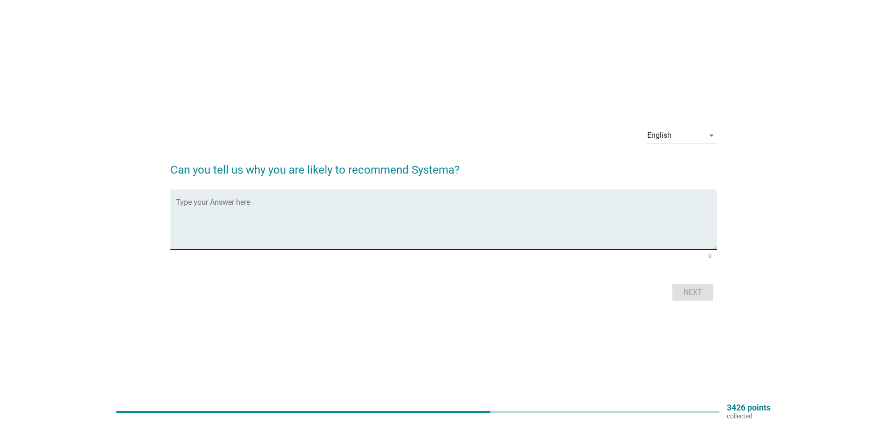
click at [450, 223] on textarea "Type your Answer here" at bounding box center [446, 225] width 541 height 49
type textarea "the soft & tiny bristles are wonderful for tooth cleaning & soft on gums"
click at [689, 294] on div "Next" at bounding box center [693, 292] width 26 height 11
click at [642, 219] on textarea "Type your Answer here" at bounding box center [446, 225] width 541 height 49
type textarea "m"
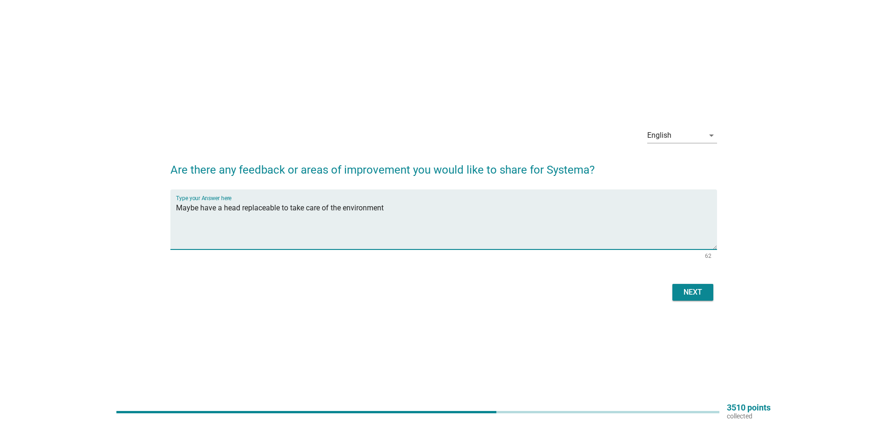
type textarea "Maybe have a head replaceable to take care of the environment"
click at [690, 298] on button "Next" at bounding box center [693, 292] width 41 height 17
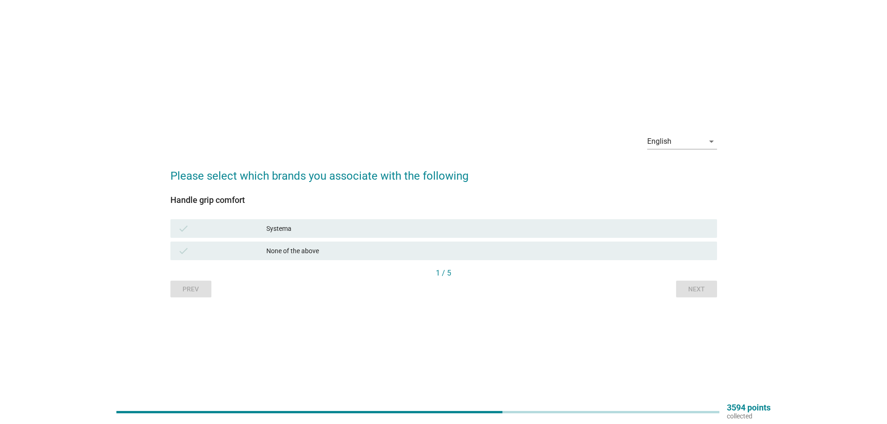
click at [432, 233] on div "Systema" at bounding box center [487, 228] width 443 height 11
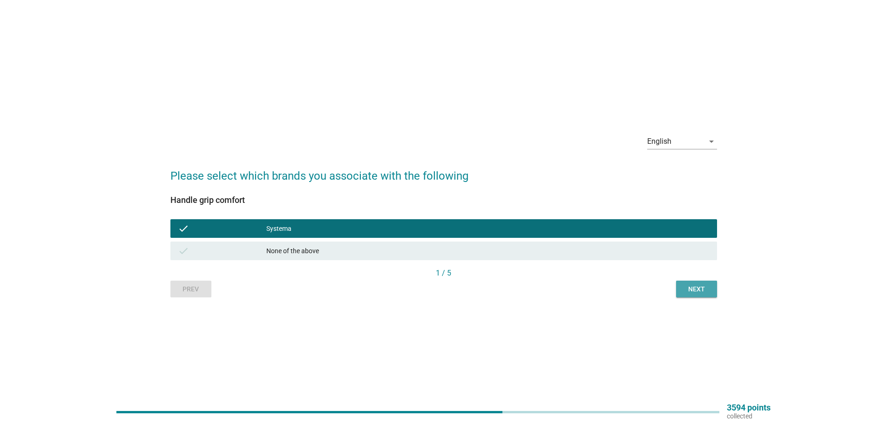
click at [713, 285] on button "Next" at bounding box center [696, 289] width 41 height 17
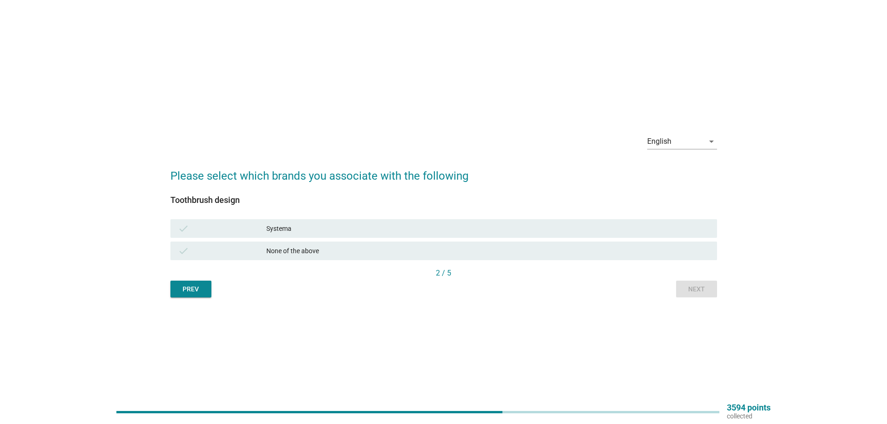
click at [470, 230] on div "Systema" at bounding box center [487, 228] width 443 height 11
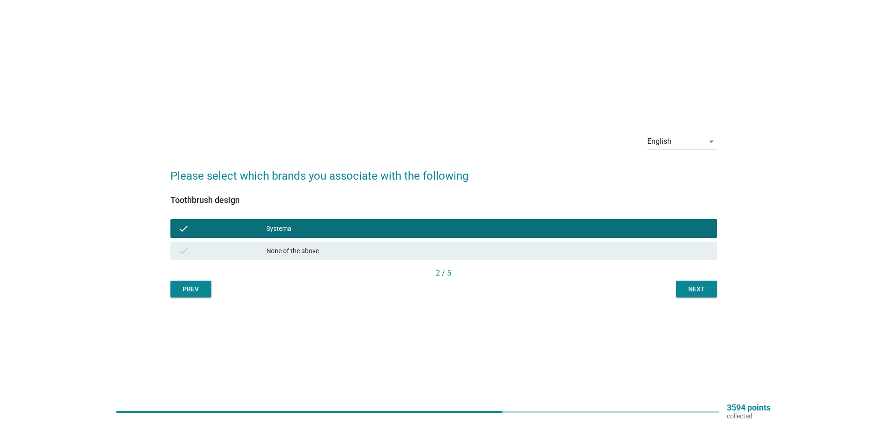
click at [707, 290] on div "Next" at bounding box center [697, 290] width 26 height 10
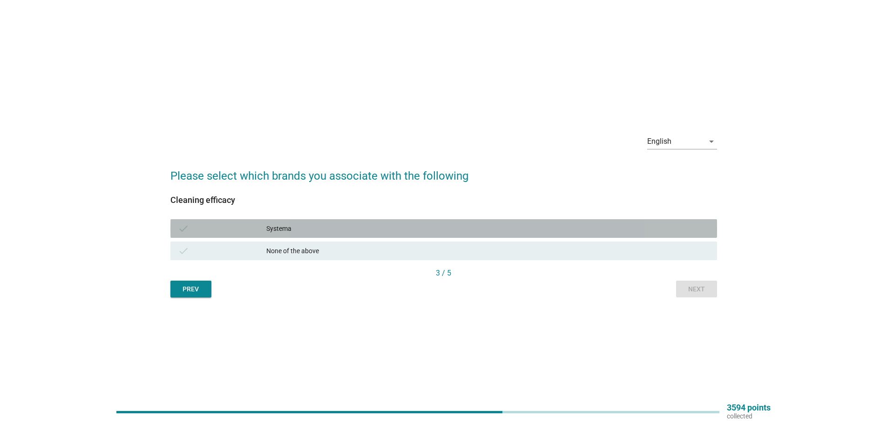
drag, startPoint x: 532, startPoint y: 232, endPoint x: 726, endPoint y: 303, distance: 206.3
click at [534, 232] on div "Systema" at bounding box center [487, 228] width 443 height 11
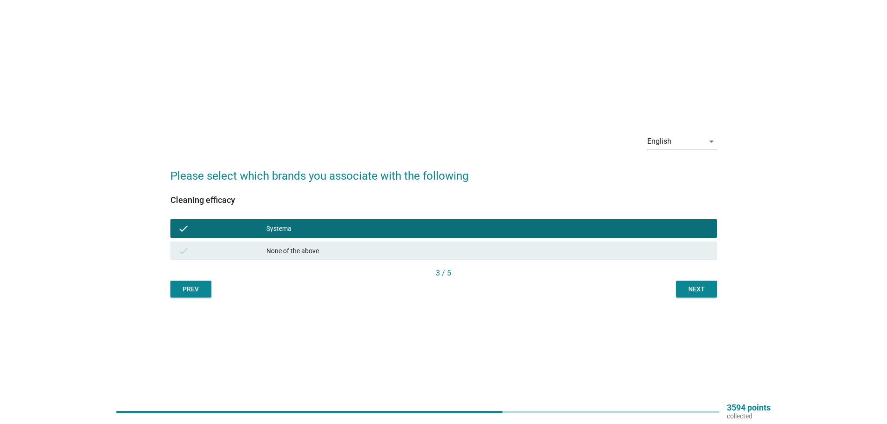
click at [697, 291] on div "Next" at bounding box center [697, 290] width 26 height 10
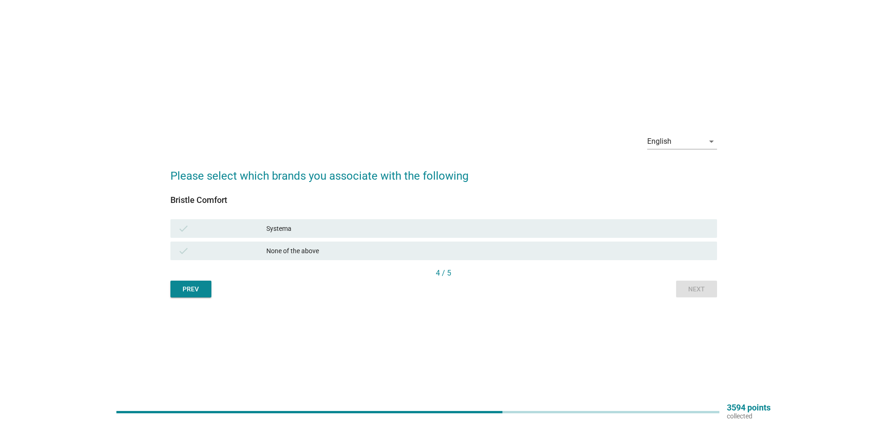
click at [540, 225] on div "Systema" at bounding box center [487, 228] width 443 height 11
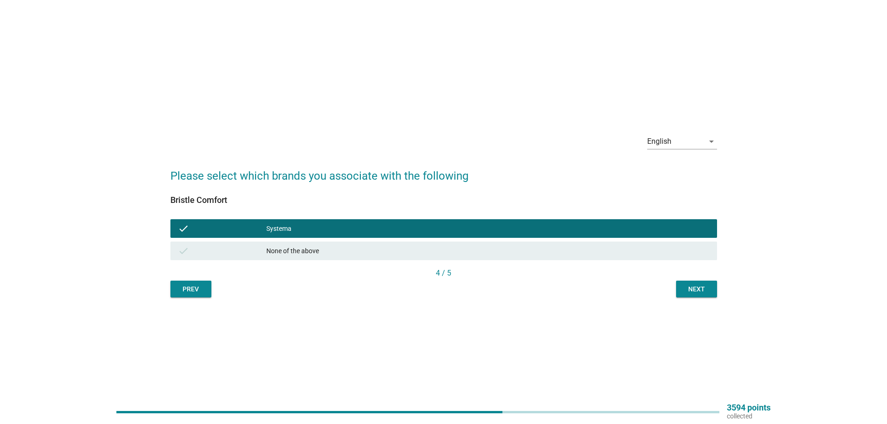
click at [701, 285] on div "Next" at bounding box center [697, 290] width 26 height 10
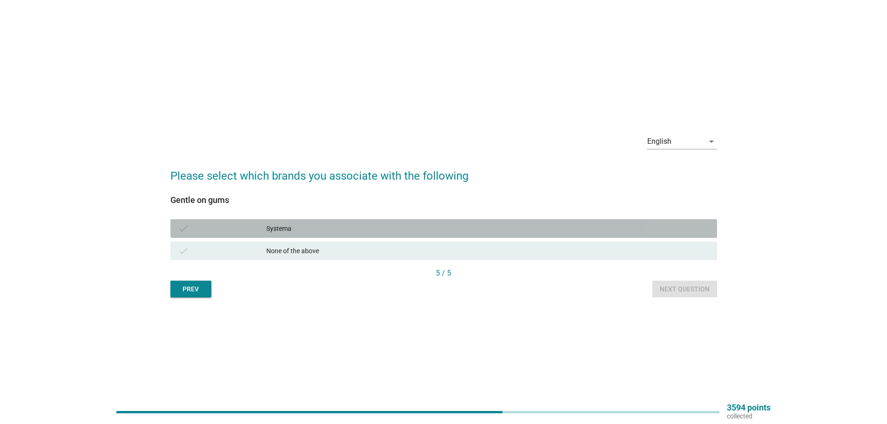
drag, startPoint x: 508, startPoint y: 232, endPoint x: 638, endPoint y: 275, distance: 137.1
click at [511, 236] on div "check Systema" at bounding box center [443, 228] width 547 height 19
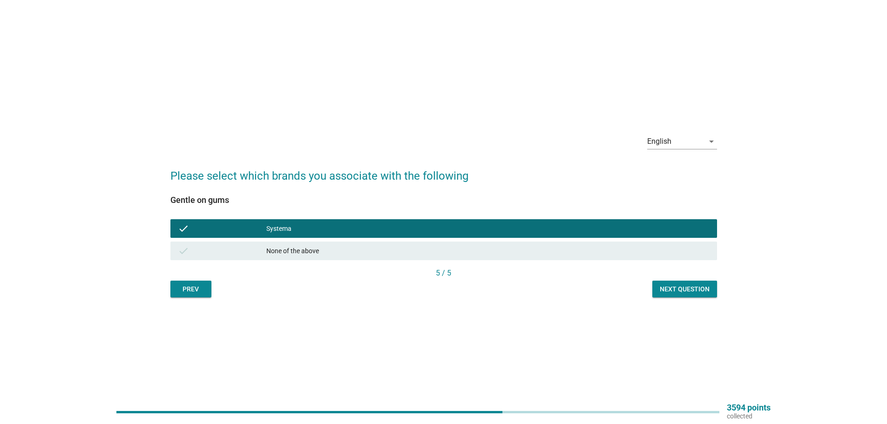
click at [688, 285] on div "Next question" at bounding box center [685, 290] width 50 height 10
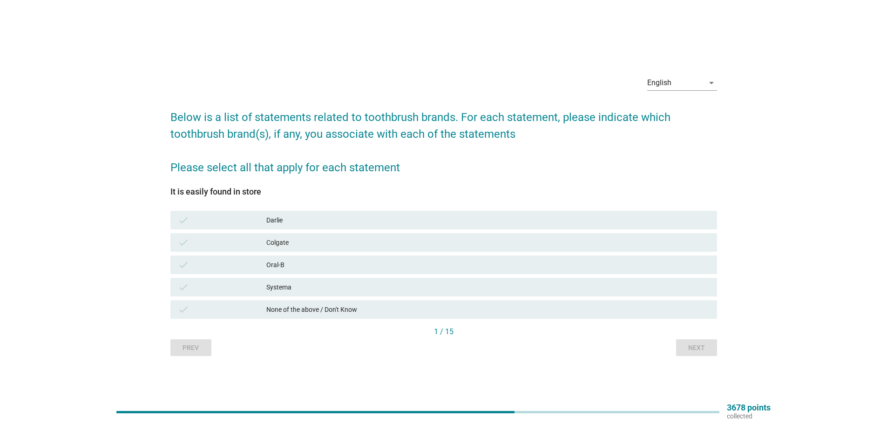
click at [290, 284] on div "Systema" at bounding box center [487, 287] width 443 height 11
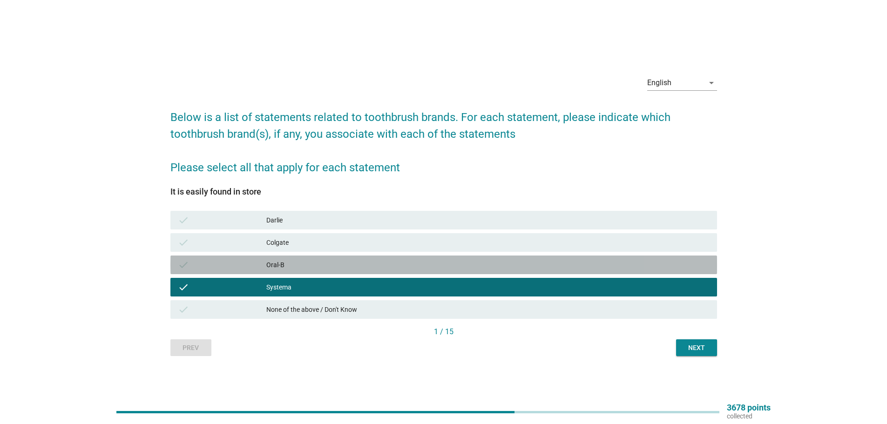
click at [293, 267] on div "Oral-B" at bounding box center [487, 264] width 443 height 11
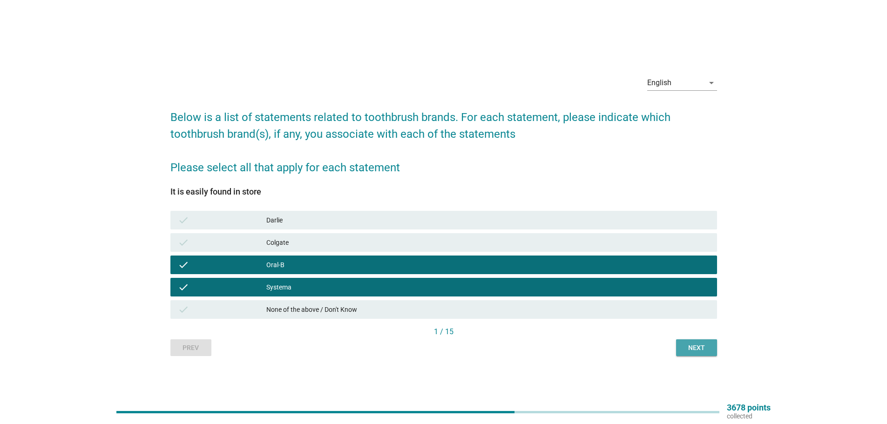
click at [702, 348] on div "Next" at bounding box center [697, 348] width 26 height 10
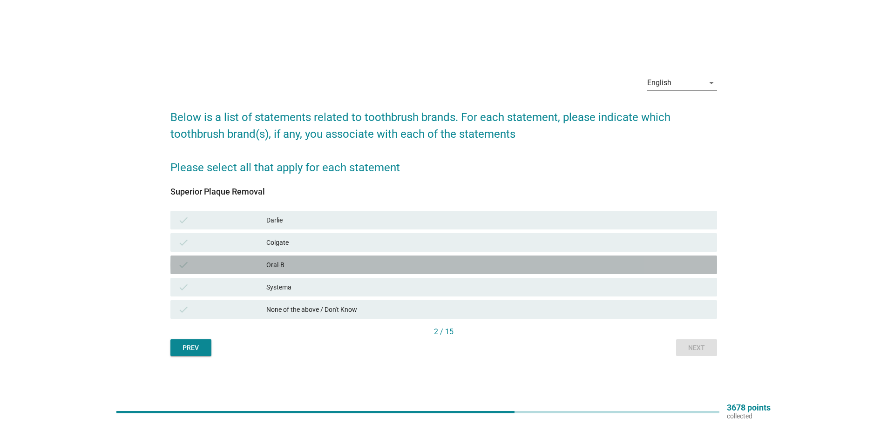
click at [289, 266] on div "Oral-B" at bounding box center [487, 264] width 443 height 11
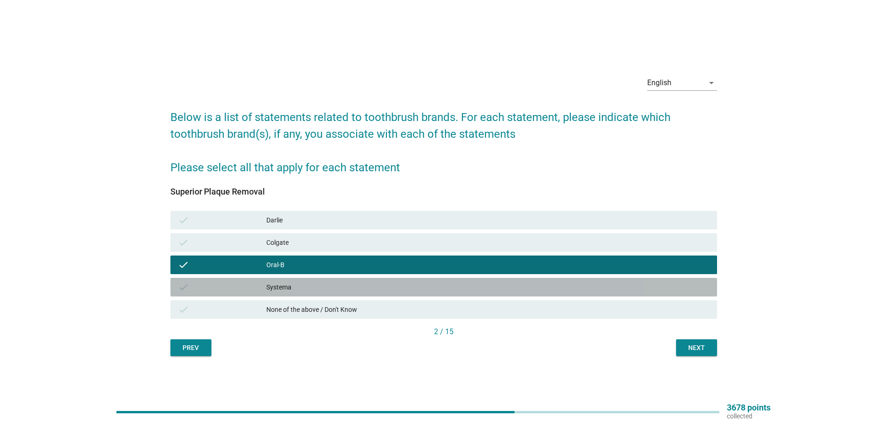
click at [306, 284] on div "Systema" at bounding box center [487, 287] width 443 height 11
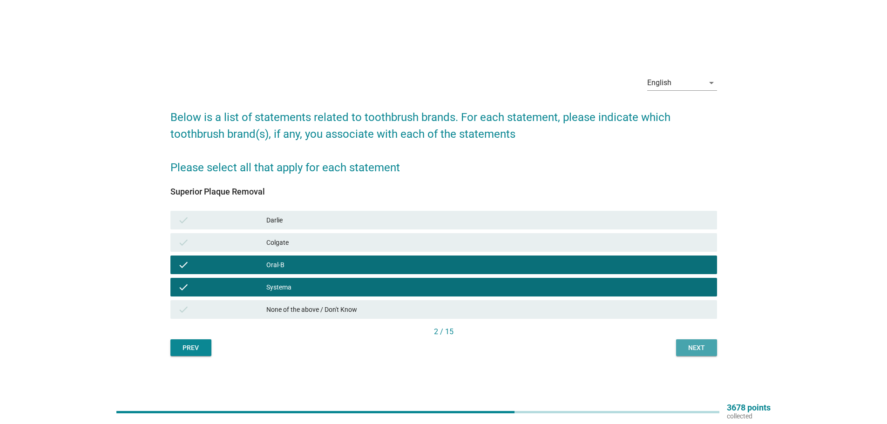
click at [685, 345] on div "Next" at bounding box center [697, 348] width 26 height 10
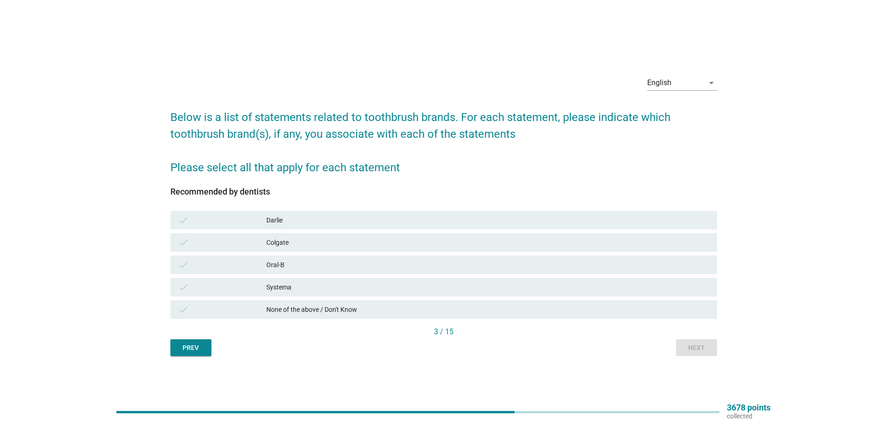
click at [313, 282] on div "Systema" at bounding box center [487, 287] width 443 height 11
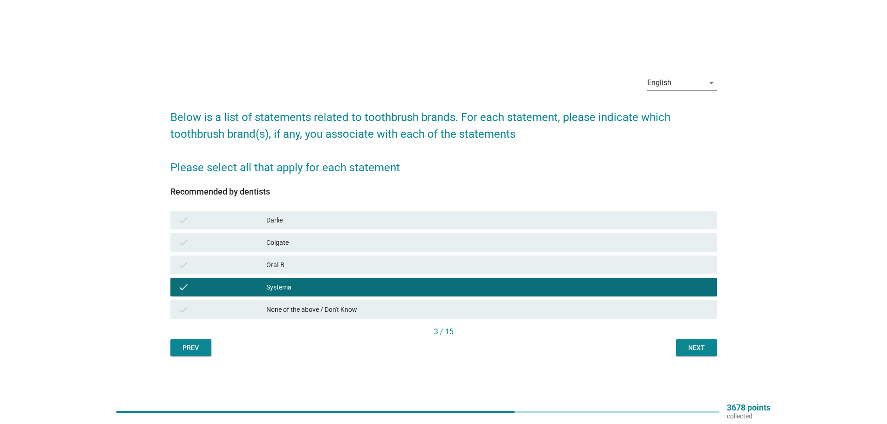
click at [313, 268] on div "Oral-B" at bounding box center [487, 264] width 443 height 11
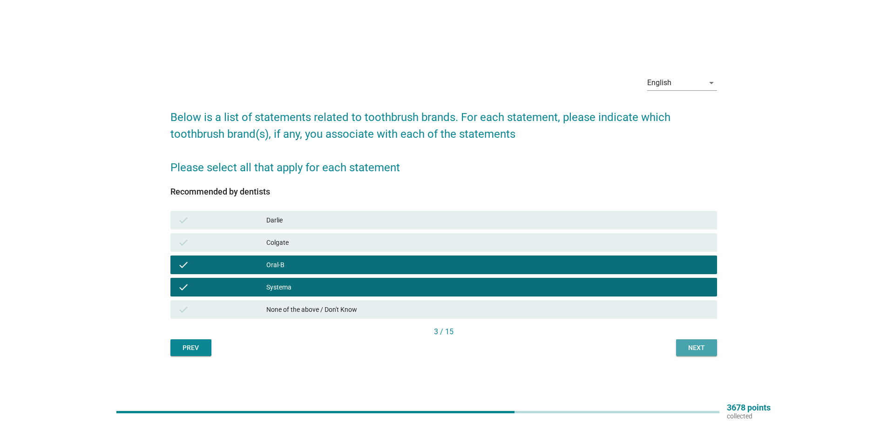
click at [703, 350] on div "Next" at bounding box center [697, 348] width 26 height 10
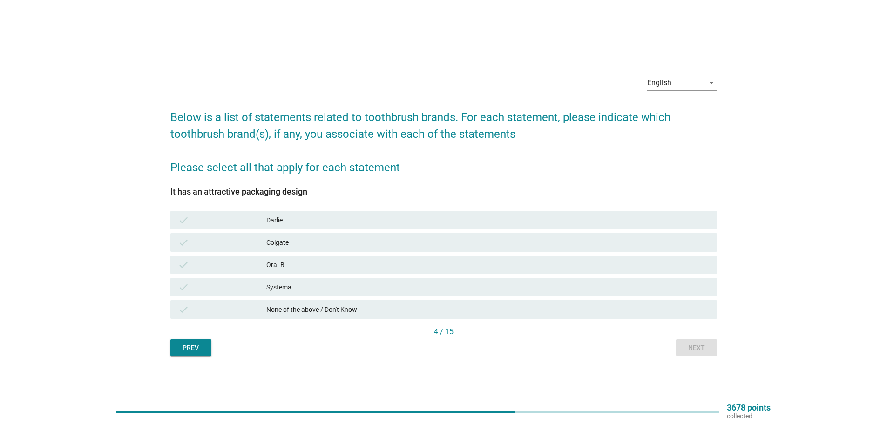
click at [307, 244] on div "Colgate" at bounding box center [487, 242] width 443 height 11
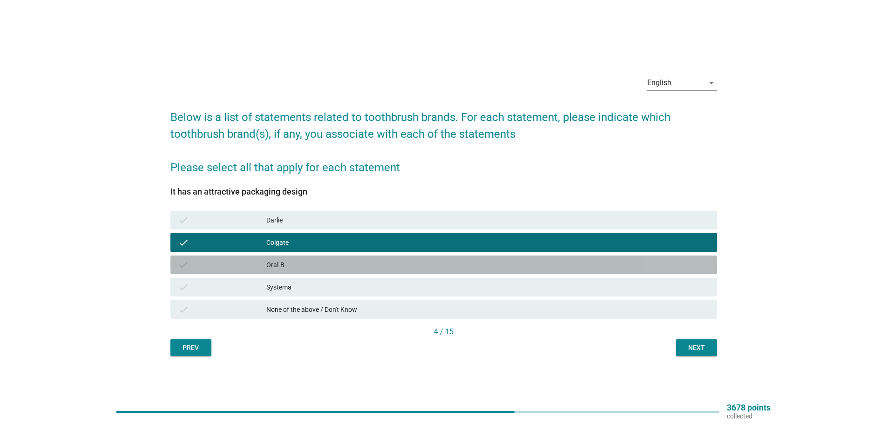
click at [306, 270] on div "Oral-B" at bounding box center [487, 264] width 443 height 11
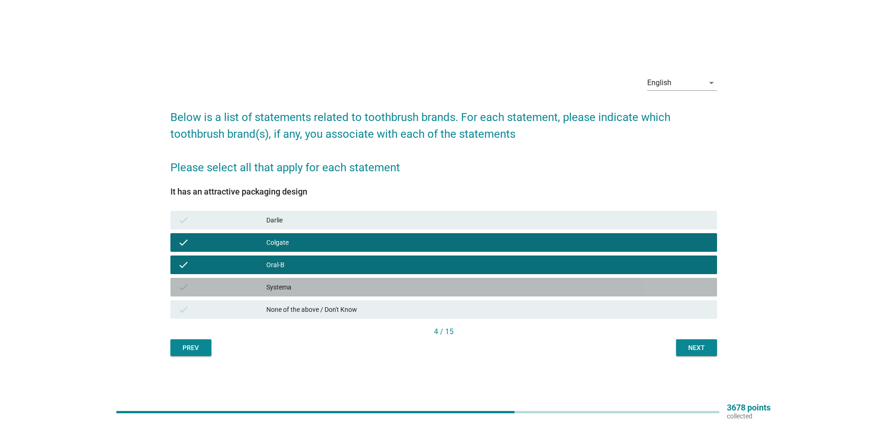
click at [309, 286] on div "Systema" at bounding box center [487, 287] width 443 height 11
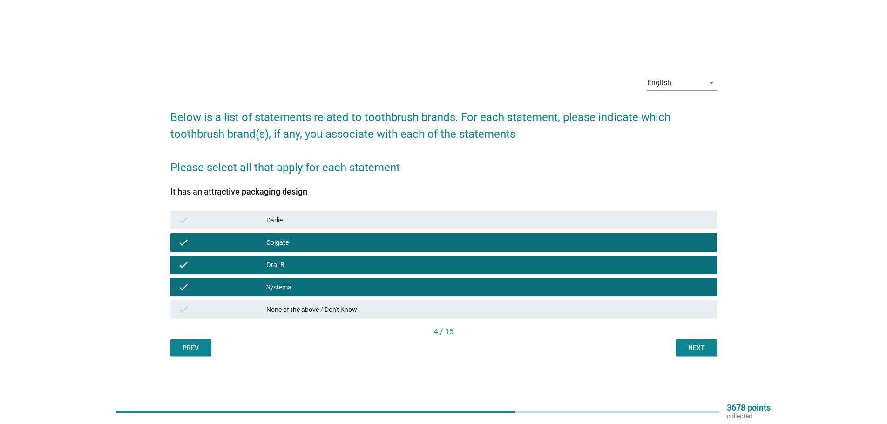
click at [356, 223] on div "Darlie" at bounding box center [487, 220] width 443 height 11
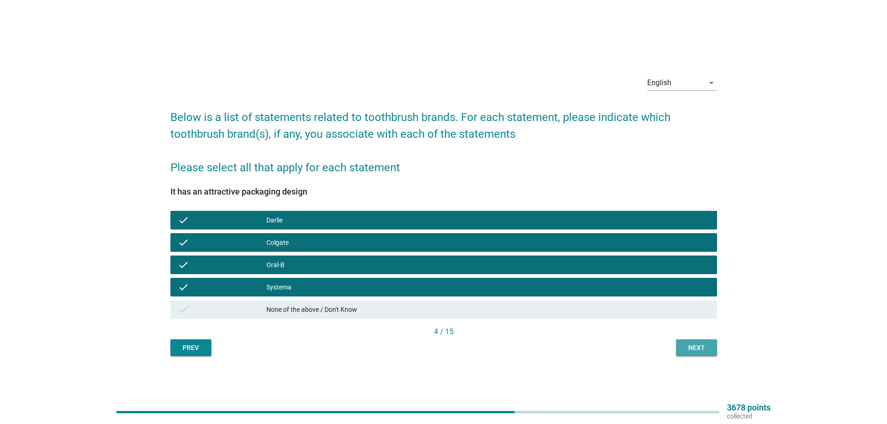
click at [696, 347] on div "Next" at bounding box center [697, 348] width 26 height 10
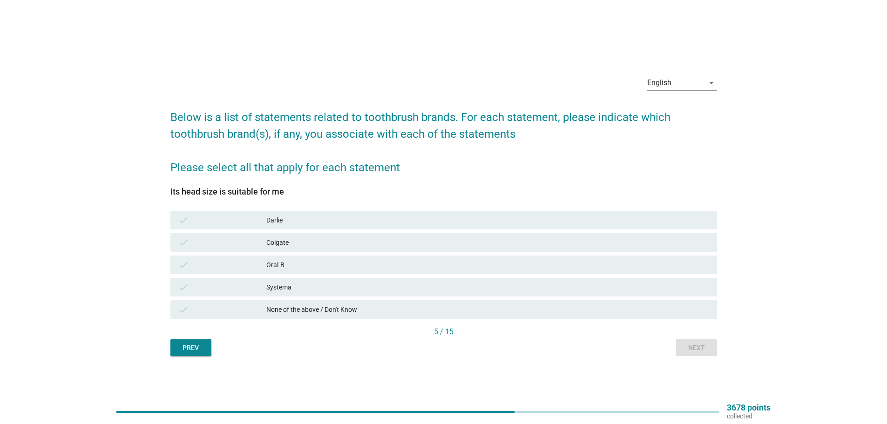
click at [295, 287] on div "Systema" at bounding box center [487, 287] width 443 height 11
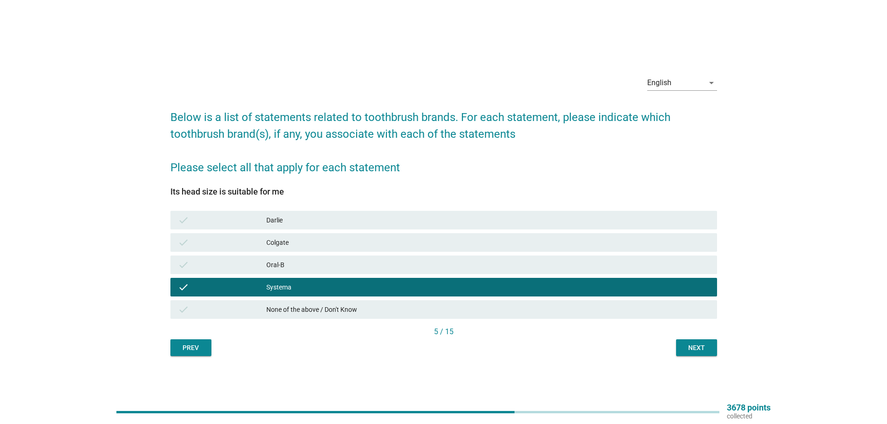
drag, startPoint x: 322, startPoint y: 264, endPoint x: 538, endPoint y: 278, distance: 216.6
click at [323, 264] on div "Oral-B" at bounding box center [487, 264] width 443 height 11
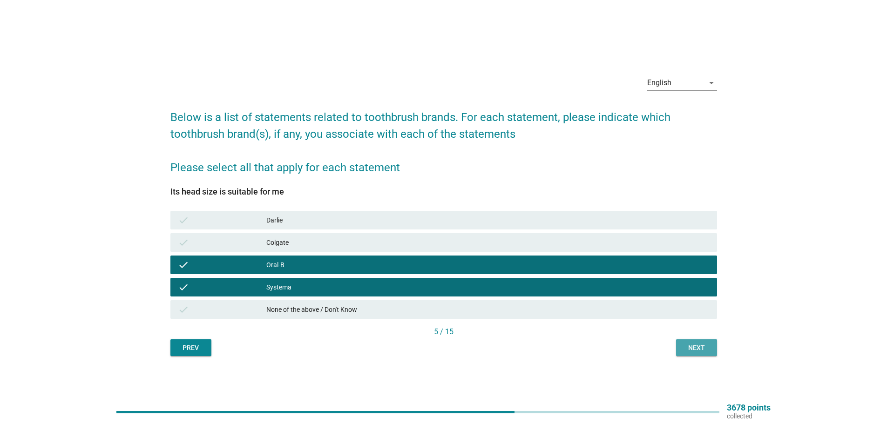
click at [685, 352] on div "Next" at bounding box center [697, 348] width 26 height 10
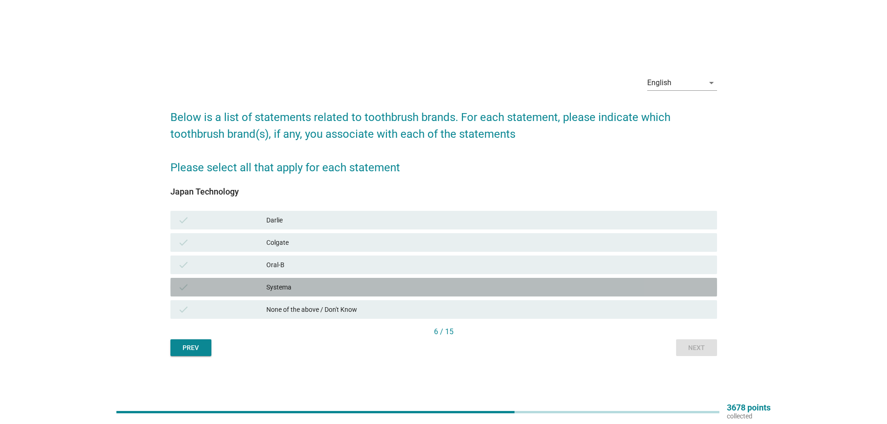
click at [310, 286] on div "Systema" at bounding box center [487, 287] width 443 height 11
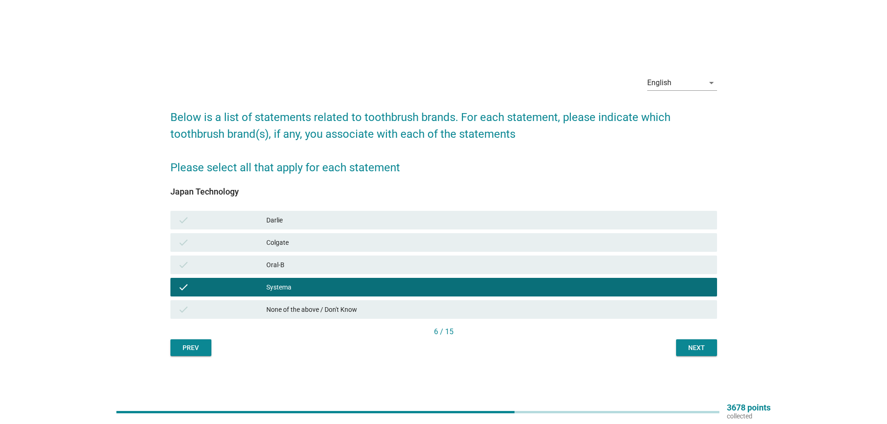
click at [700, 354] on button "Next" at bounding box center [696, 348] width 41 height 17
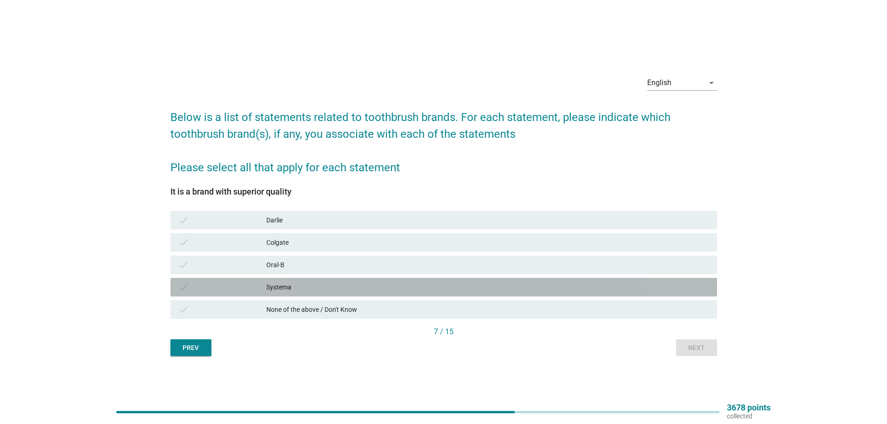
click at [273, 294] on div "check Systema" at bounding box center [443, 287] width 547 height 19
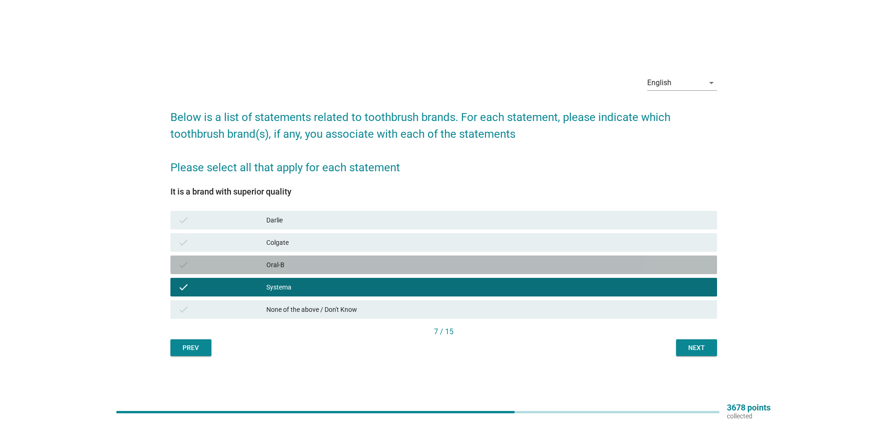
click at [333, 257] on div "check Oral-B" at bounding box center [443, 265] width 547 height 19
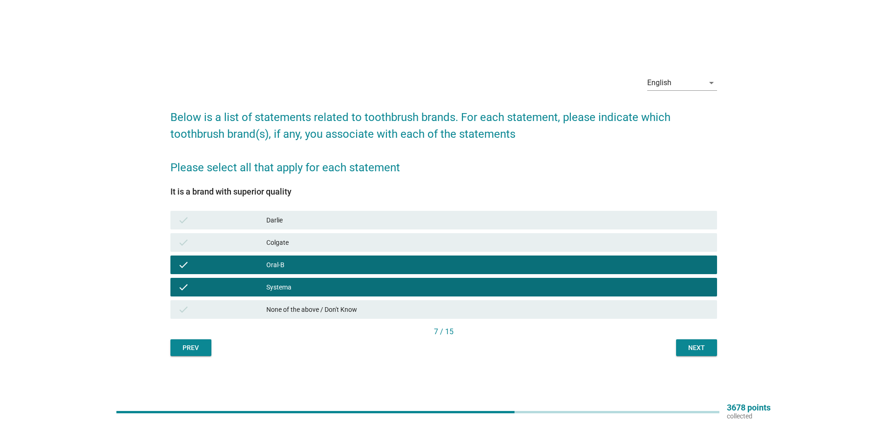
click at [352, 245] on div "Colgate" at bounding box center [487, 242] width 443 height 11
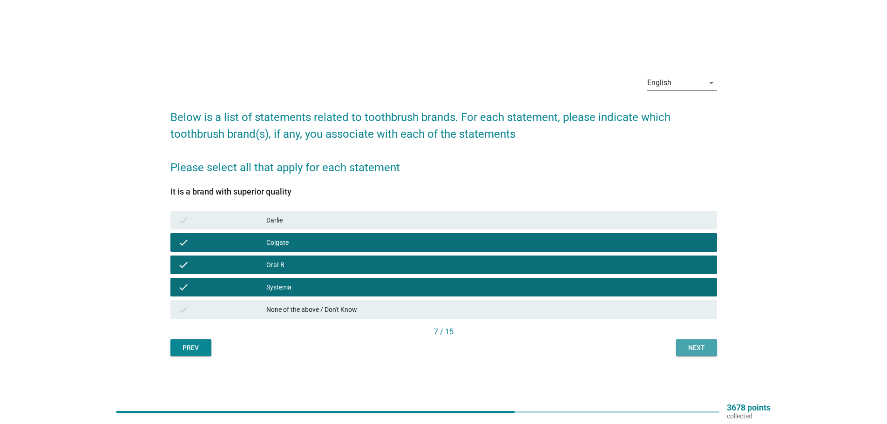
click at [693, 341] on button "Next" at bounding box center [696, 348] width 41 height 17
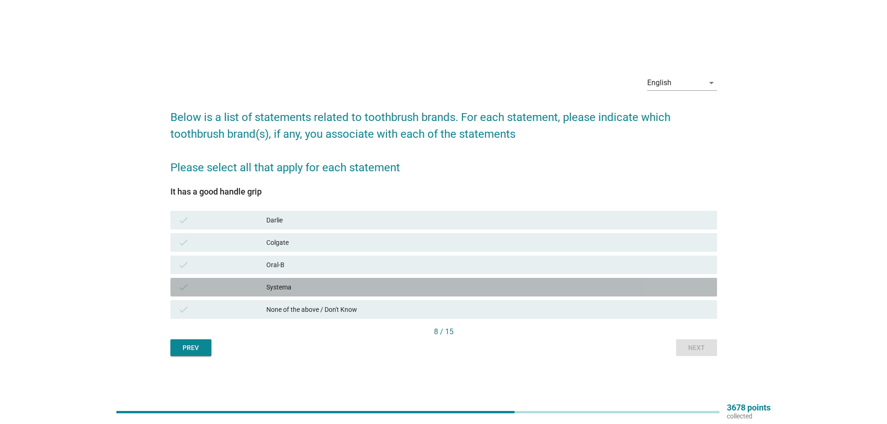
click at [287, 288] on div "Systema" at bounding box center [487, 287] width 443 height 11
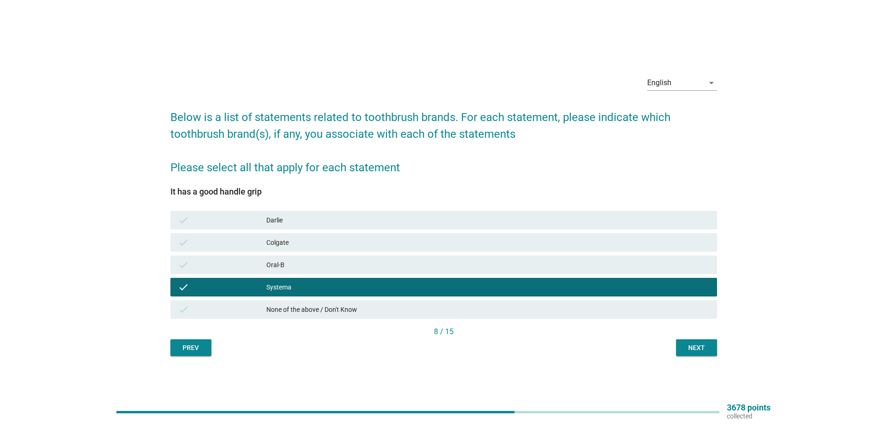
click at [298, 267] on div "Oral-B" at bounding box center [487, 264] width 443 height 11
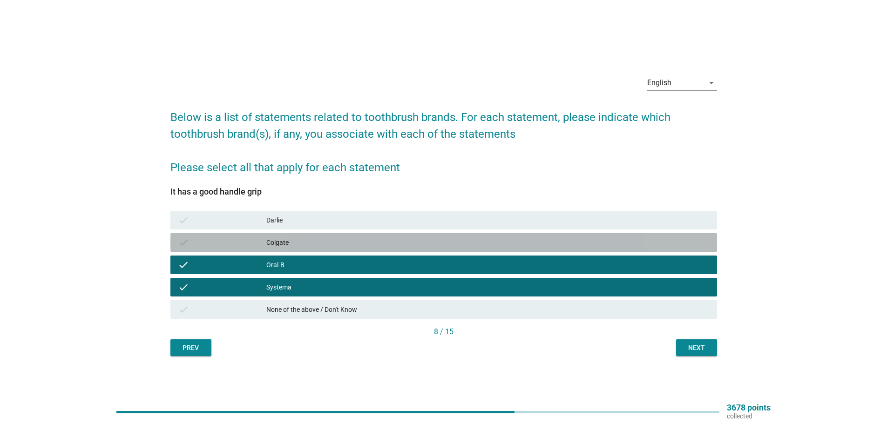
click at [344, 245] on div "Colgate" at bounding box center [487, 242] width 443 height 11
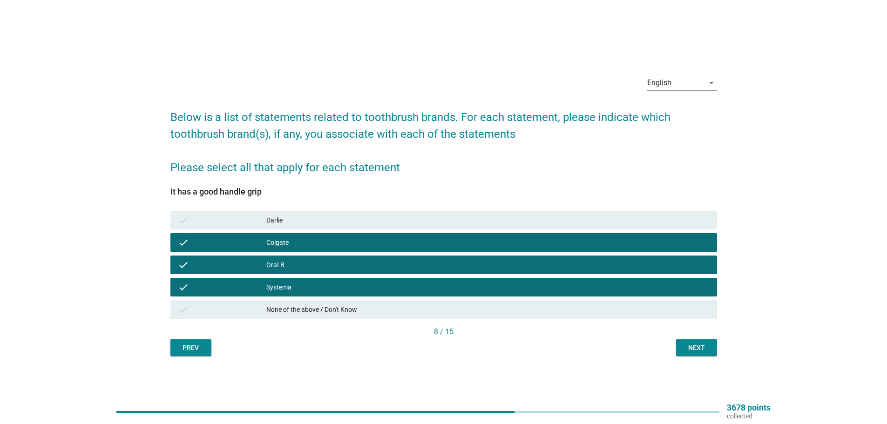
click at [414, 214] on div "check [PERSON_NAME]" at bounding box center [443, 220] width 547 height 19
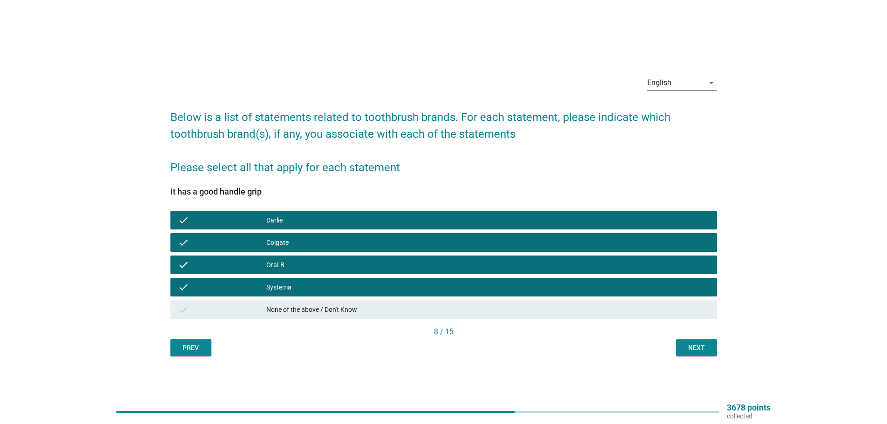
click at [684, 347] on div "Next" at bounding box center [697, 348] width 26 height 10
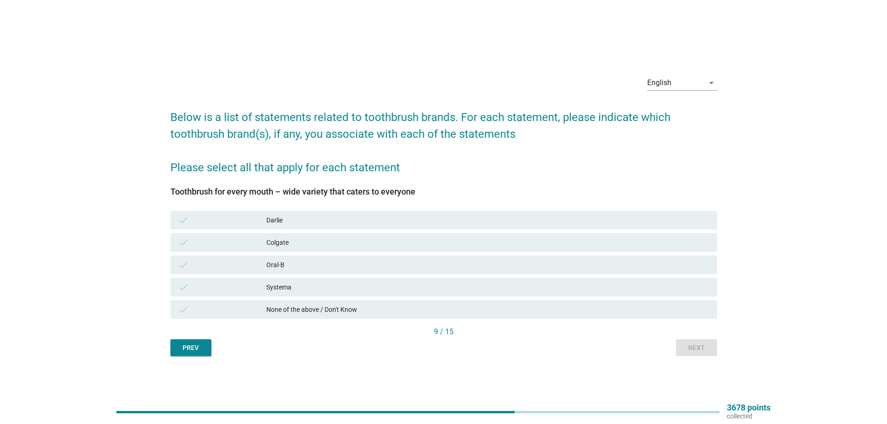
drag, startPoint x: 287, startPoint y: 225, endPoint x: 295, endPoint y: 255, distance: 30.4
click at [287, 226] on div "check [PERSON_NAME]" at bounding box center [443, 220] width 547 height 19
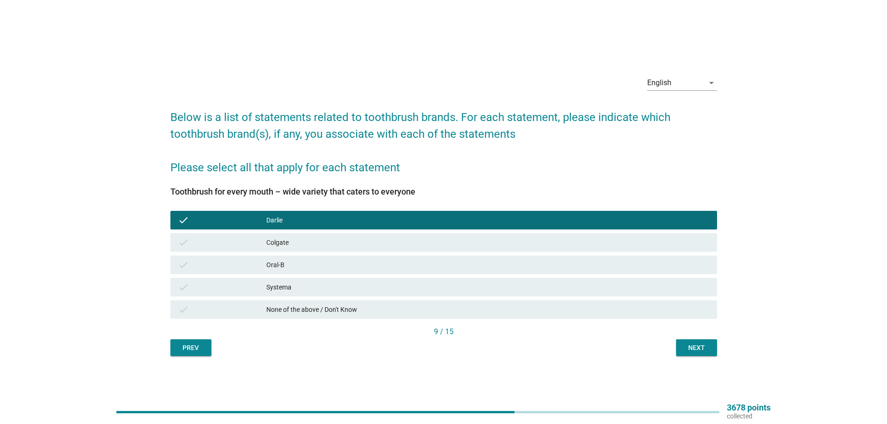
click at [299, 249] on div "check Colgate" at bounding box center [443, 242] width 547 height 19
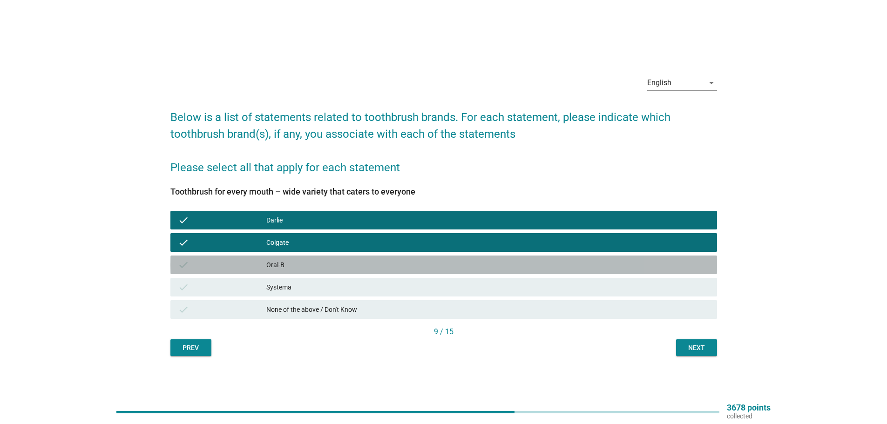
click at [295, 272] on div "check Oral-B" at bounding box center [443, 265] width 547 height 19
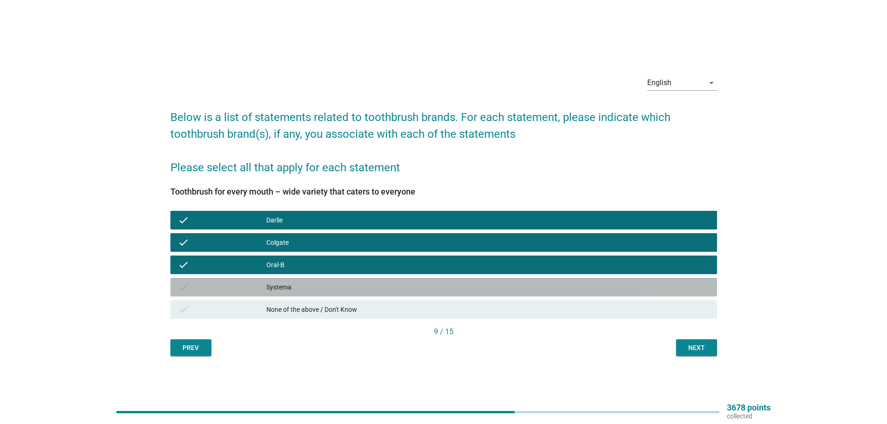
click at [300, 283] on div "Systema" at bounding box center [487, 287] width 443 height 11
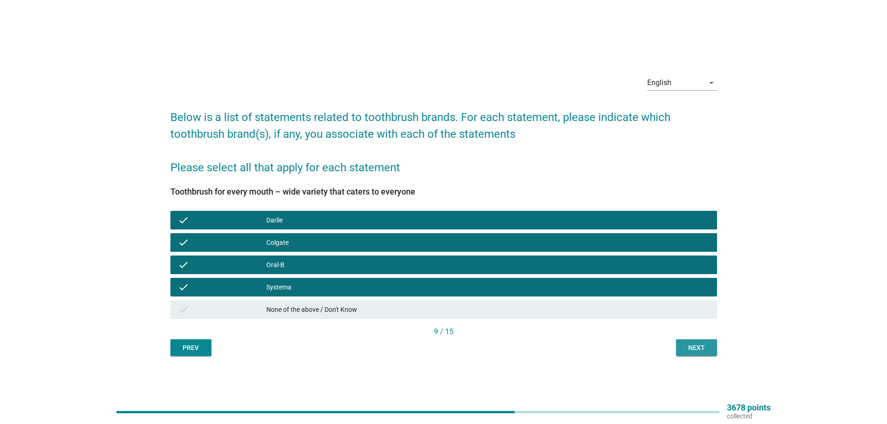
click at [682, 343] on button "Next" at bounding box center [696, 348] width 41 height 17
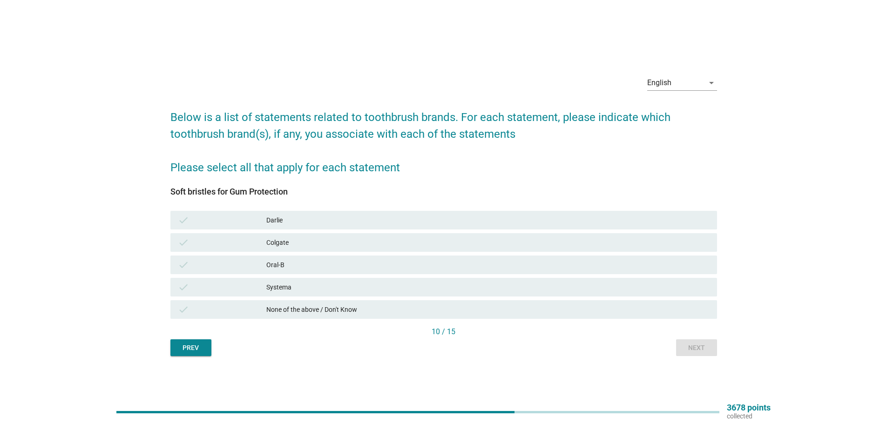
click at [303, 287] on div "Systema" at bounding box center [487, 287] width 443 height 11
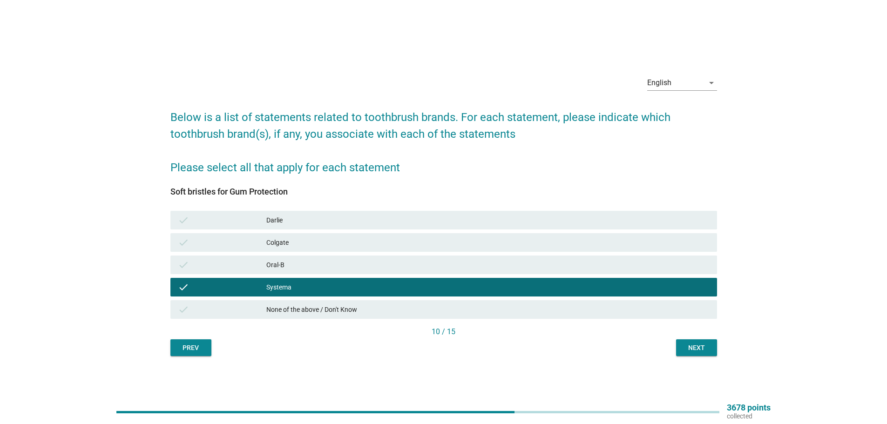
drag, startPoint x: 332, startPoint y: 265, endPoint x: 527, endPoint y: 283, distance: 196.5
click at [332, 265] on div "Oral-B" at bounding box center [487, 264] width 443 height 11
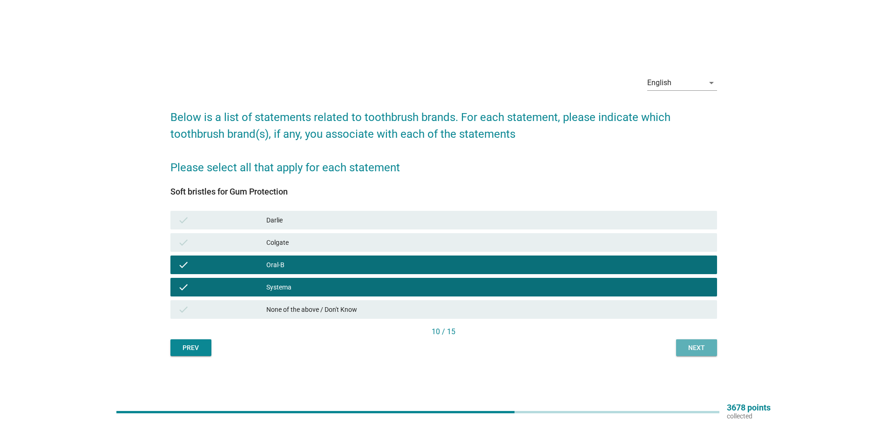
click at [705, 343] on button "Next" at bounding box center [696, 348] width 41 height 17
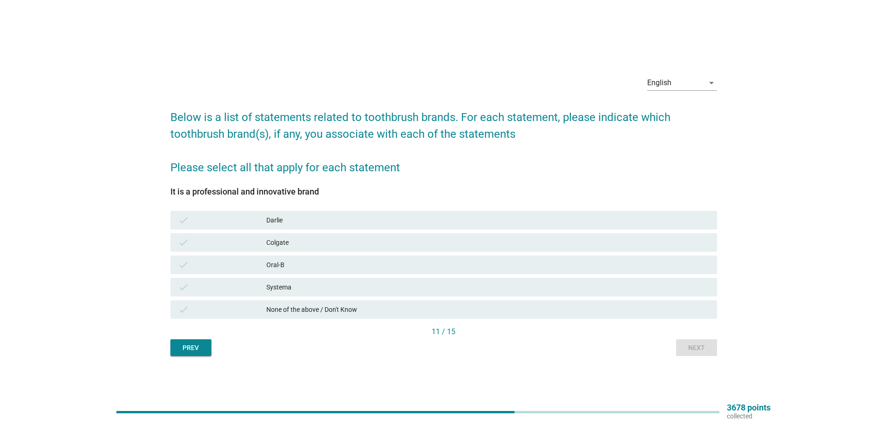
click at [305, 290] on div "Systema" at bounding box center [487, 287] width 443 height 11
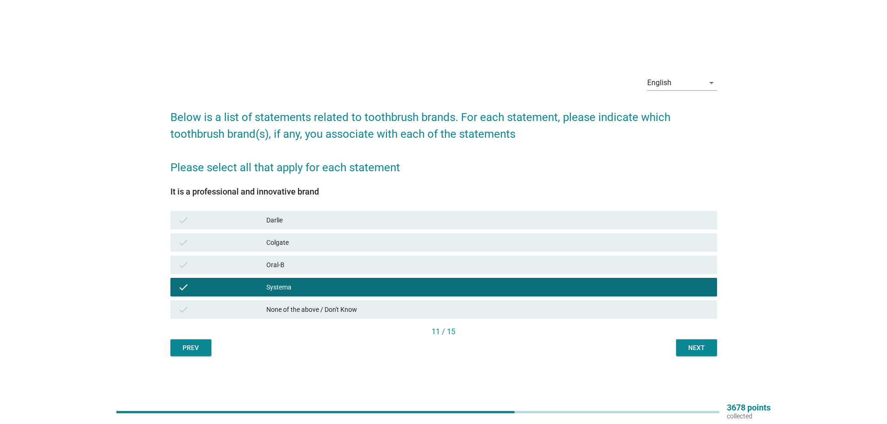
click at [336, 263] on div "Oral-B" at bounding box center [487, 264] width 443 height 11
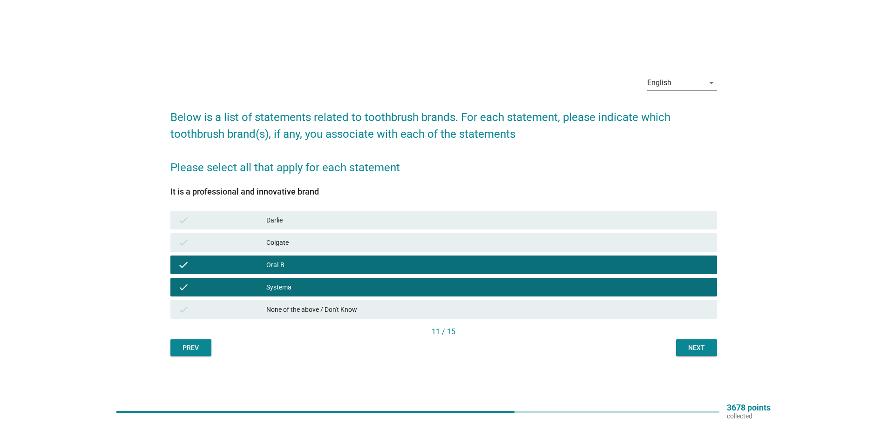
click at [703, 348] on div "Next" at bounding box center [697, 348] width 26 height 10
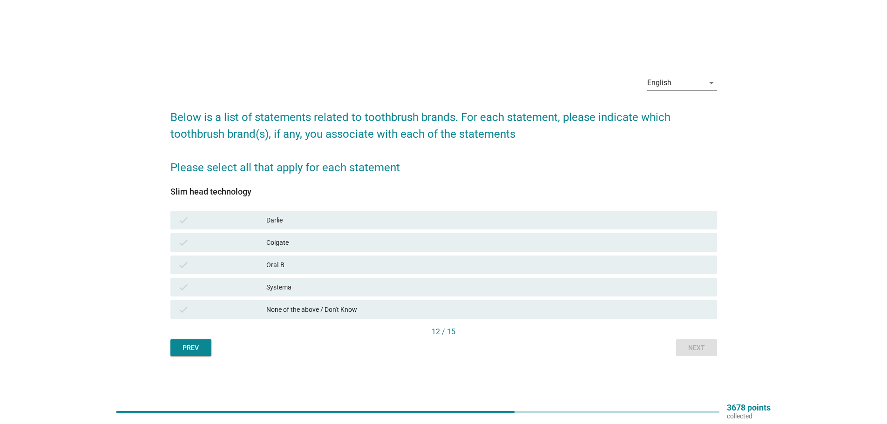
click at [373, 291] on div "Systema" at bounding box center [487, 287] width 443 height 11
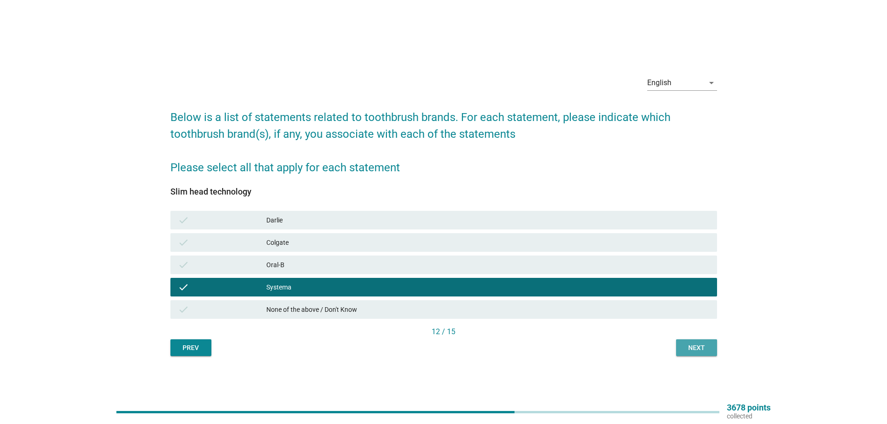
click at [700, 345] on div "Next" at bounding box center [697, 348] width 26 height 10
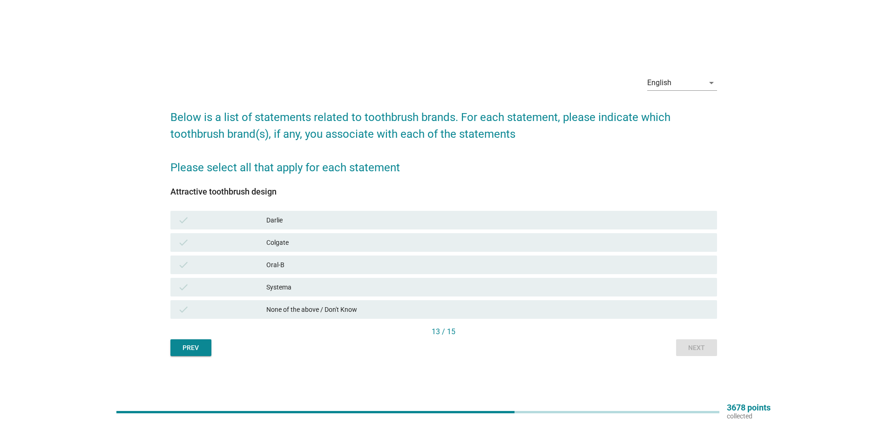
click at [328, 278] on div "check Systema" at bounding box center [444, 287] width 551 height 22
click at [360, 268] on div "Oral-B" at bounding box center [487, 264] width 443 height 11
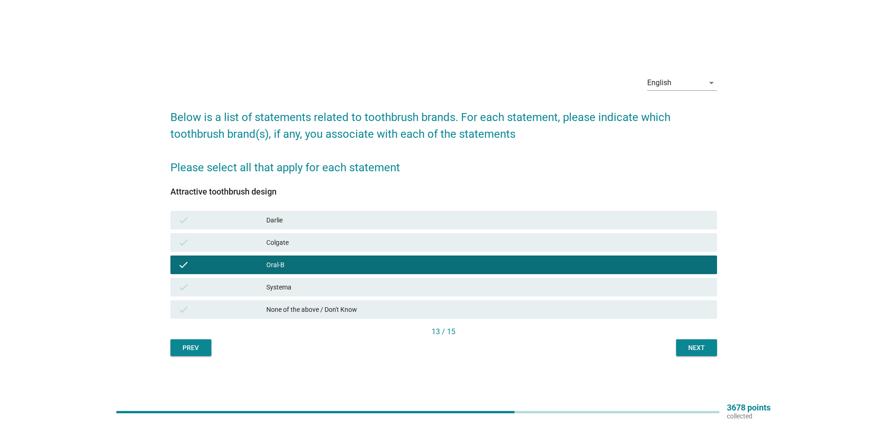
click at [362, 286] on div "Systema" at bounding box center [487, 287] width 443 height 11
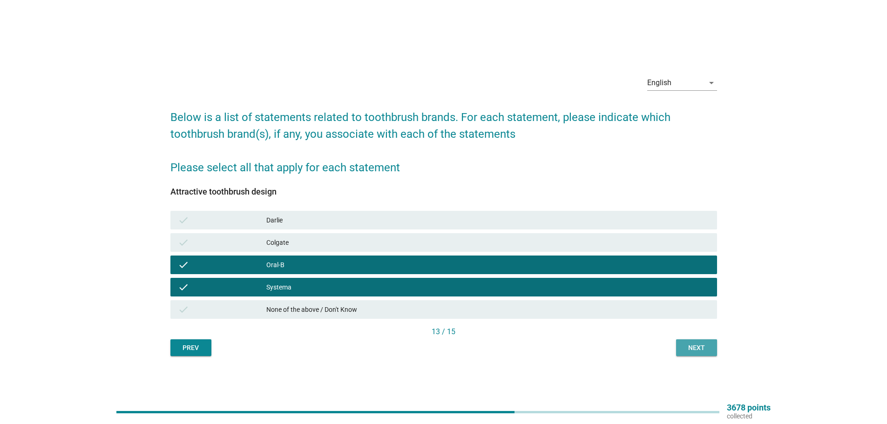
click at [707, 346] on div "Next" at bounding box center [697, 348] width 26 height 10
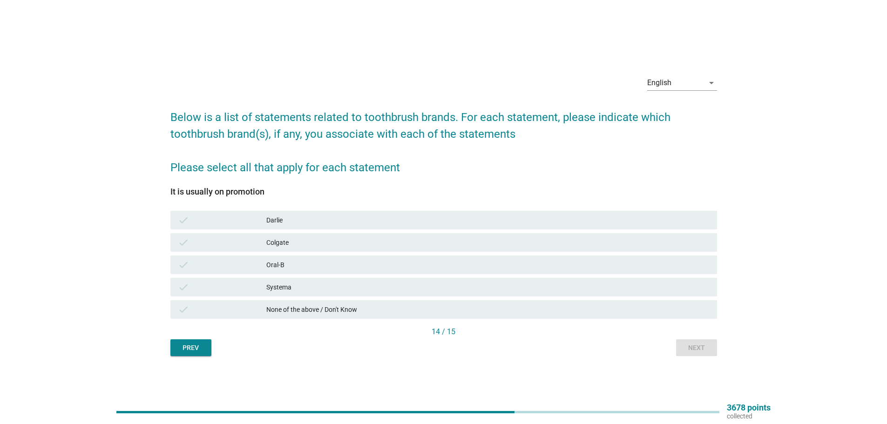
click at [314, 269] on div "Oral-B" at bounding box center [487, 264] width 443 height 11
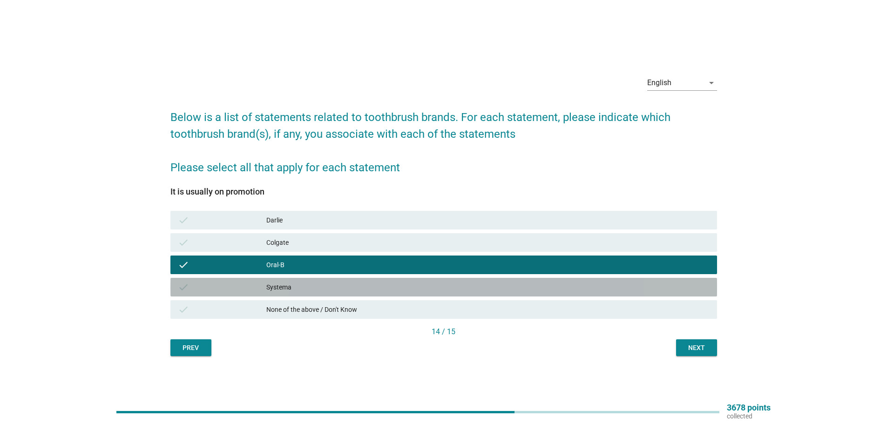
click at [314, 285] on div "Systema" at bounding box center [487, 287] width 443 height 11
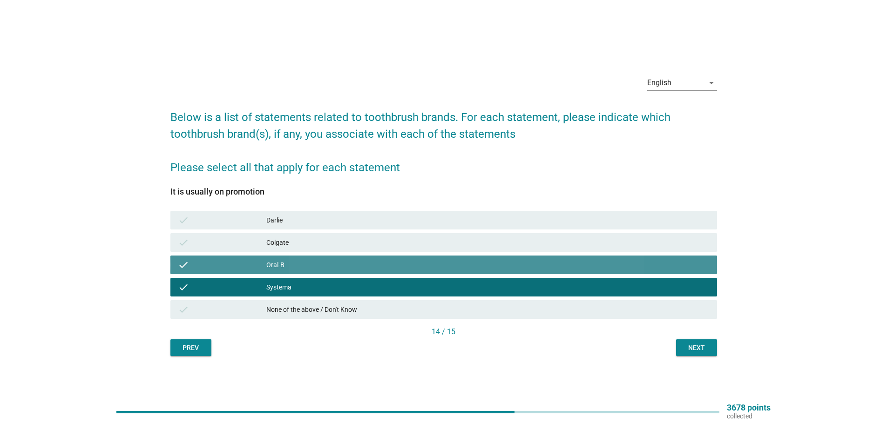
drag, startPoint x: 334, startPoint y: 265, endPoint x: 333, endPoint y: 283, distance: 18.2
click at [334, 266] on div "Oral-B" at bounding box center [487, 264] width 443 height 11
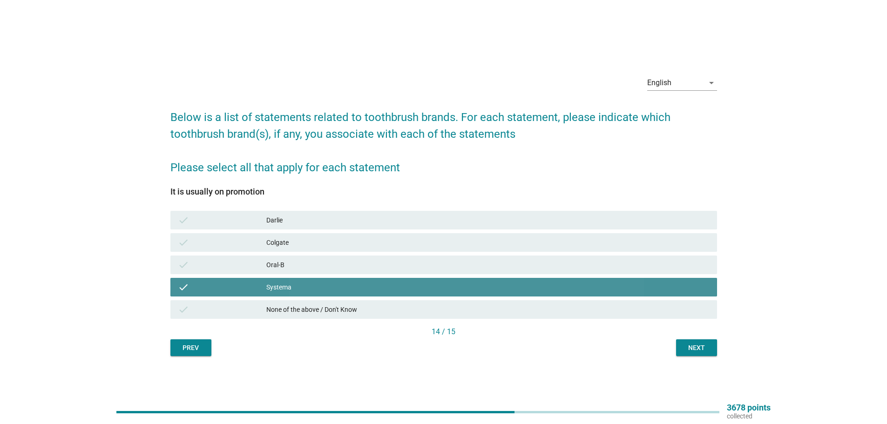
click at [332, 288] on div "Systema" at bounding box center [487, 287] width 443 height 11
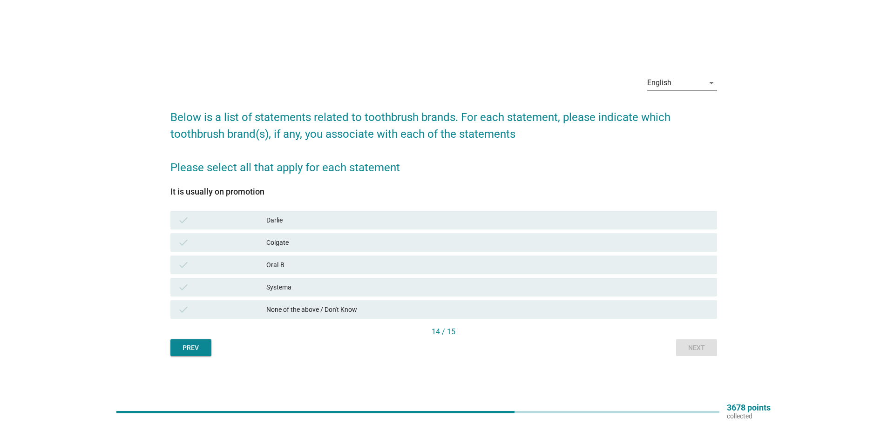
drag, startPoint x: 338, startPoint y: 313, endPoint x: 431, endPoint y: 316, distance: 92.8
click at [338, 313] on div "None of the above / Don't Know" at bounding box center [487, 309] width 443 height 11
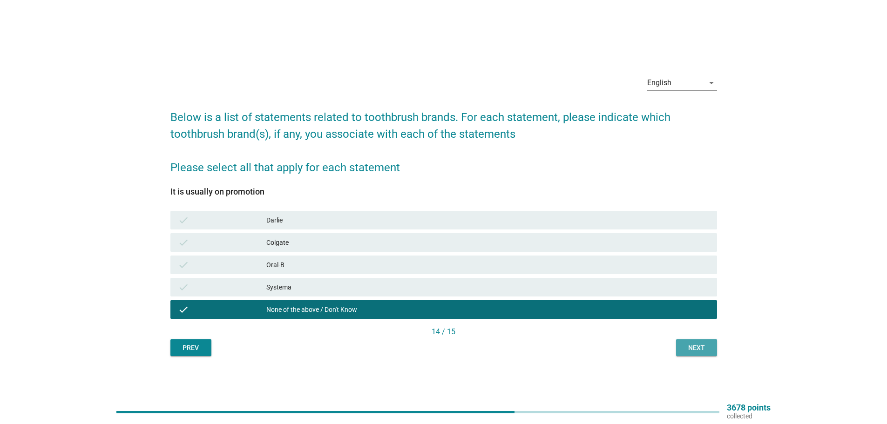
click at [697, 343] on div "Next" at bounding box center [697, 348] width 26 height 10
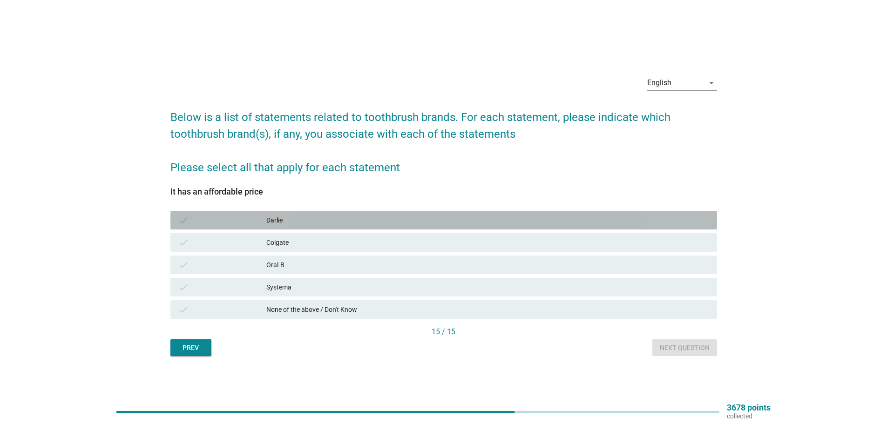
click at [356, 222] on div "Darlie" at bounding box center [487, 220] width 443 height 11
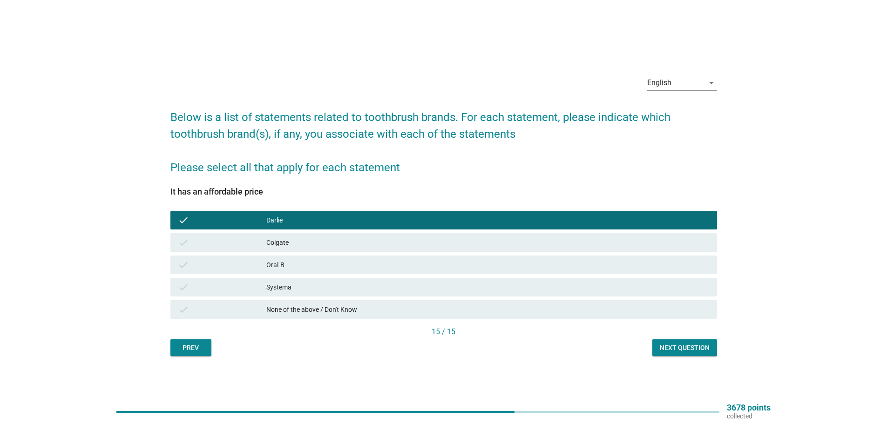
click at [691, 351] on div "Next question" at bounding box center [685, 348] width 50 height 10
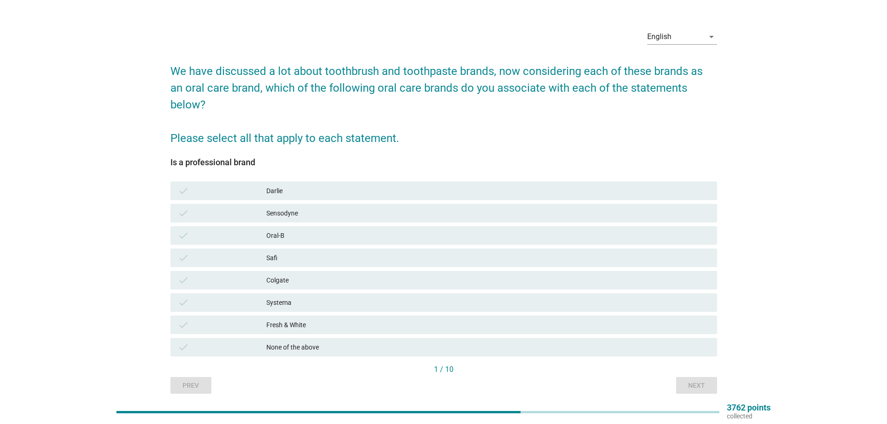
scroll to position [39, 0]
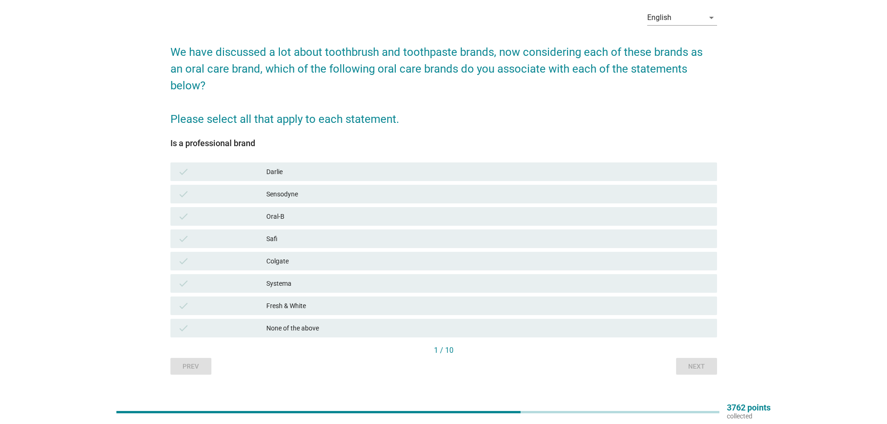
drag, startPoint x: 301, startPoint y: 181, endPoint x: 301, endPoint y: 186, distance: 5.1
click at [302, 189] on div "Sensodyne" at bounding box center [487, 194] width 443 height 11
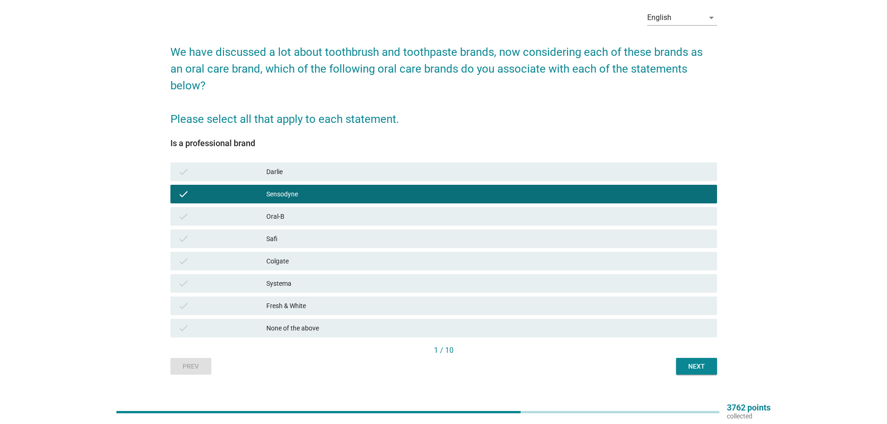
drag, startPoint x: 300, startPoint y: 203, endPoint x: 302, endPoint y: 211, distance: 8.3
click at [300, 211] on div "Oral-B" at bounding box center [487, 216] width 443 height 11
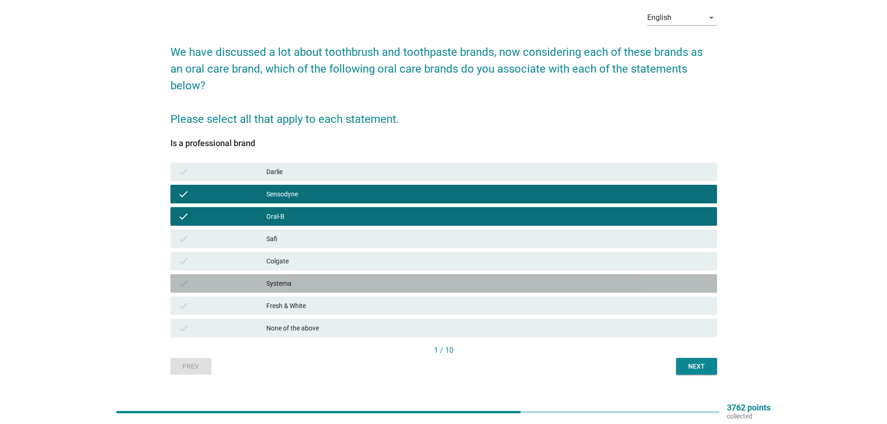
click at [291, 278] on div "Systema" at bounding box center [487, 283] width 443 height 11
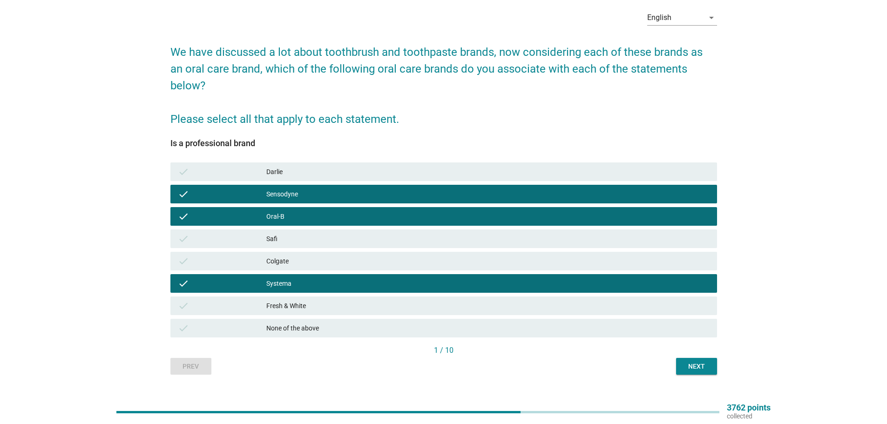
click at [372, 256] on div "Colgate" at bounding box center [487, 261] width 443 height 11
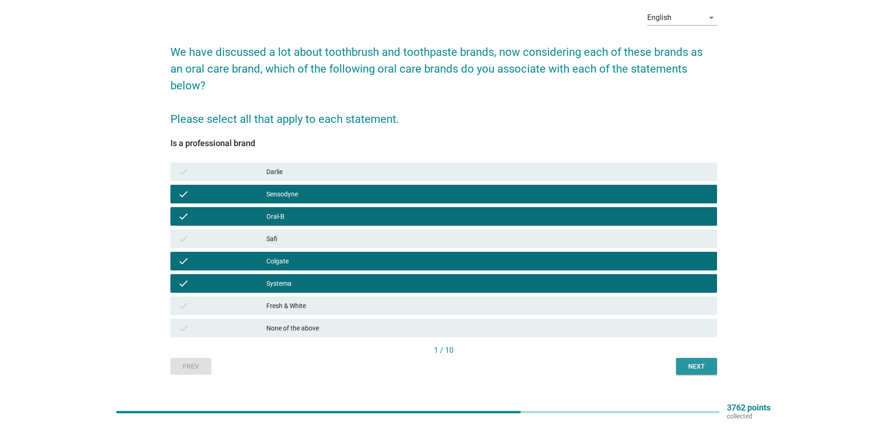
click at [690, 362] on div "Next" at bounding box center [697, 367] width 26 height 10
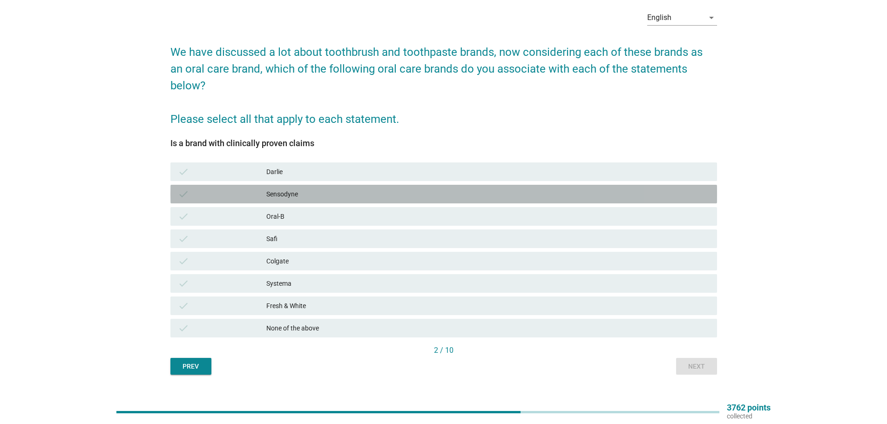
drag, startPoint x: 333, startPoint y: 182, endPoint x: 339, endPoint y: 199, distance: 18.1
click at [333, 185] on div "check Sensodyne" at bounding box center [443, 194] width 547 height 19
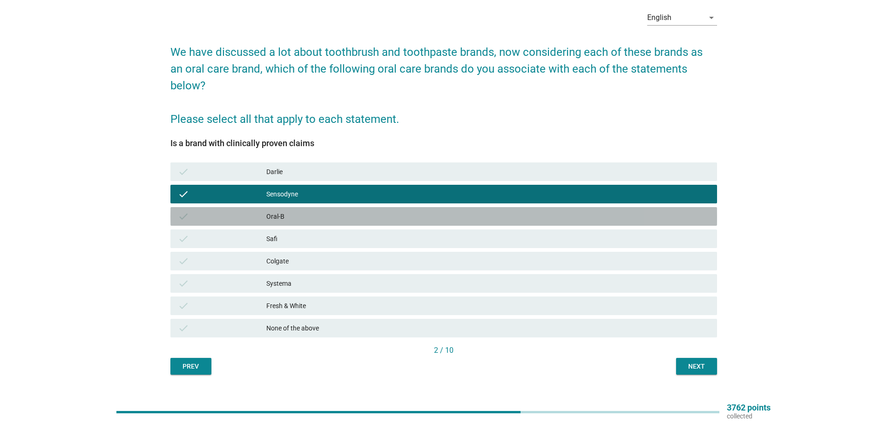
click at [341, 211] on div "Oral-B" at bounding box center [487, 216] width 443 height 11
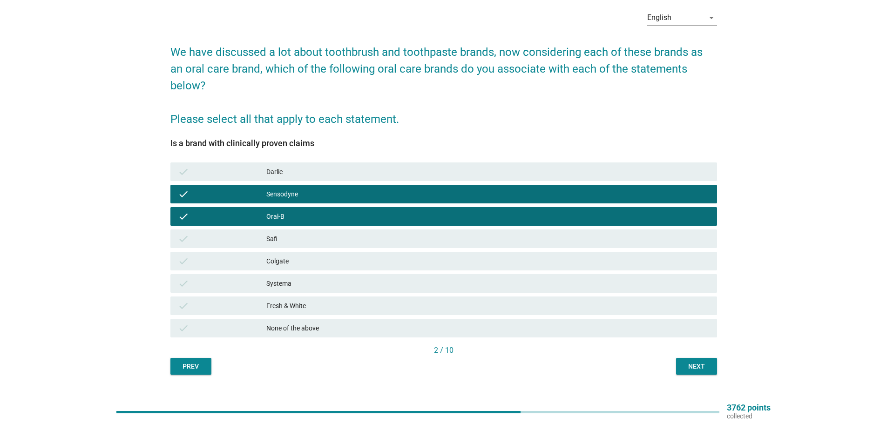
click at [329, 256] on div "Colgate" at bounding box center [487, 261] width 443 height 11
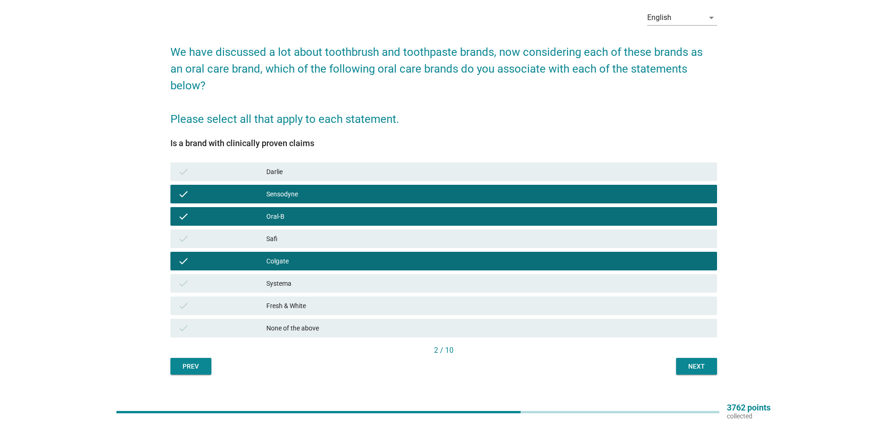
click at [317, 275] on div "check Systema" at bounding box center [443, 283] width 547 height 19
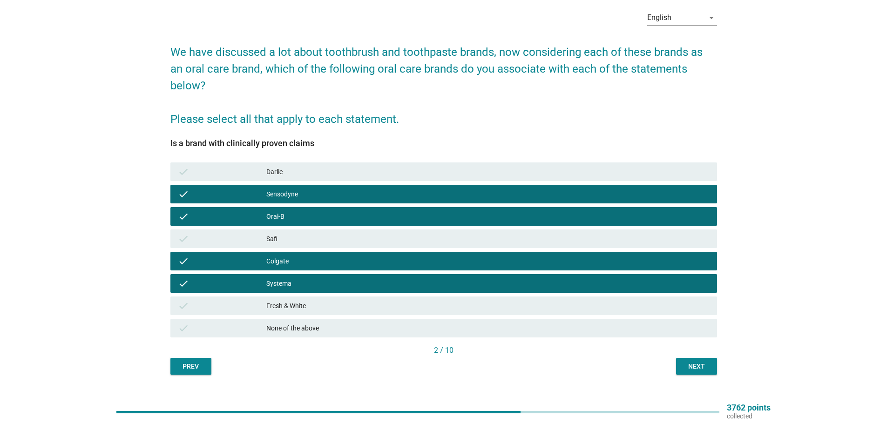
drag, startPoint x: 728, startPoint y: 341, endPoint x: 695, endPoint y: 352, distance: 34.8
click at [725, 344] on div "English arrow_drop_down We have discussed a lot about toothbrush and toothpaste…" at bounding box center [443, 188] width 843 height 387
click at [695, 362] on div "Next" at bounding box center [697, 367] width 26 height 10
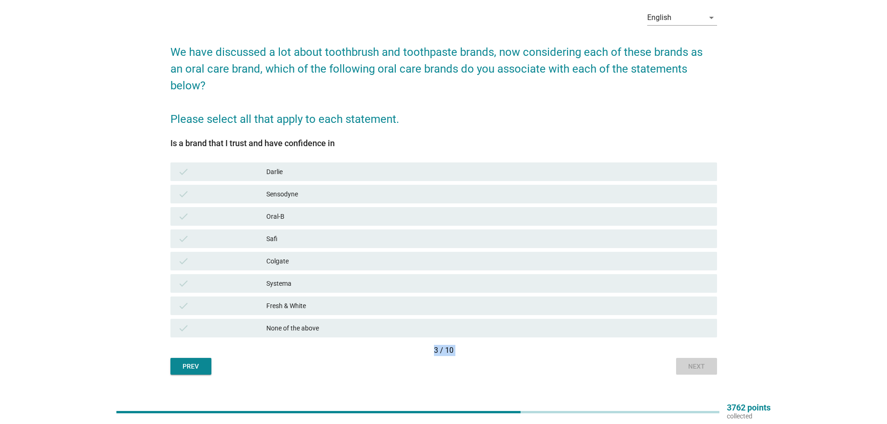
scroll to position [0, 0]
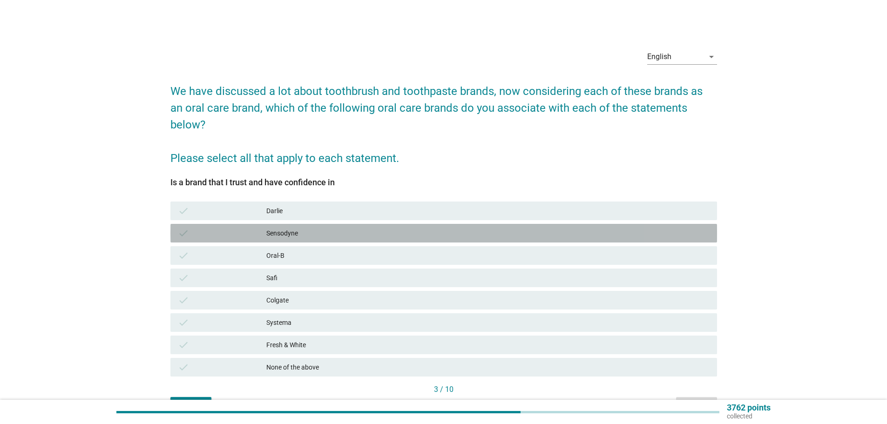
click at [391, 228] on div "Sensodyne" at bounding box center [487, 233] width 443 height 11
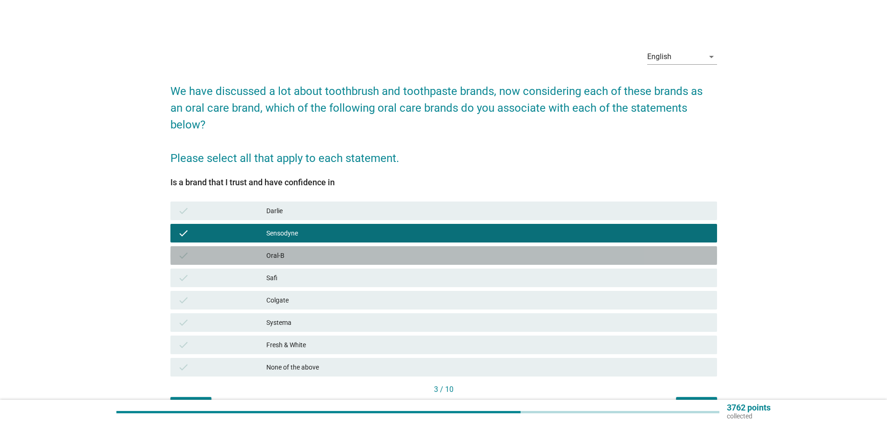
click at [387, 250] on div "Oral-B" at bounding box center [487, 255] width 443 height 11
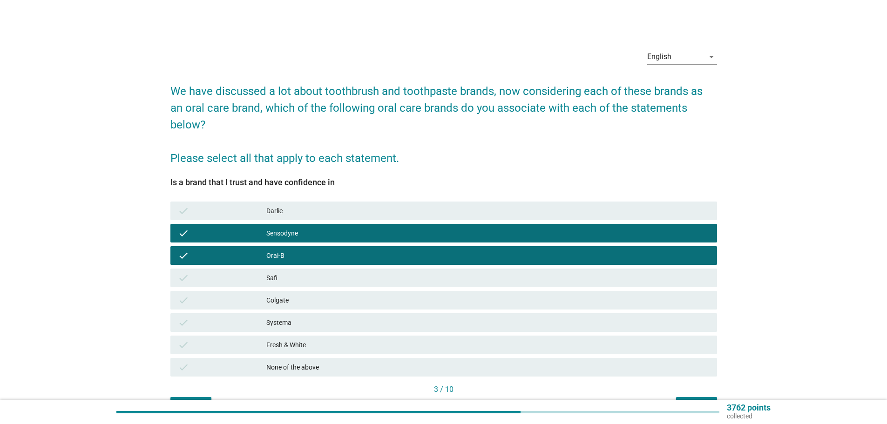
click at [345, 295] on div "Colgate" at bounding box center [487, 300] width 443 height 11
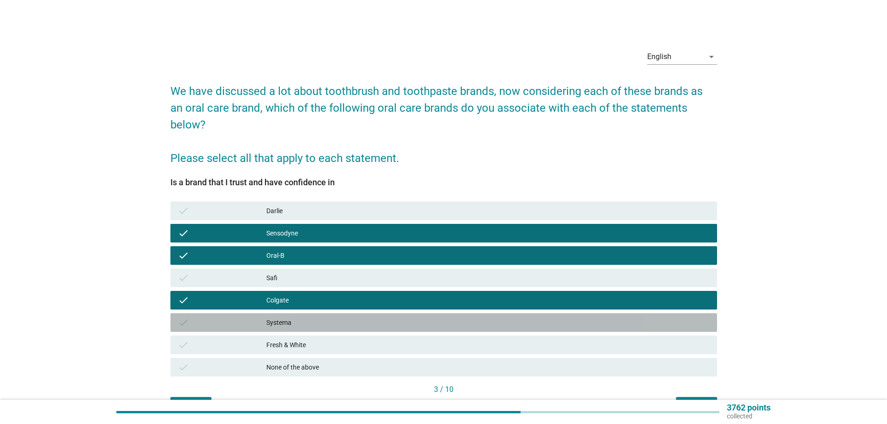
click at [346, 317] on div "Systema" at bounding box center [487, 322] width 443 height 11
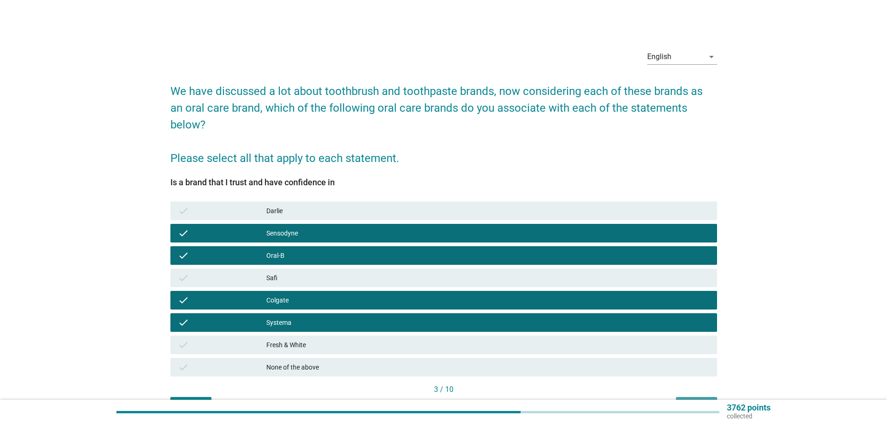
click at [695, 401] on div "Next" at bounding box center [697, 406] width 26 height 10
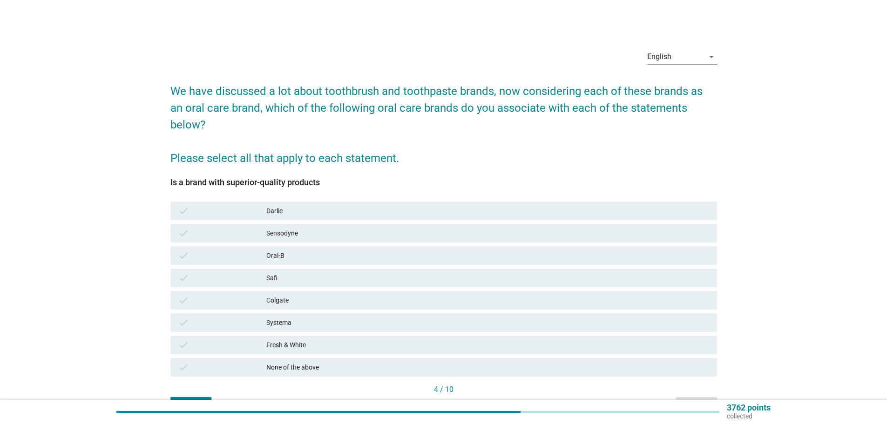
click at [299, 228] on div "Sensodyne" at bounding box center [487, 233] width 443 height 11
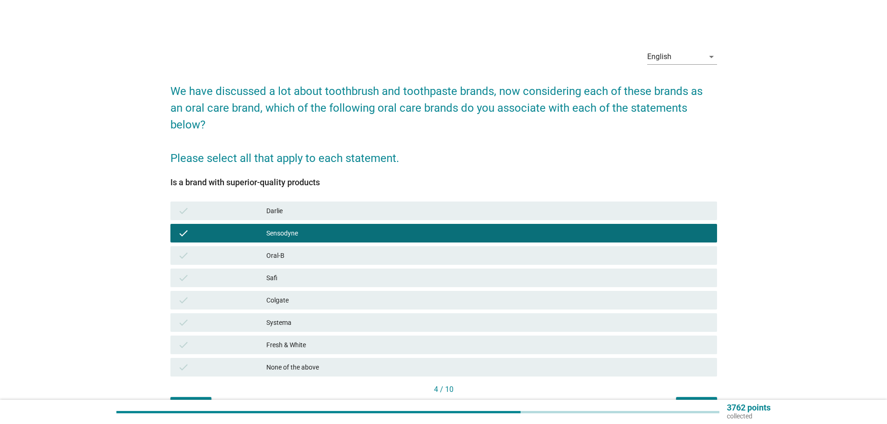
click at [294, 250] on div "Oral-B" at bounding box center [487, 255] width 443 height 11
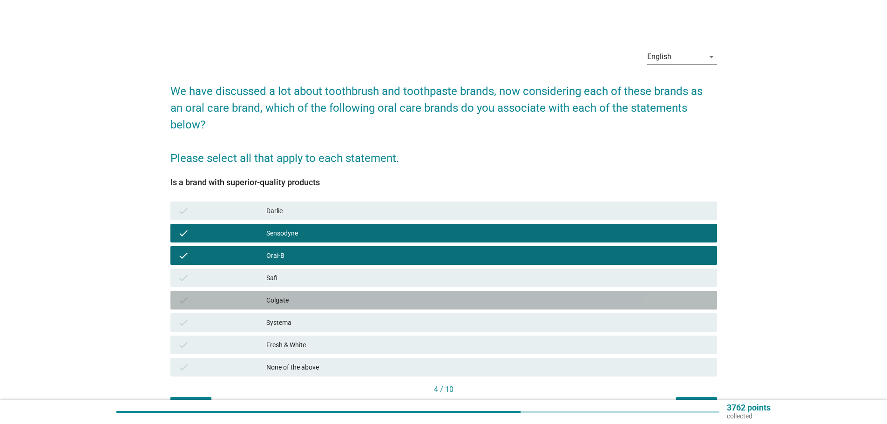
click at [299, 295] on div "Colgate" at bounding box center [487, 300] width 443 height 11
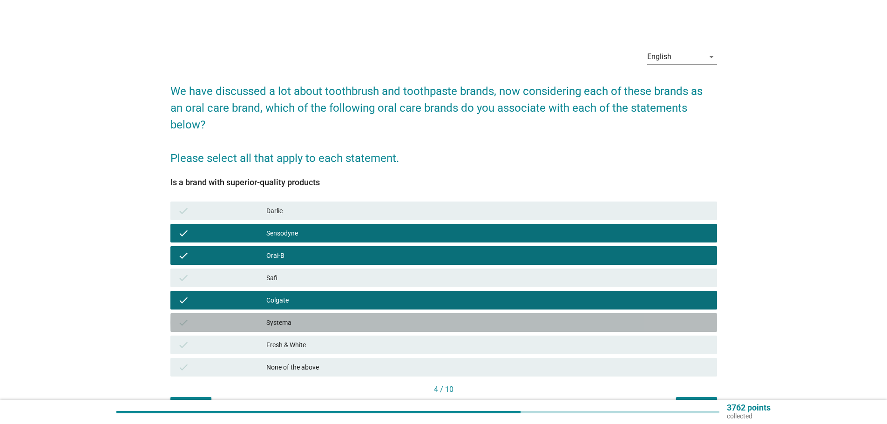
click at [307, 317] on div "Systema" at bounding box center [487, 322] width 443 height 11
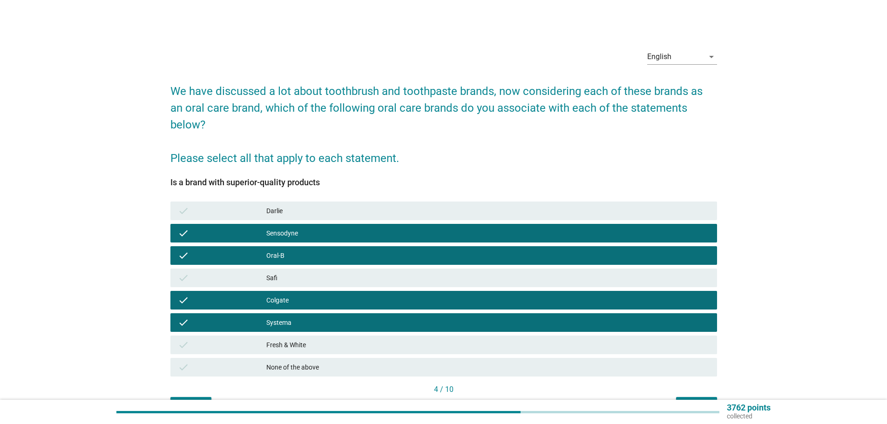
click at [701, 401] on div "Next" at bounding box center [697, 406] width 26 height 10
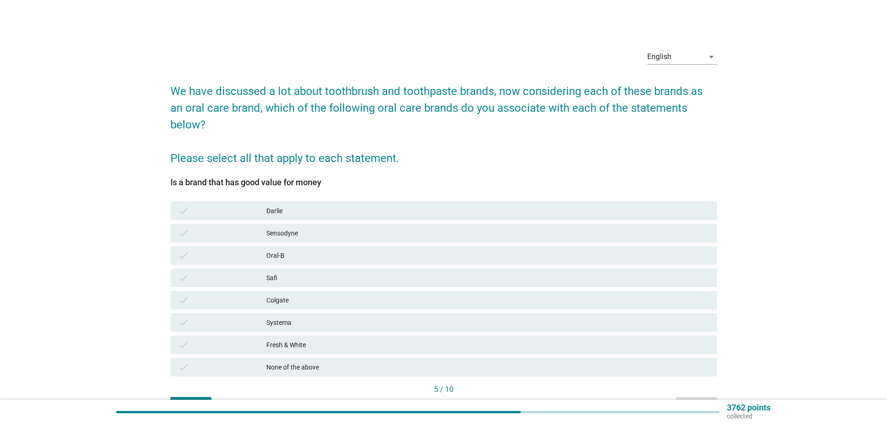
click at [306, 205] on div "Darlie" at bounding box center [487, 210] width 443 height 11
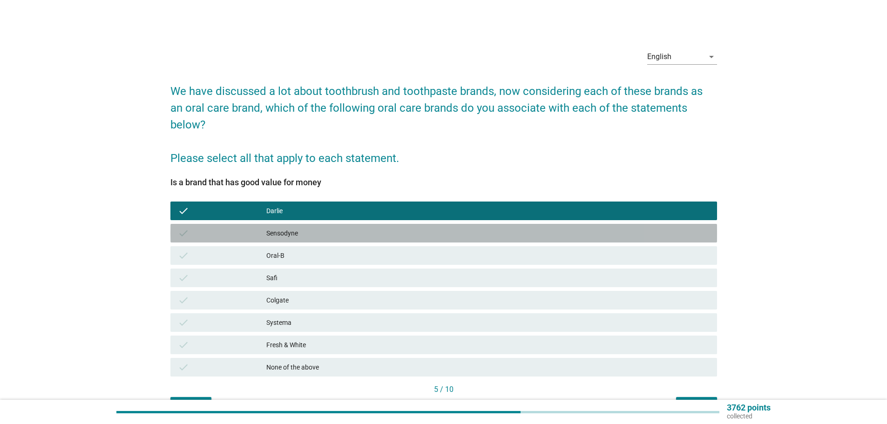
click at [315, 228] on div "Sensodyne" at bounding box center [487, 233] width 443 height 11
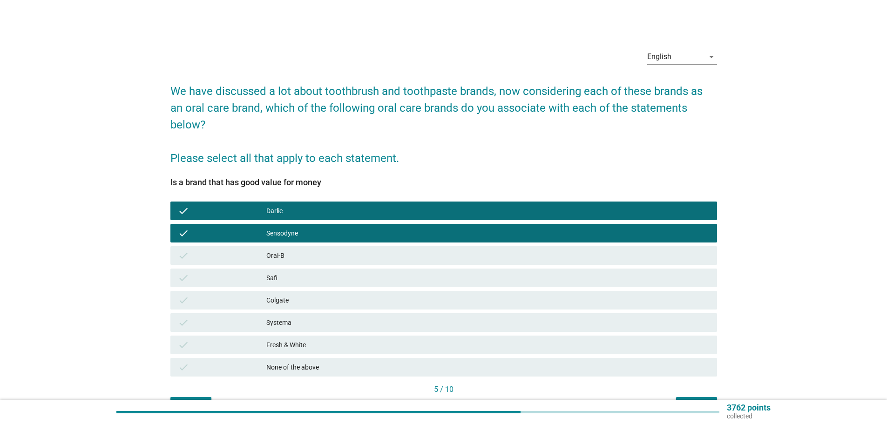
click at [313, 250] on div "Oral-B" at bounding box center [487, 255] width 443 height 11
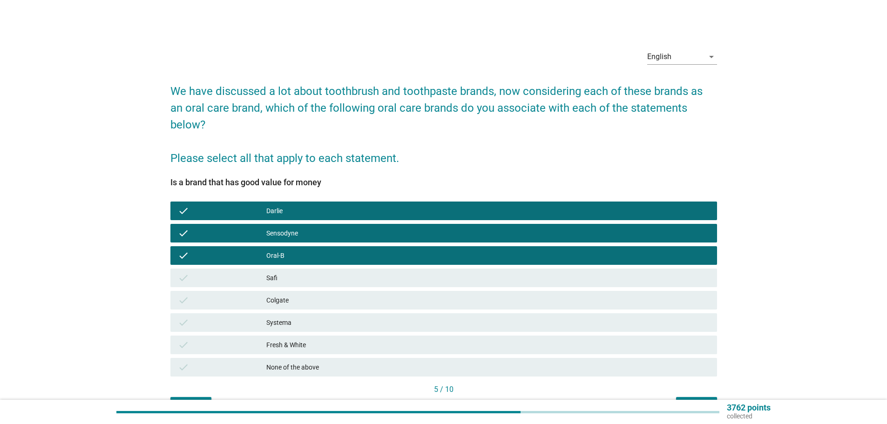
click at [313, 272] on div "Safi" at bounding box center [487, 277] width 443 height 11
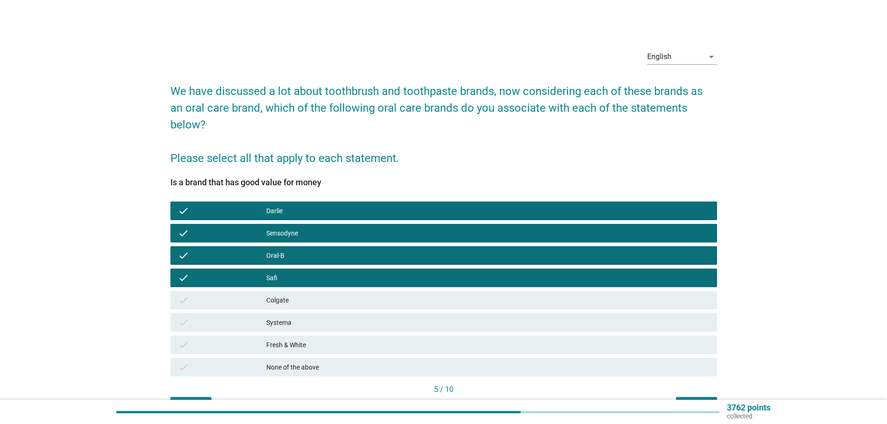
click at [313, 295] on div "Colgate" at bounding box center [487, 300] width 443 height 11
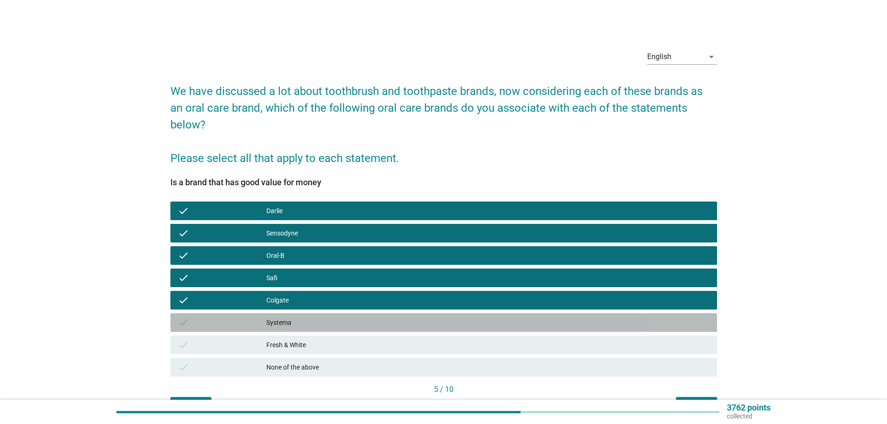
click at [312, 313] on div "check Systema" at bounding box center [443, 322] width 547 height 19
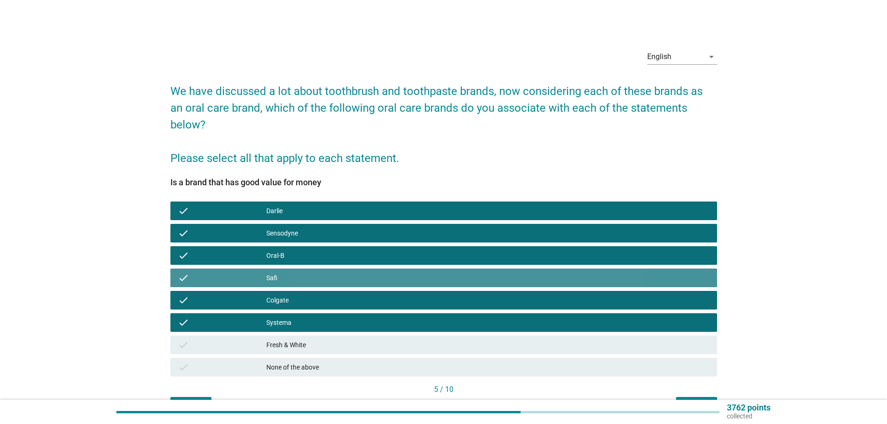
click at [320, 272] on div "Safi" at bounding box center [487, 277] width 443 height 11
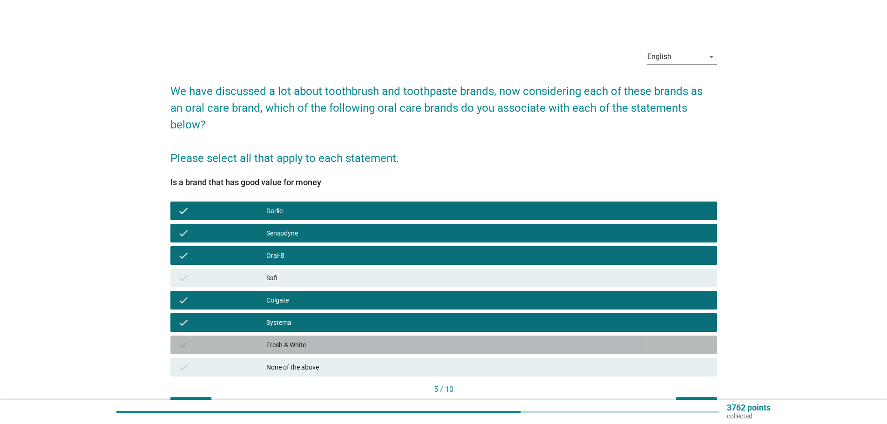
drag, startPoint x: 308, startPoint y: 323, endPoint x: 315, endPoint y: 326, distance: 7.1
click at [308, 340] on div "Fresh & White" at bounding box center [487, 345] width 443 height 11
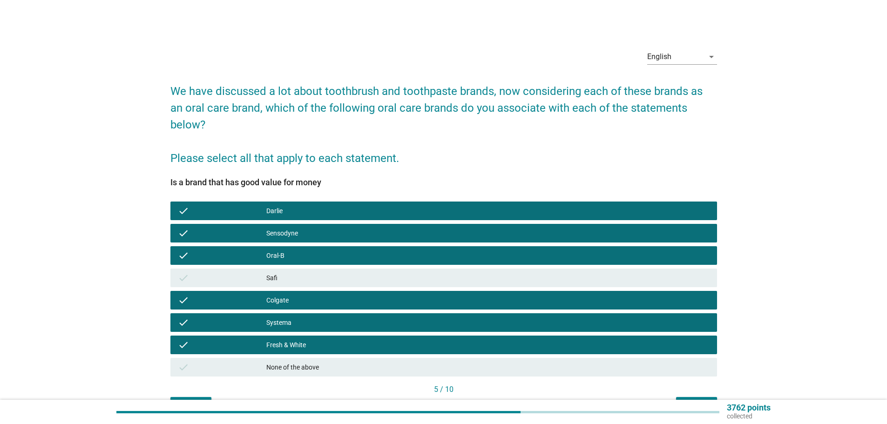
click at [689, 401] on div "Next" at bounding box center [697, 406] width 26 height 10
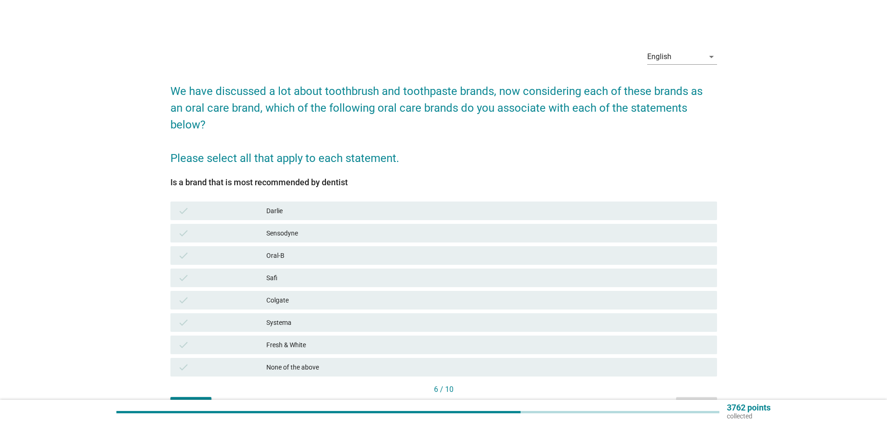
click at [285, 291] on div "check Colgate" at bounding box center [443, 300] width 547 height 19
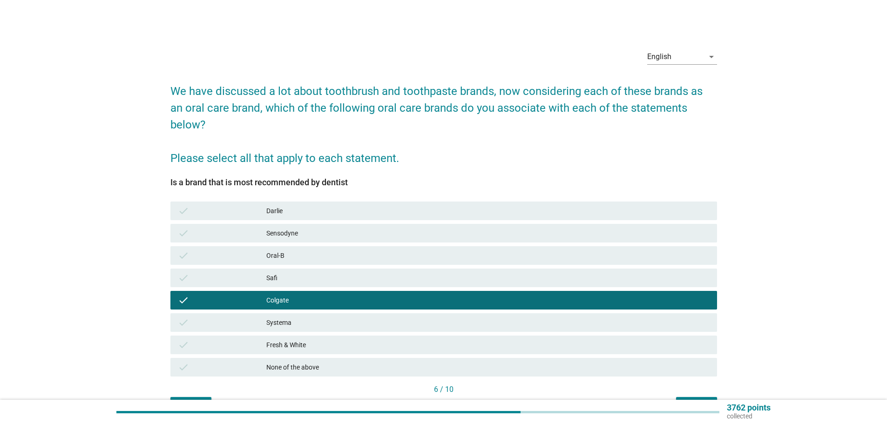
click at [296, 250] on div "Oral-B" at bounding box center [487, 255] width 443 height 11
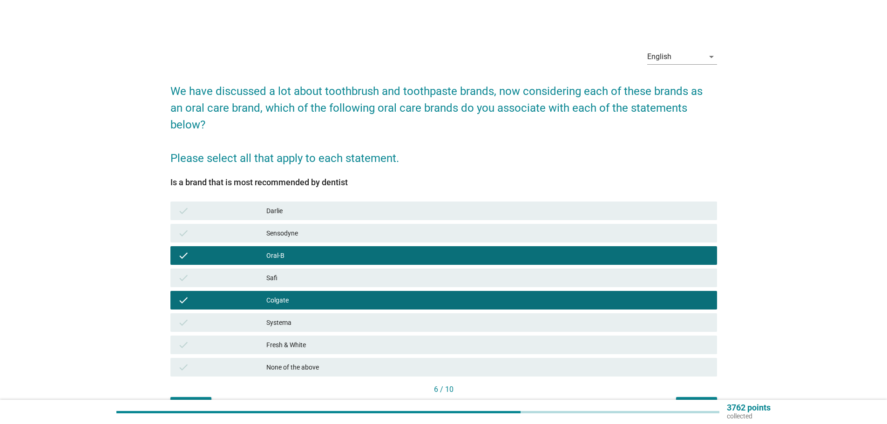
click at [683, 397] on button "Next" at bounding box center [696, 405] width 41 height 17
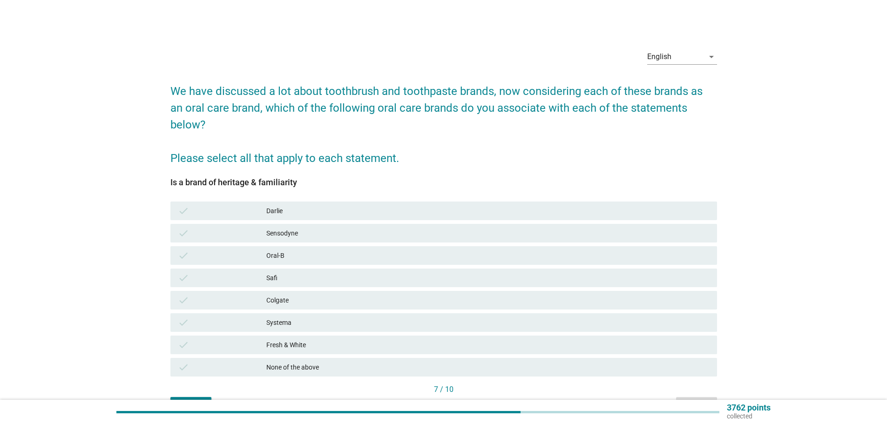
drag, startPoint x: 303, startPoint y: 196, endPoint x: 300, endPoint y: 223, distance: 27.3
click at [303, 205] on div "Darlie" at bounding box center [487, 210] width 443 height 11
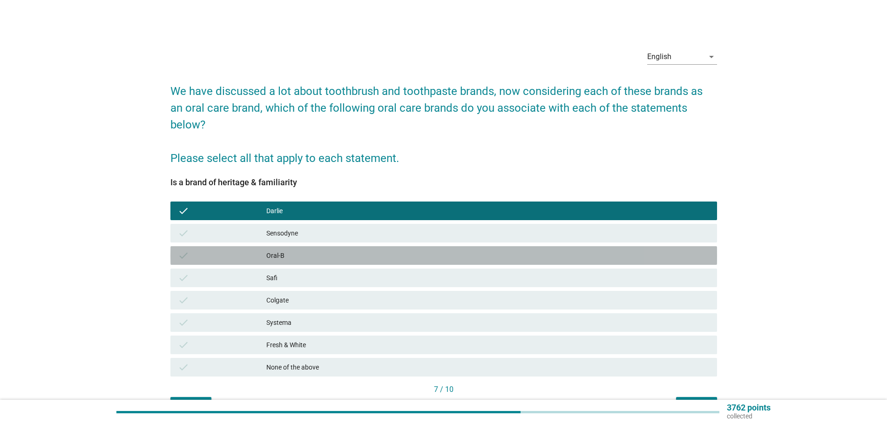
click at [293, 250] on div "Oral-B" at bounding box center [487, 255] width 443 height 11
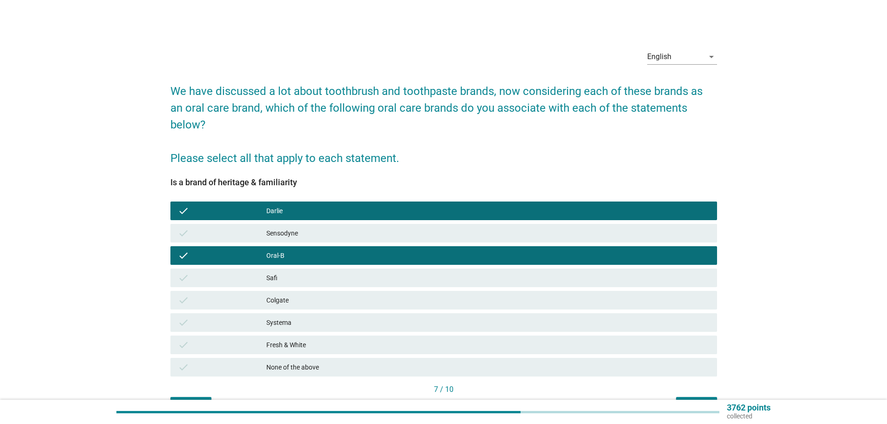
click at [296, 295] on div "Colgate" at bounding box center [487, 300] width 443 height 11
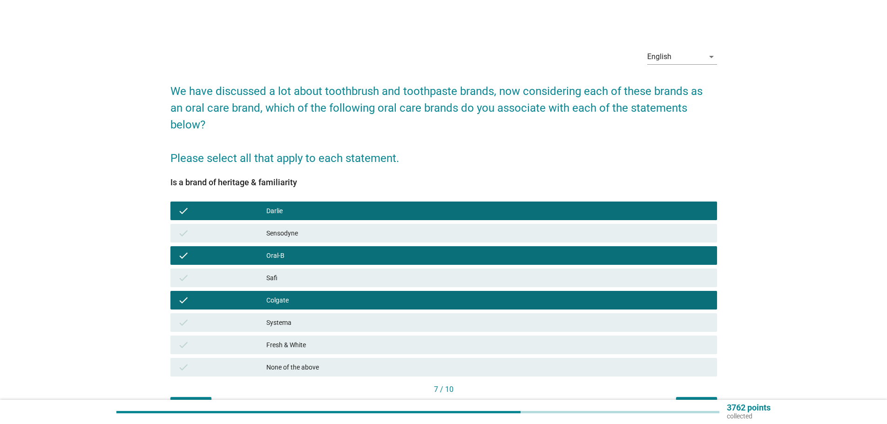
click at [688, 401] on div "Next" at bounding box center [697, 406] width 26 height 10
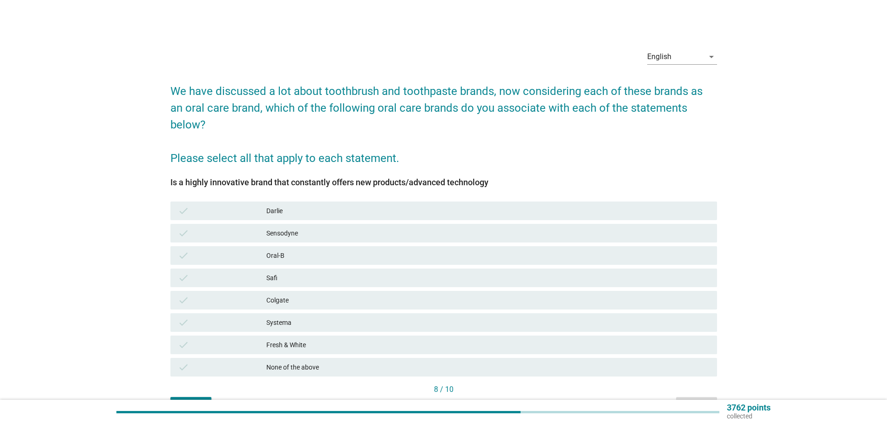
click at [316, 362] on div "None of the above" at bounding box center [487, 367] width 443 height 11
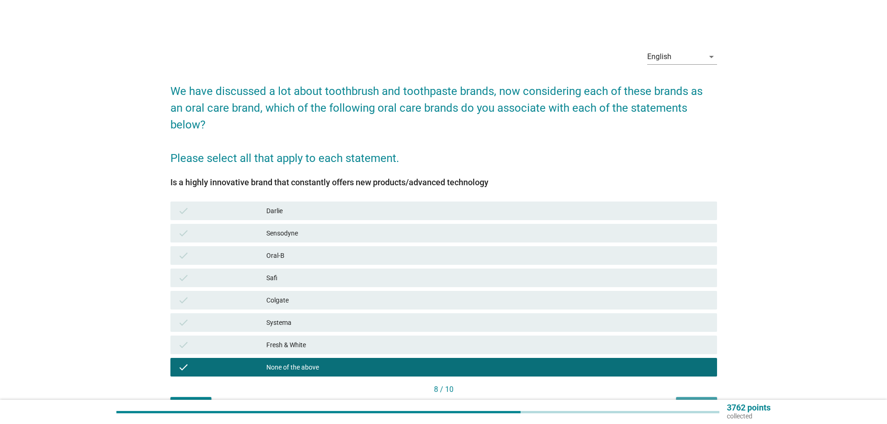
click at [698, 401] on div "Next" at bounding box center [697, 406] width 26 height 10
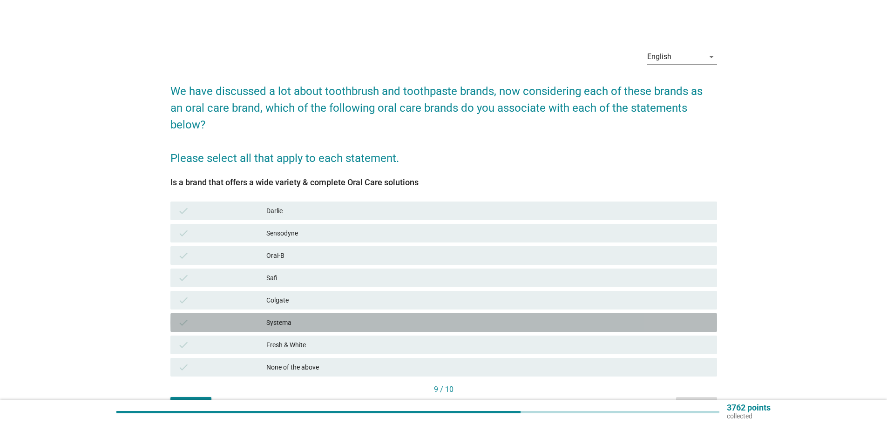
click at [317, 317] on div "Systema" at bounding box center [487, 322] width 443 height 11
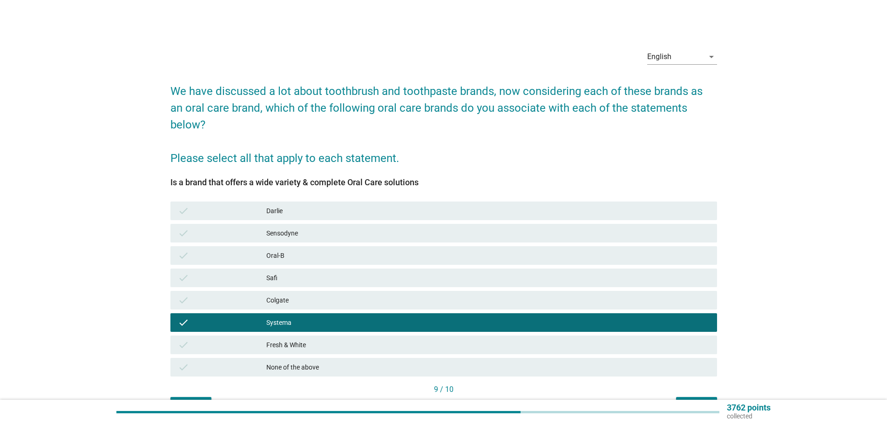
click at [308, 250] on div "Oral-B" at bounding box center [487, 255] width 443 height 11
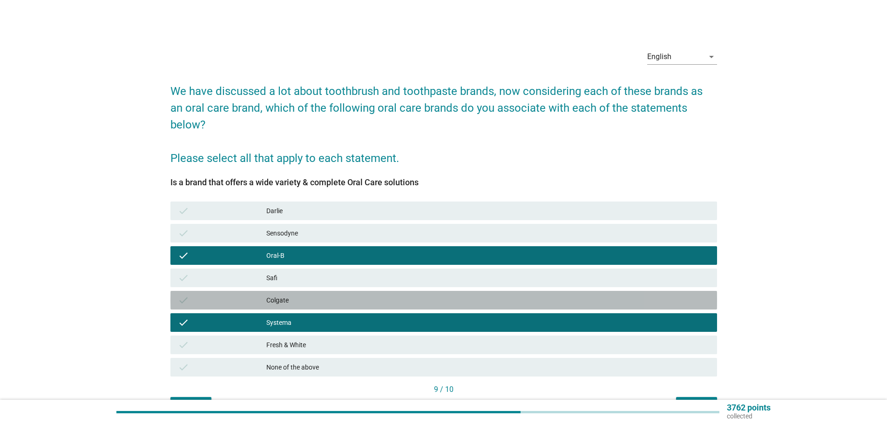
click at [307, 291] on div "check Colgate" at bounding box center [443, 300] width 547 height 19
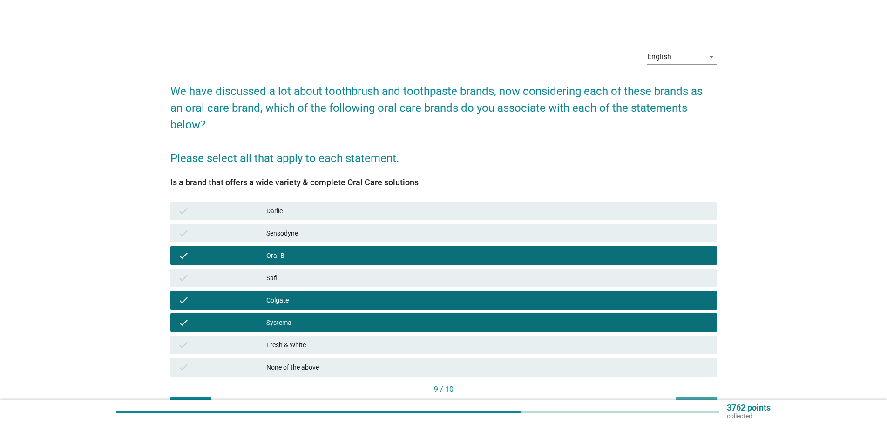
click at [684, 401] on div "Next" at bounding box center [697, 406] width 26 height 10
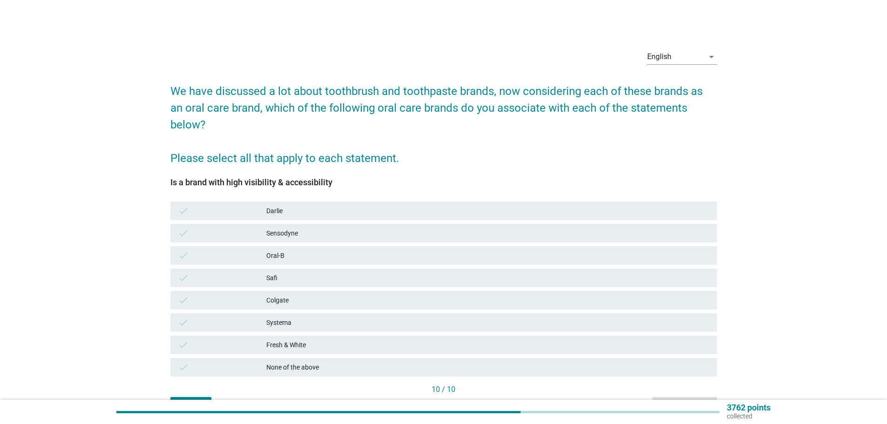
click at [288, 340] on div "Fresh & White" at bounding box center [487, 345] width 443 height 11
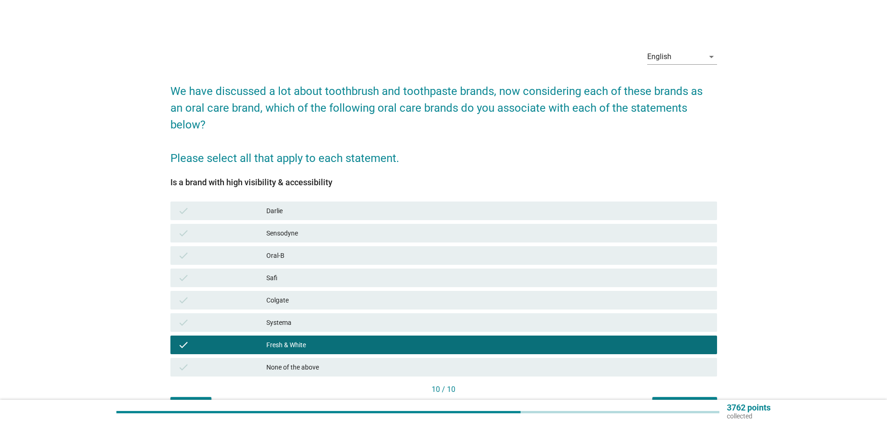
click at [296, 295] on div "Colgate" at bounding box center [487, 300] width 443 height 11
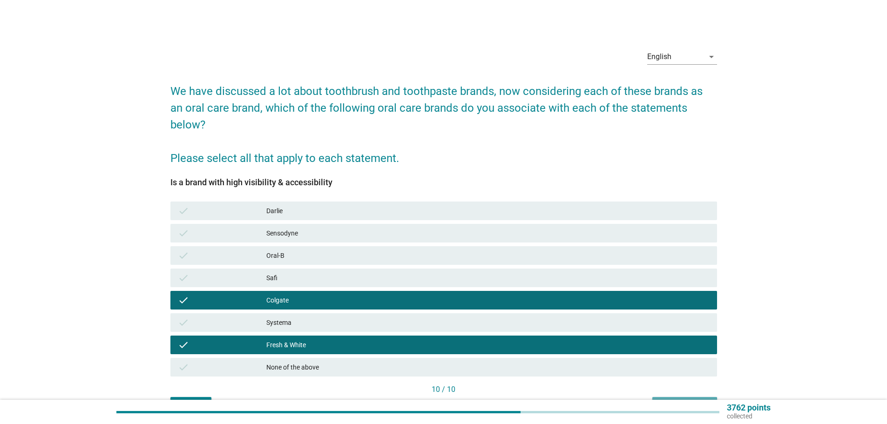
click at [694, 401] on div "Next question" at bounding box center [685, 406] width 50 height 10
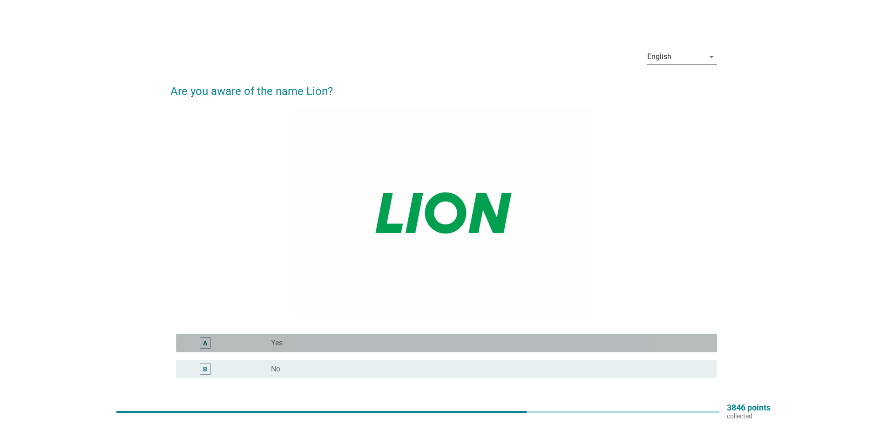
click at [366, 341] on div "radio_button_unchecked Yes" at bounding box center [486, 343] width 431 height 9
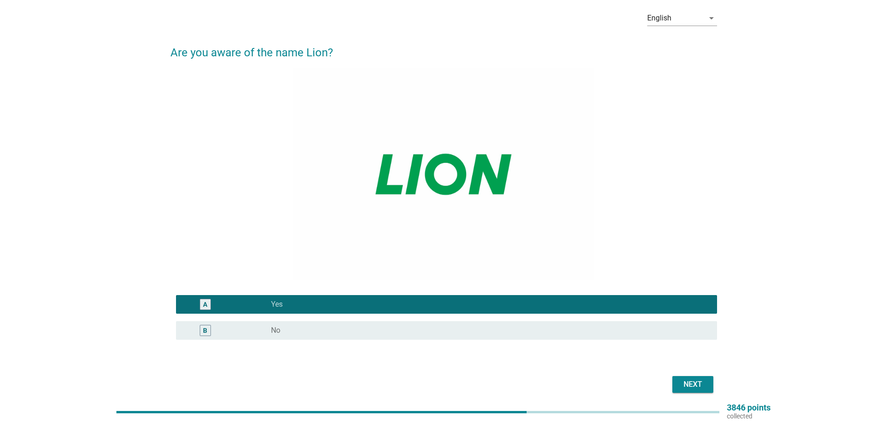
scroll to position [76, 0]
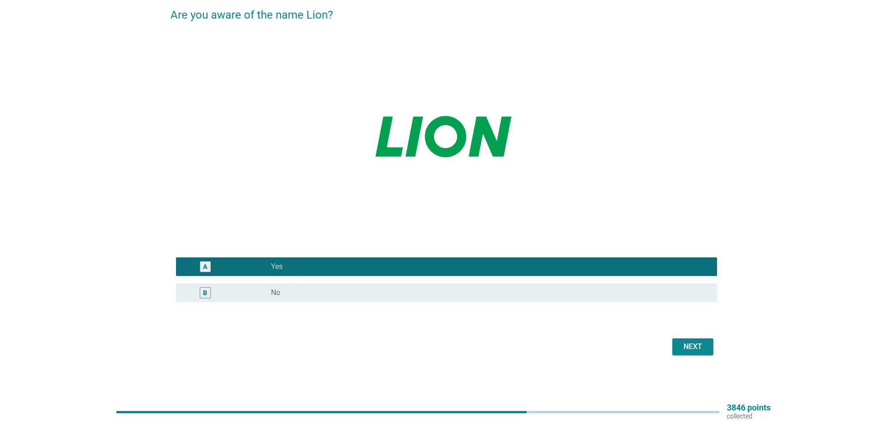
click at [697, 347] on div "Next" at bounding box center [693, 346] width 26 height 11
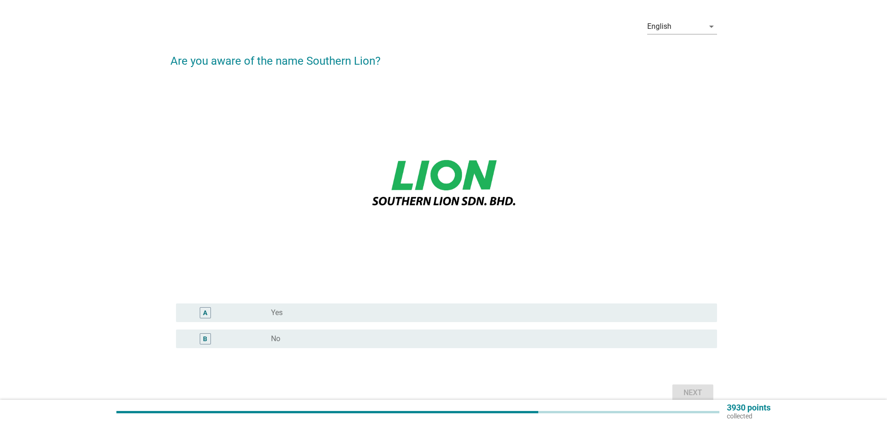
scroll to position [47, 0]
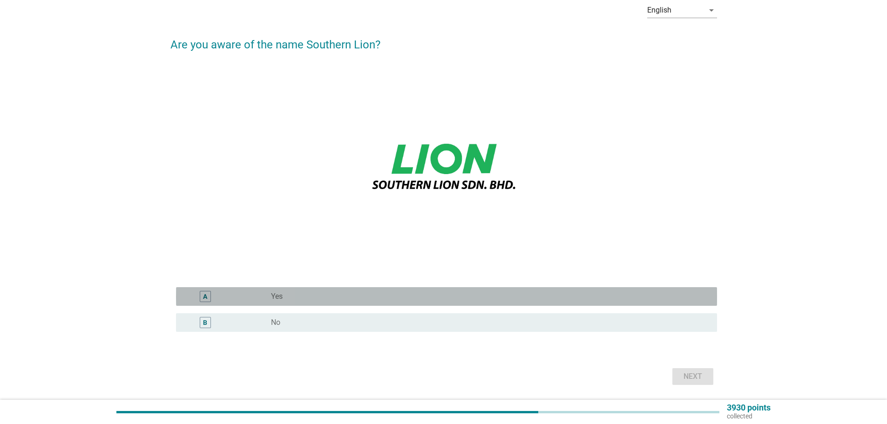
click at [560, 294] on div "radio_button_unchecked Yes" at bounding box center [486, 296] width 431 height 9
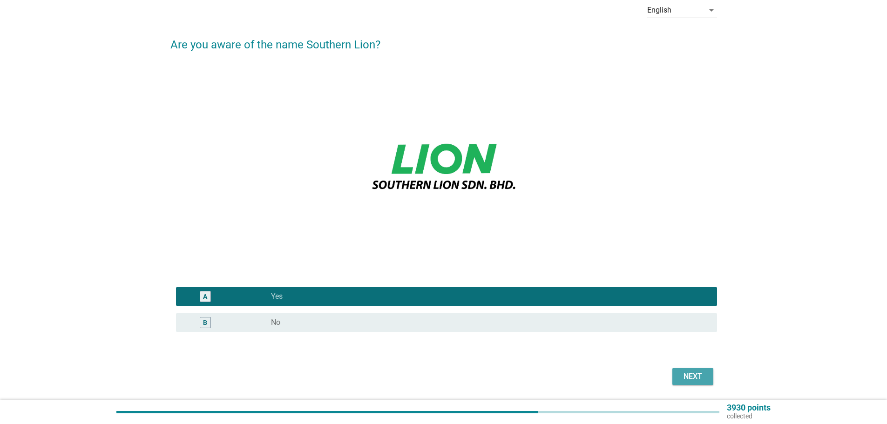
click at [696, 381] on div "Next" at bounding box center [693, 376] width 26 height 11
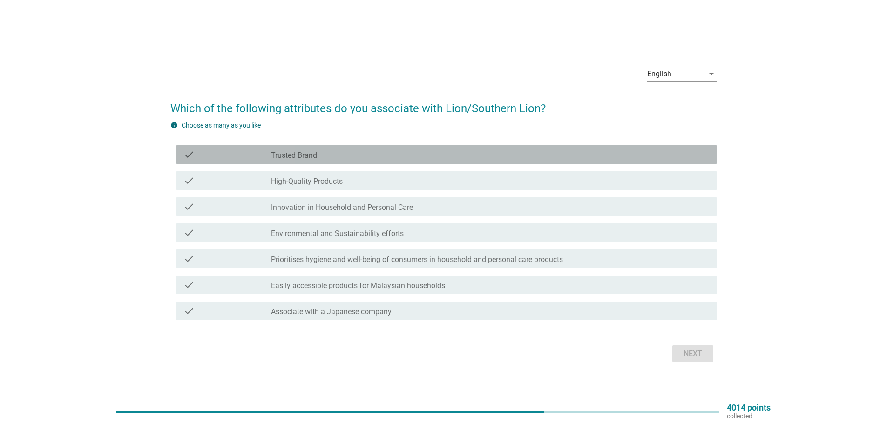
click at [373, 156] on div "check_box_outline_blank Trusted Brand" at bounding box center [490, 154] width 439 height 11
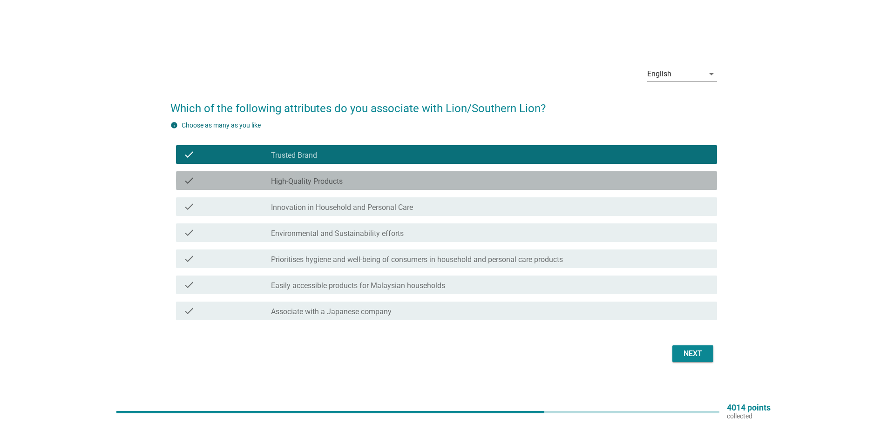
click at [366, 184] on div "check_box_outline_blank High-Quality Products" at bounding box center [490, 180] width 439 height 11
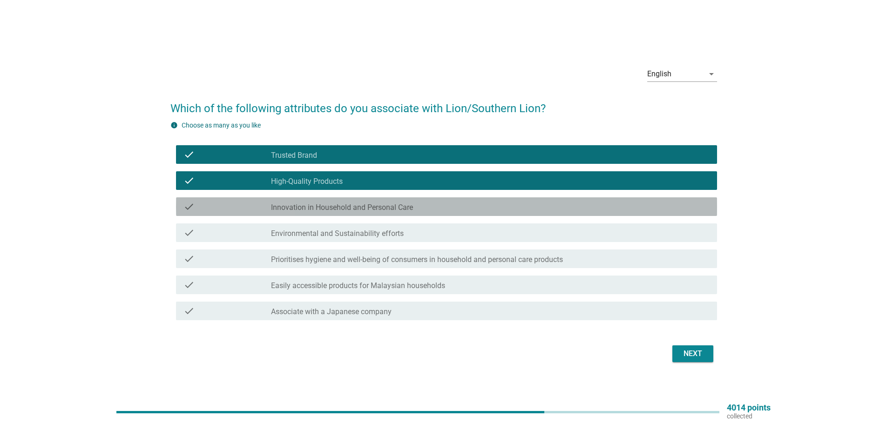
drag, startPoint x: 368, startPoint y: 209, endPoint x: 371, endPoint y: 214, distance: 5.2
click at [369, 209] on label "Innovation in Household and Personal Care" at bounding box center [342, 207] width 142 height 9
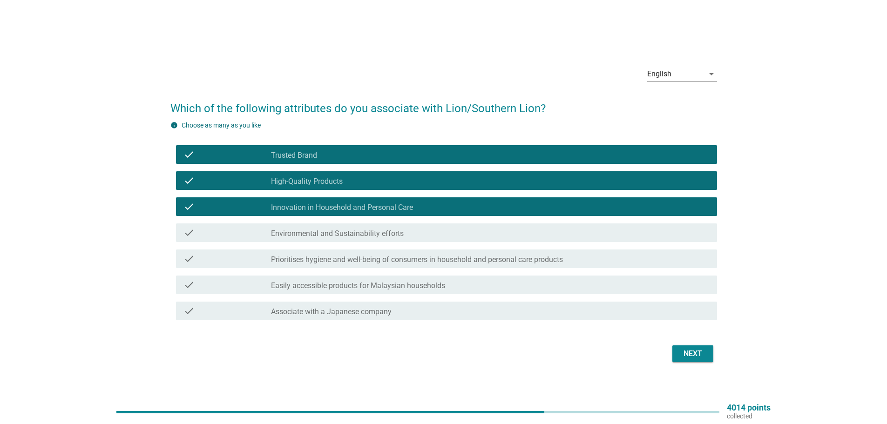
click at [375, 231] on label "Environmental and Sustainability efforts" at bounding box center [337, 233] width 133 height 9
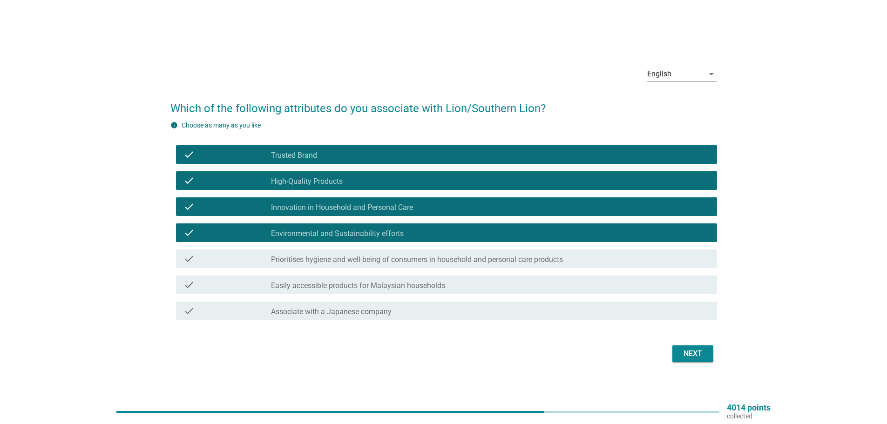
click at [472, 266] on div "check check_box_outline_blank Prioritises hygiene and well-being of consumers i…" at bounding box center [446, 259] width 541 height 19
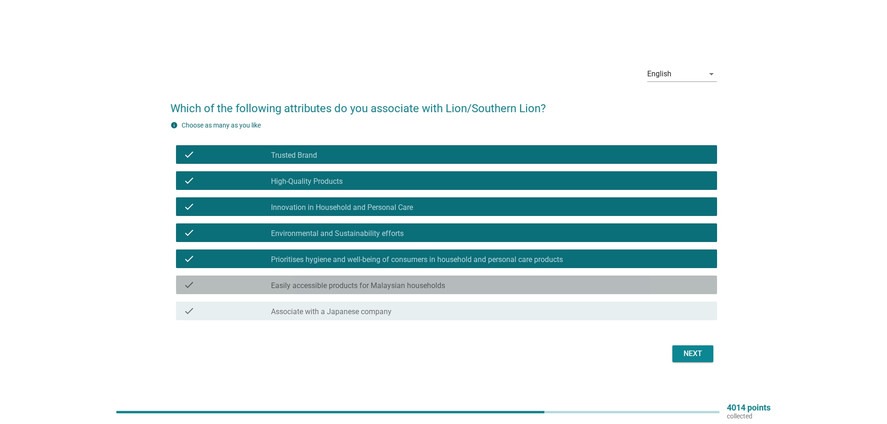
click at [445, 288] on label "Easily accessible products for Malaysian households" at bounding box center [358, 285] width 174 height 9
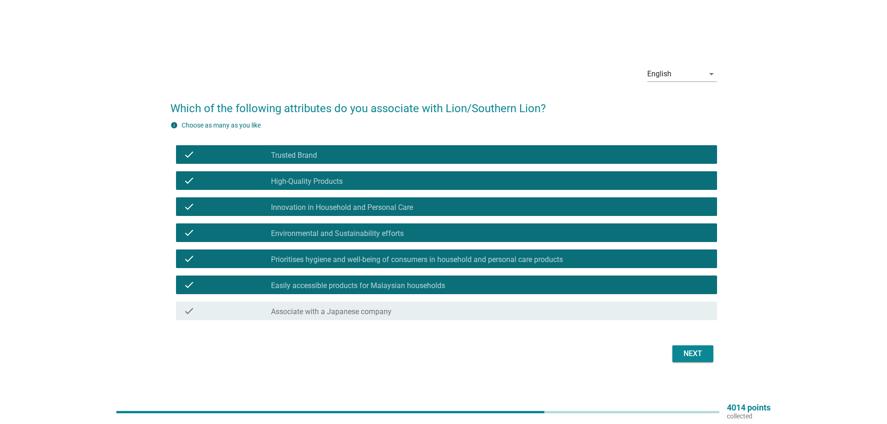
click at [439, 307] on div "check_box_outline_blank Associate with a Japanese company" at bounding box center [490, 311] width 439 height 11
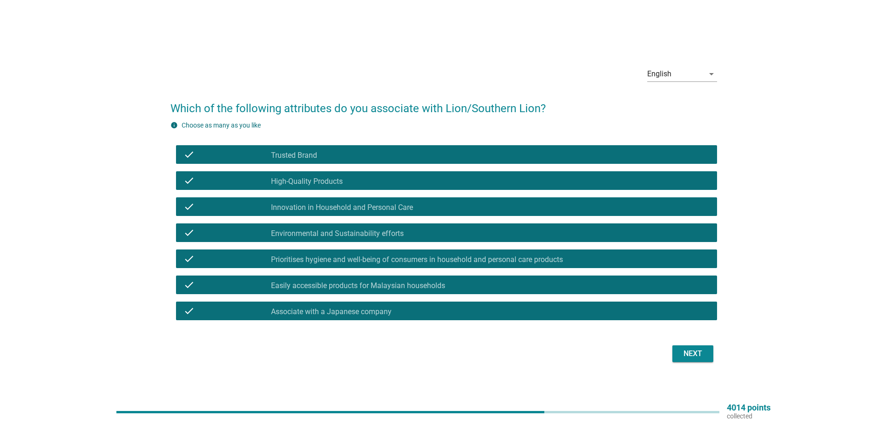
click at [688, 350] on button "Next" at bounding box center [693, 354] width 41 height 17
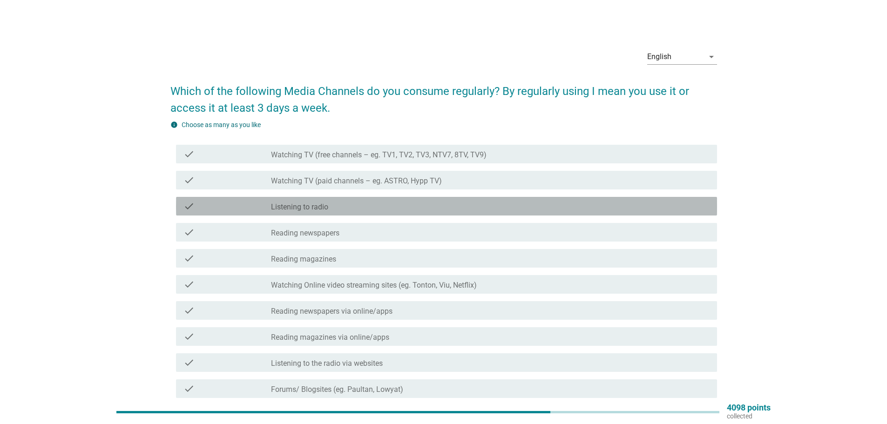
click at [355, 201] on div "check_box_outline_blank Listening to radio" at bounding box center [490, 206] width 439 height 11
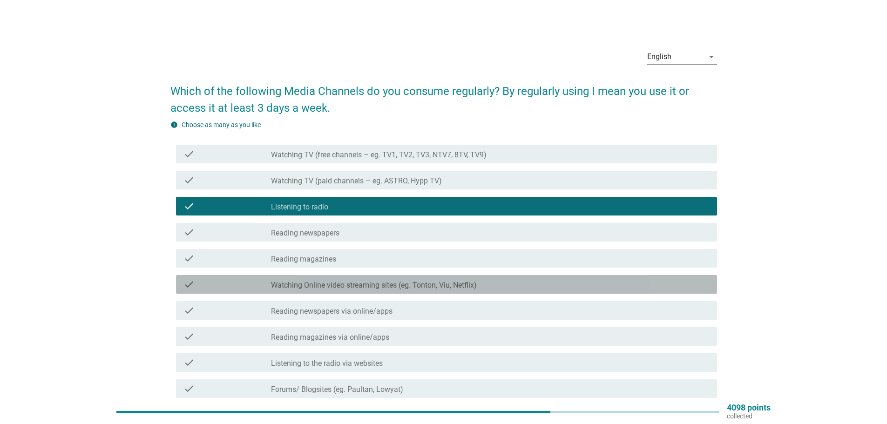
click at [365, 289] on label "Watching Online video streaming sites (eg. Tonton, Viu, Netflix)" at bounding box center [374, 285] width 206 height 9
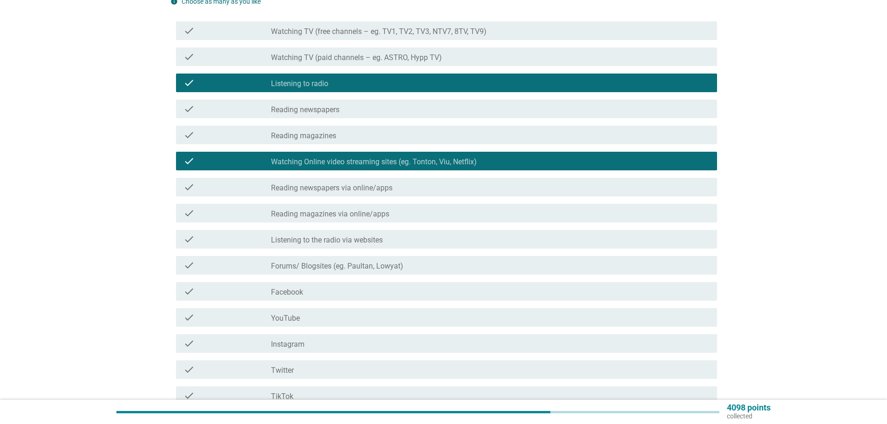
scroll to position [140, 0]
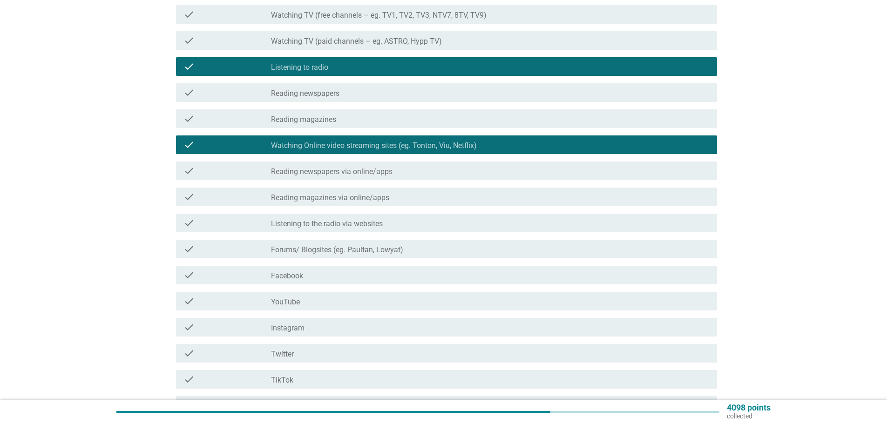
click at [389, 278] on div "check_box_outline_blank Facebook" at bounding box center [490, 275] width 439 height 11
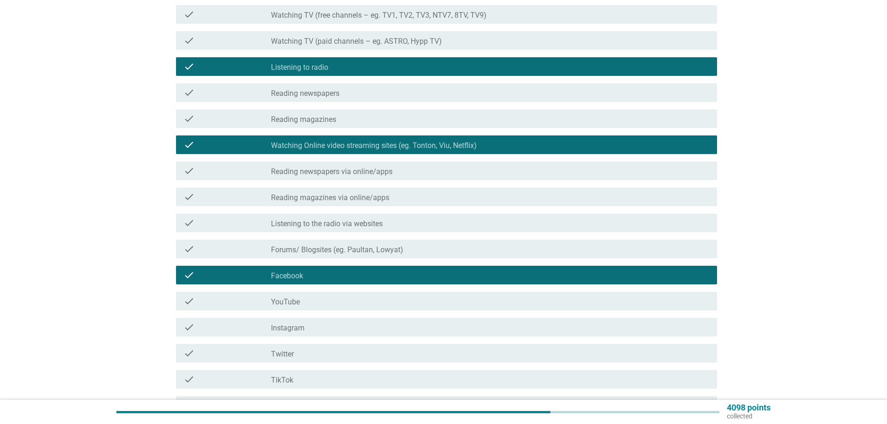
click at [371, 308] on div "check check_box_outline_blank YouTube" at bounding box center [446, 301] width 541 height 19
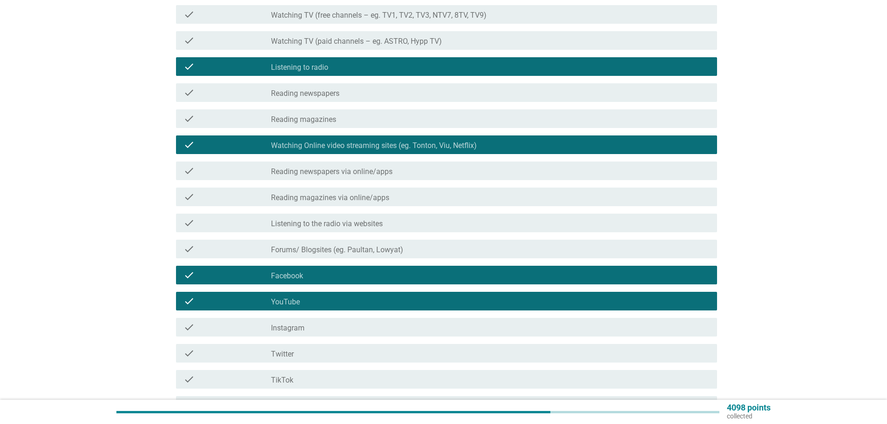
click at [368, 327] on div "check_box_outline_blank Instagram" at bounding box center [490, 327] width 439 height 11
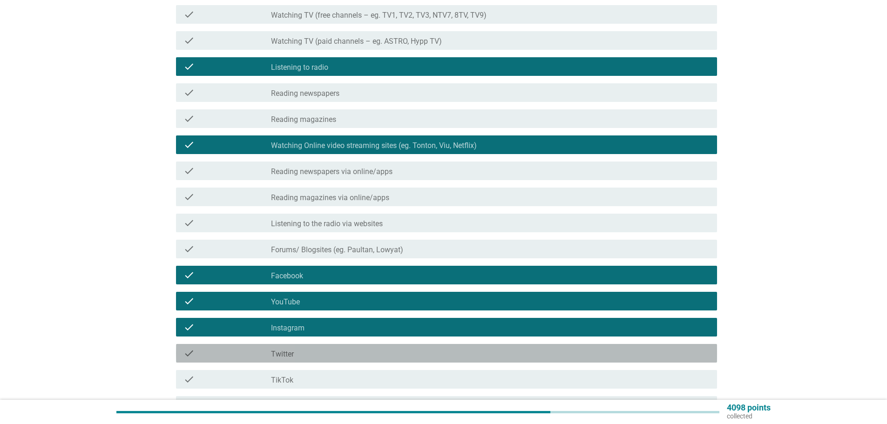
drag, startPoint x: 358, startPoint y: 346, endPoint x: 351, endPoint y: 355, distance: 11.6
click at [357, 348] on div "check check_box_outline_blank Twitter" at bounding box center [446, 353] width 541 height 19
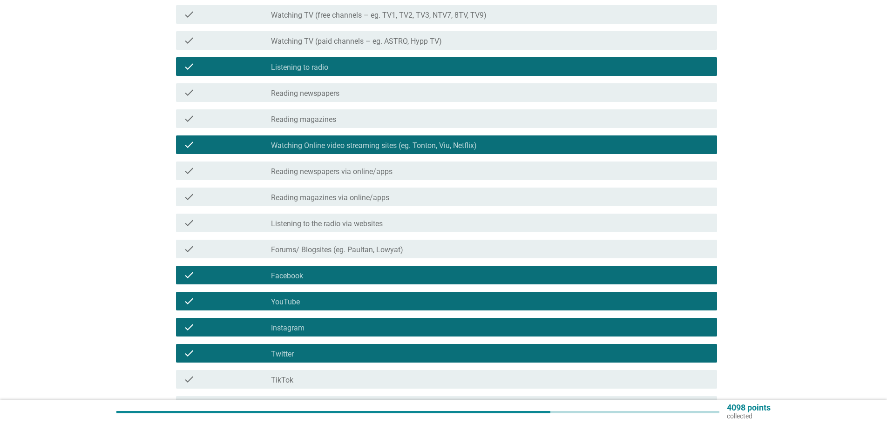
drag, startPoint x: 341, startPoint y: 381, endPoint x: 361, endPoint y: 372, distance: 21.9
click at [341, 381] on div "check_box_outline_blank TikTok" at bounding box center [490, 379] width 439 height 11
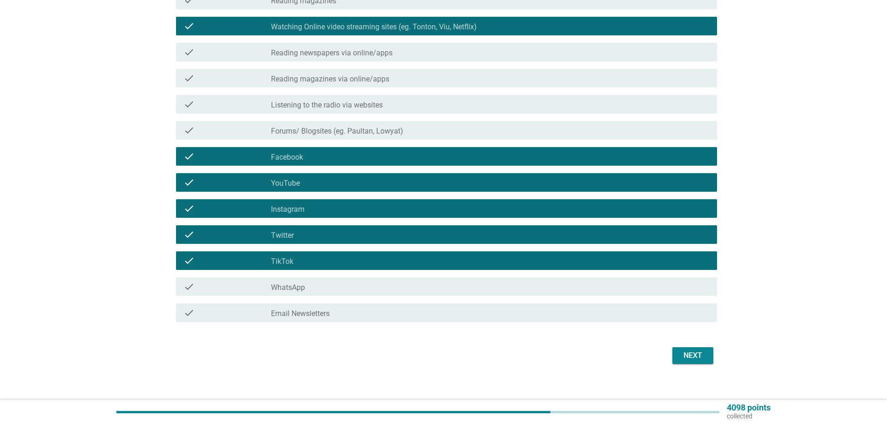
scroll to position [267, 0]
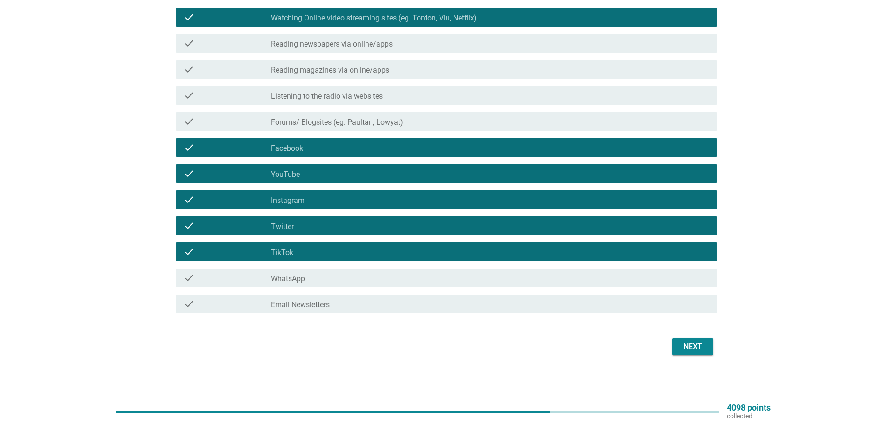
drag, startPoint x: 655, startPoint y: 274, endPoint x: 656, endPoint y: 279, distance: 5.6
click at [656, 278] on div "check_box_outline_blank WhatsApp" at bounding box center [490, 277] width 439 height 11
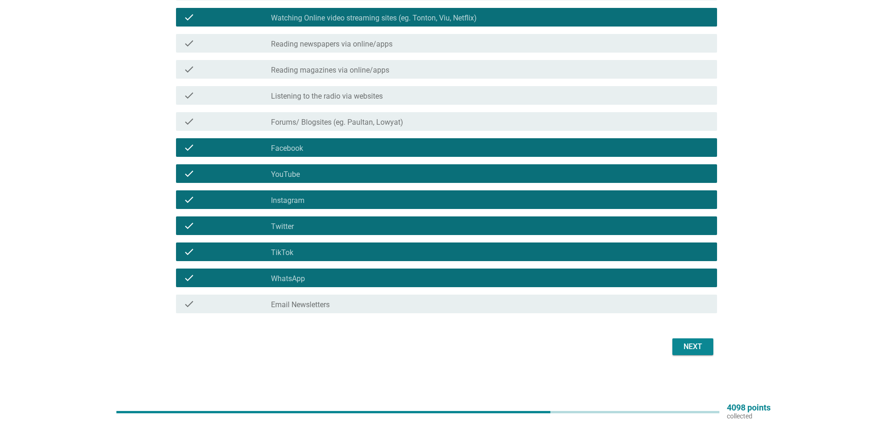
click at [683, 349] on div "Next" at bounding box center [693, 346] width 26 height 11
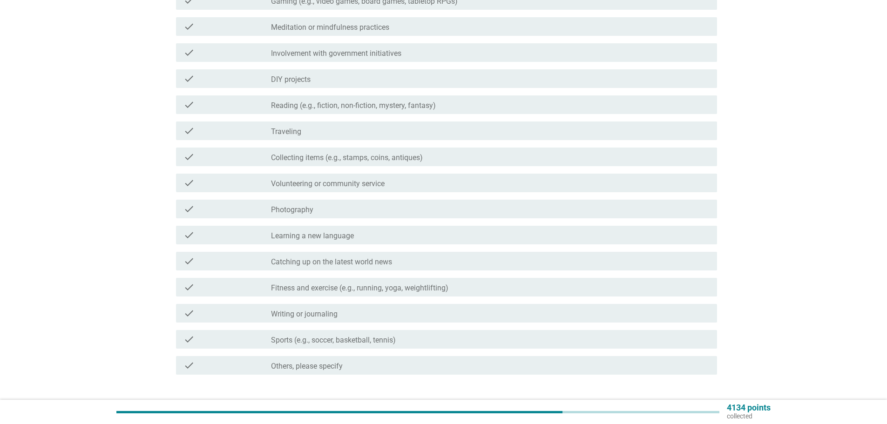
scroll to position [0, 0]
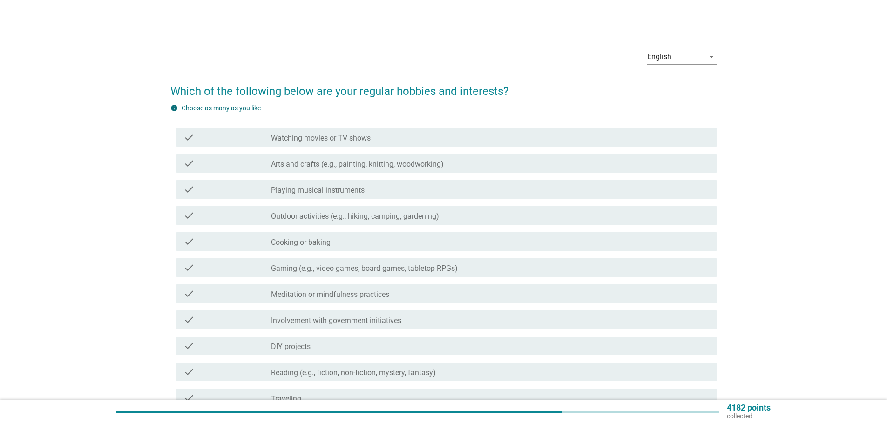
click at [356, 137] on label "Watching movies or TV shows" at bounding box center [321, 138] width 100 height 9
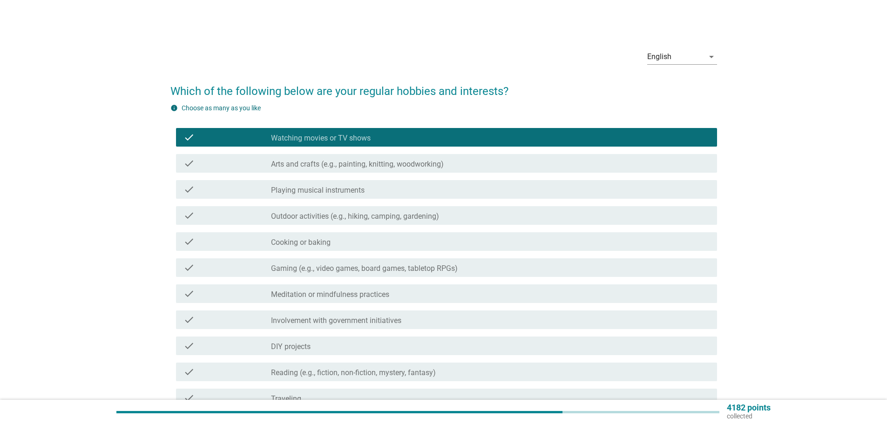
click at [372, 191] on div "check_box_outline_blank Playing musical instruments" at bounding box center [490, 189] width 439 height 11
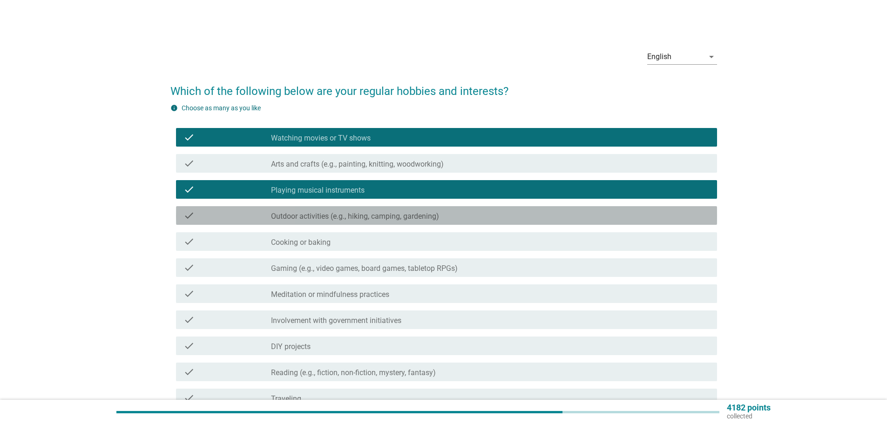
click at [372, 214] on label "Outdoor activities (e.g., hiking, camping, gardening)" at bounding box center [355, 216] width 168 height 9
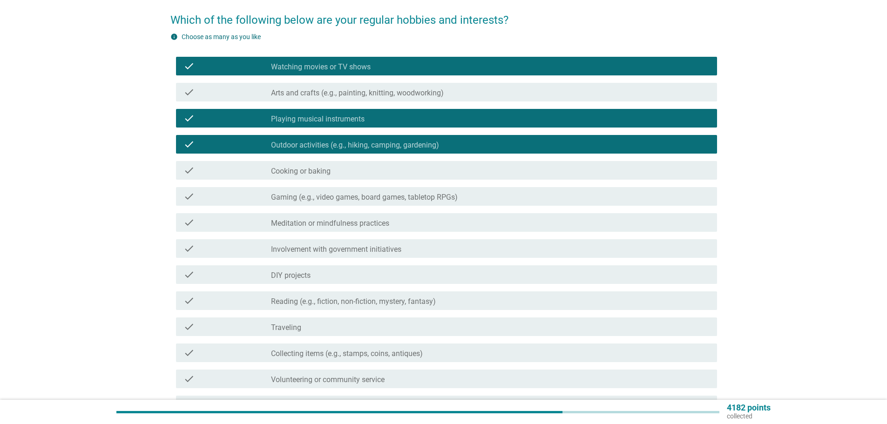
scroll to position [93, 0]
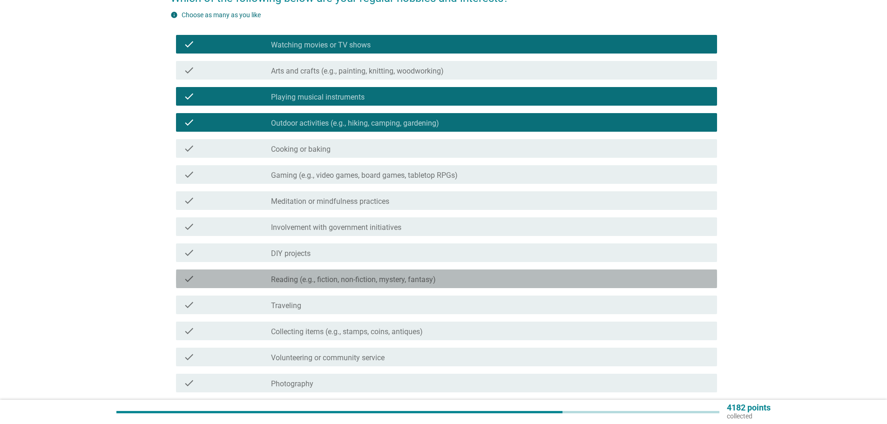
click at [382, 277] on div "check check_box_outline_blank Reading (e.g., fiction, non-fiction, mystery, fan…" at bounding box center [446, 279] width 541 height 19
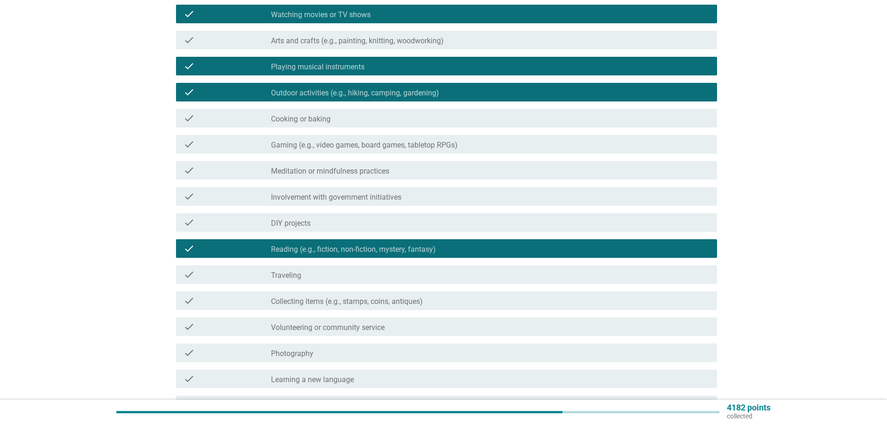
scroll to position [140, 0]
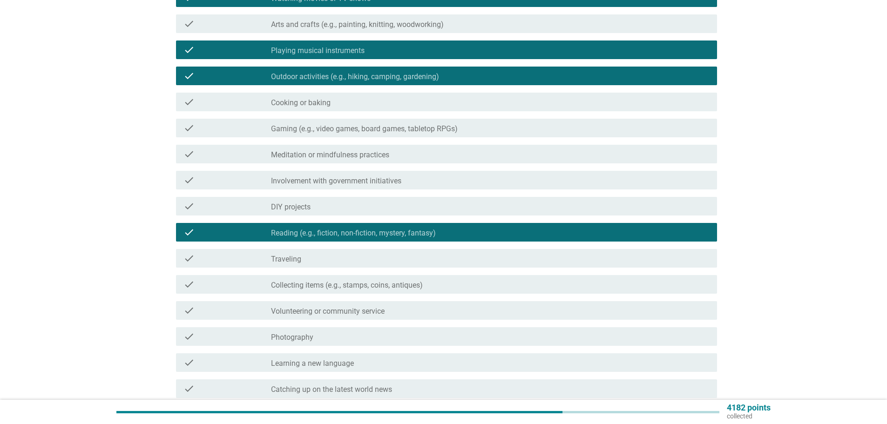
click at [386, 266] on div "check check_box_outline_blank Traveling" at bounding box center [446, 258] width 541 height 19
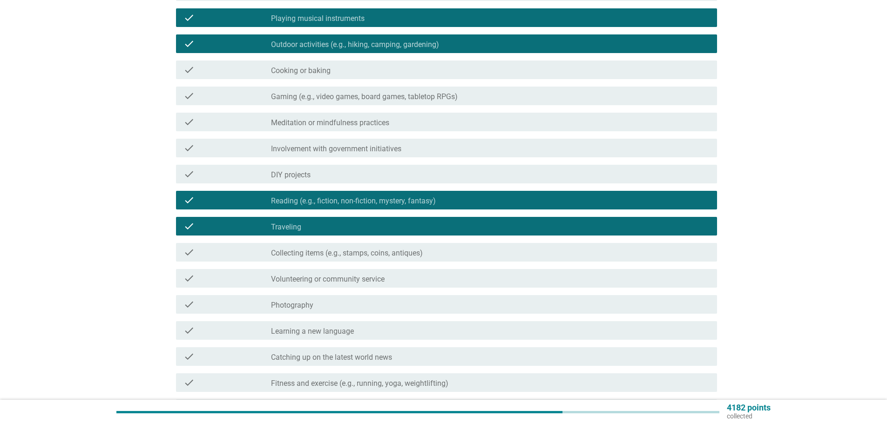
scroll to position [233, 0]
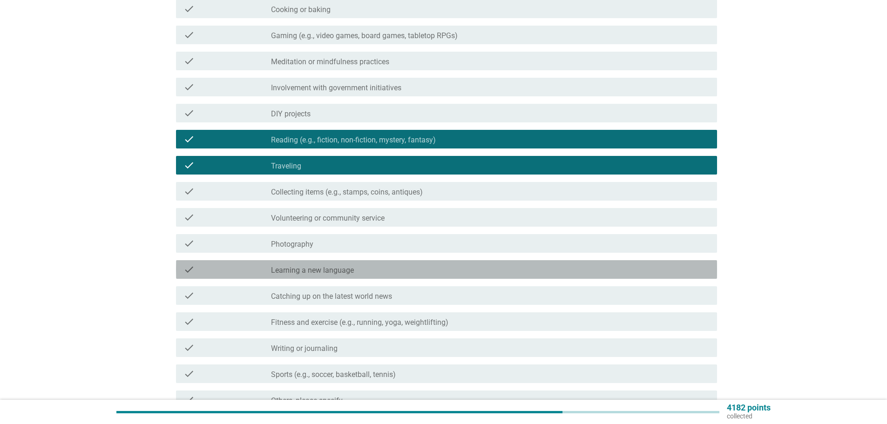
click at [381, 266] on div "check check_box_outline_blank Learning a new language" at bounding box center [446, 269] width 541 height 19
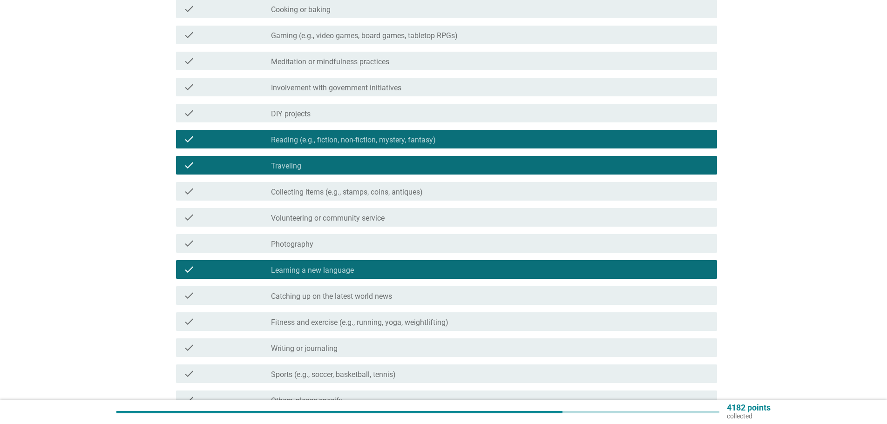
scroll to position [279, 0]
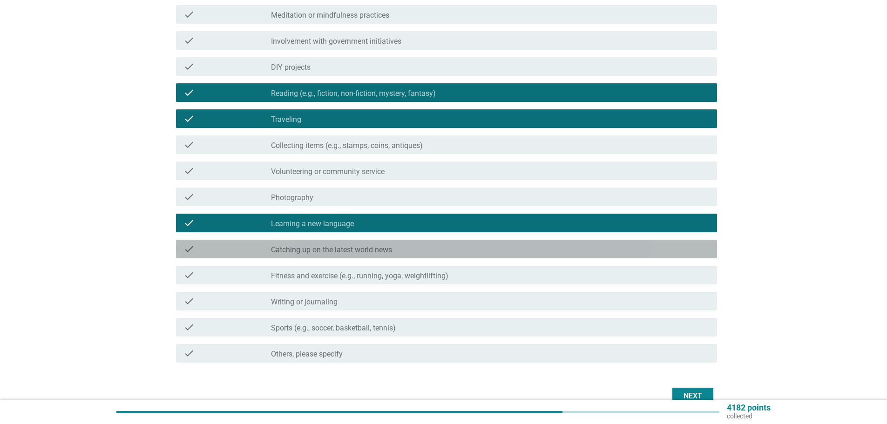
click at [383, 255] on div "check check_box_outline_blank Catching up on the latest world news" at bounding box center [446, 249] width 541 height 19
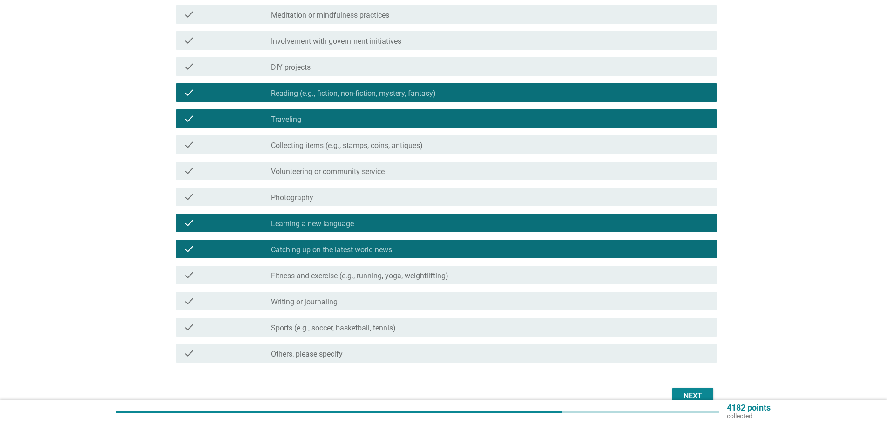
click at [383, 275] on label "Fitness and exercise (e.g., running, yoga, weightlifting)" at bounding box center [359, 276] width 177 height 9
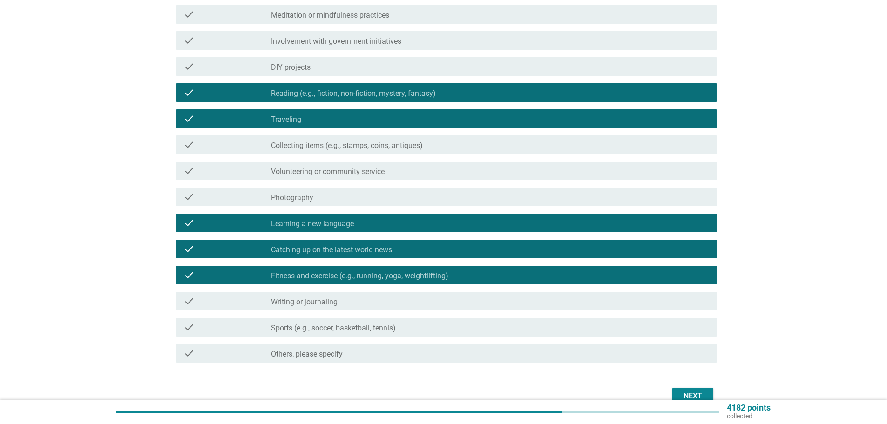
click at [375, 324] on div "check_box_outline_blank Sports (e.g., soccer, basketball, tennis)" at bounding box center [490, 327] width 439 height 11
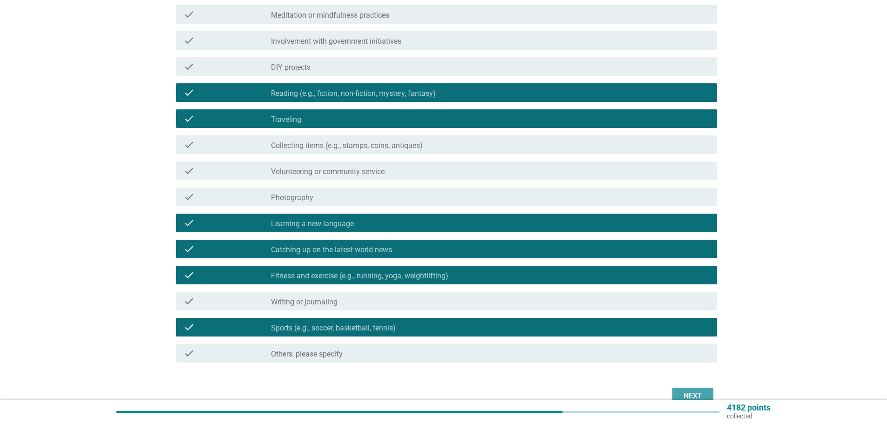
click at [680, 392] on div "Next" at bounding box center [693, 396] width 26 height 11
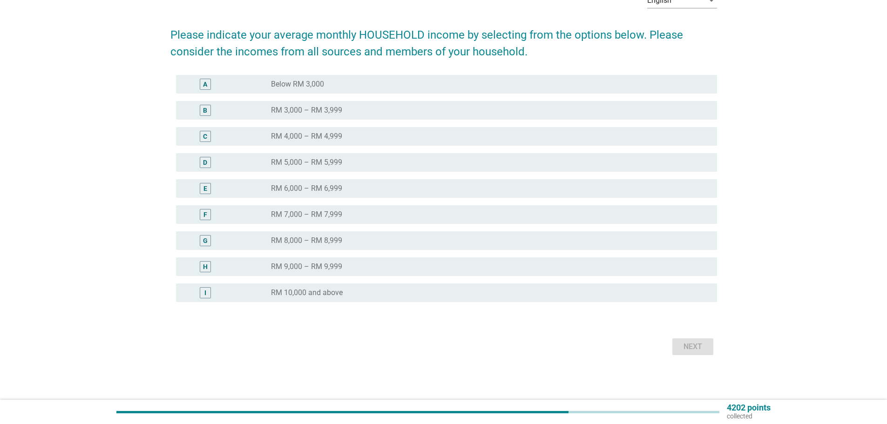
scroll to position [0, 0]
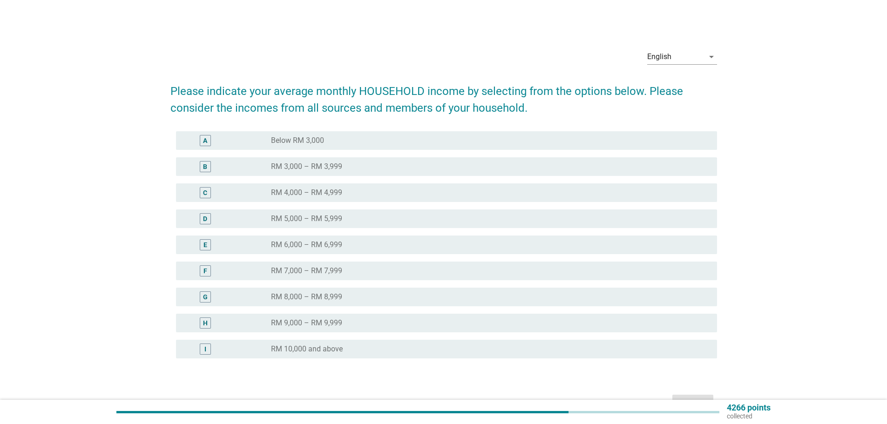
click at [379, 323] on div "radio_button_unchecked RM 9,000 – RM 9,999" at bounding box center [486, 323] width 431 height 9
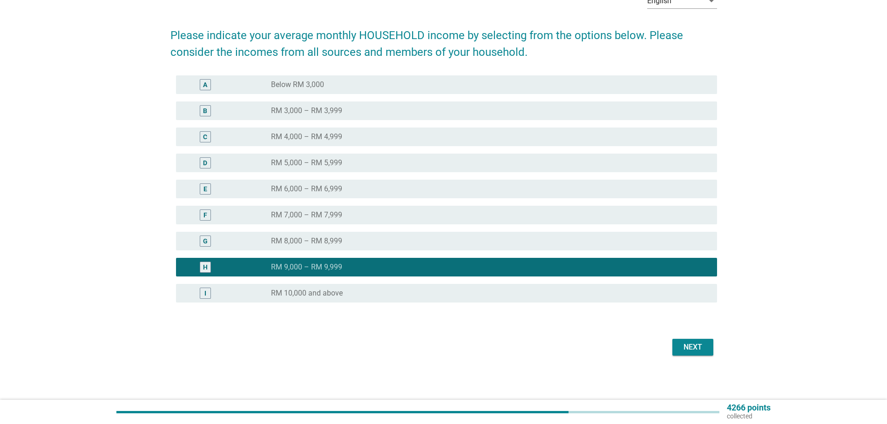
scroll to position [56, 0]
click at [685, 348] on div "Next" at bounding box center [693, 346] width 26 height 11
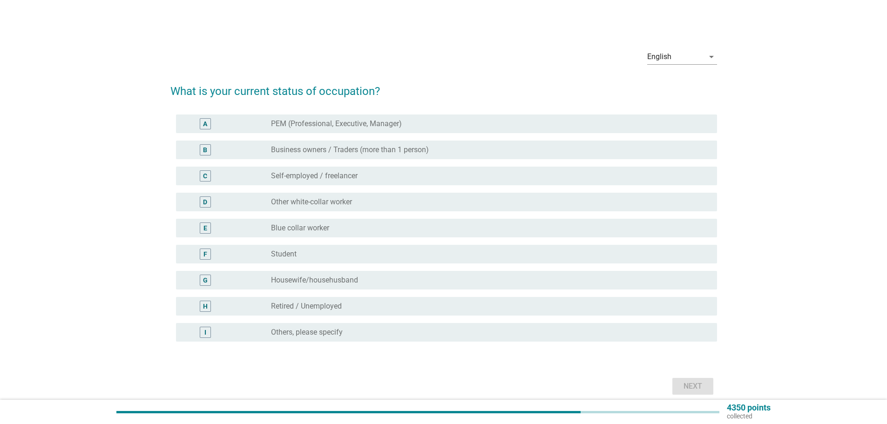
click at [369, 126] on label "PEM (Professional, Executive, Manager)" at bounding box center [336, 123] width 131 height 9
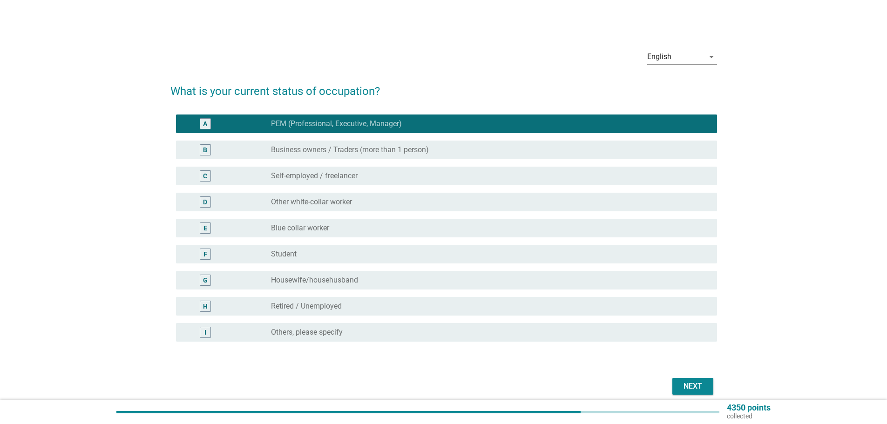
click at [683, 386] on div "Next" at bounding box center [693, 386] width 26 height 11
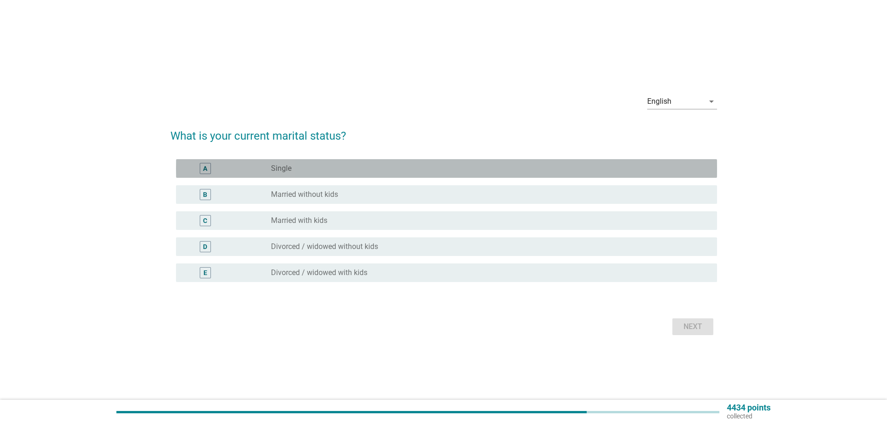
drag, startPoint x: 406, startPoint y: 175, endPoint x: 491, endPoint y: 300, distance: 151.4
click at [406, 175] on div "A radio_button_unchecked Single" at bounding box center [446, 168] width 541 height 19
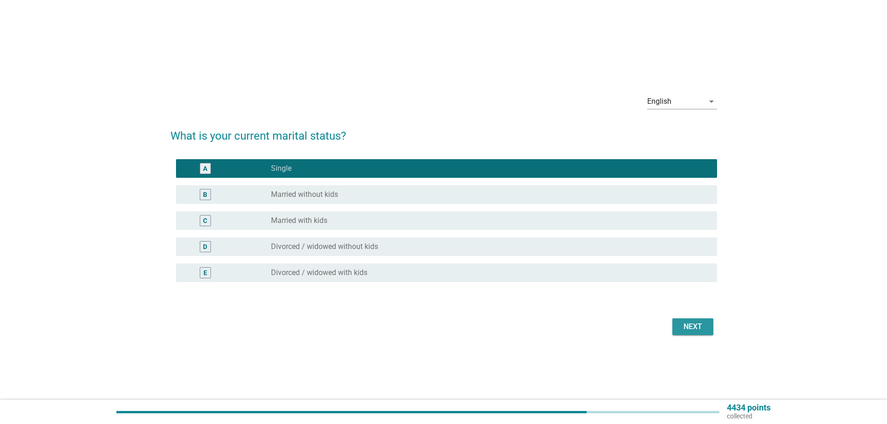
click at [685, 327] on div "Next" at bounding box center [693, 326] width 26 height 11
